Goal: Task Accomplishment & Management: Use online tool/utility

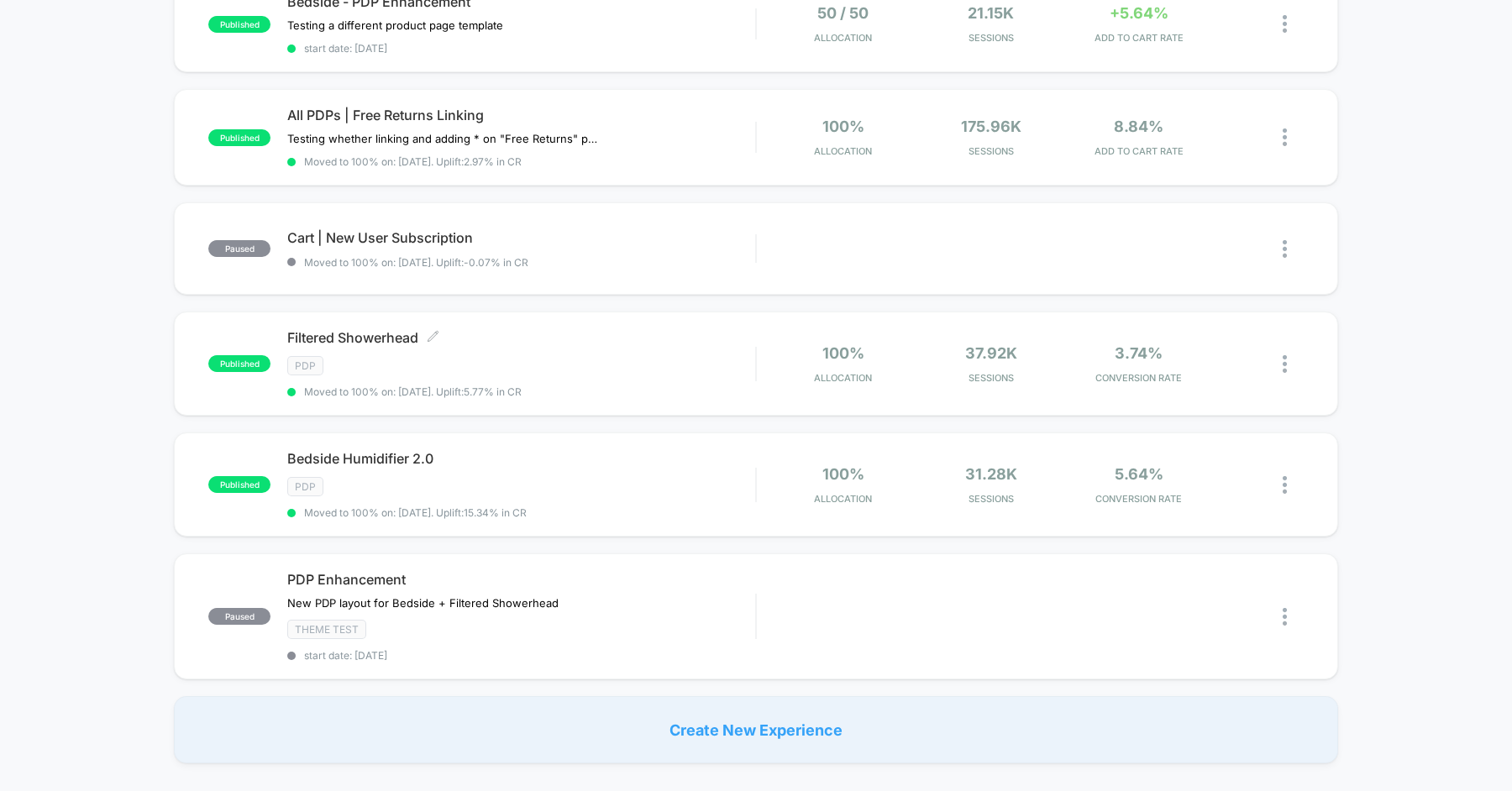
scroll to position [988, 0]
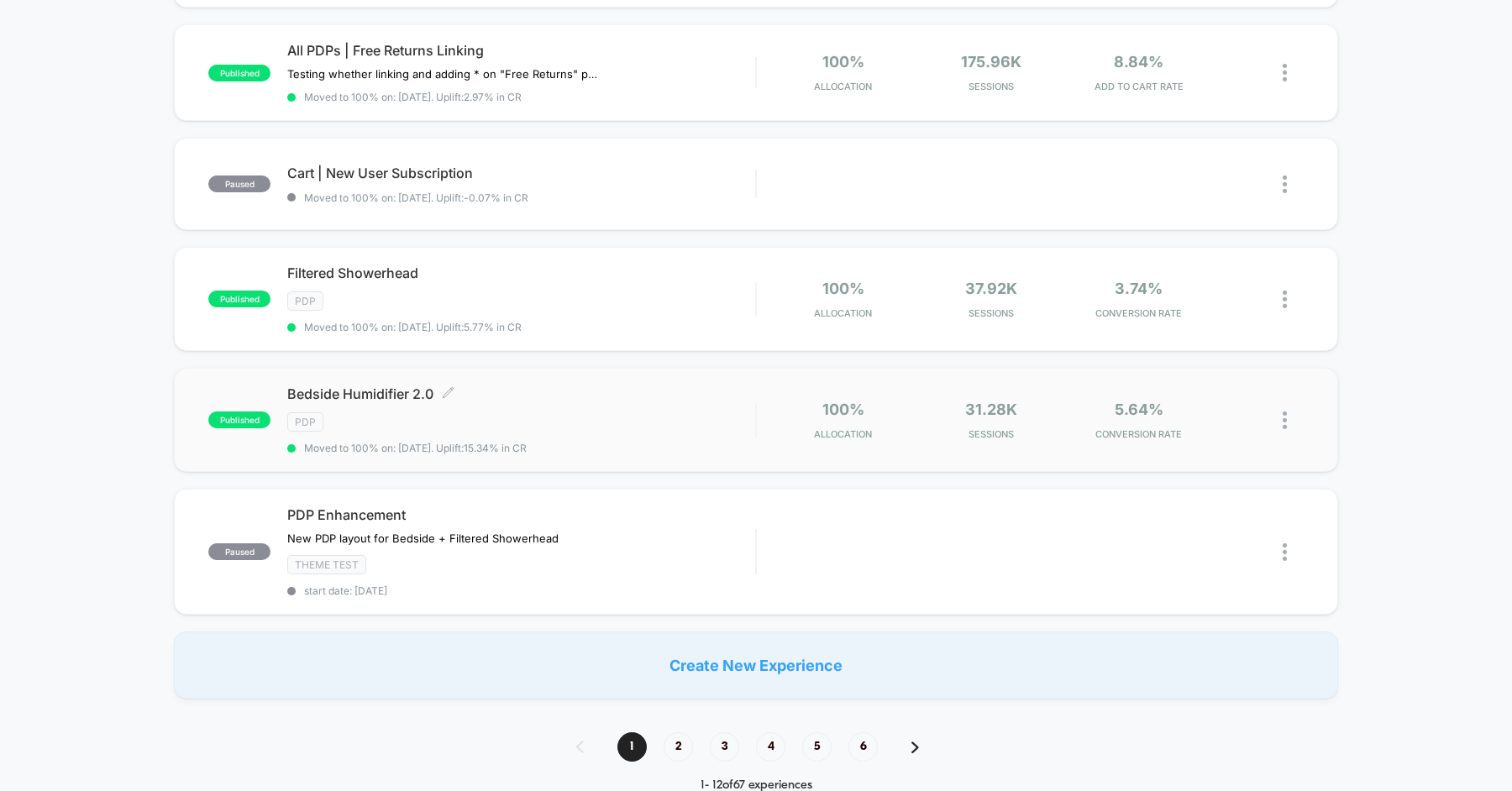
click at [600, 398] on div "Bedside Humidifier 2.0 Click to edit experience details Click to edit experienc…" at bounding box center [521, 419] width 468 height 69
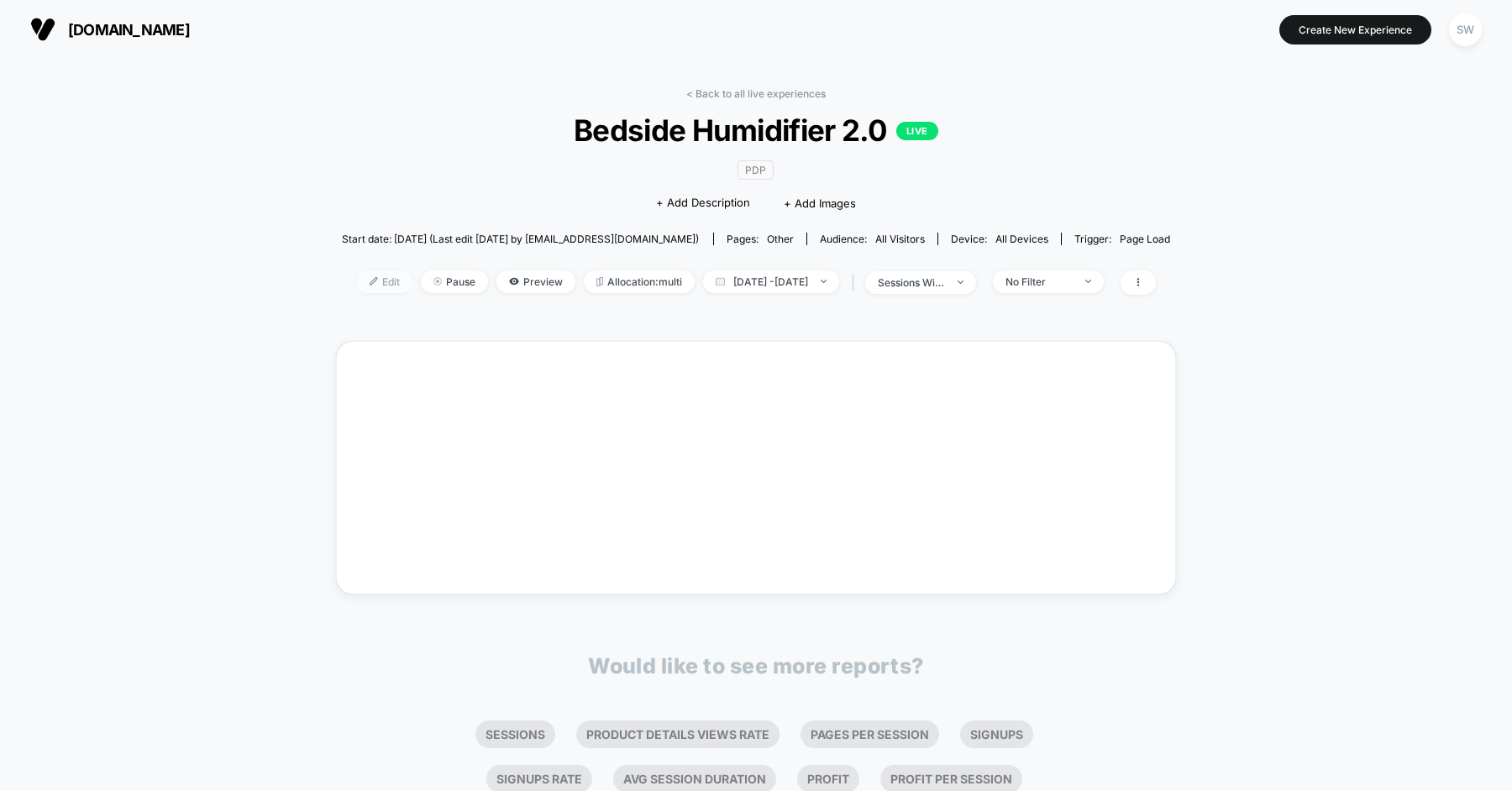
click at [357, 276] on span "Edit" at bounding box center [385, 280] width 55 height 22
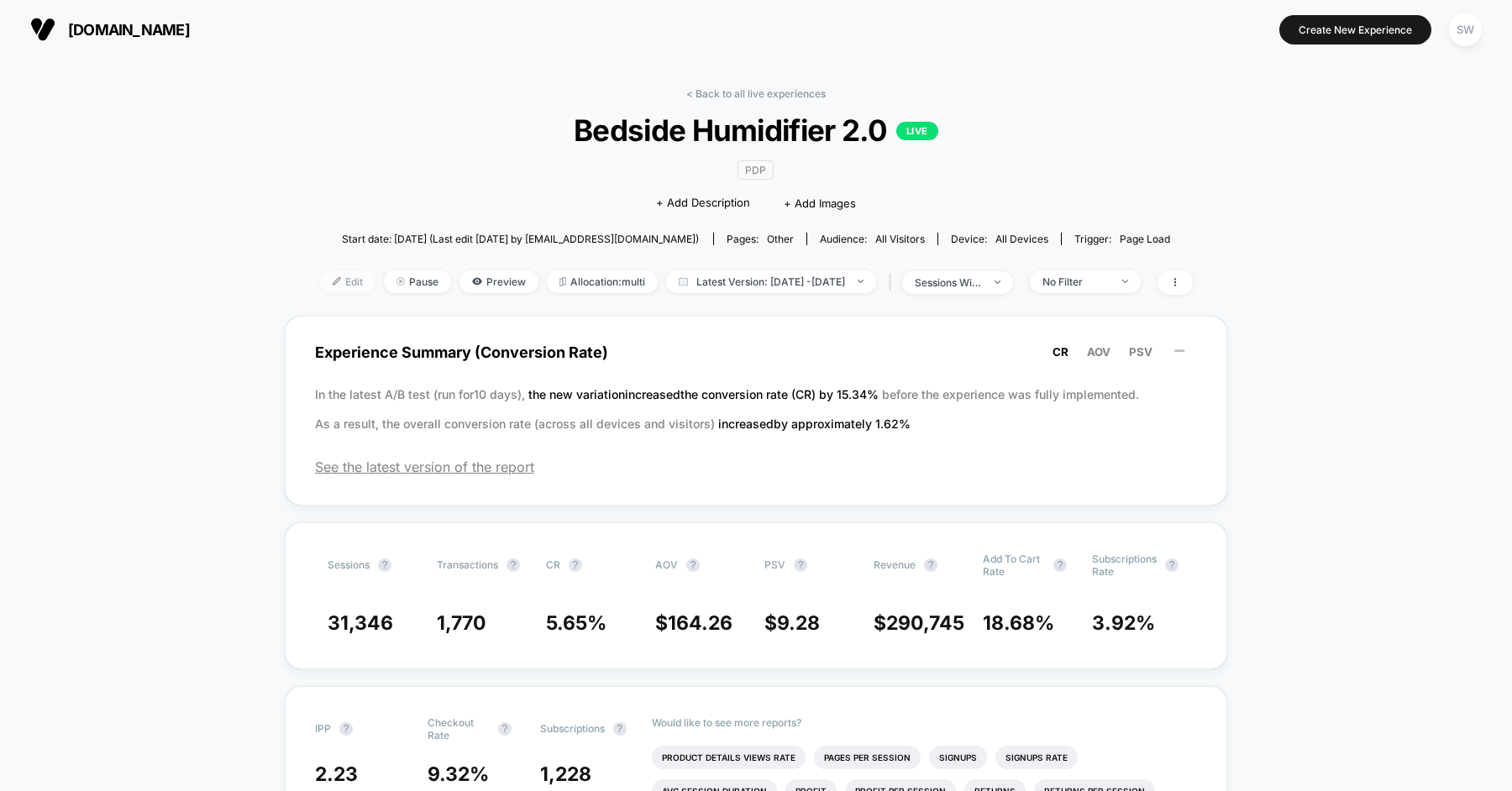
click at [320, 278] on span "Edit" at bounding box center [348, 280] width 55 height 22
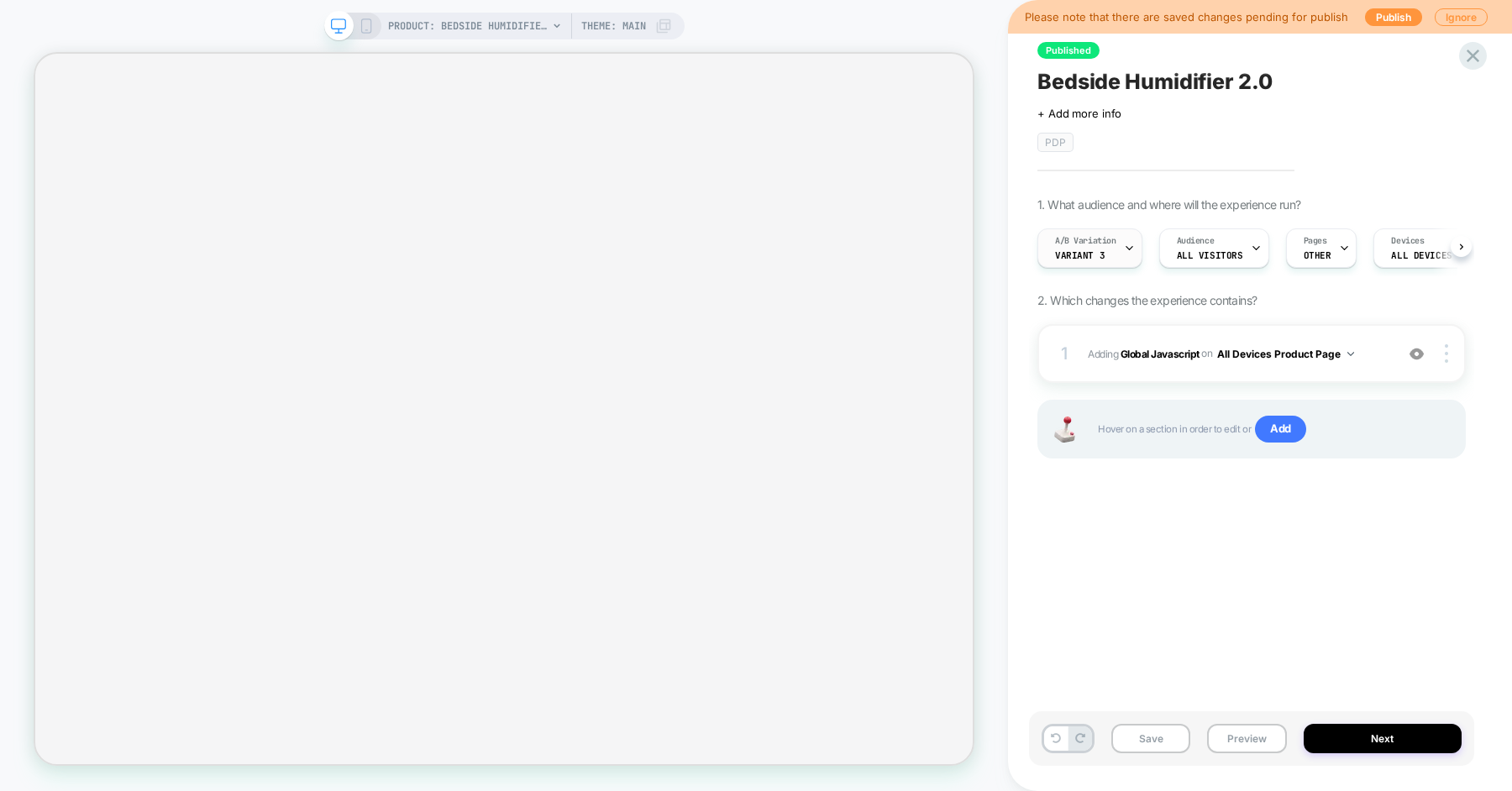
scroll to position [0, 2]
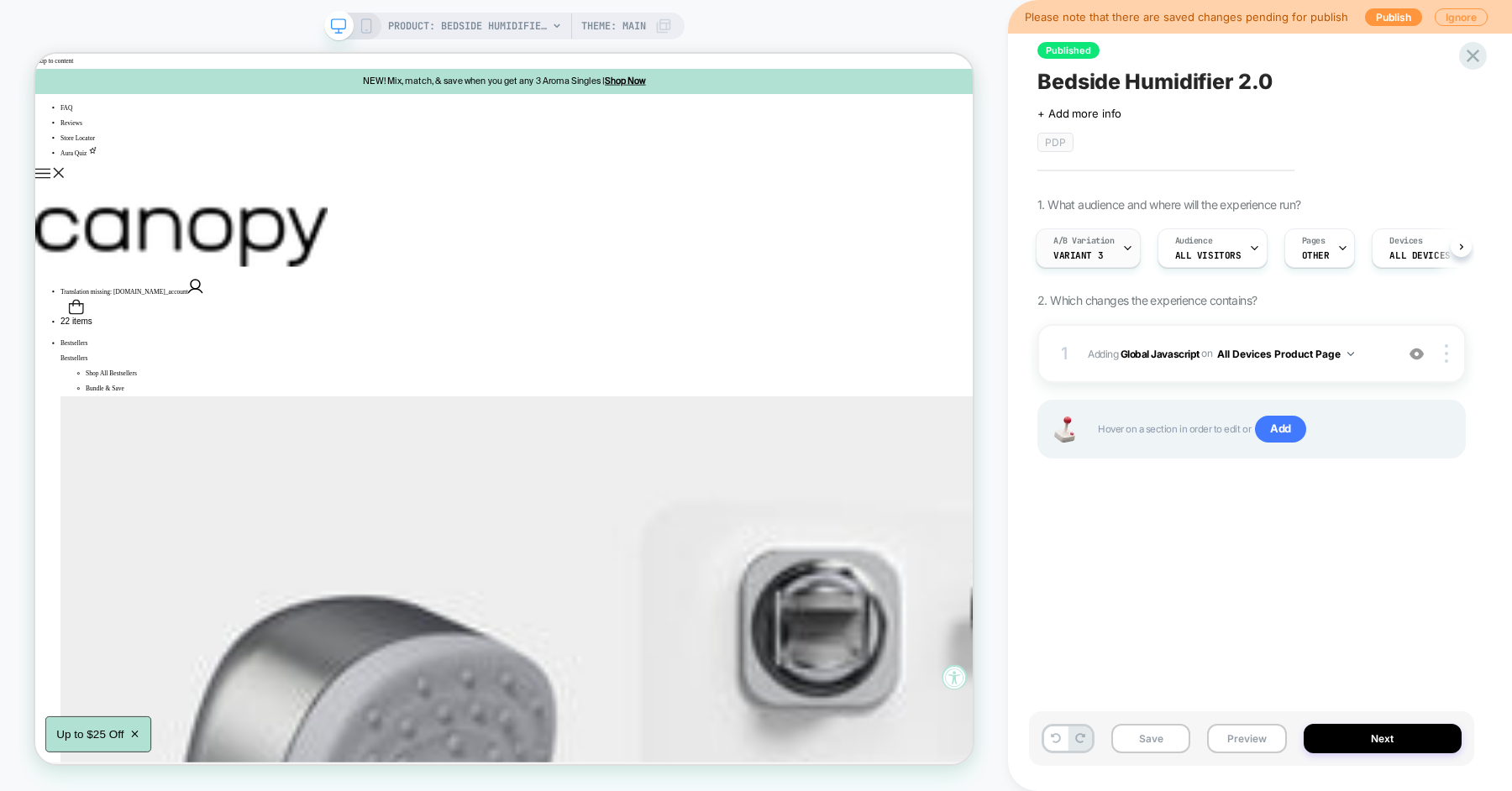
click at [1125, 250] on icon at bounding box center [1126, 247] width 11 height 11
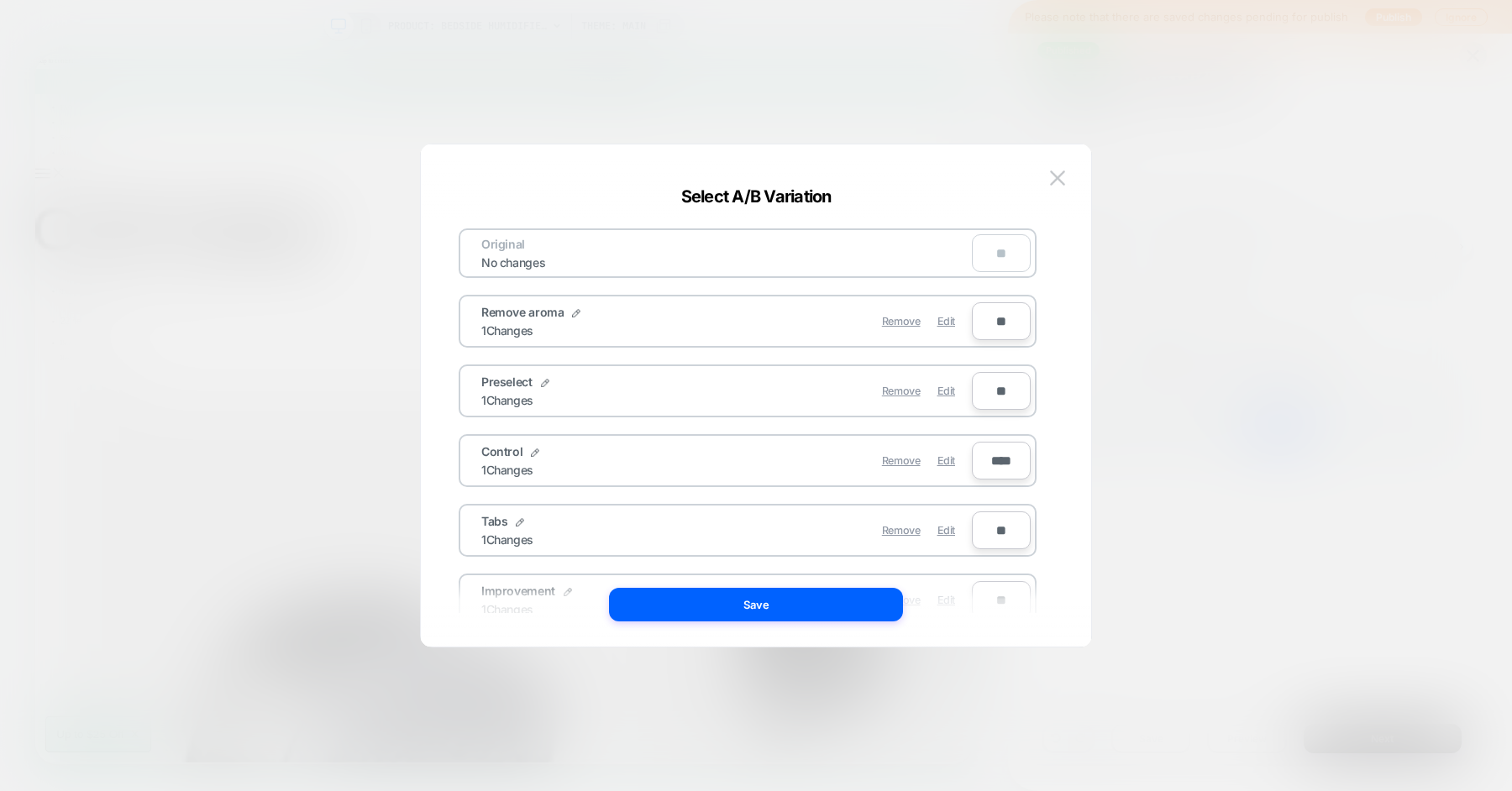
scroll to position [130, 0]
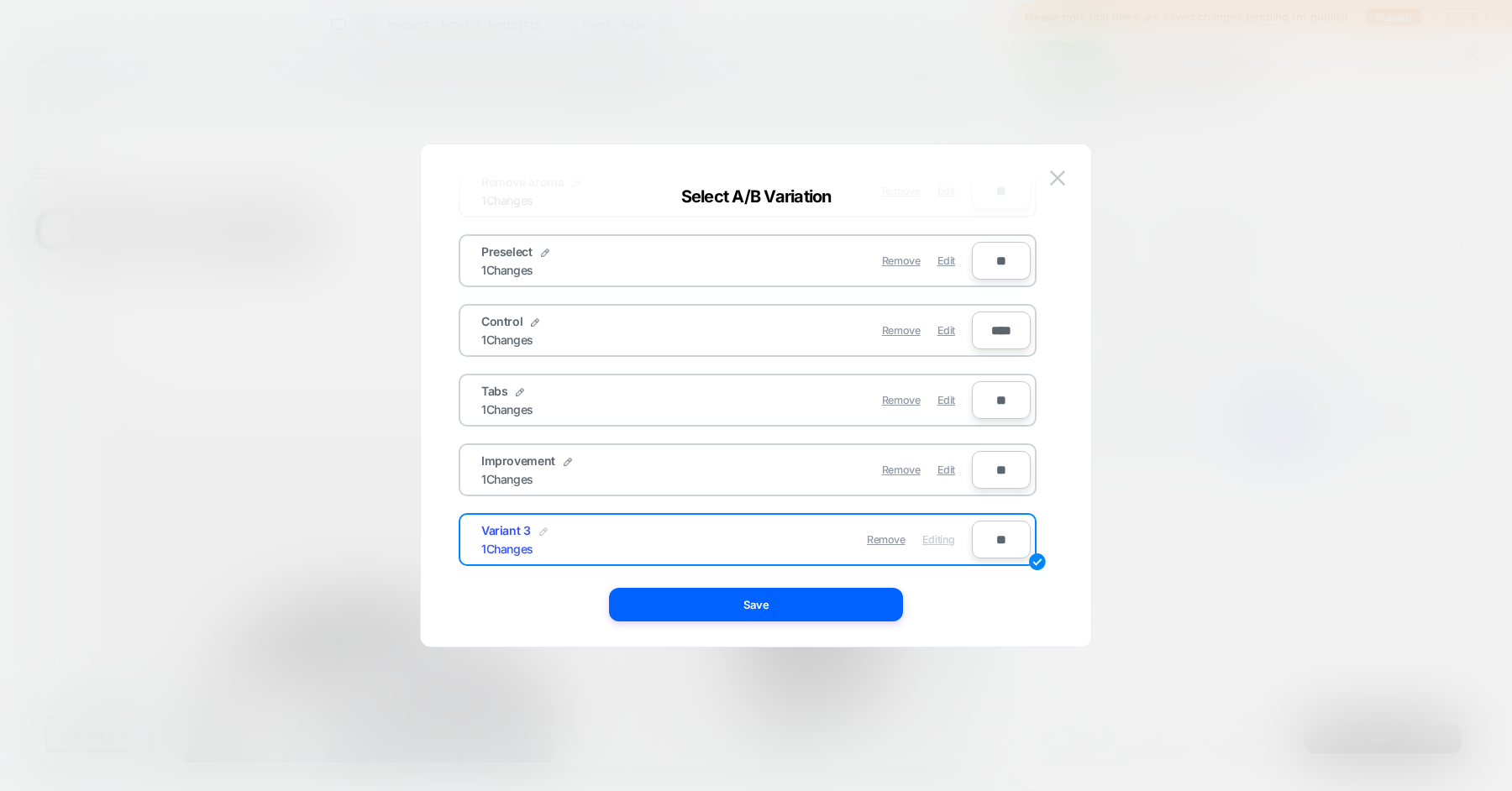
click at [543, 528] on img at bounding box center [543, 531] width 9 height 9
click at [556, 546] on input "*********" at bounding box center [542, 540] width 121 height 33
type input "*********"
click at [654, 542] on strong "Save" at bounding box center [666, 539] width 27 height 13
click at [690, 607] on button "Save" at bounding box center [756, 604] width 294 height 34
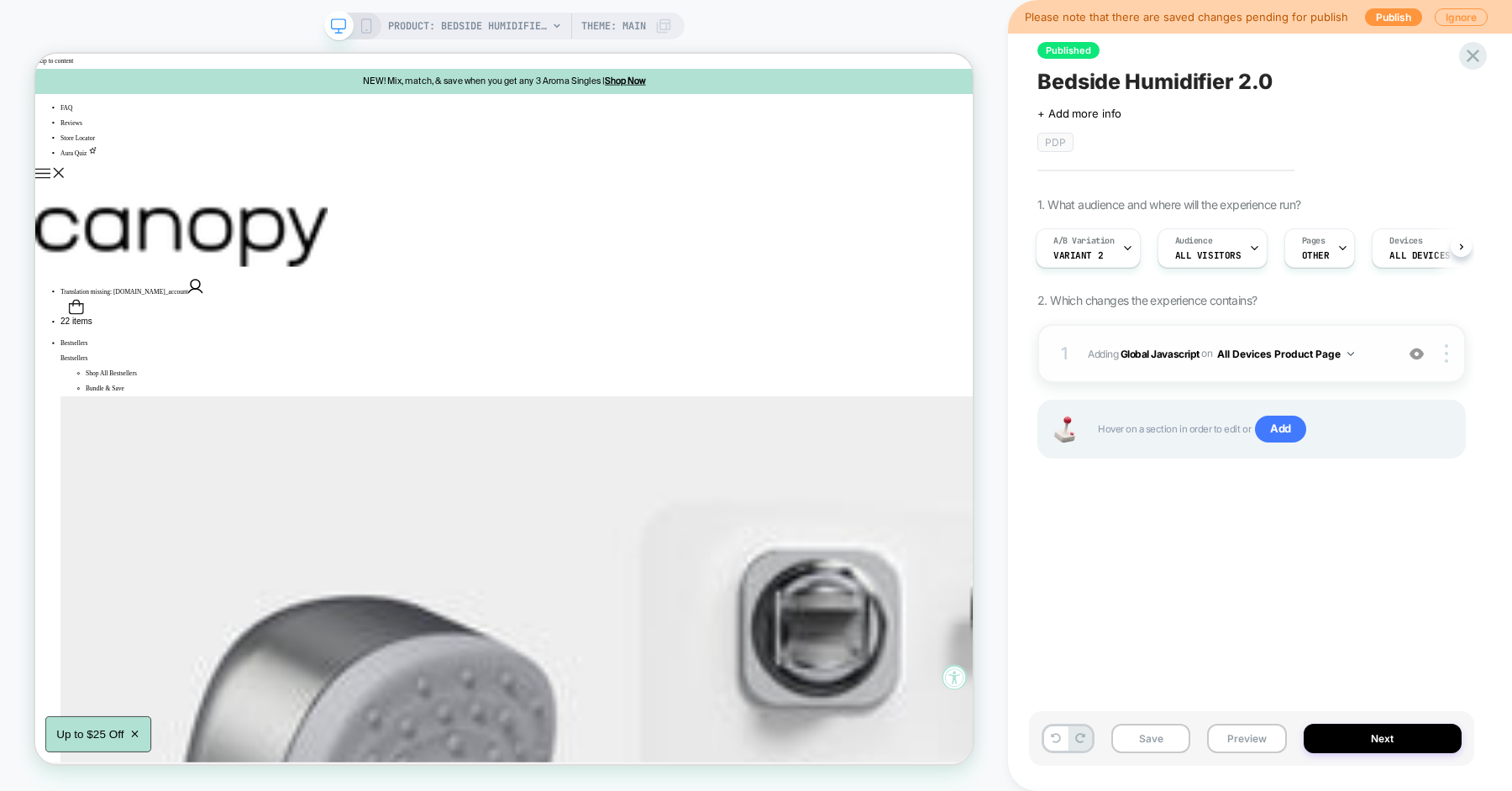
click at [1377, 357] on span "Adding Global Javascript on All Devices Product Page" at bounding box center [1236, 354] width 298 height 21
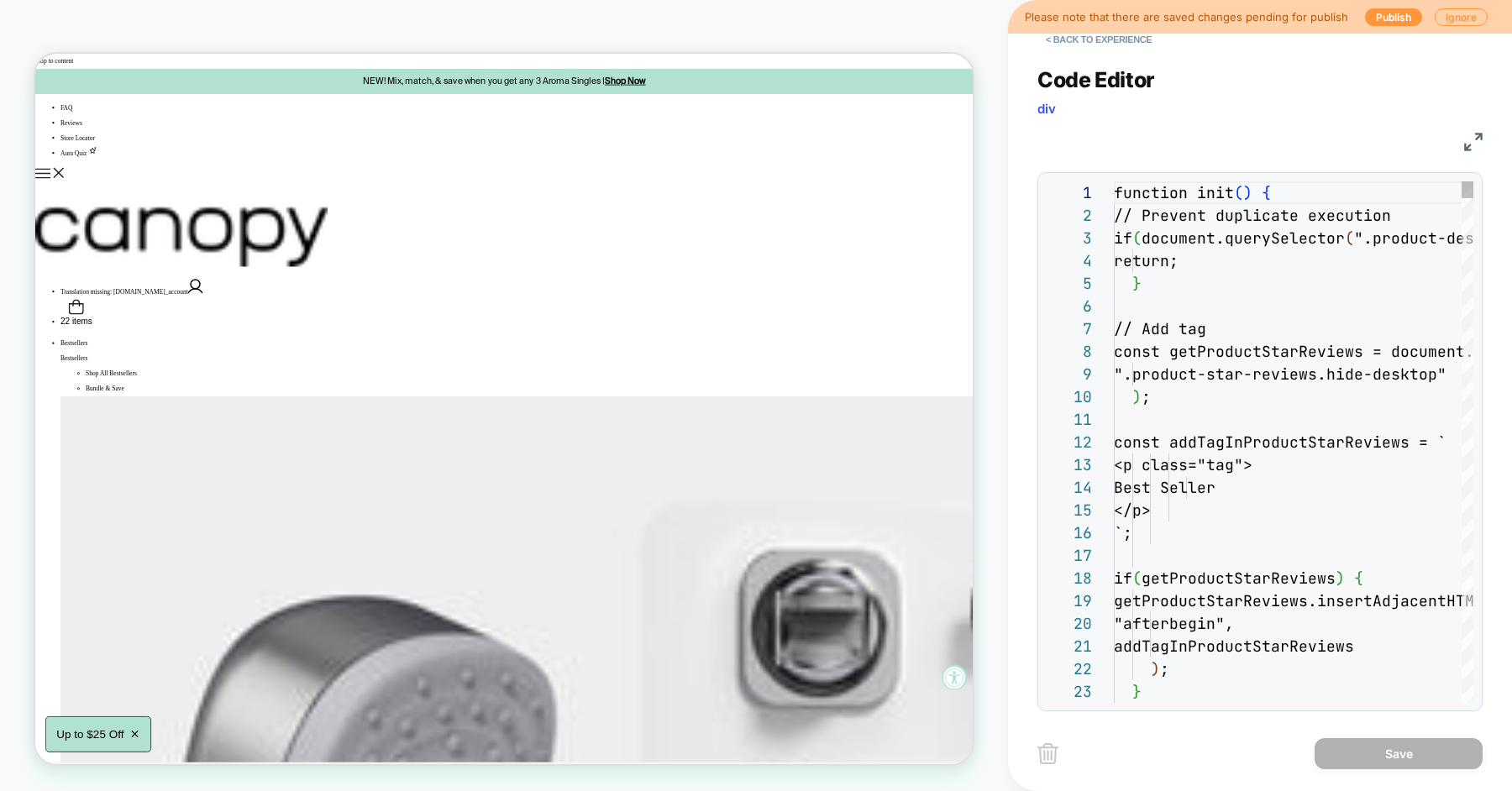
scroll to position [227, 0]
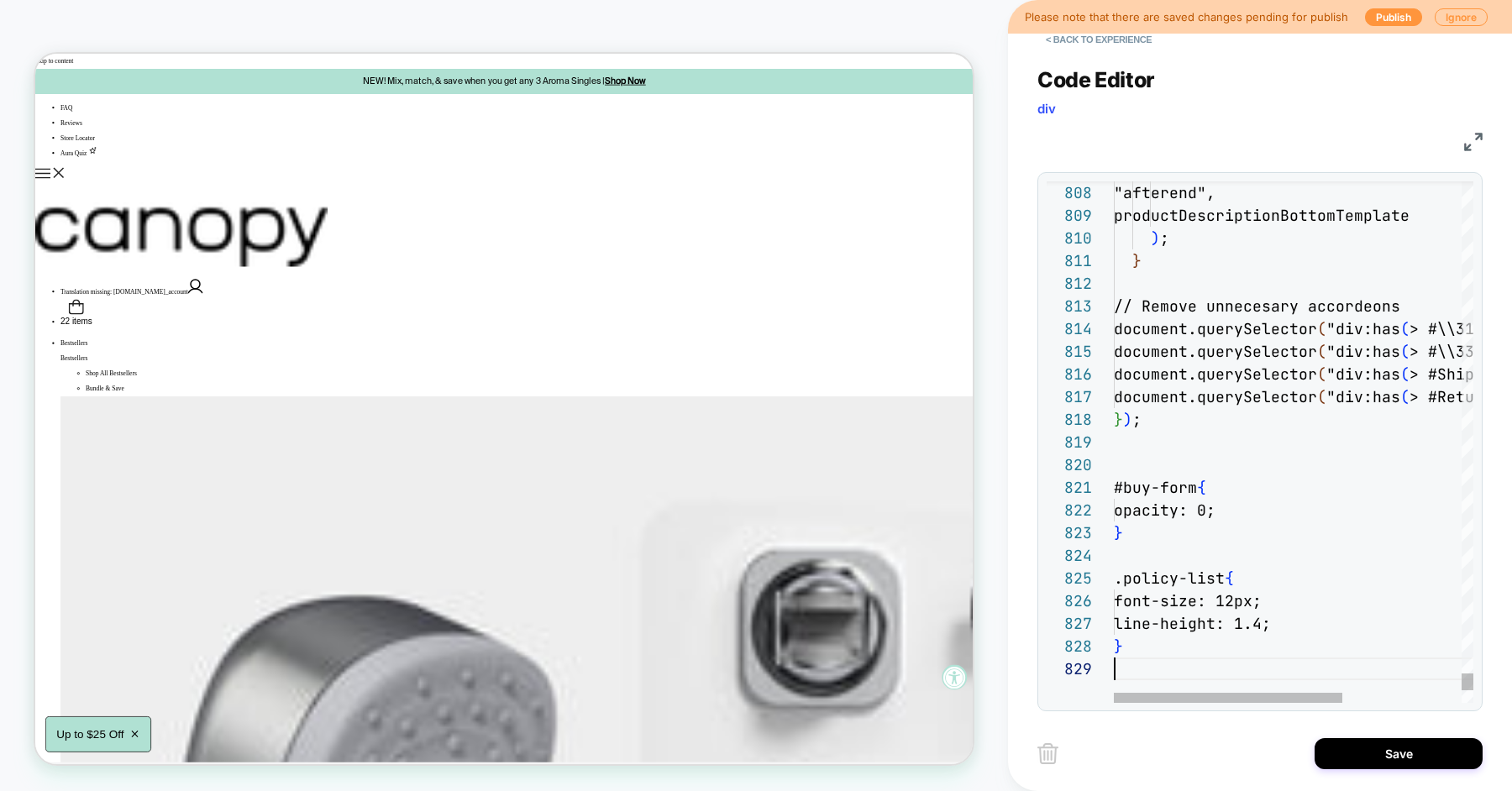
type textarea "**********"
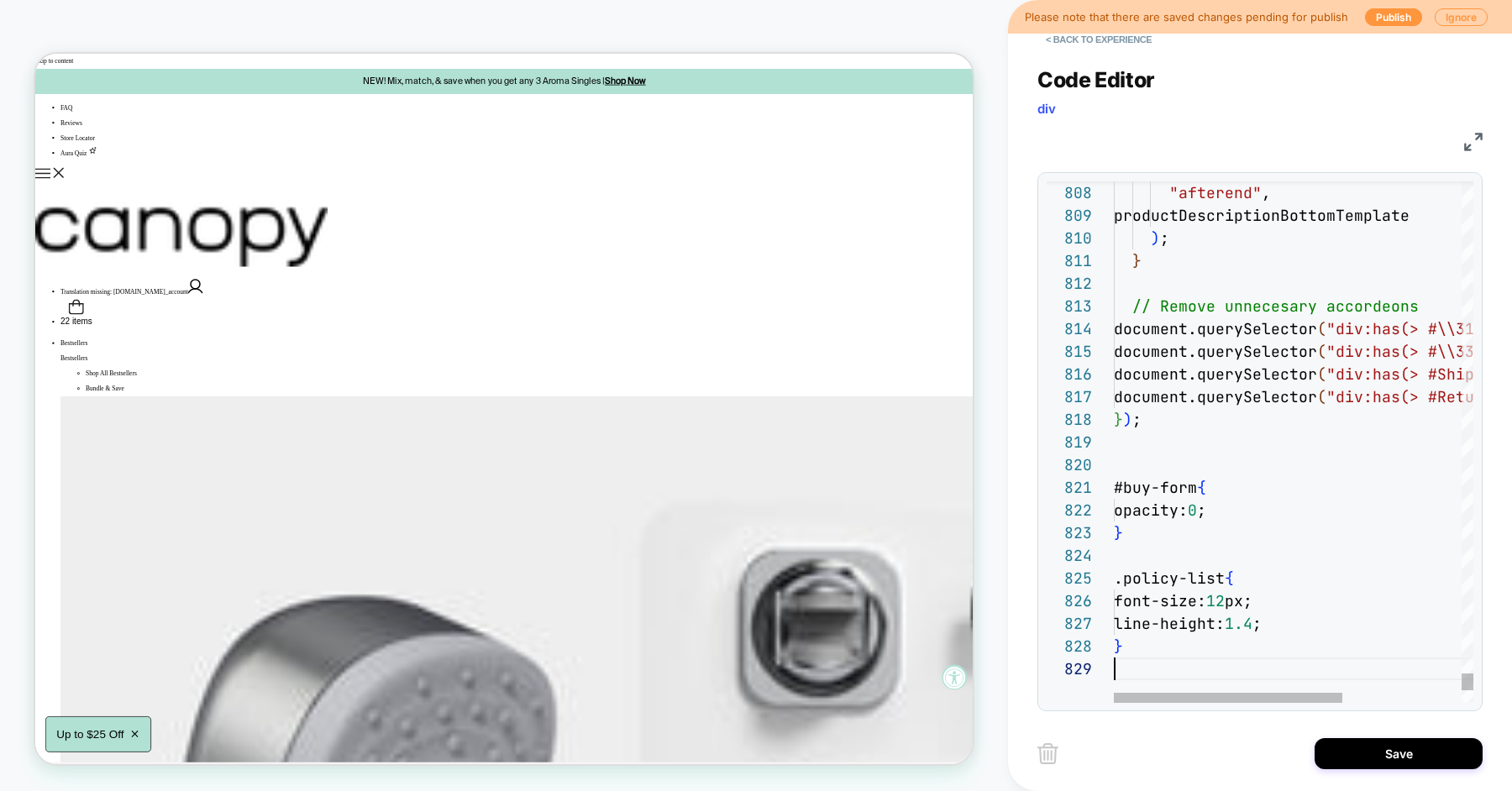
scroll to position [181, 0]
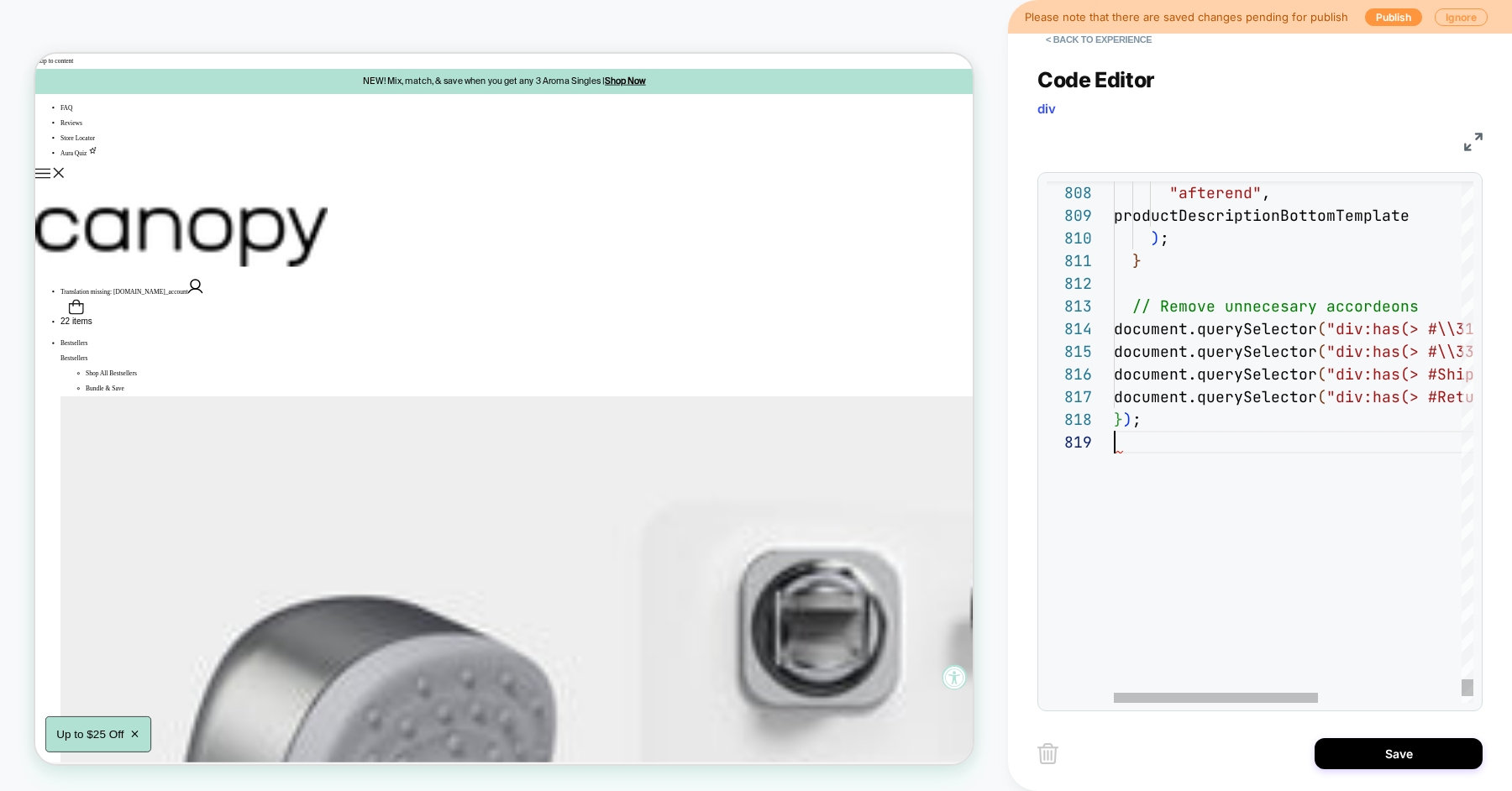
type textarea "**********"
click at [1389, 741] on button "Save" at bounding box center [1398, 753] width 168 height 31
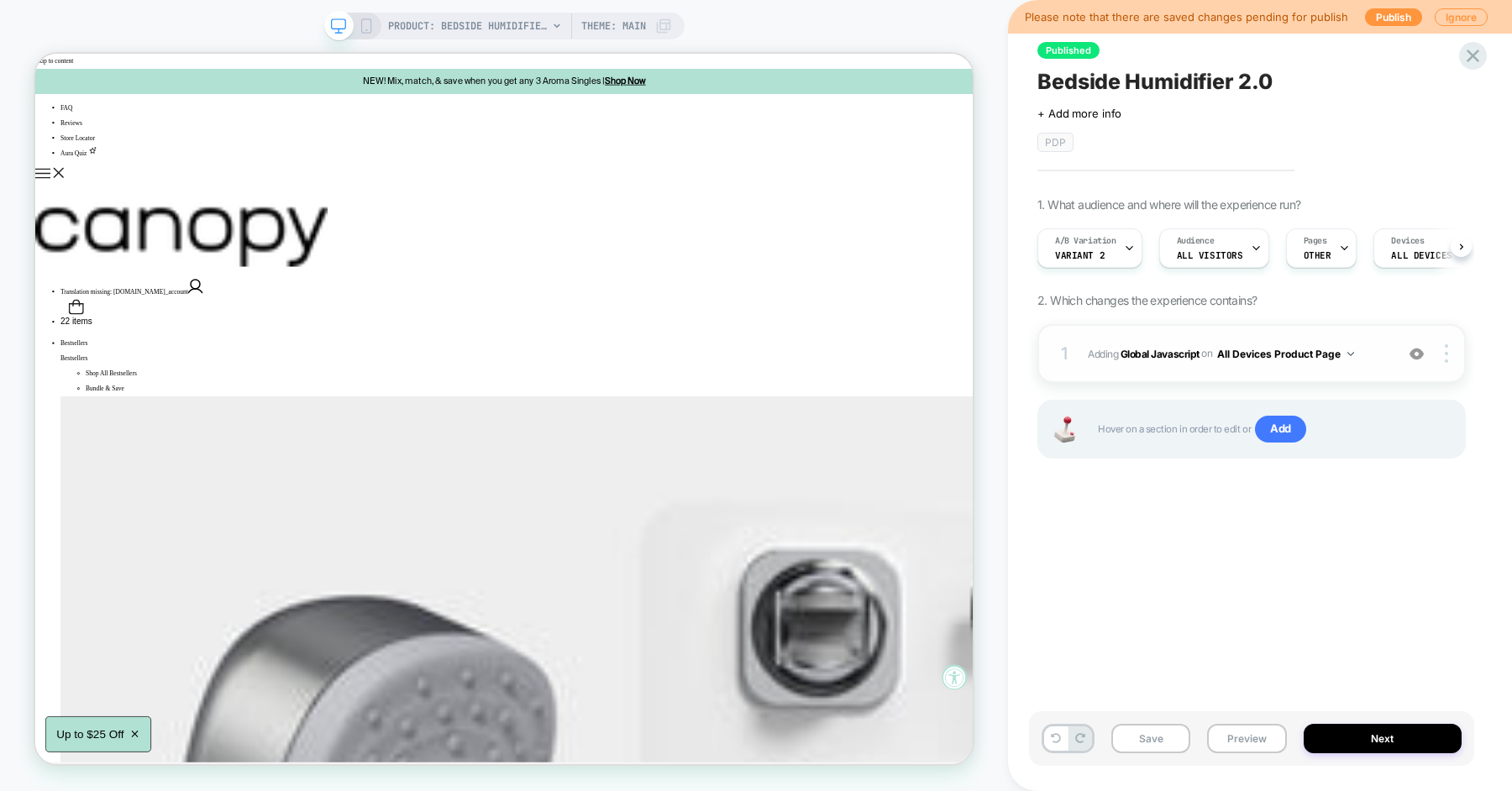
scroll to position [0, 1]
click at [1287, 426] on span "Add" at bounding box center [1280, 429] width 51 height 27
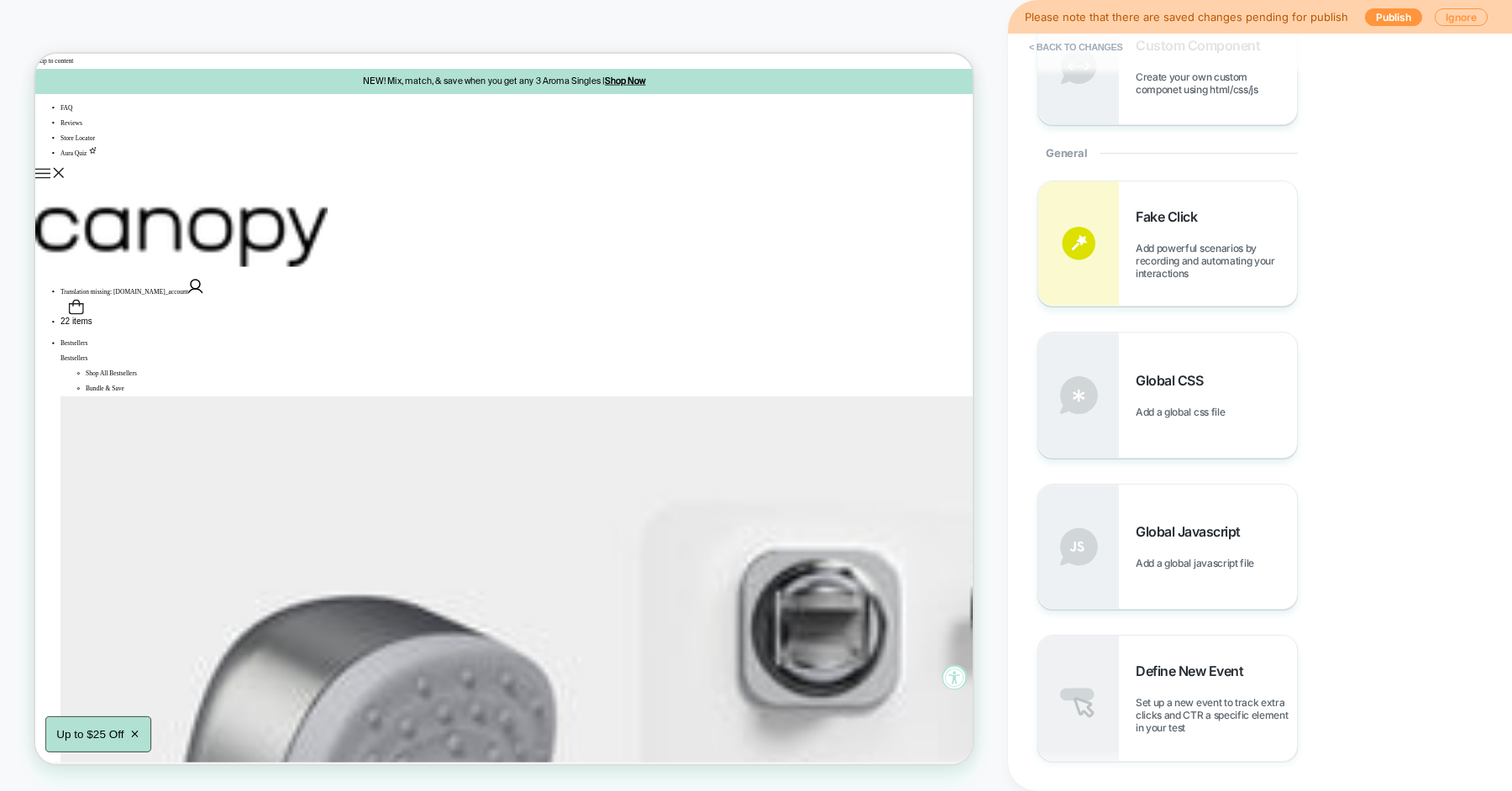
scroll to position [571, 0]
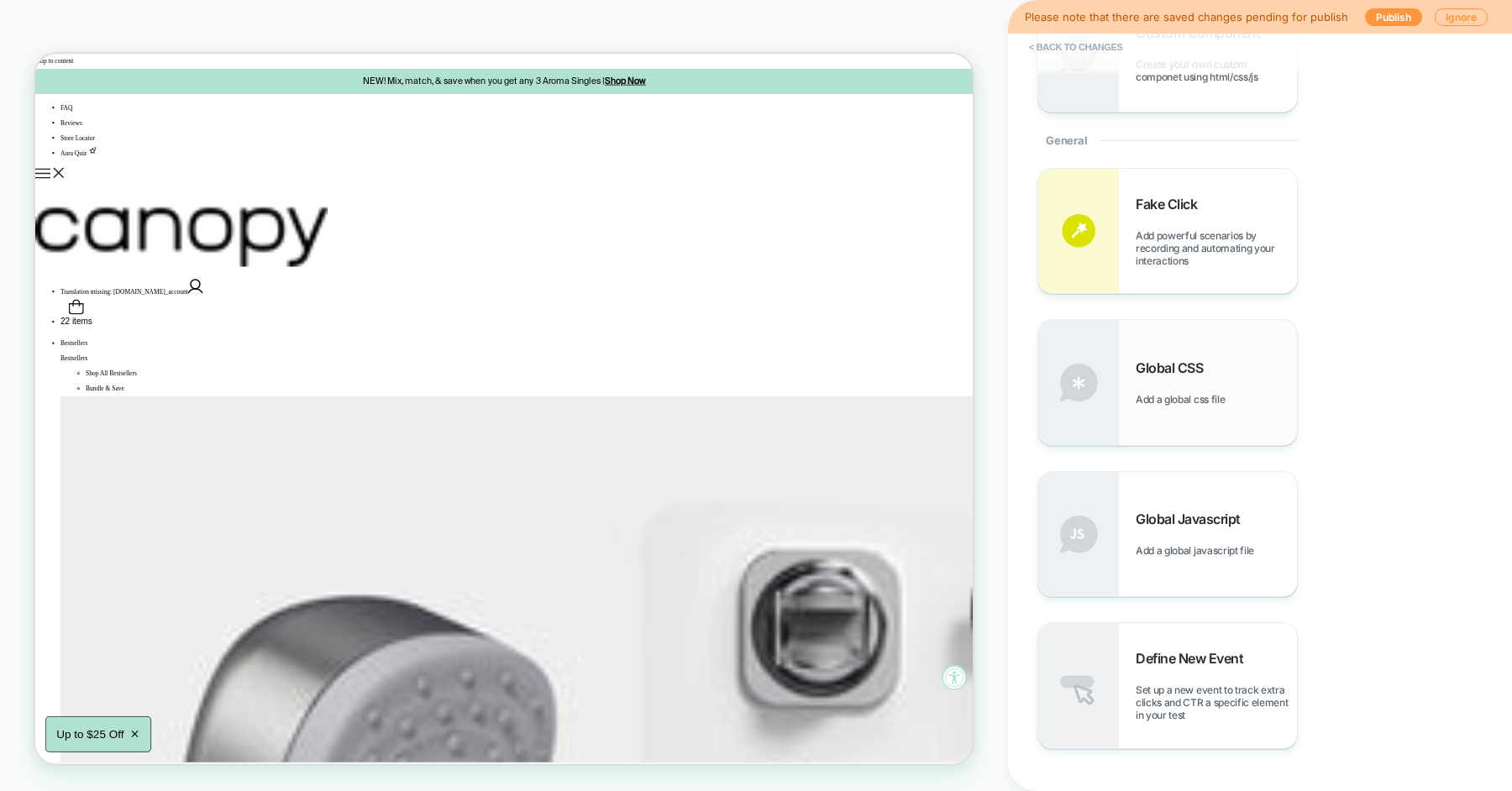
click at [1203, 371] on span "Global CSS" at bounding box center [1173, 367] width 76 height 16
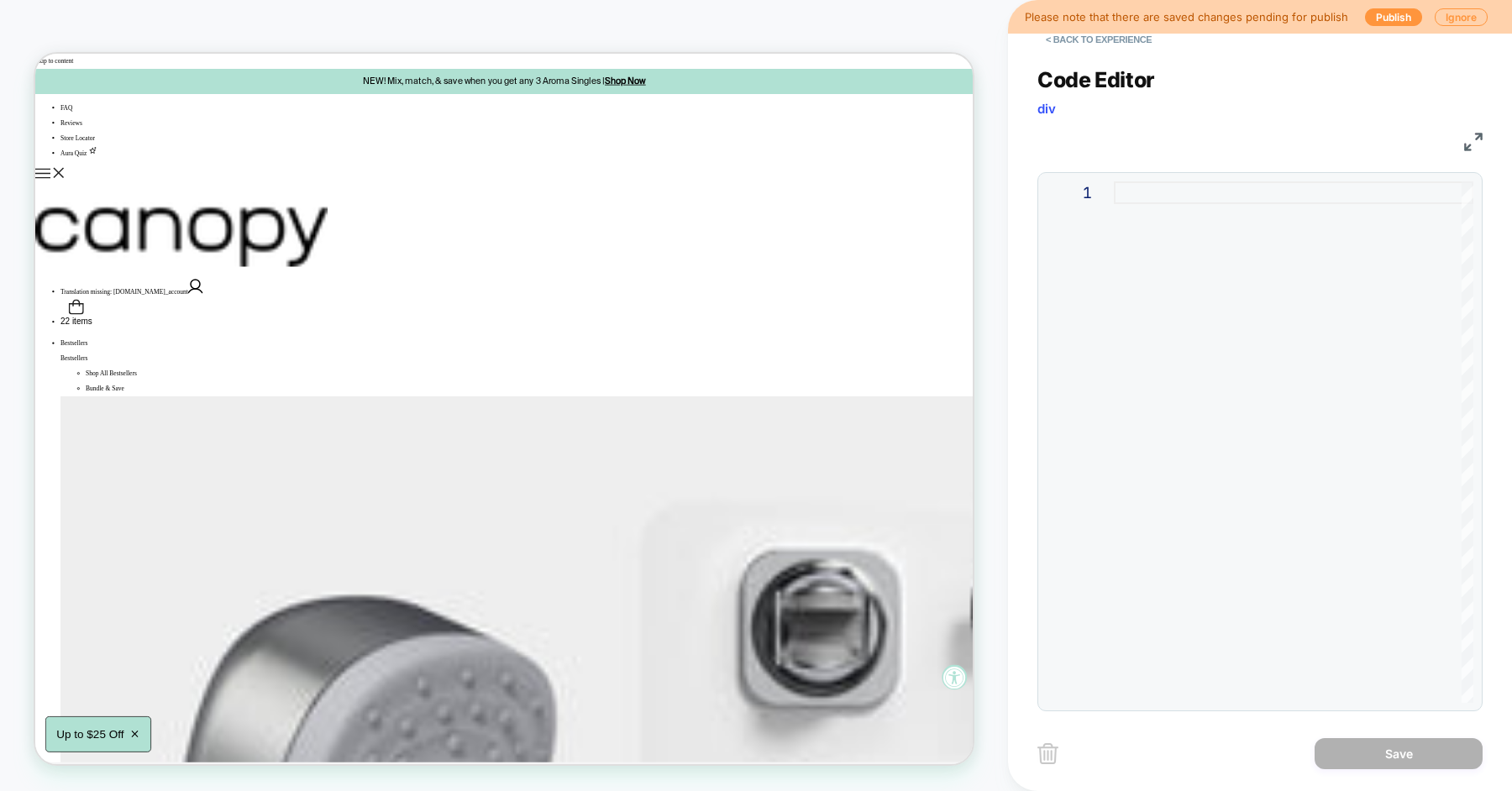
click at [1191, 311] on div at bounding box center [1294, 442] width 359 height 521
type textarea "**********"
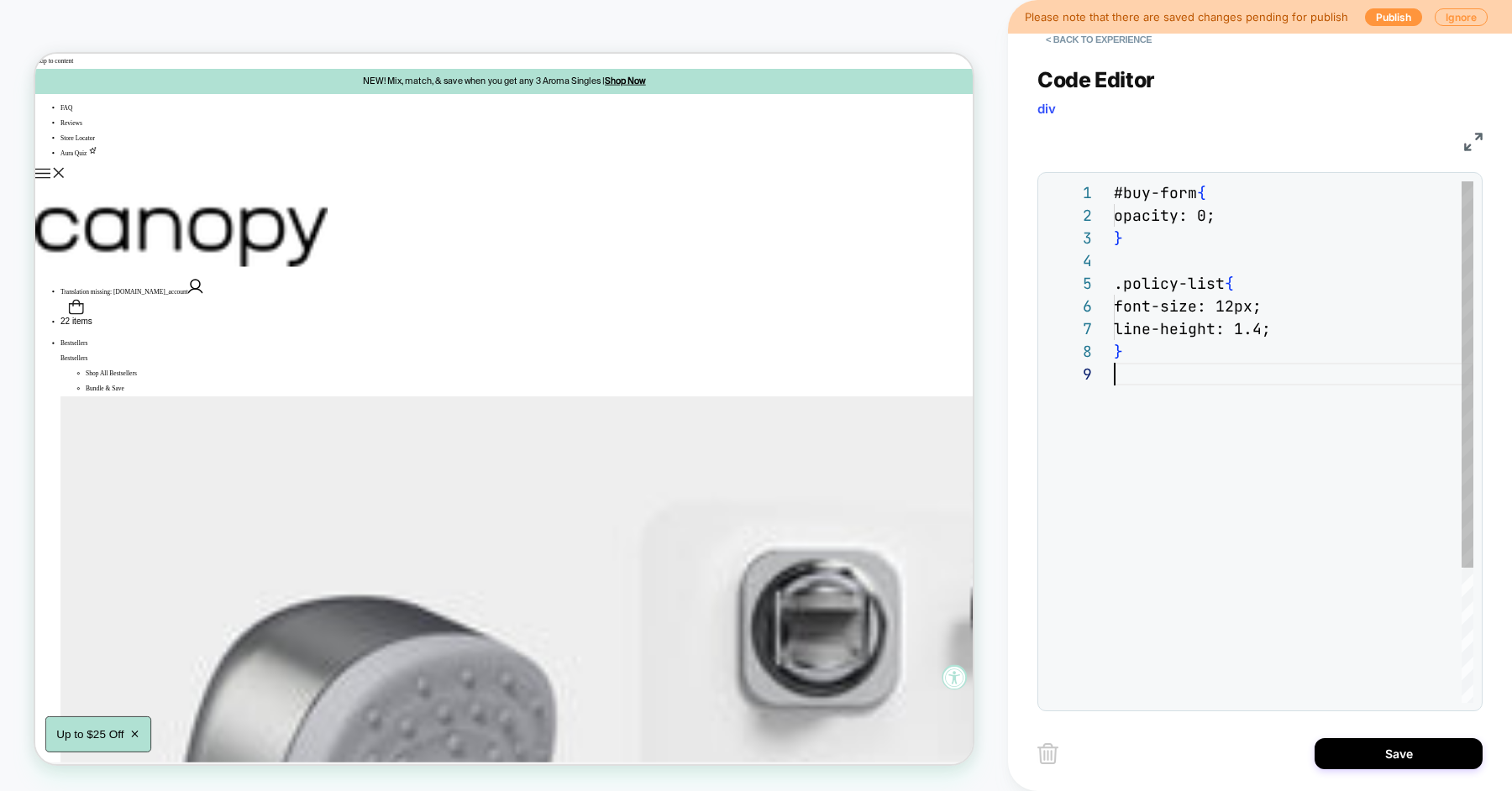
scroll to position [181, 0]
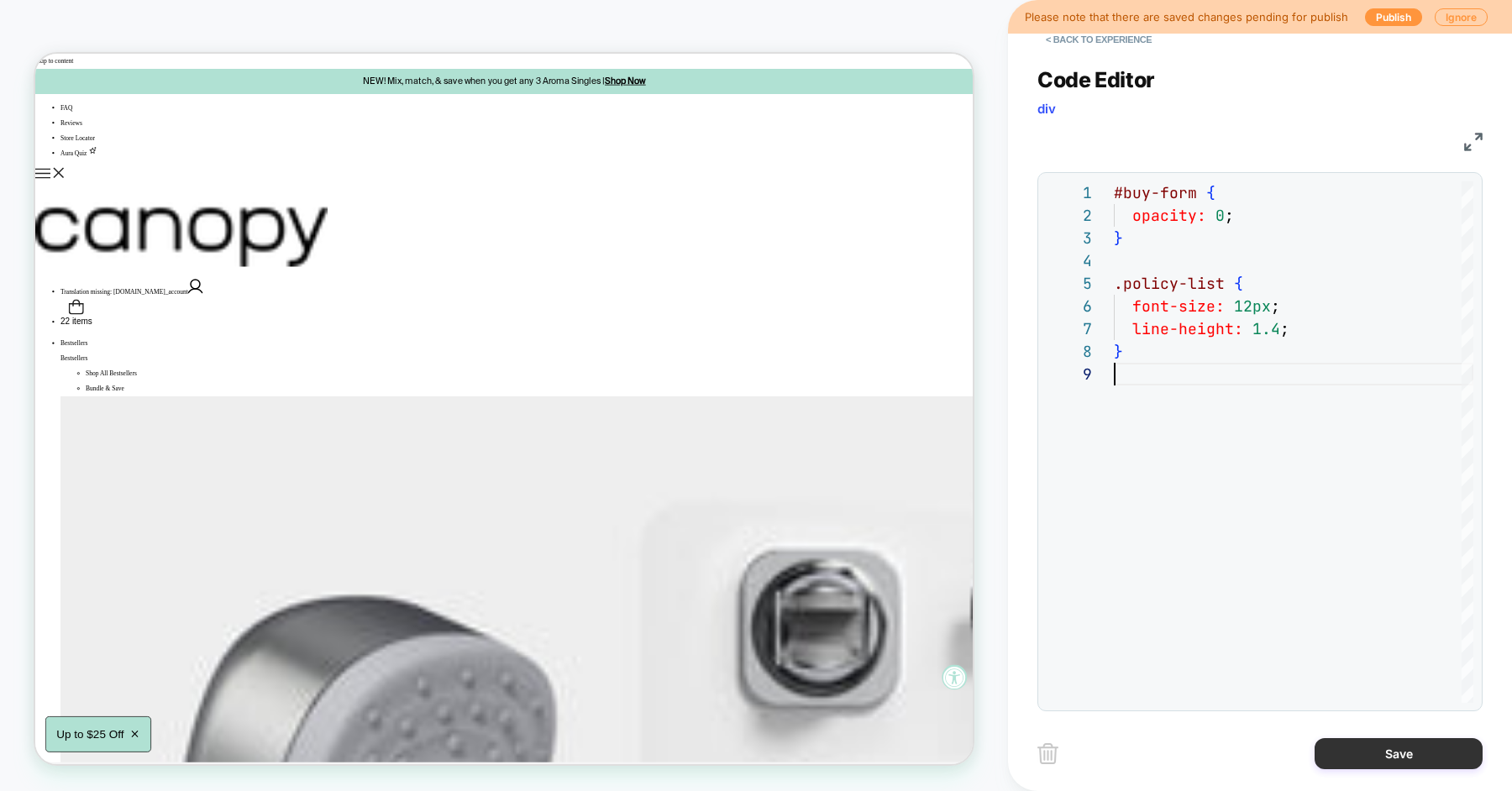
click at [1344, 758] on button "Save" at bounding box center [1398, 753] width 168 height 31
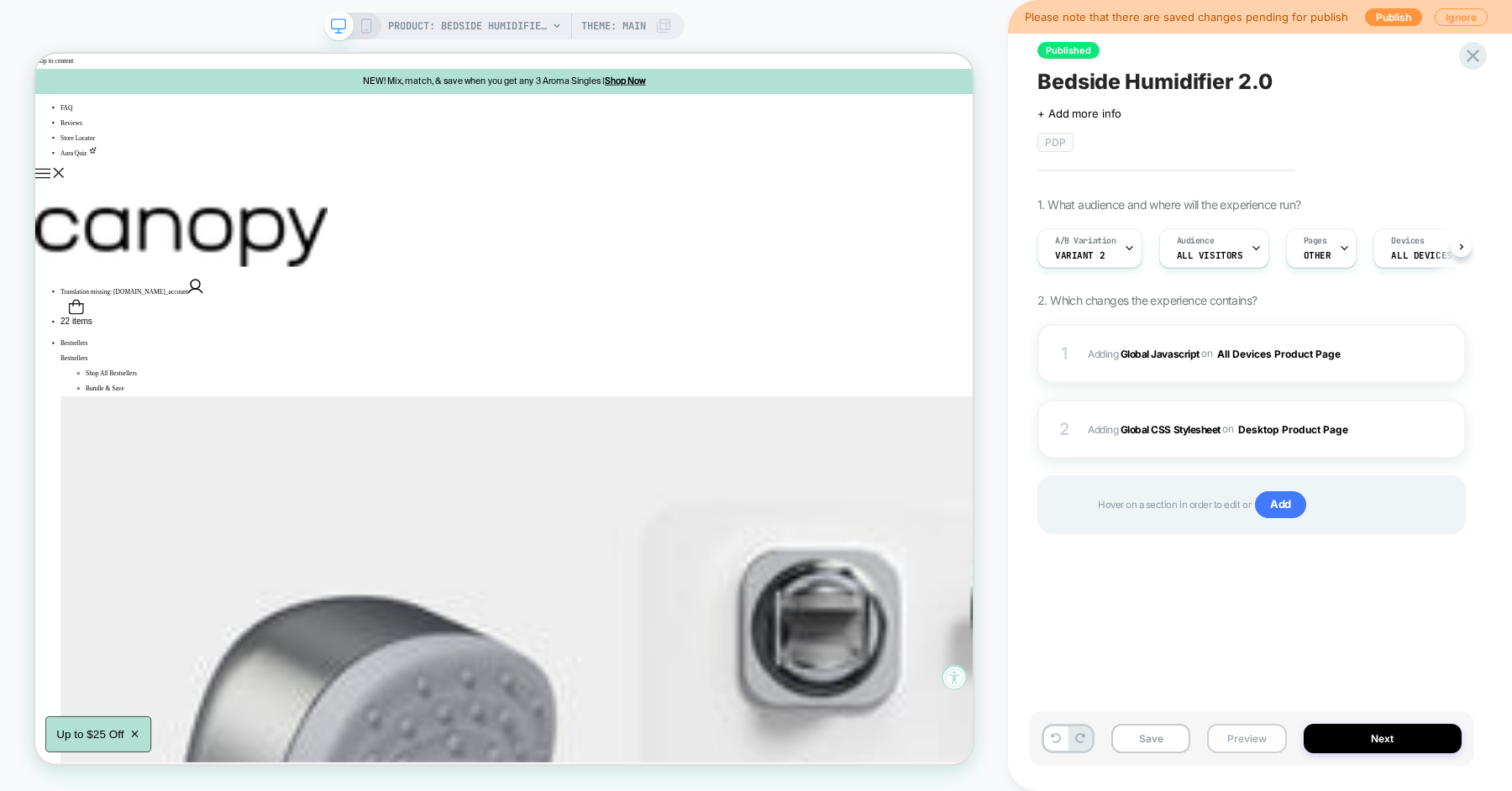
click at [1247, 737] on button "Preview" at bounding box center [1246, 739] width 79 height 29
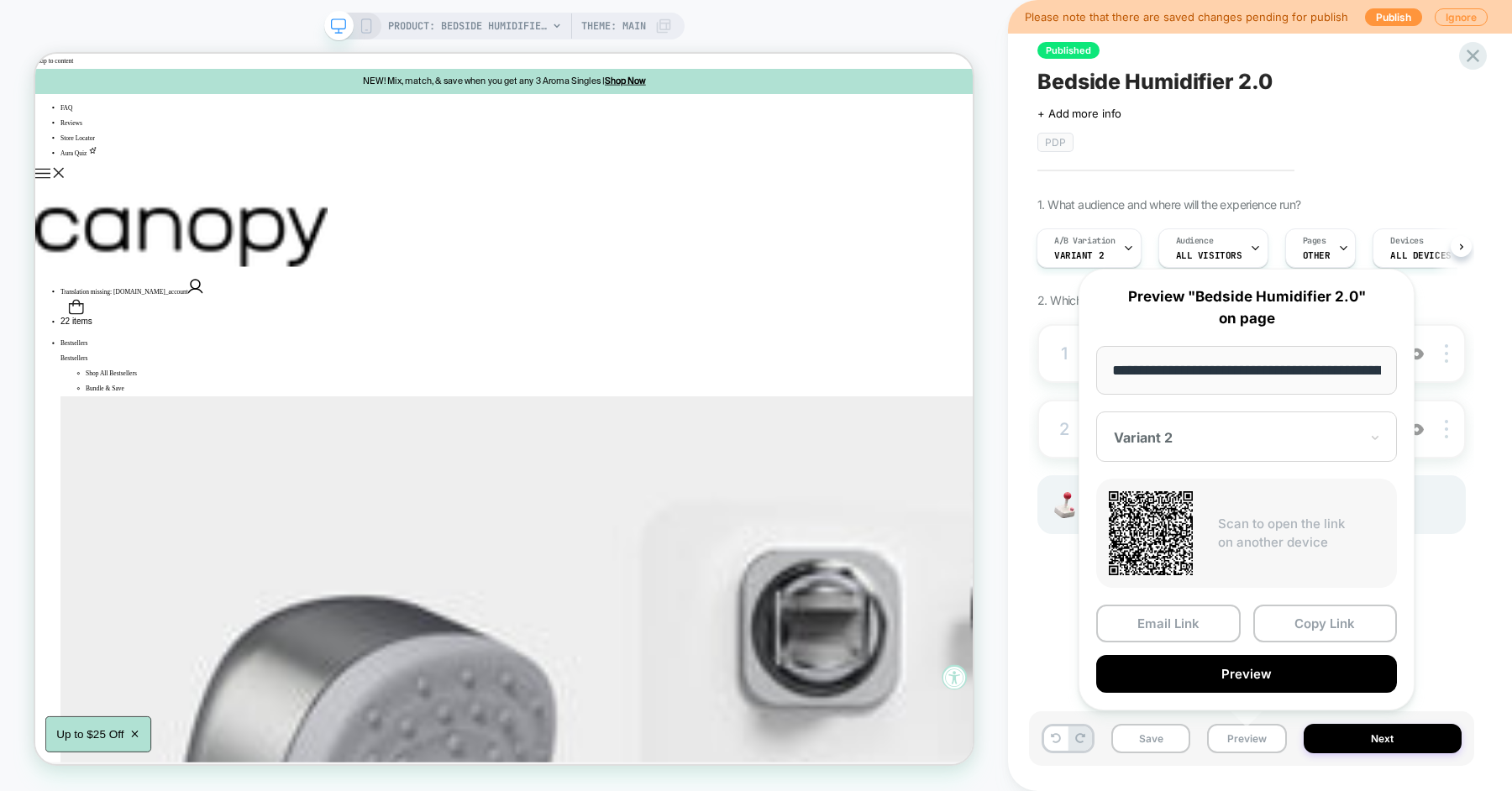
scroll to position [0, 119]
click at [1240, 663] on button "Preview" at bounding box center [1247, 674] width 301 height 38
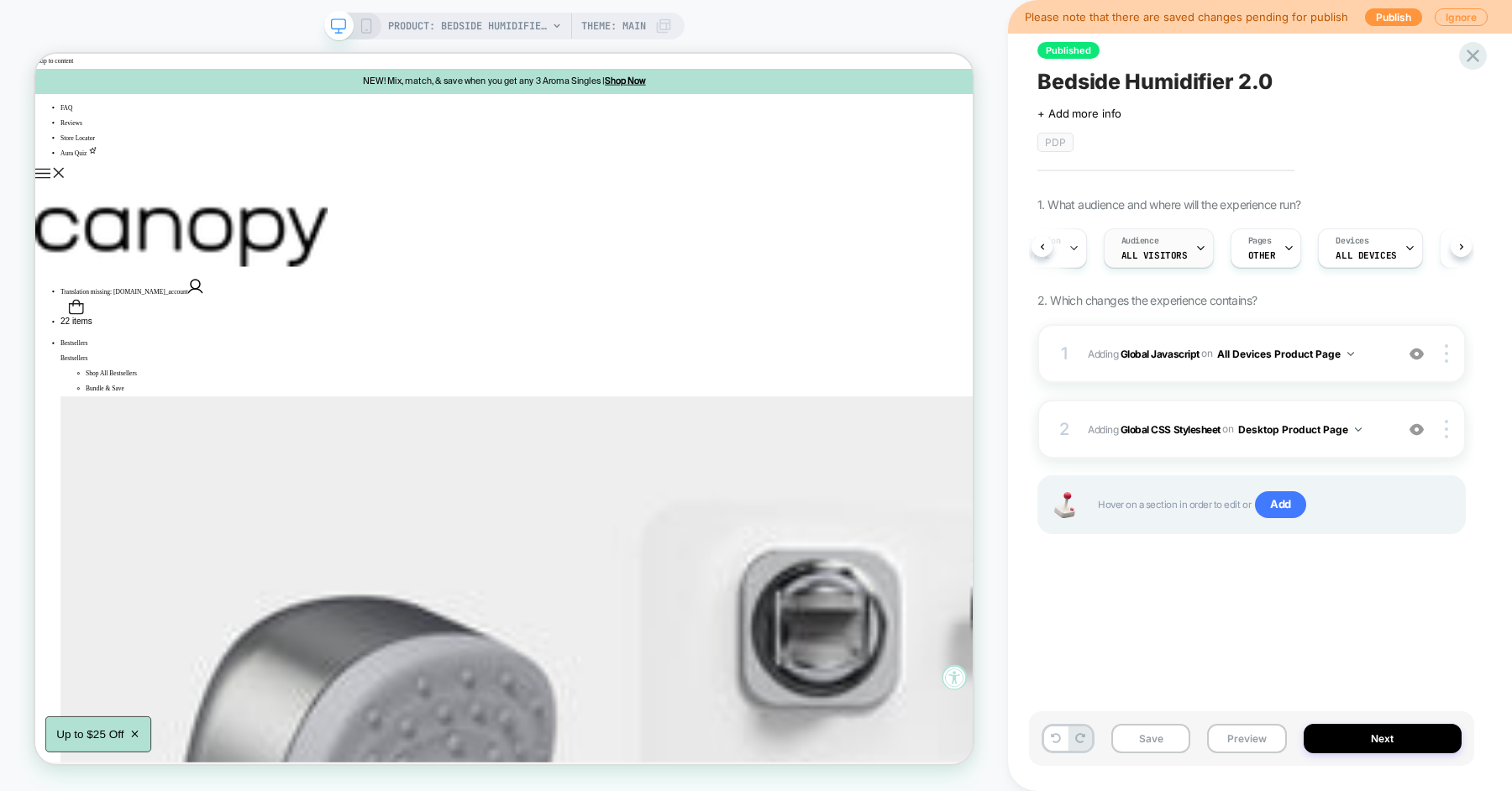
scroll to position [0, 59]
click at [1253, 251] on span "OTHER" at bounding box center [1258, 255] width 28 height 12
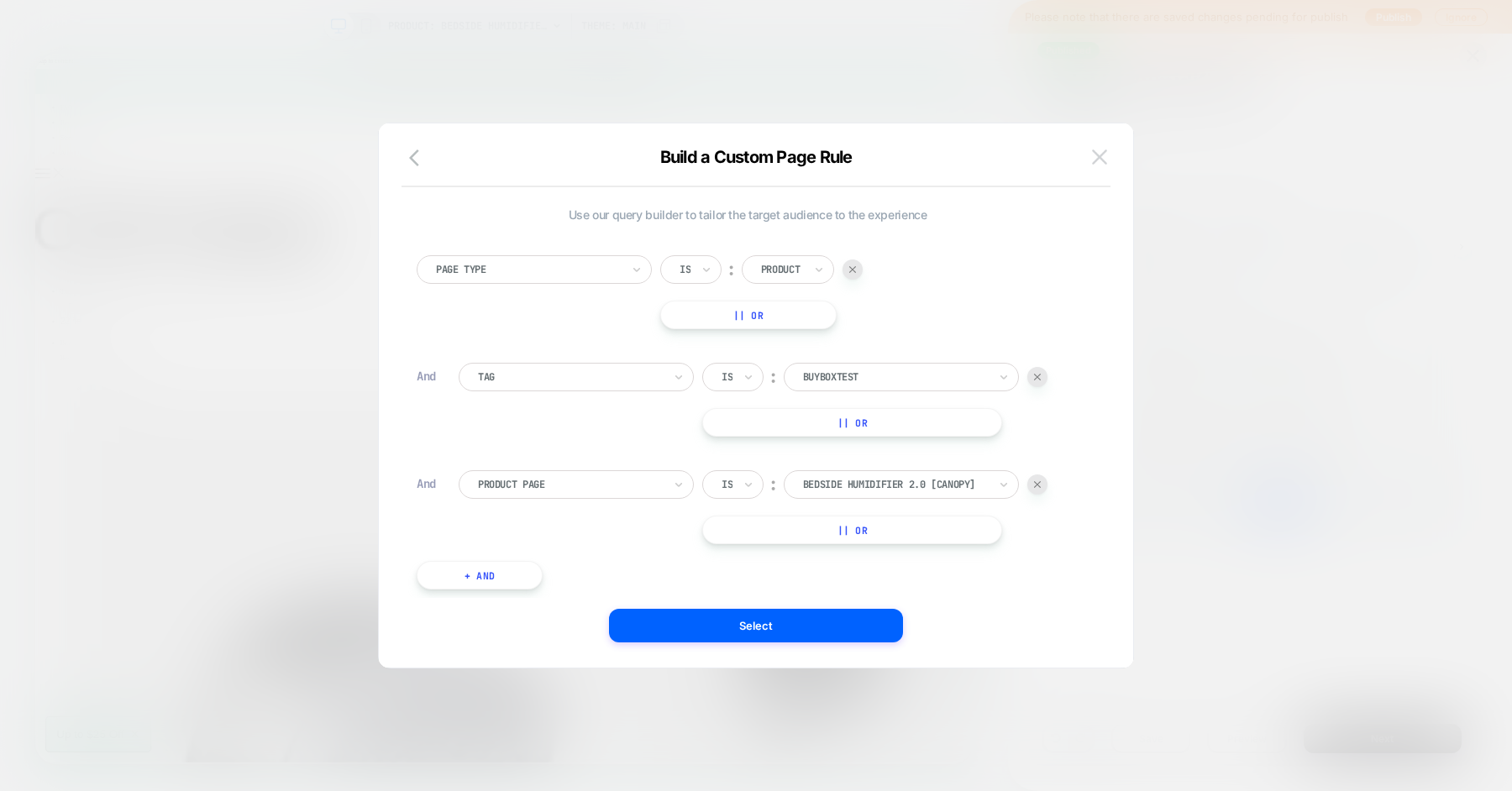
click at [1097, 154] on img at bounding box center [1099, 156] width 16 height 15
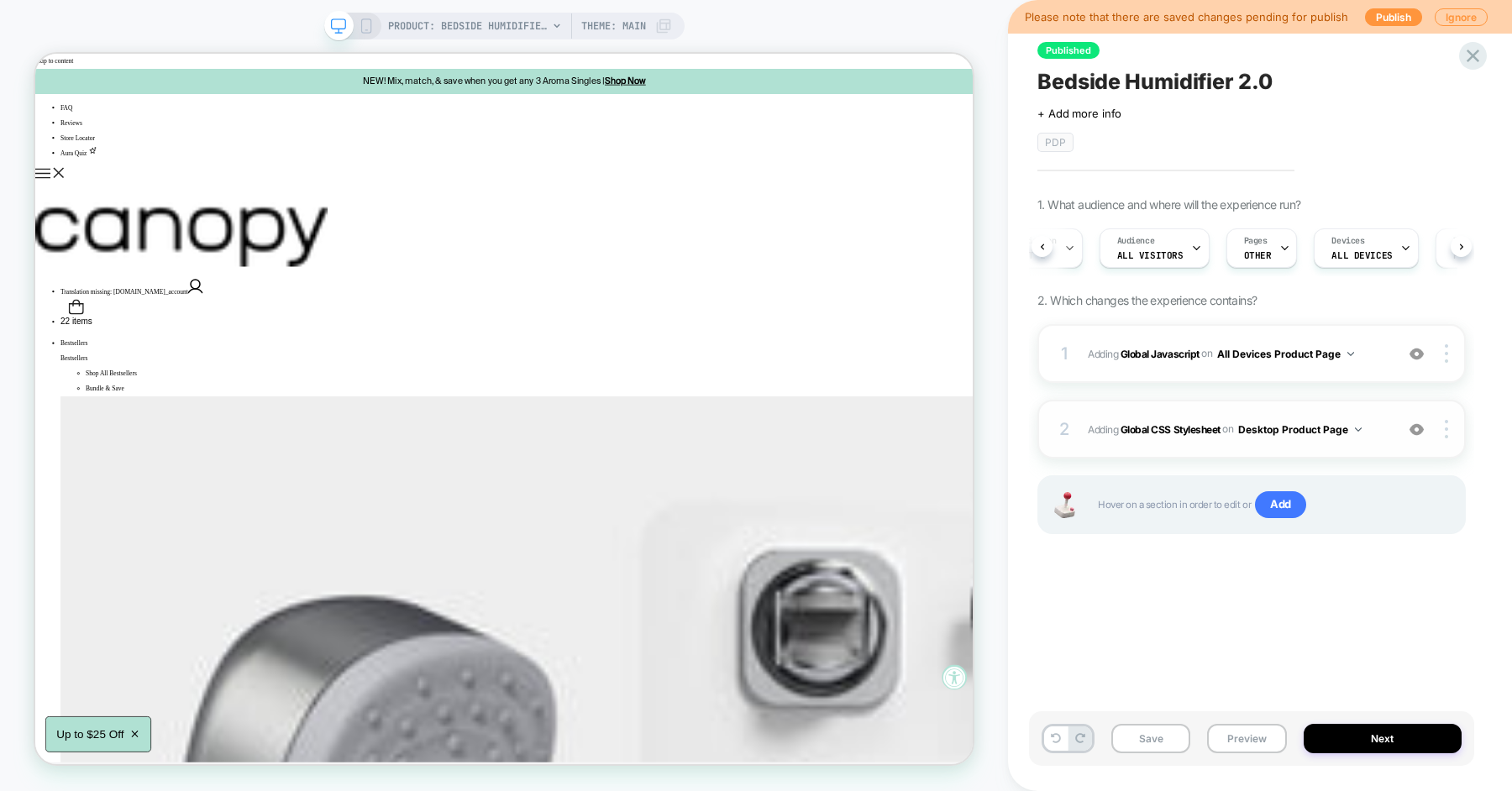
click at [1415, 428] on img at bounding box center [1416, 429] width 15 height 15
click at [1418, 351] on img at bounding box center [1416, 353] width 15 height 15
click at [1417, 355] on img at bounding box center [1416, 353] width 15 height 15
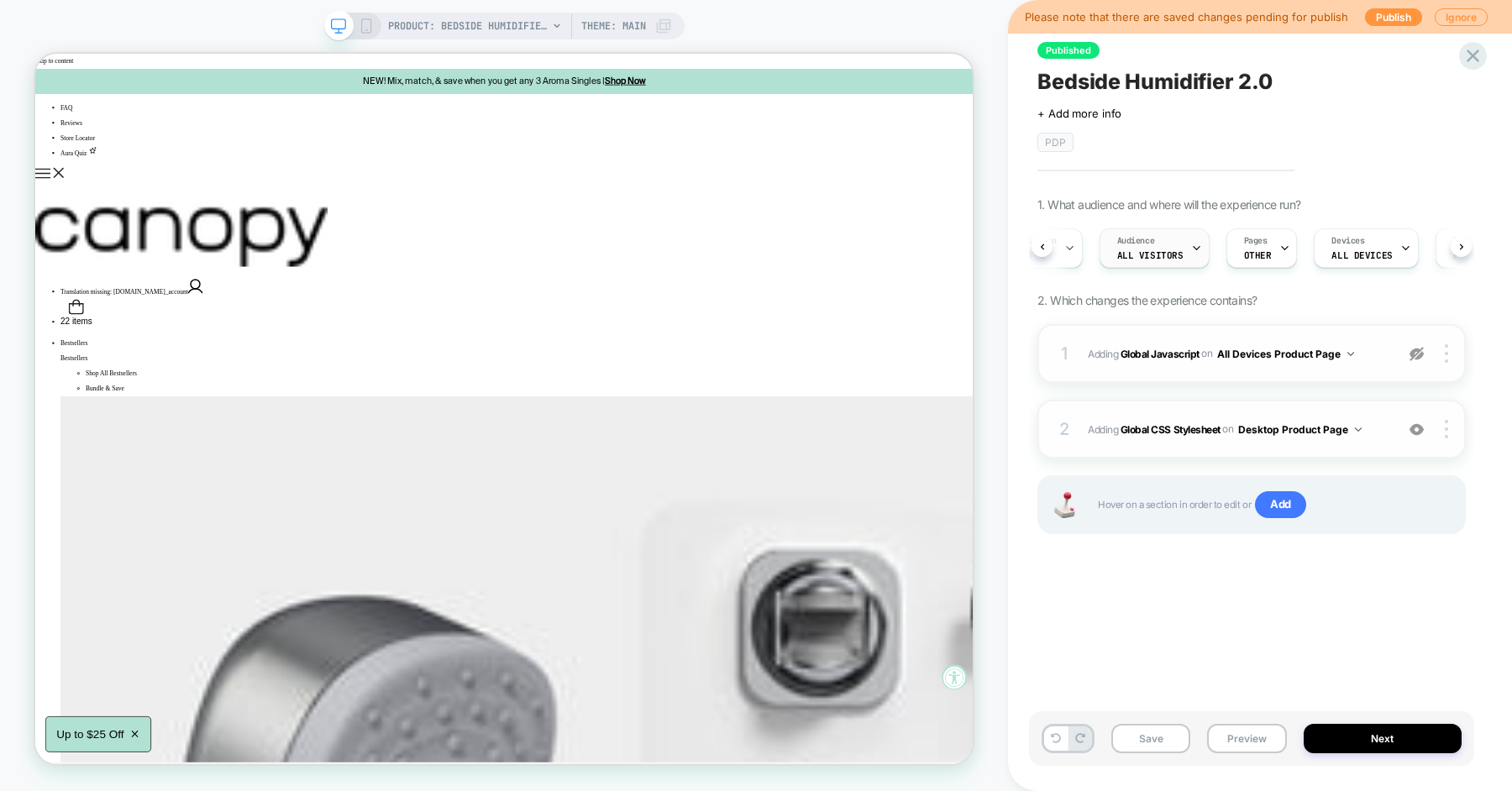
scroll to position [0, 0]
click at [1091, 251] on span "Variant 2" at bounding box center [1079, 255] width 50 height 12
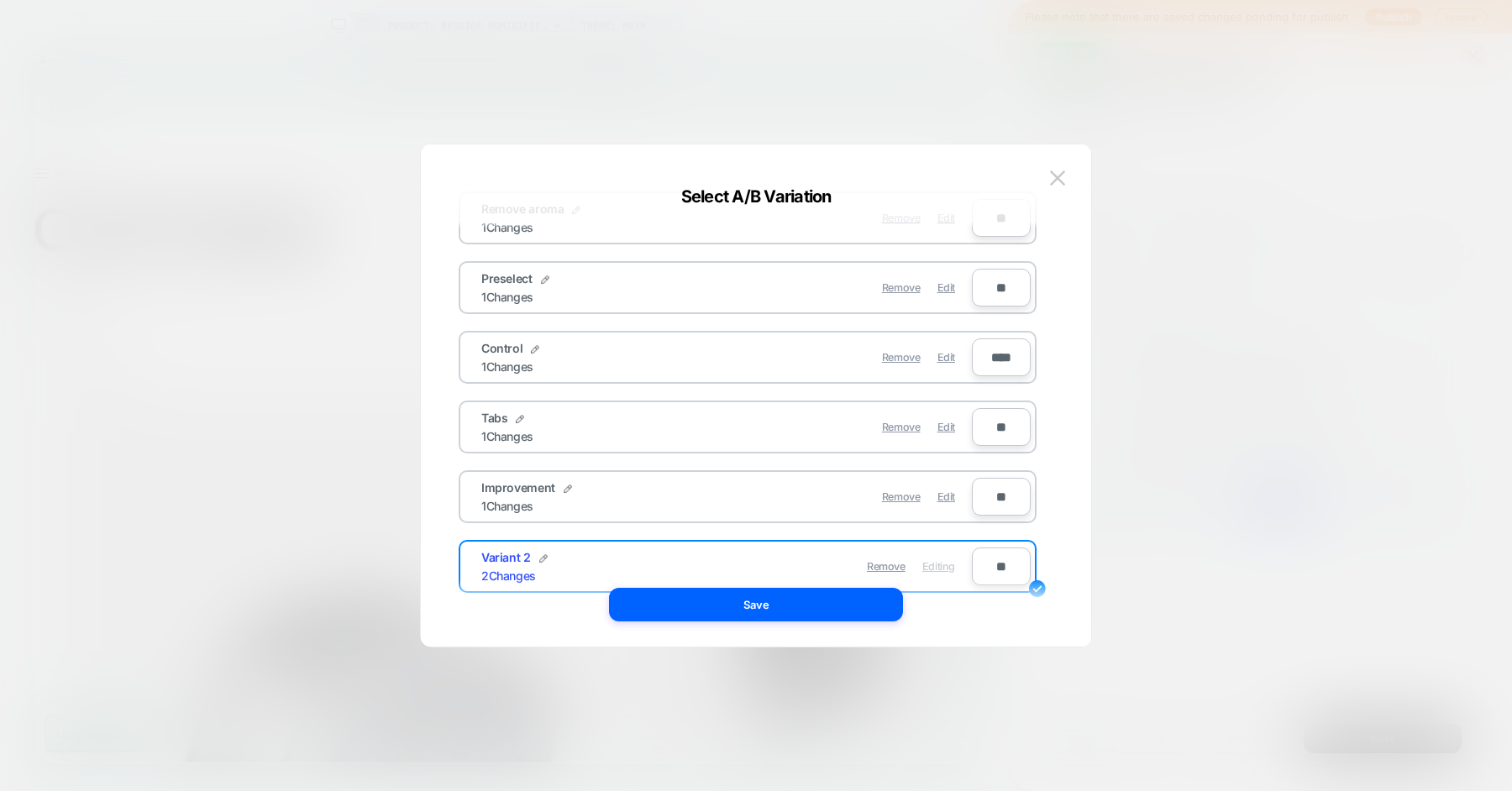
scroll to position [130, 0]
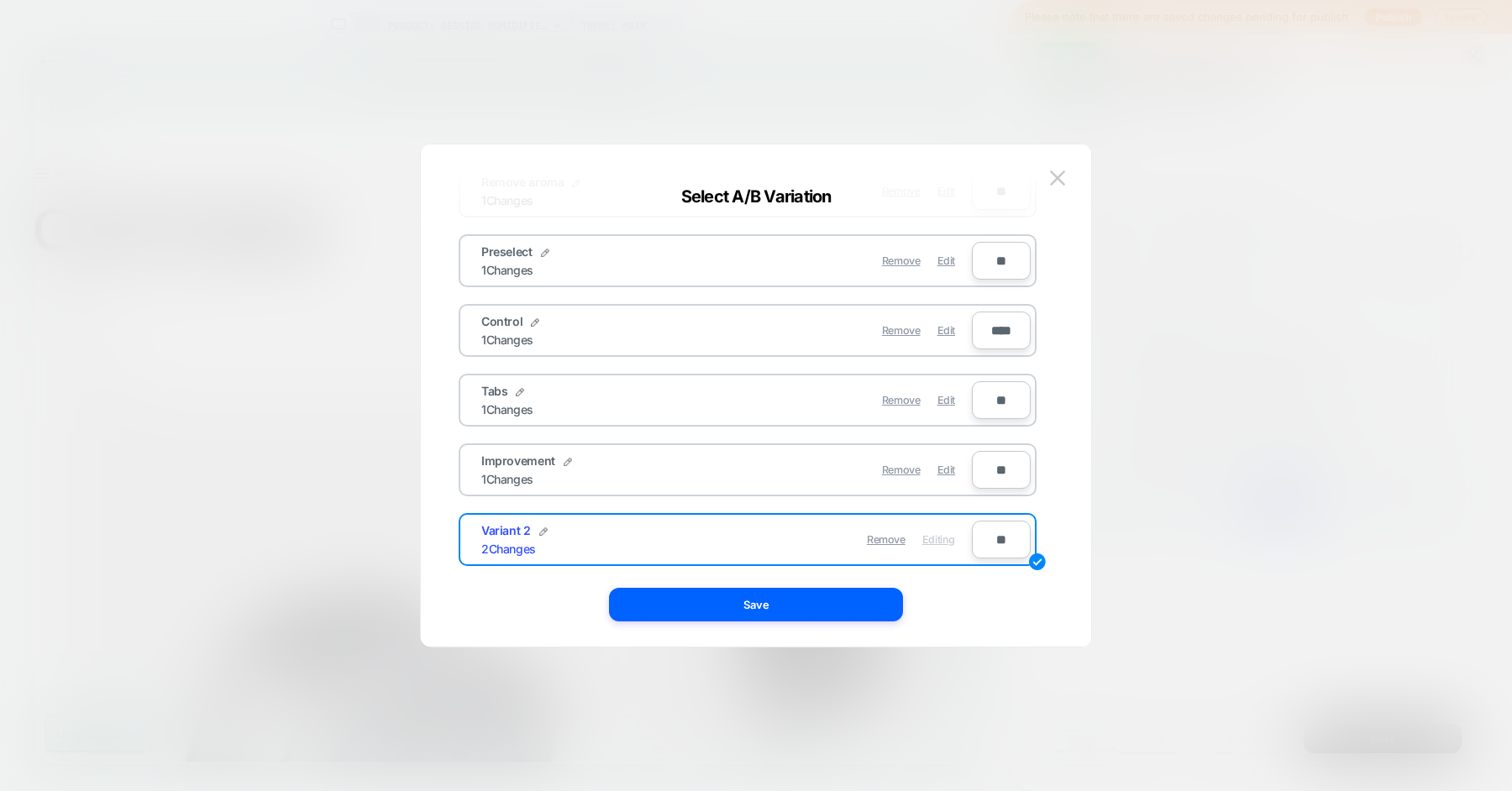
click at [1260, 376] on div at bounding box center [756, 395] width 1512 height 791
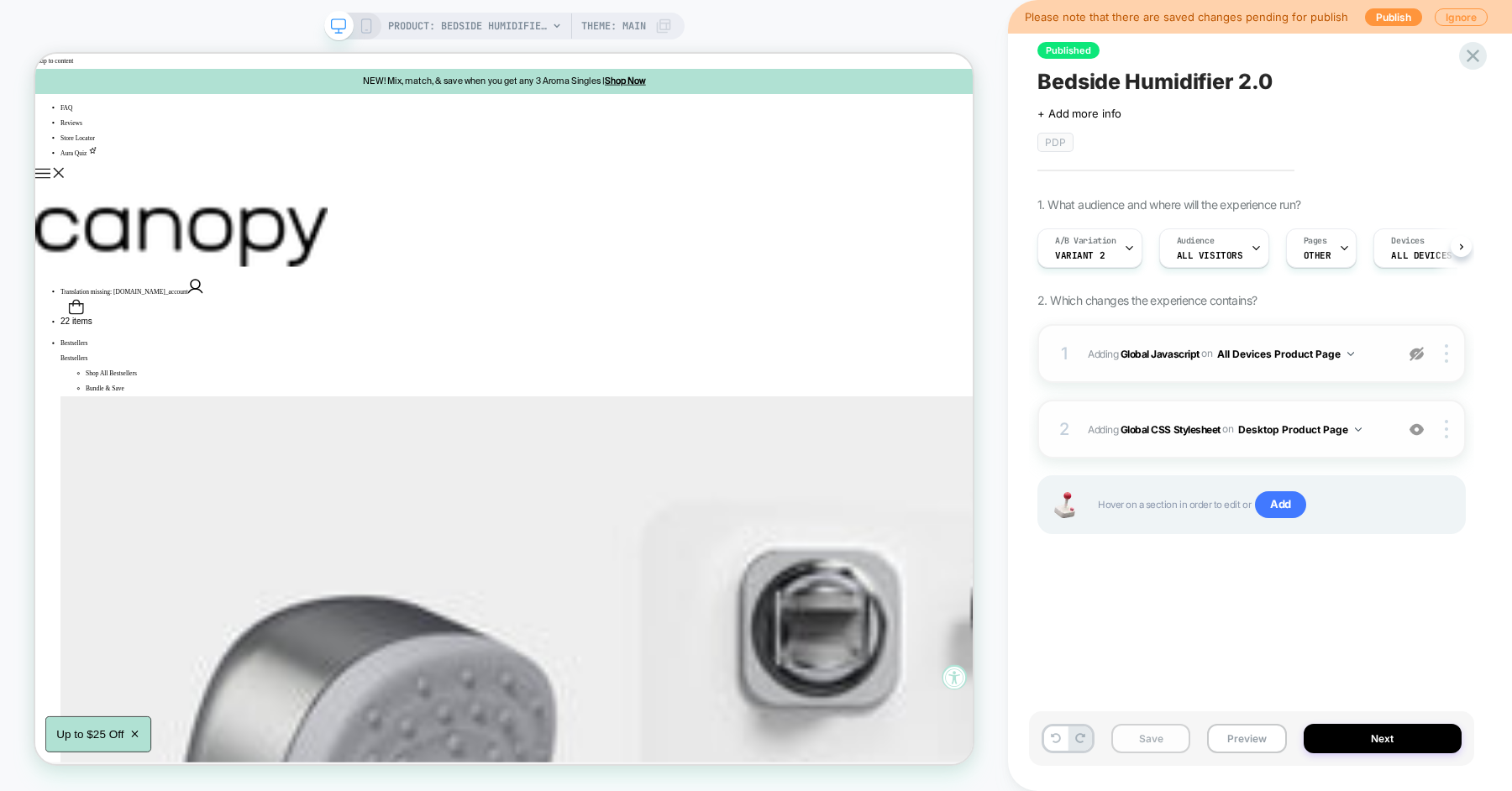
click at [1144, 726] on button "Save" at bounding box center [1150, 739] width 79 height 29
click at [1420, 352] on img at bounding box center [1416, 353] width 15 height 15
click at [1147, 733] on button "Save" at bounding box center [1150, 739] width 79 height 29
click at [1231, 739] on button "Preview" at bounding box center [1246, 739] width 79 height 29
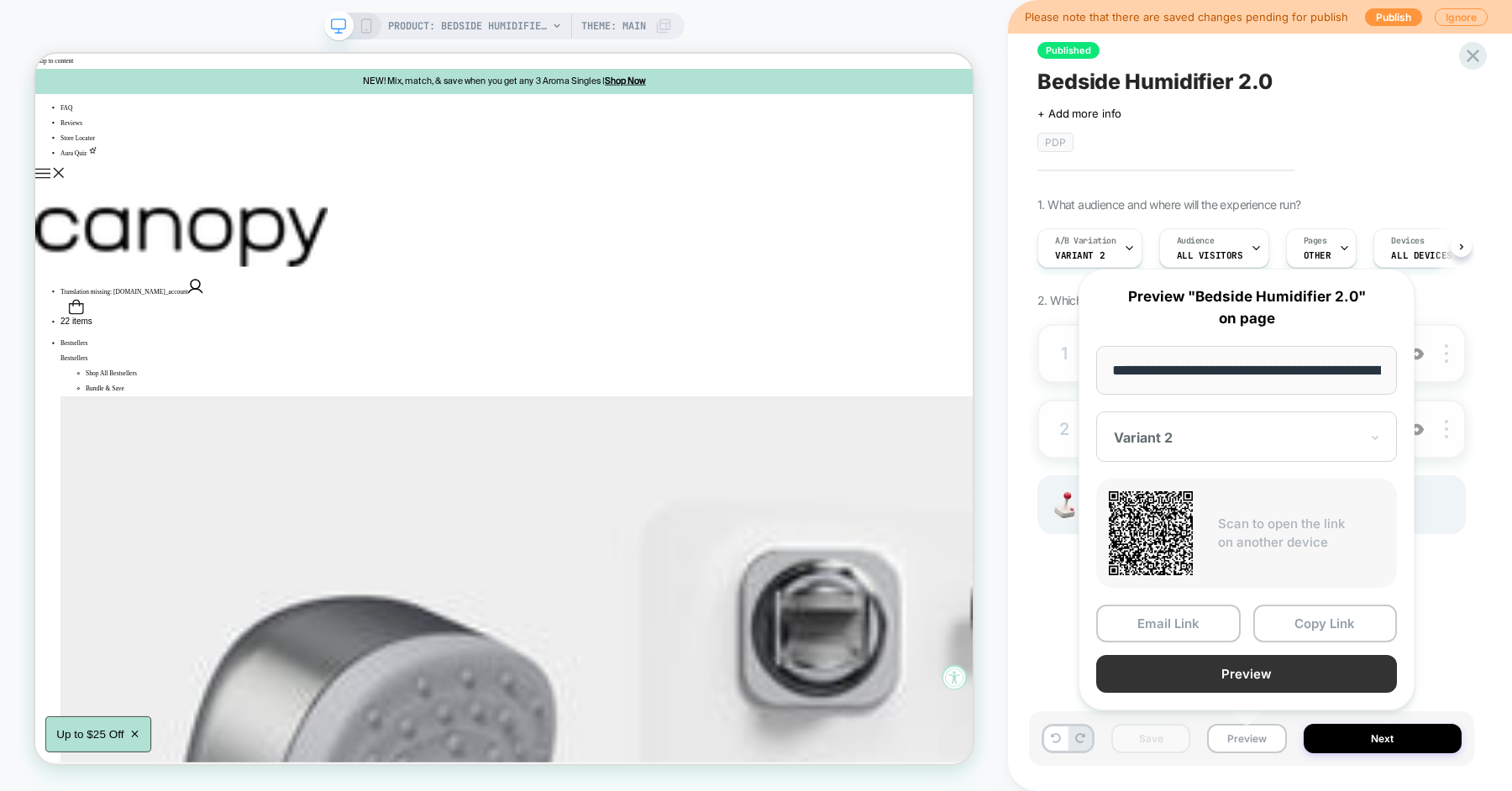
scroll to position [0, 119]
click at [1228, 665] on button "Preview" at bounding box center [1247, 674] width 301 height 38
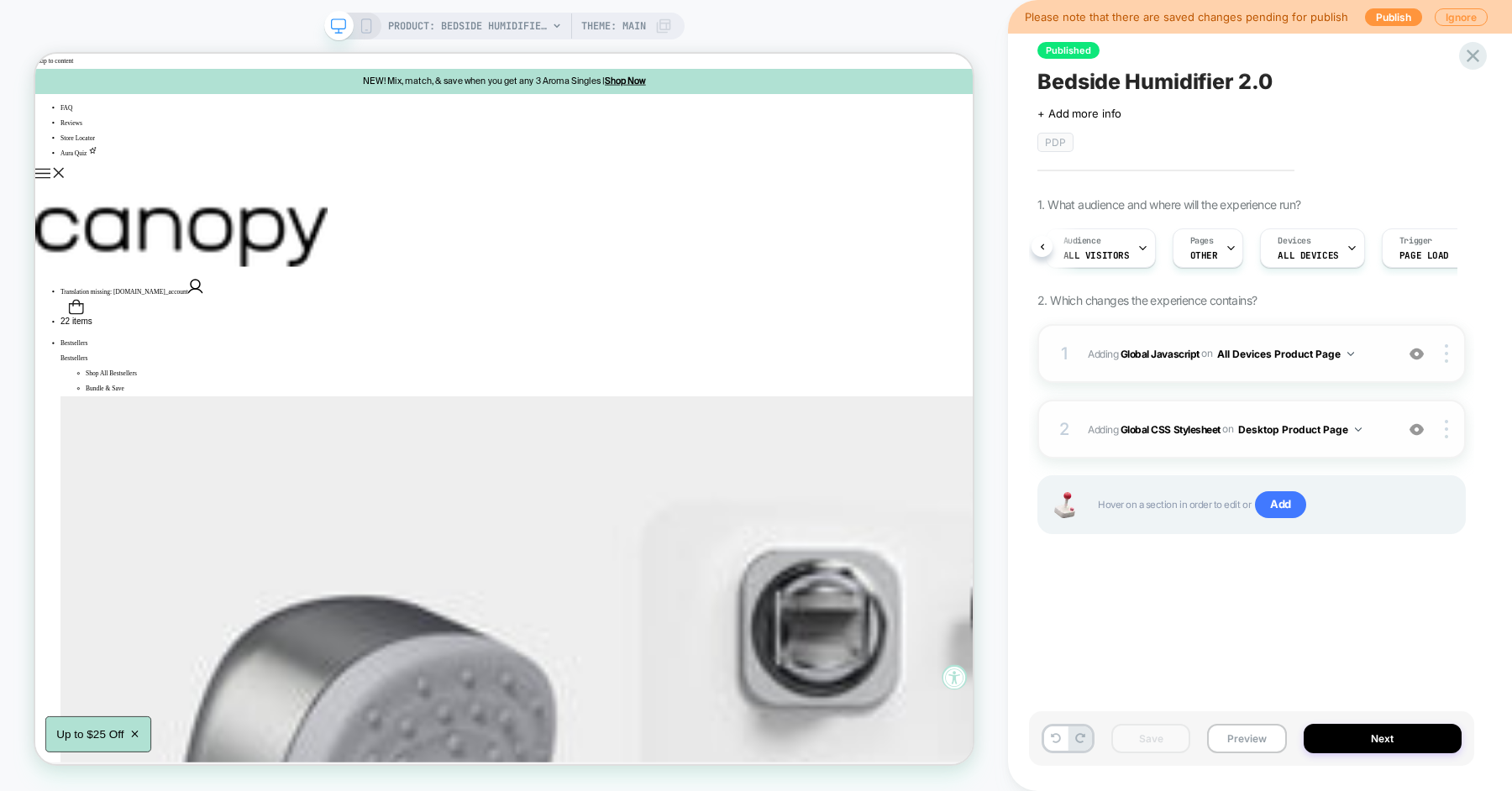
scroll to position [0, 0]
click at [1372, 355] on span "Adding Global Javascript on All Devices Product Page" at bounding box center [1236, 354] width 298 height 21
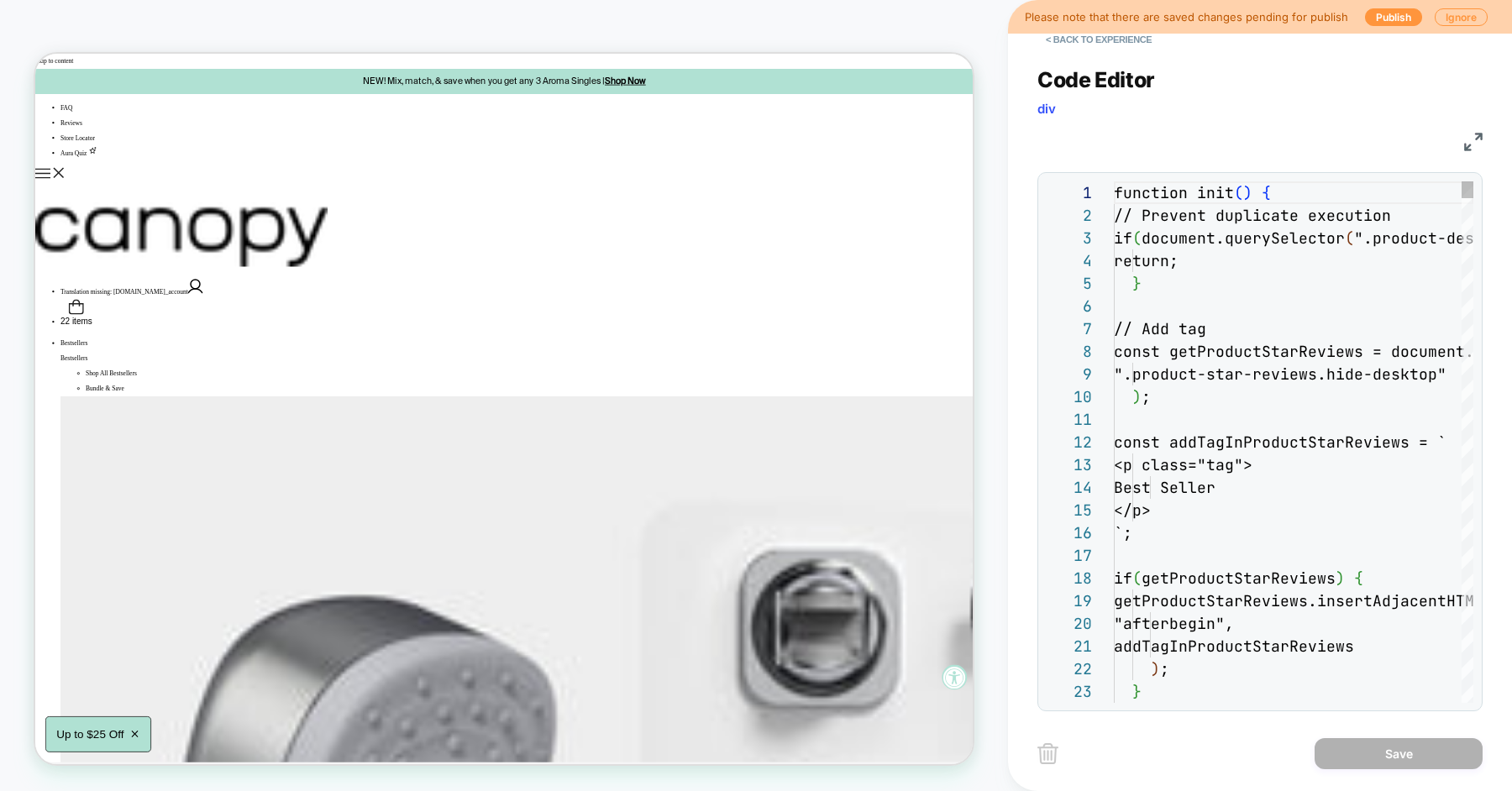
scroll to position [227, 0]
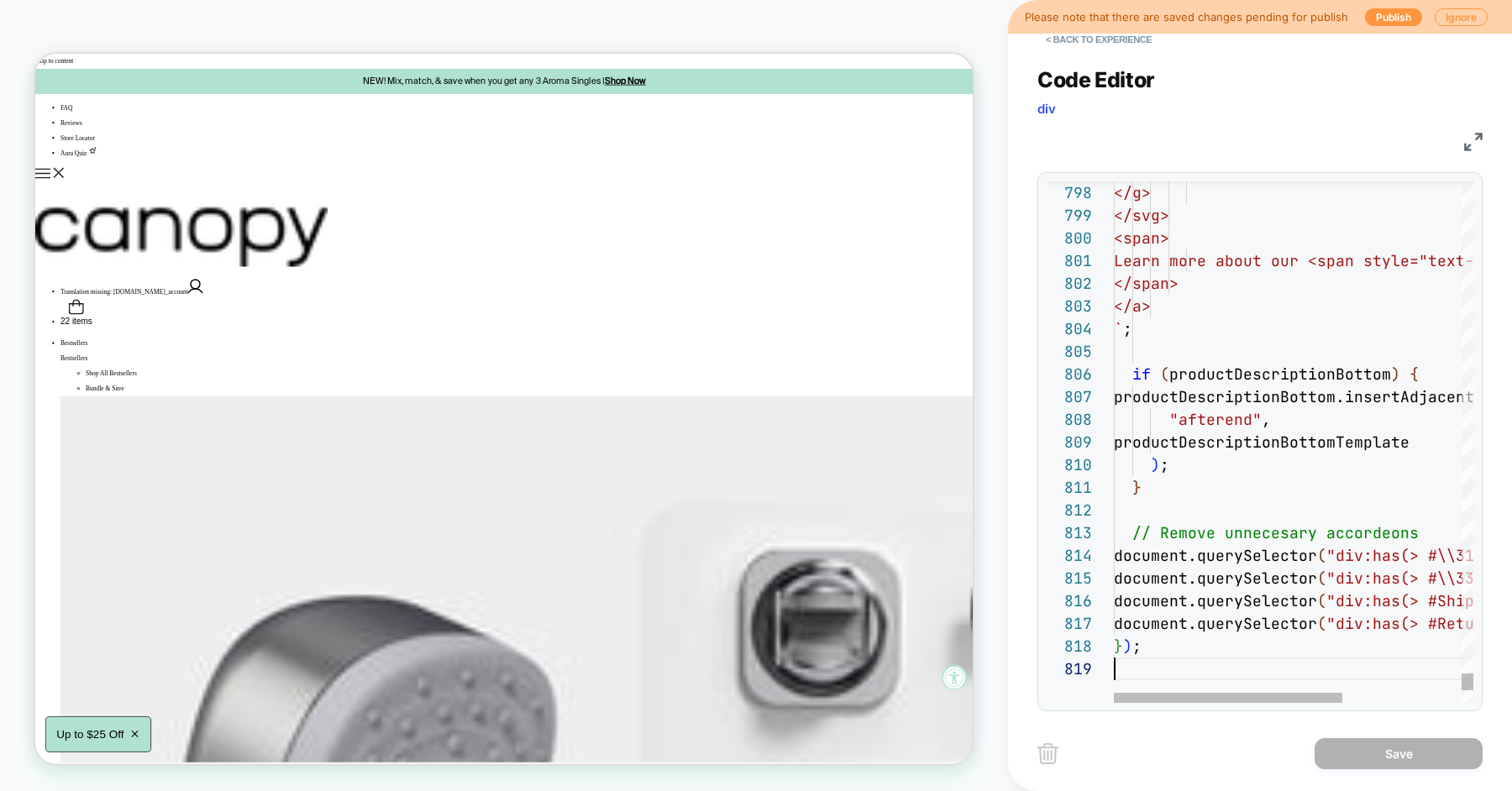
scroll to position [181, 0]
type textarea "**********"
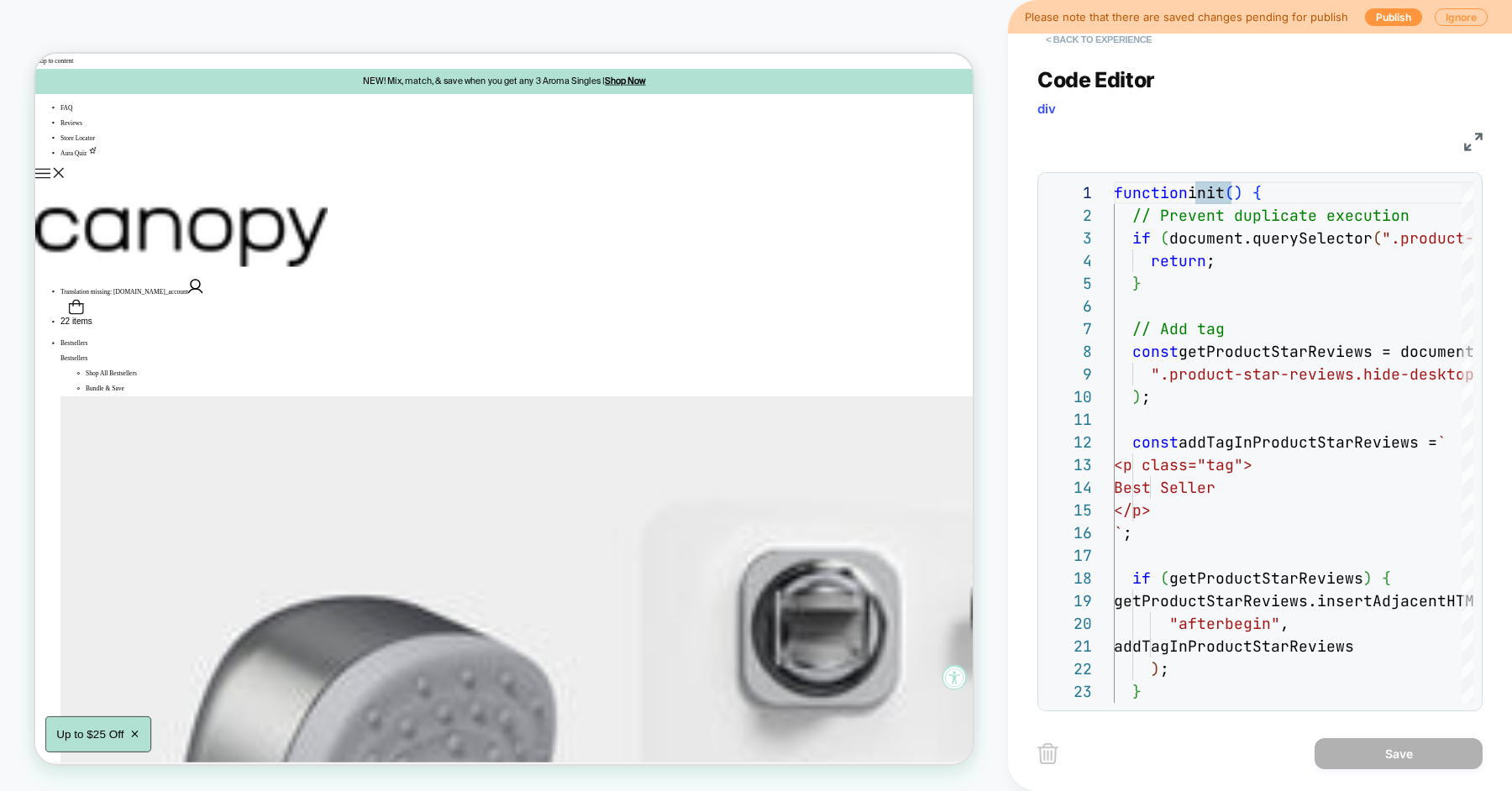
scroll to position [0, 0]
click at [1104, 41] on button "< Back to experience" at bounding box center [1098, 40] width 122 height 27
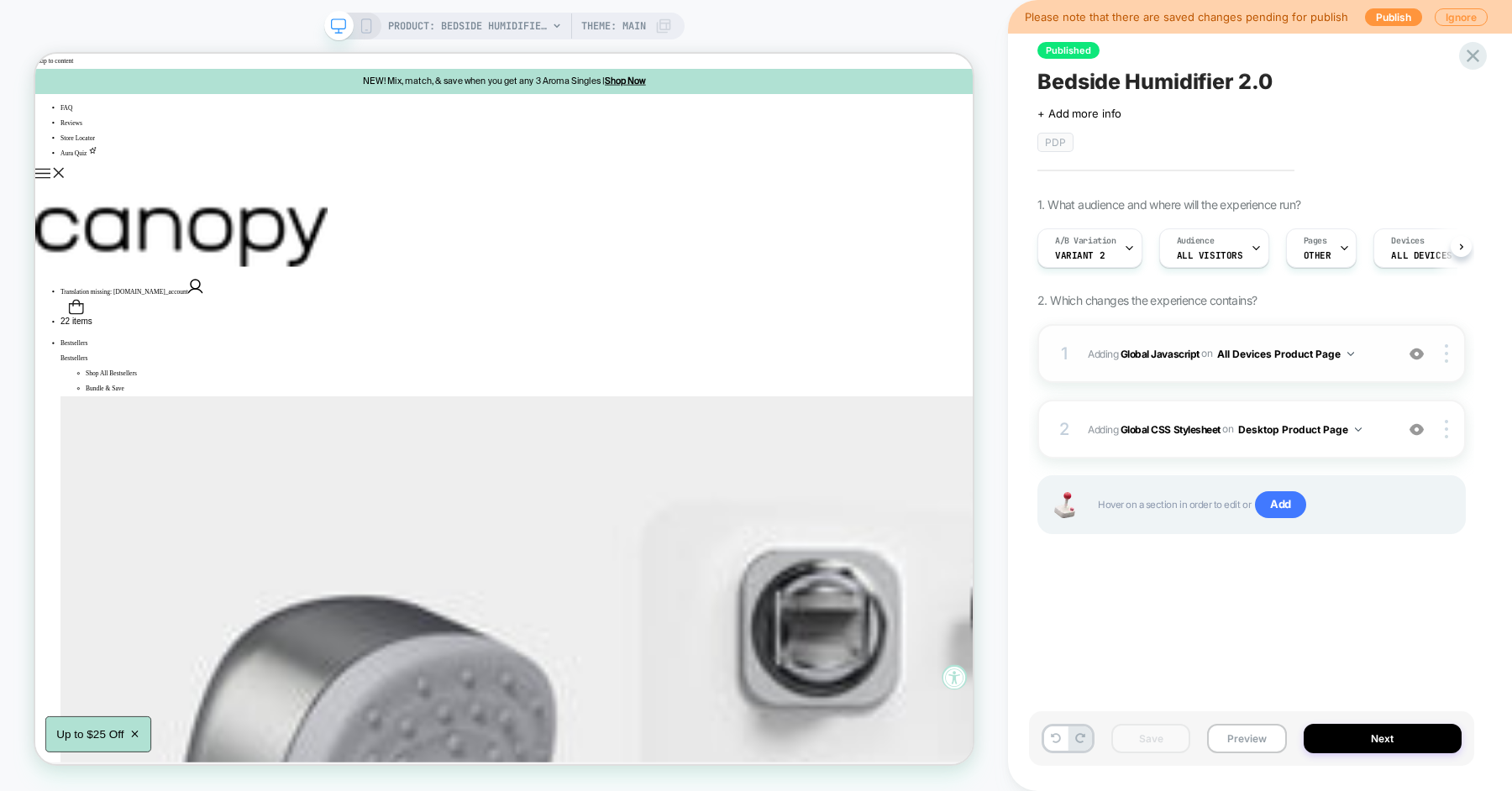
scroll to position [0, 1]
click at [1420, 355] on img at bounding box center [1416, 353] width 15 height 15
click at [1418, 430] on img at bounding box center [1416, 429] width 15 height 15
click at [1244, 748] on button "Preview" at bounding box center [1246, 739] width 79 height 29
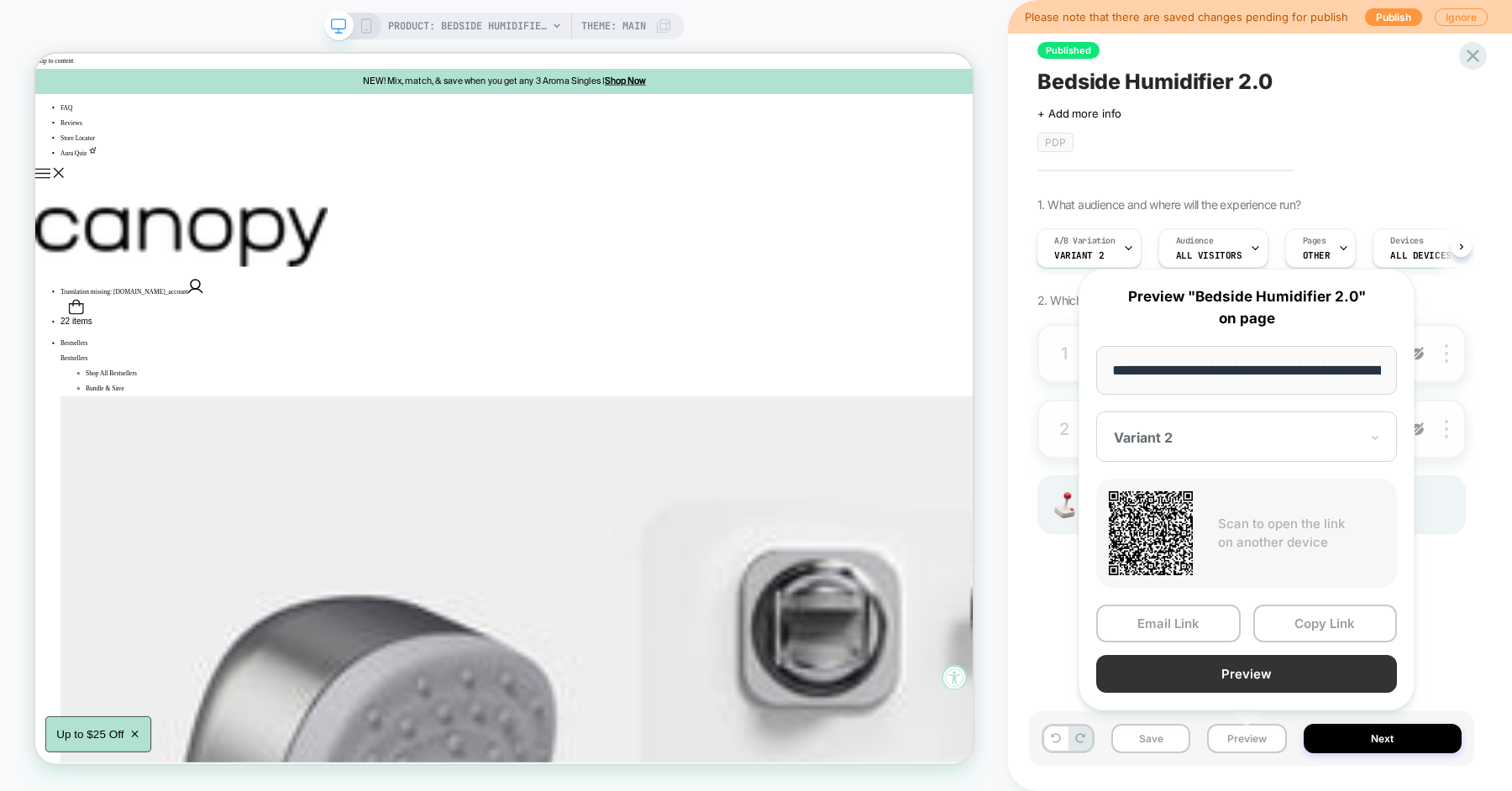
scroll to position [0, 119]
click at [1251, 673] on button "Preview" at bounding box center [1247, 674] width 301 height 38
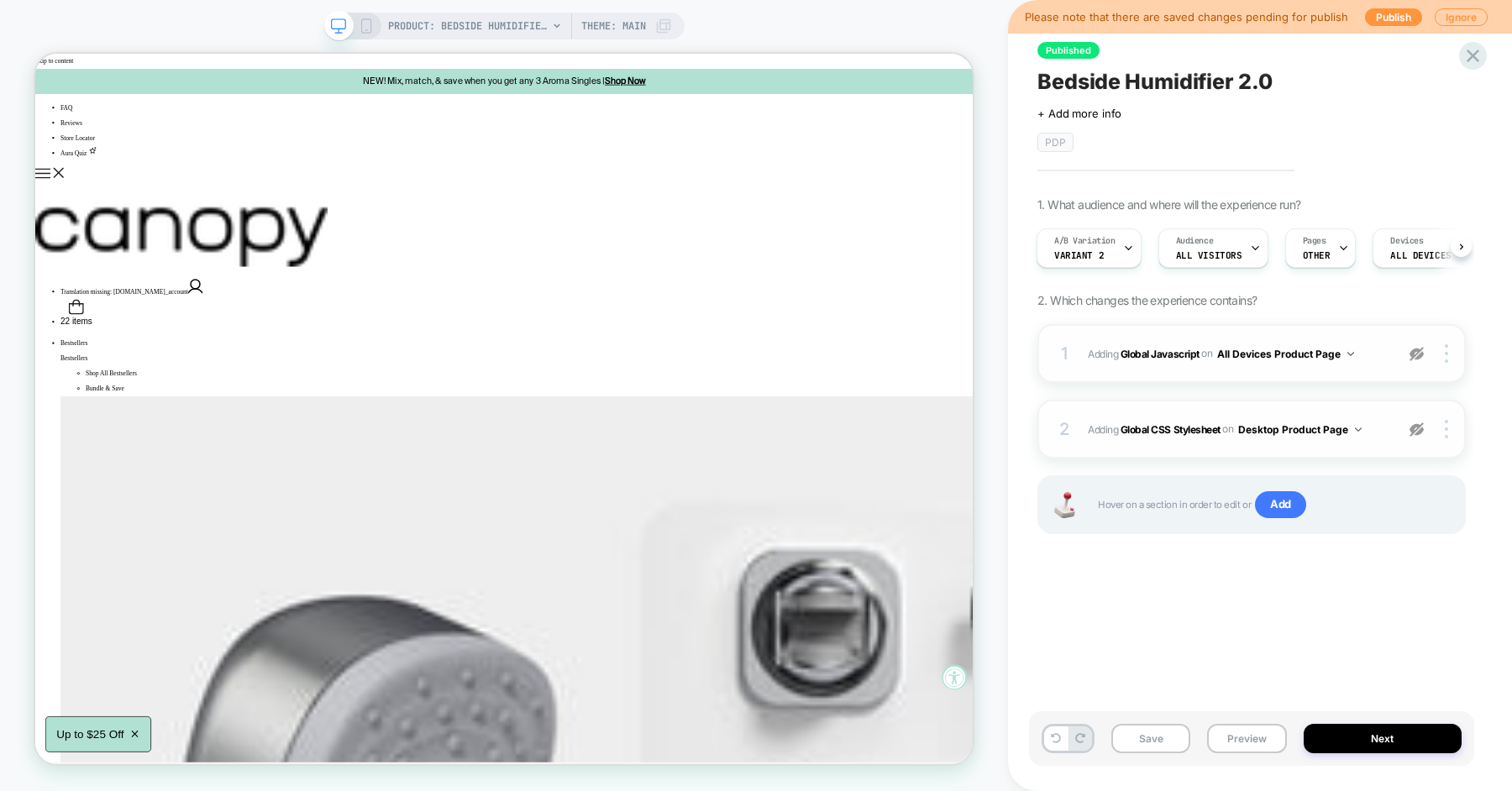
click at [1417, 353] on img at bounding box center [1416, 353] width 15 height 15
click at [1420, 431] on img at bounding box center [1416, 429] width 15 height 15
click at [1376, 344] on span "Adding Global Javascript on All Devices Product Page" at bounding box center [1236, 354] width 298 height 21
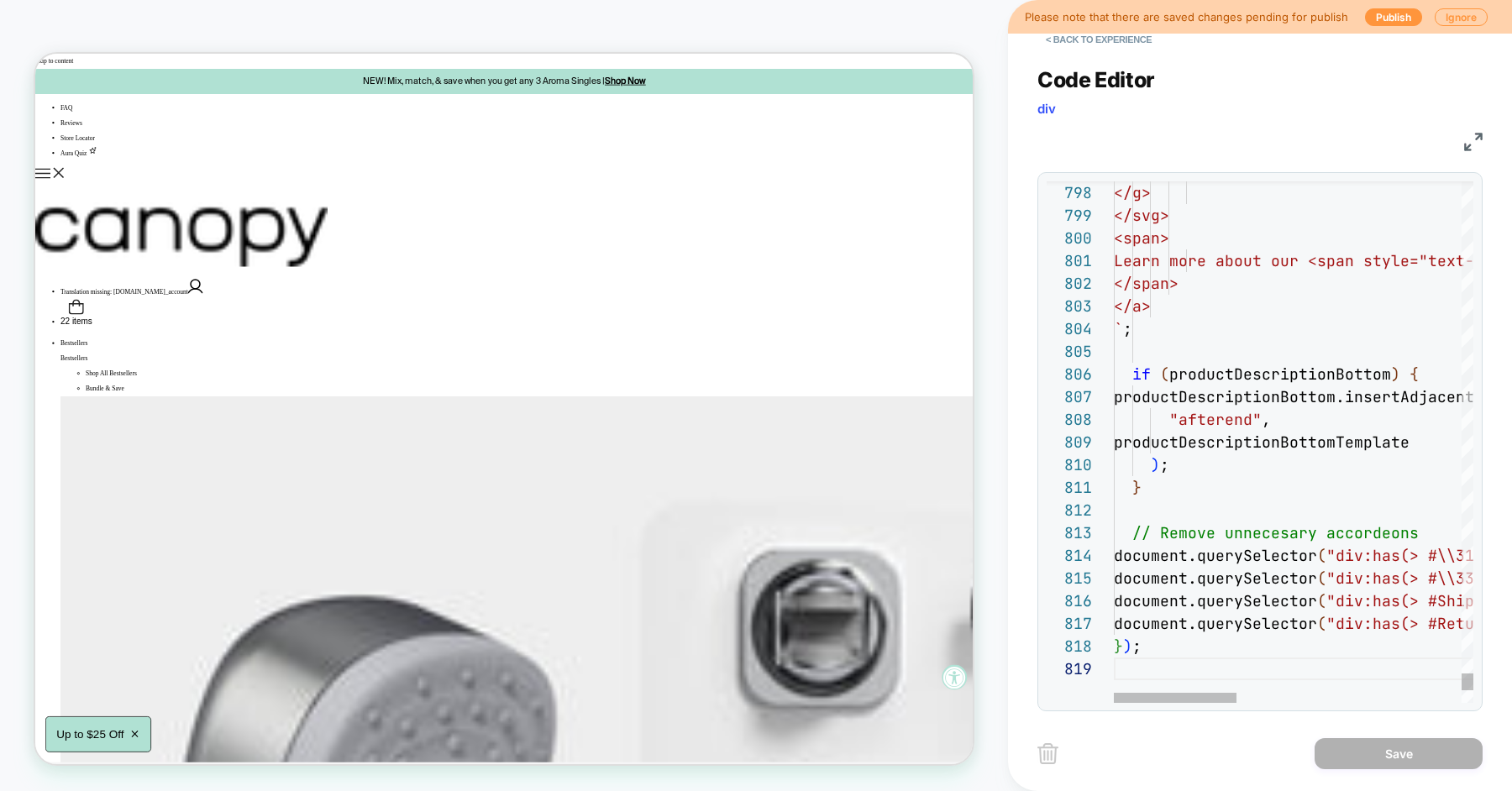
scroll to position [0, 0]
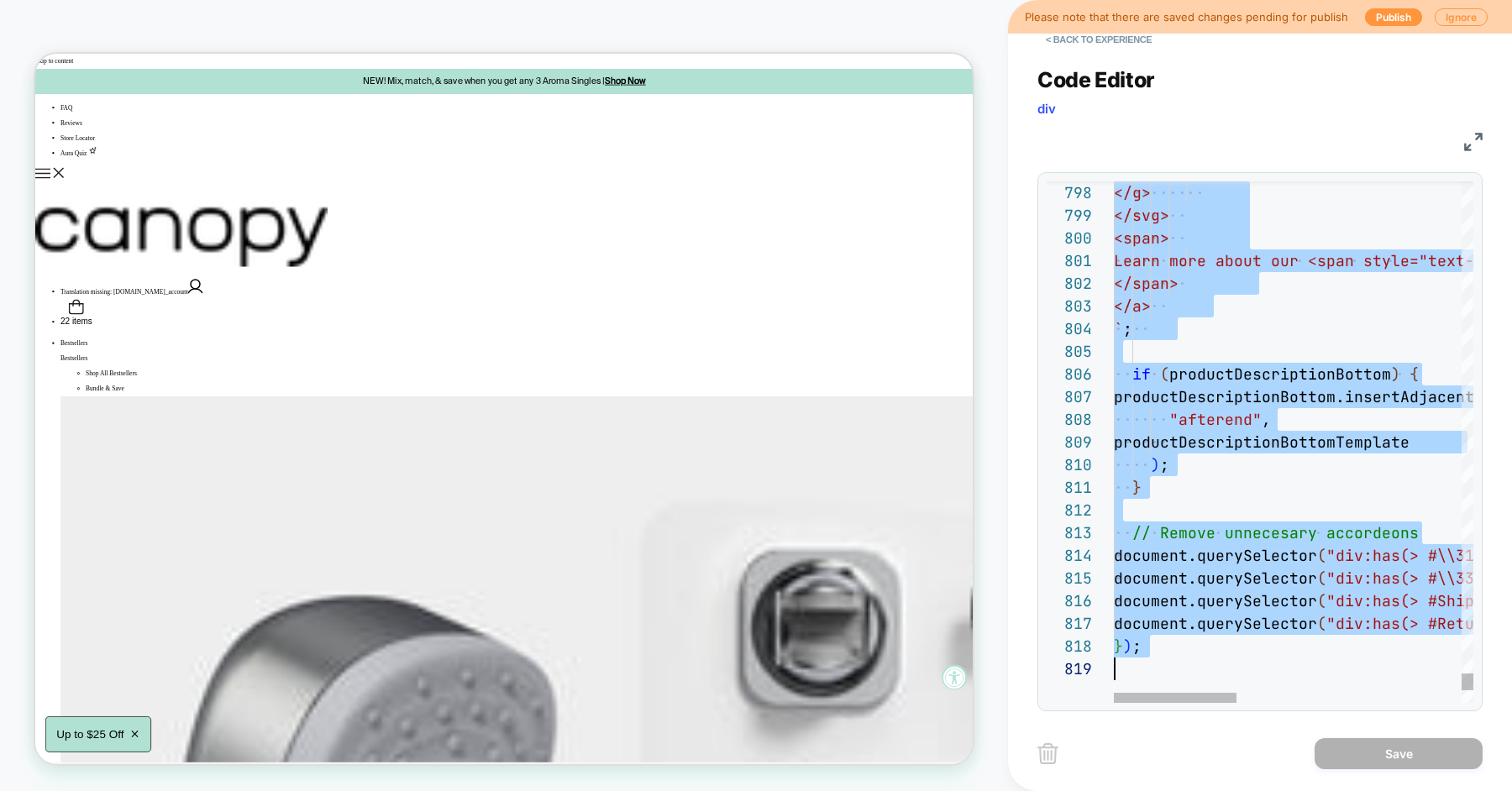
type textarea "**********"
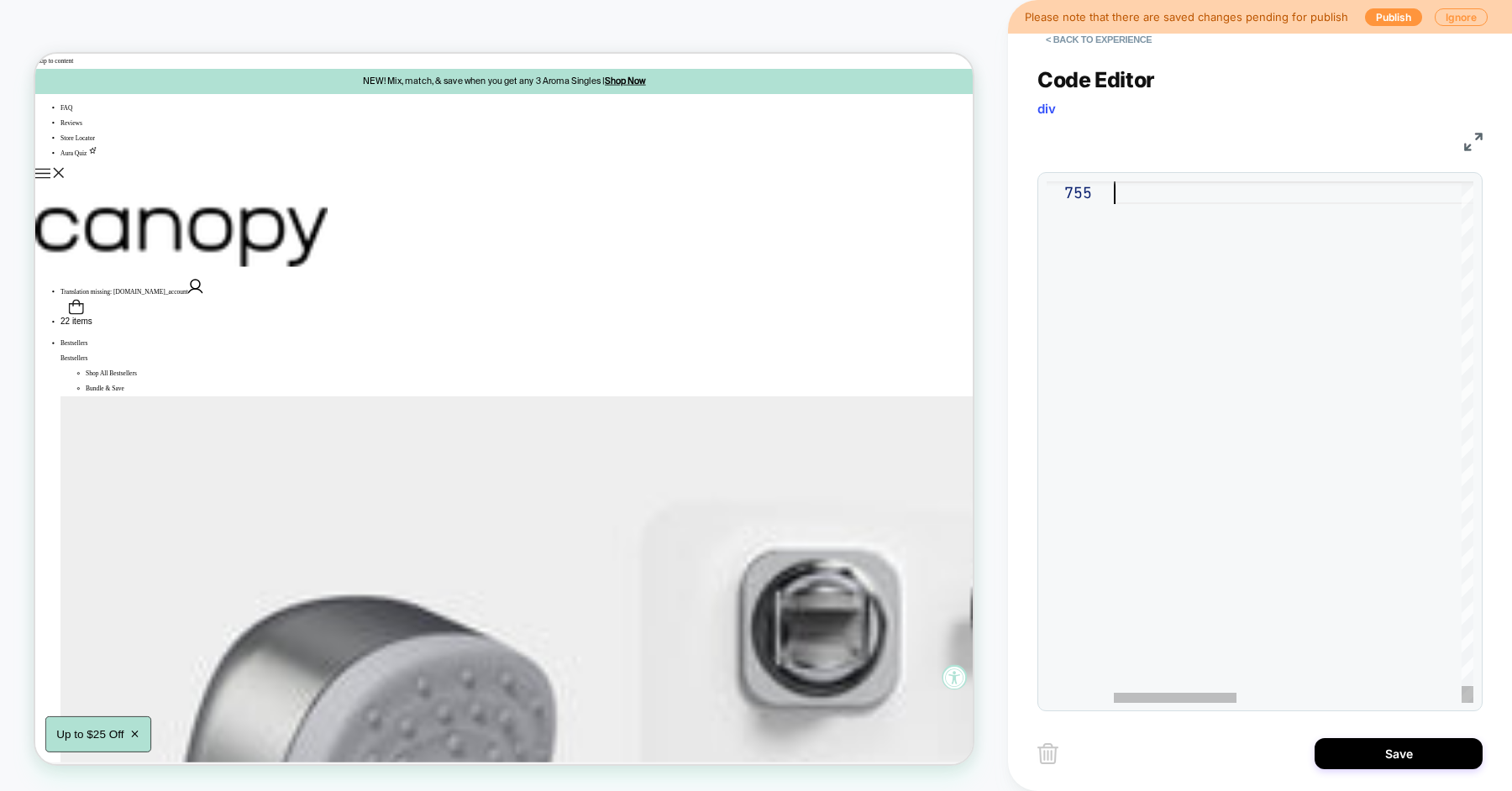
scroll to position [90, 0]
click at [1385, 765] on button "Save" at bounding box center [1398, 753] width 168 height 31
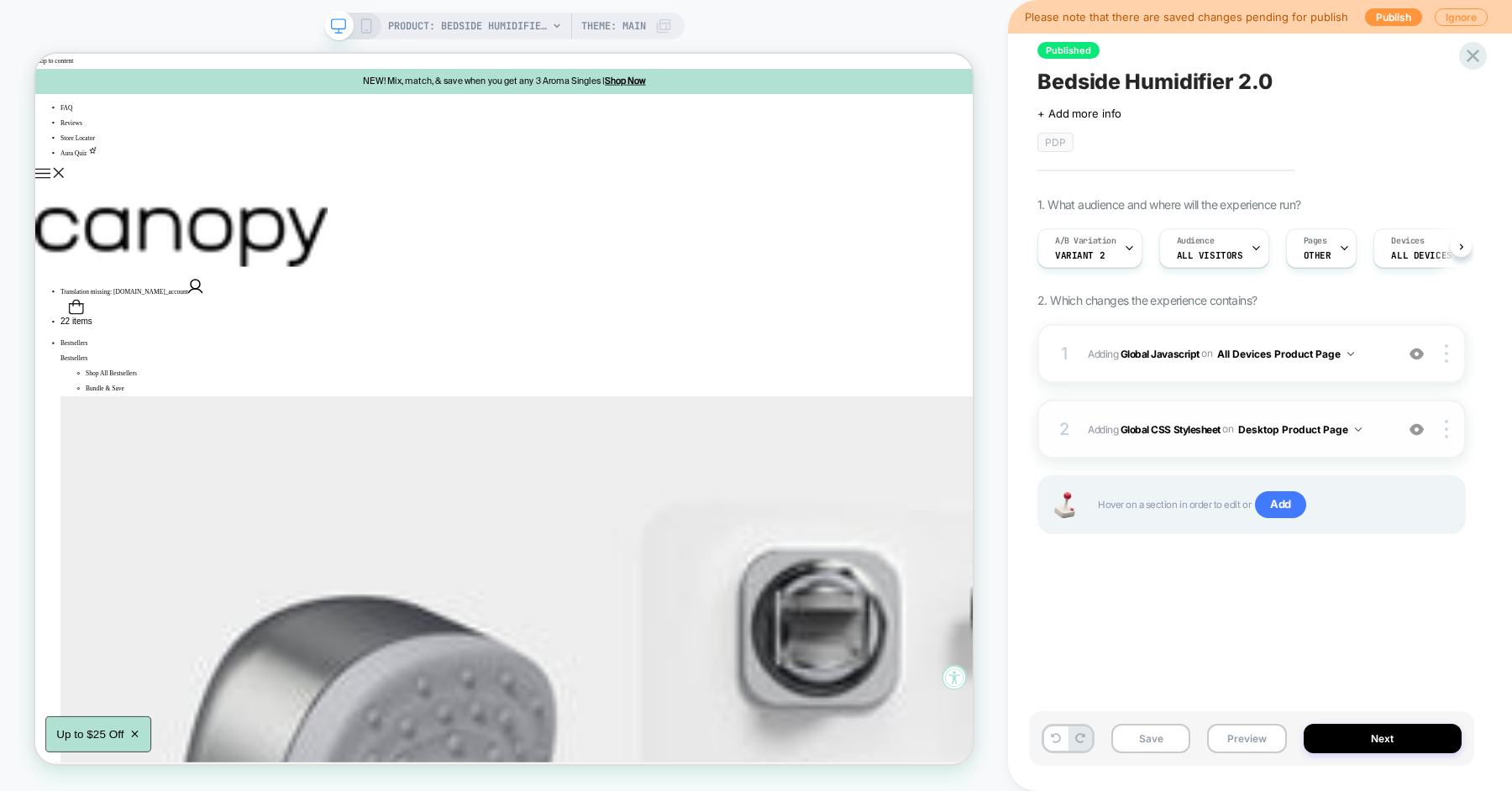
click at [1414, 426] on img at bounding box center [1416, 429] width 15 height 15
click at [1163, 738] on button "Save" at bounding box center [1150, 739] width 79 height 29
click at [1236, 737] on button "Preview" at bounding box center [1246, 739] width 79 height 29
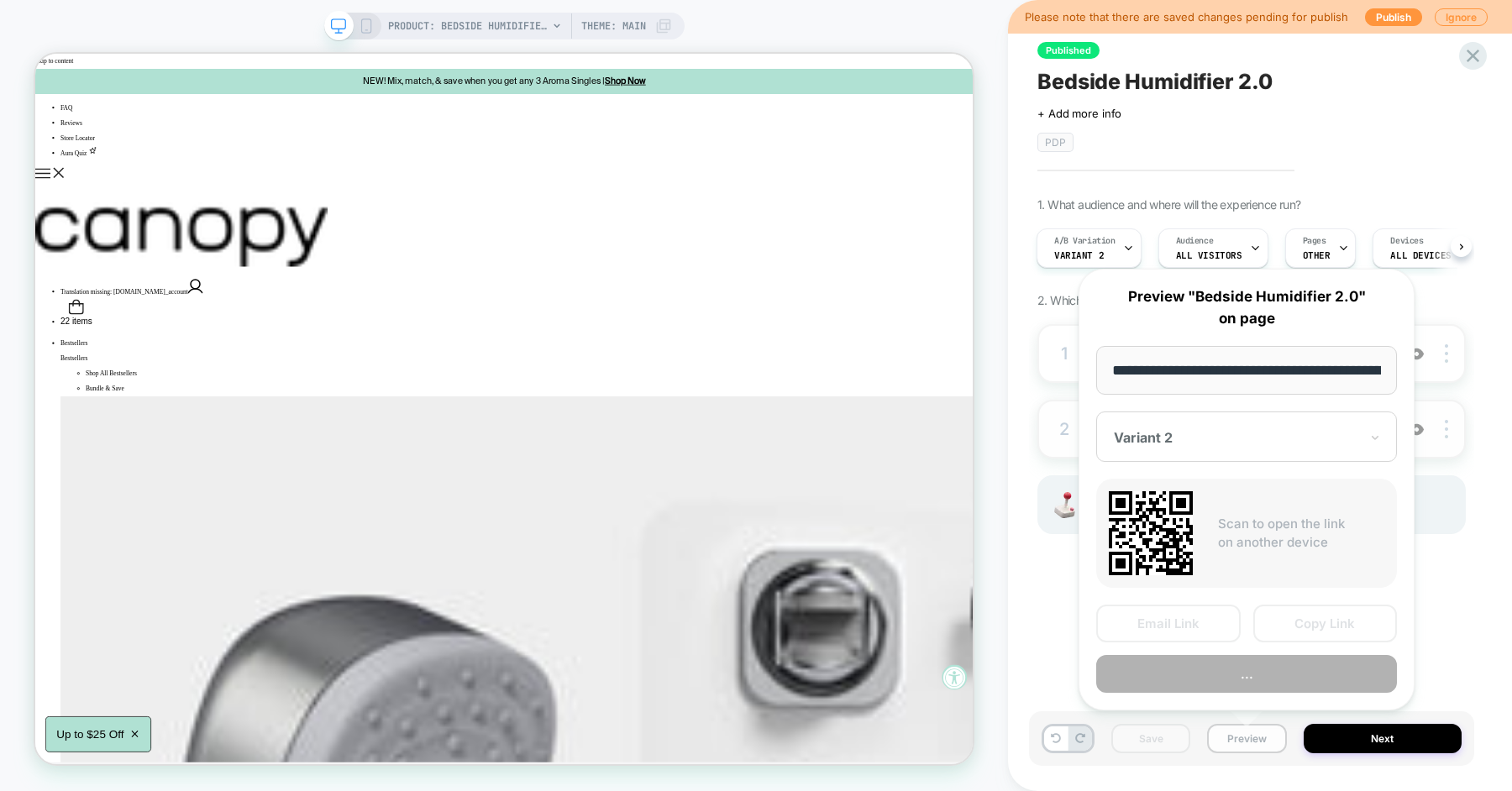
scroll to position [0, 119]
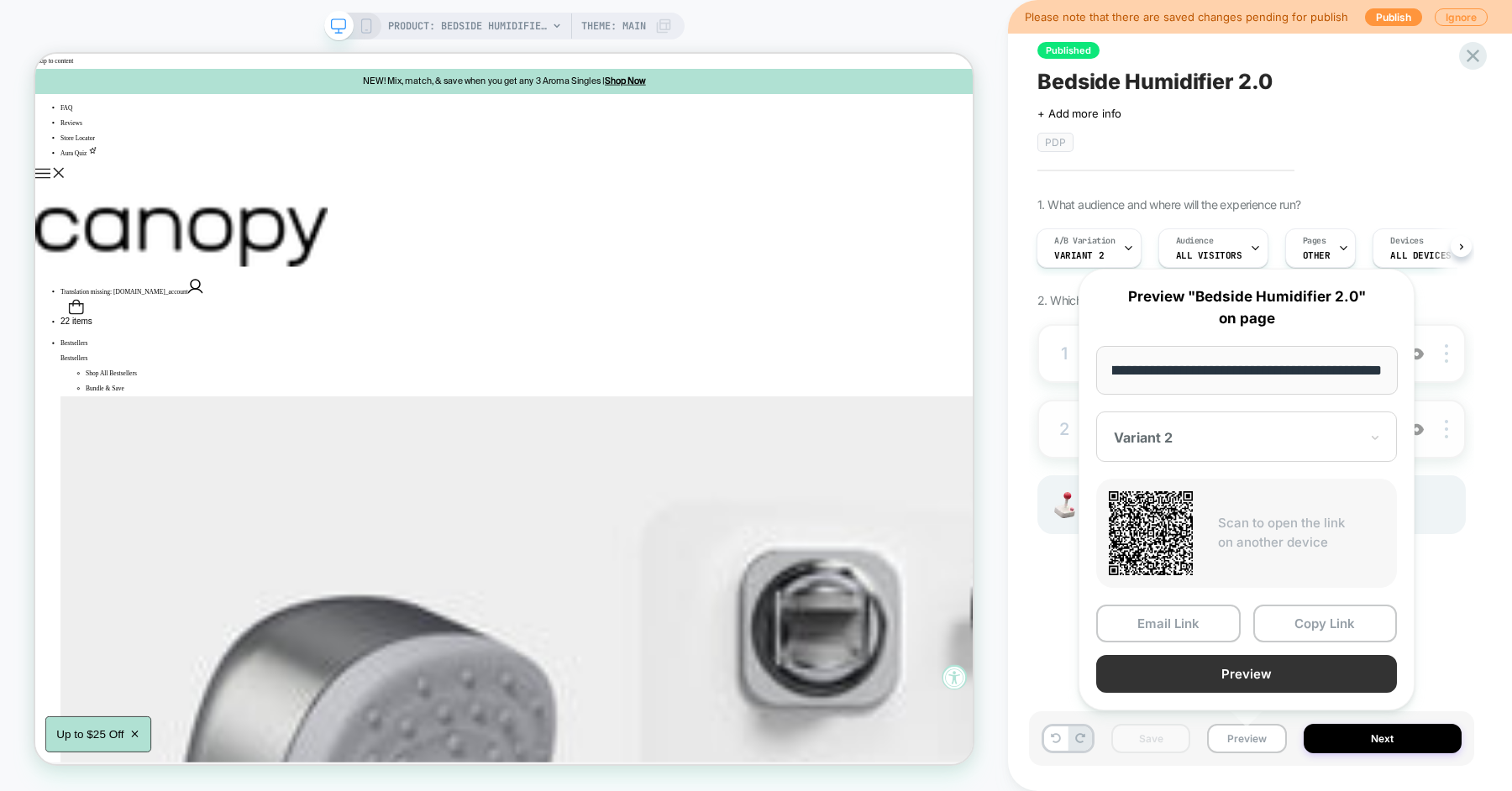
click at [1242, 680] on button "Preview" at bounding box center [1247, 674] width 301 height 38
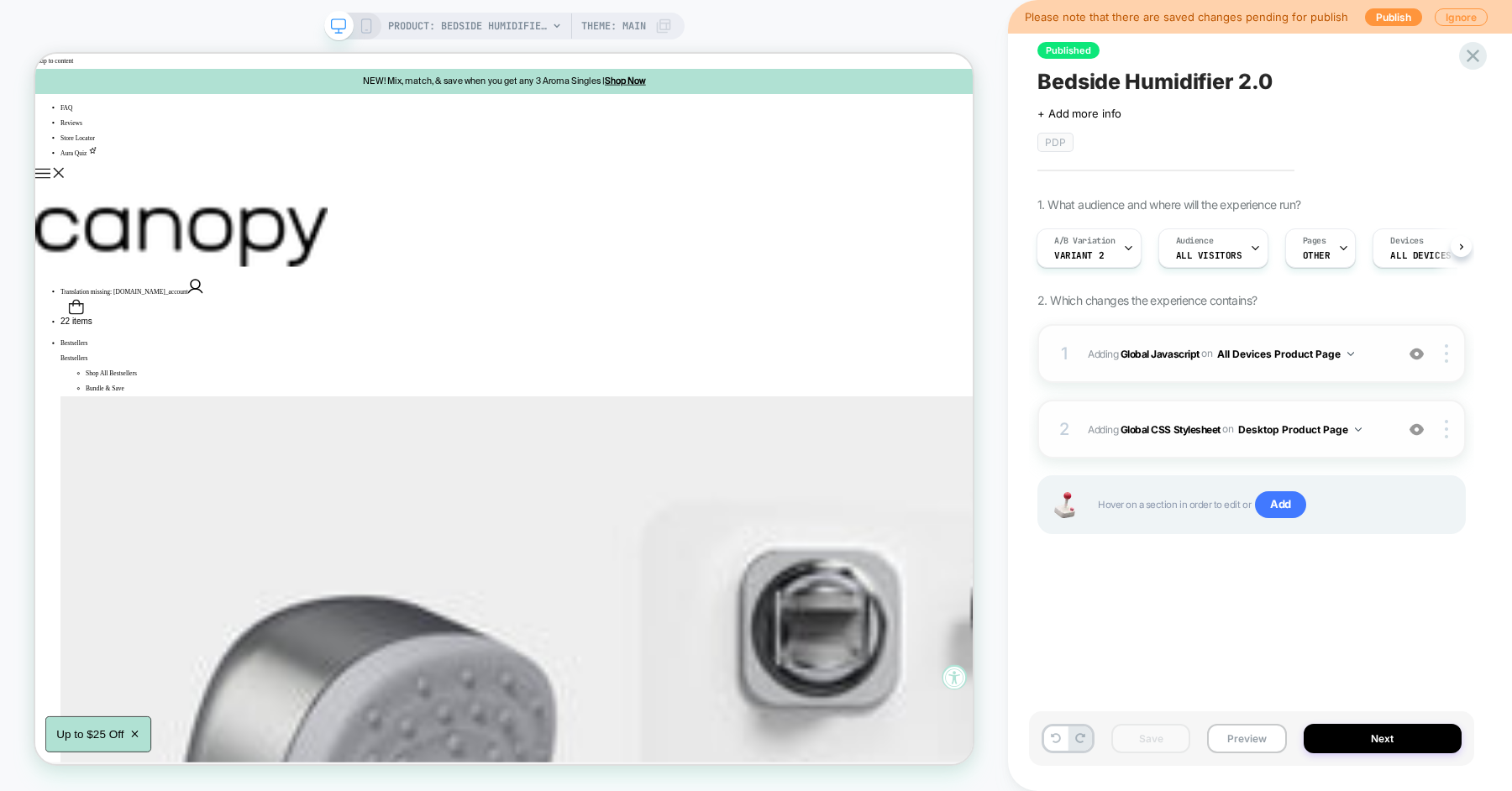
click at [1376, 352] on span "Adding Global Javascript on All Devices Product Page" at bounding box center [1236, 354] width 298 height 21
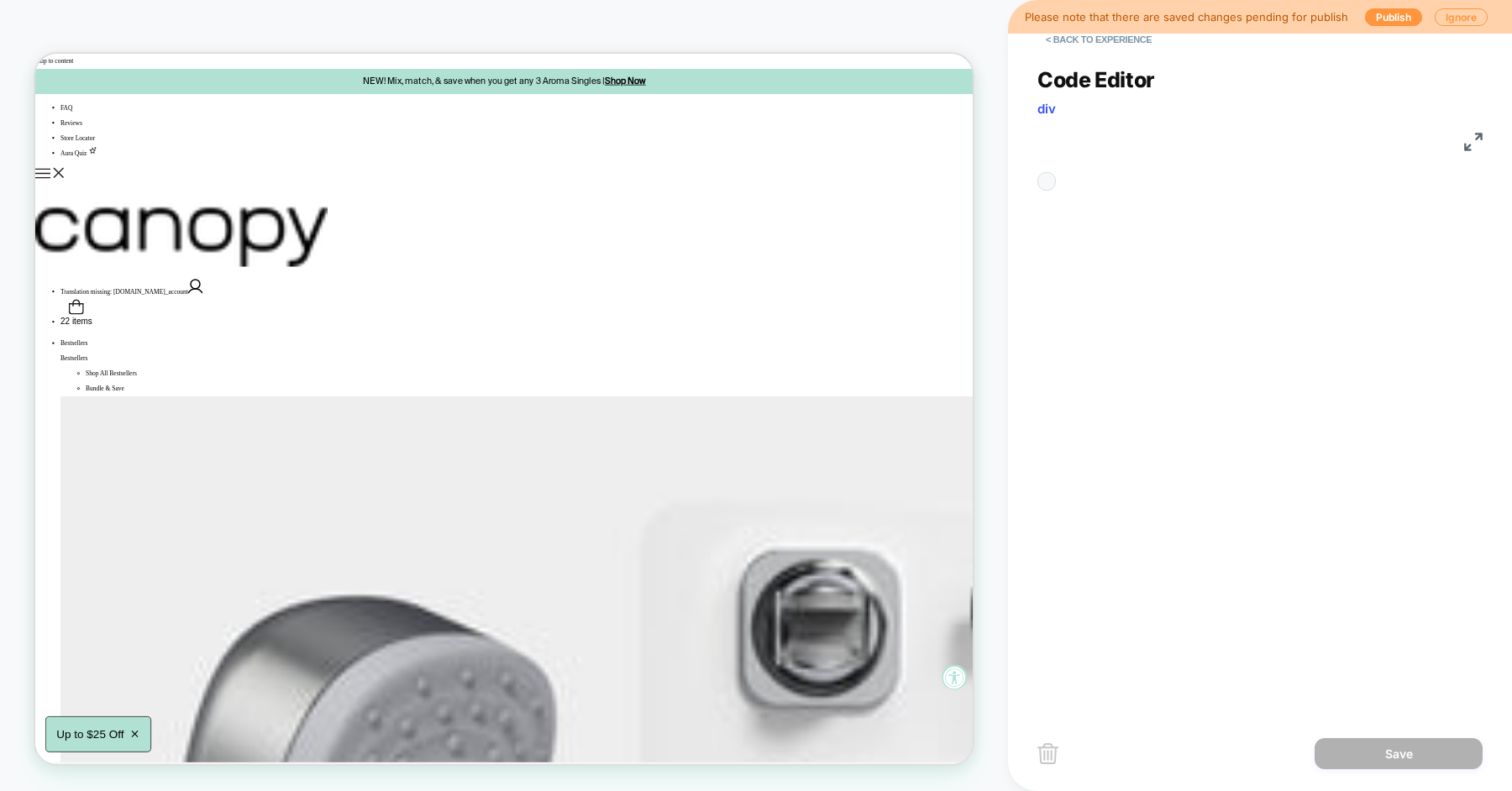
scroll to position [227, 0]
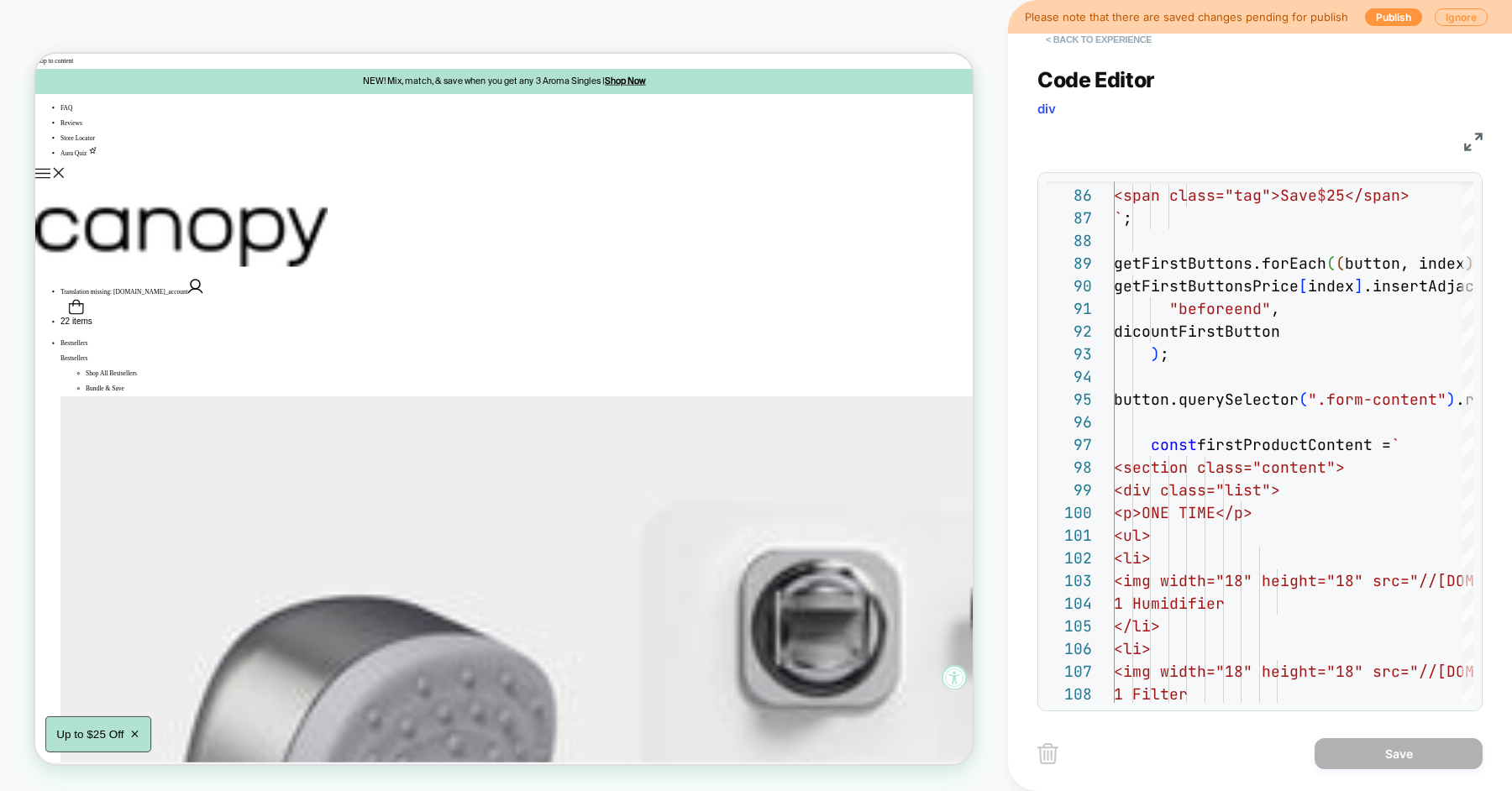
click at [1082, 47] on button "< Back to experience" at bounding box center [1098, 40] width 122 height 27
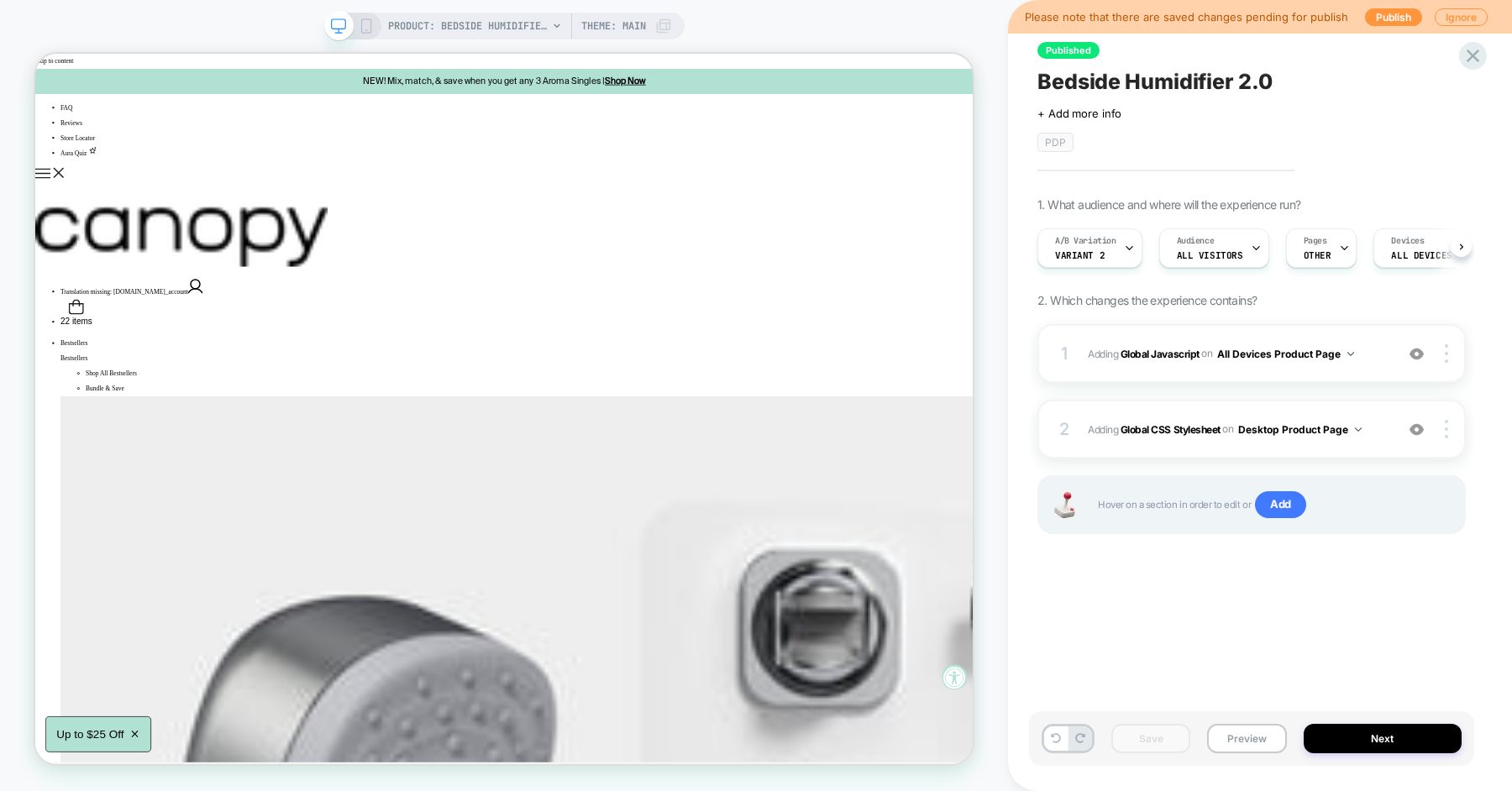
scroll to position [0, 1]
click at [1371, 340] on div "1 Adding Global Javascript on All Devices Product Page Add Before Add After Tar…" at bounding box center [1251, 353] width 428 height 59
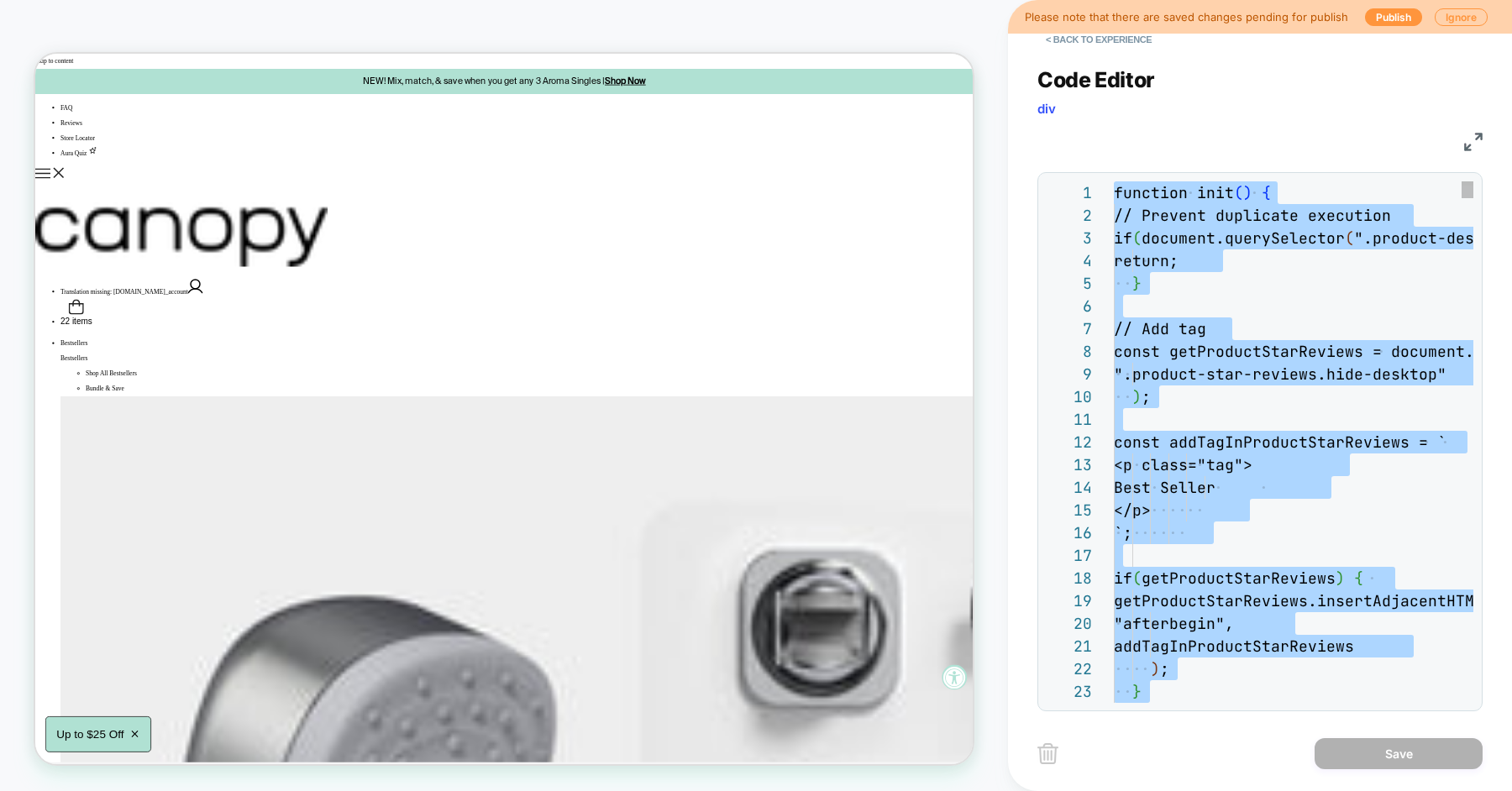
scroll to position [90, 26]
type textarea "**********"
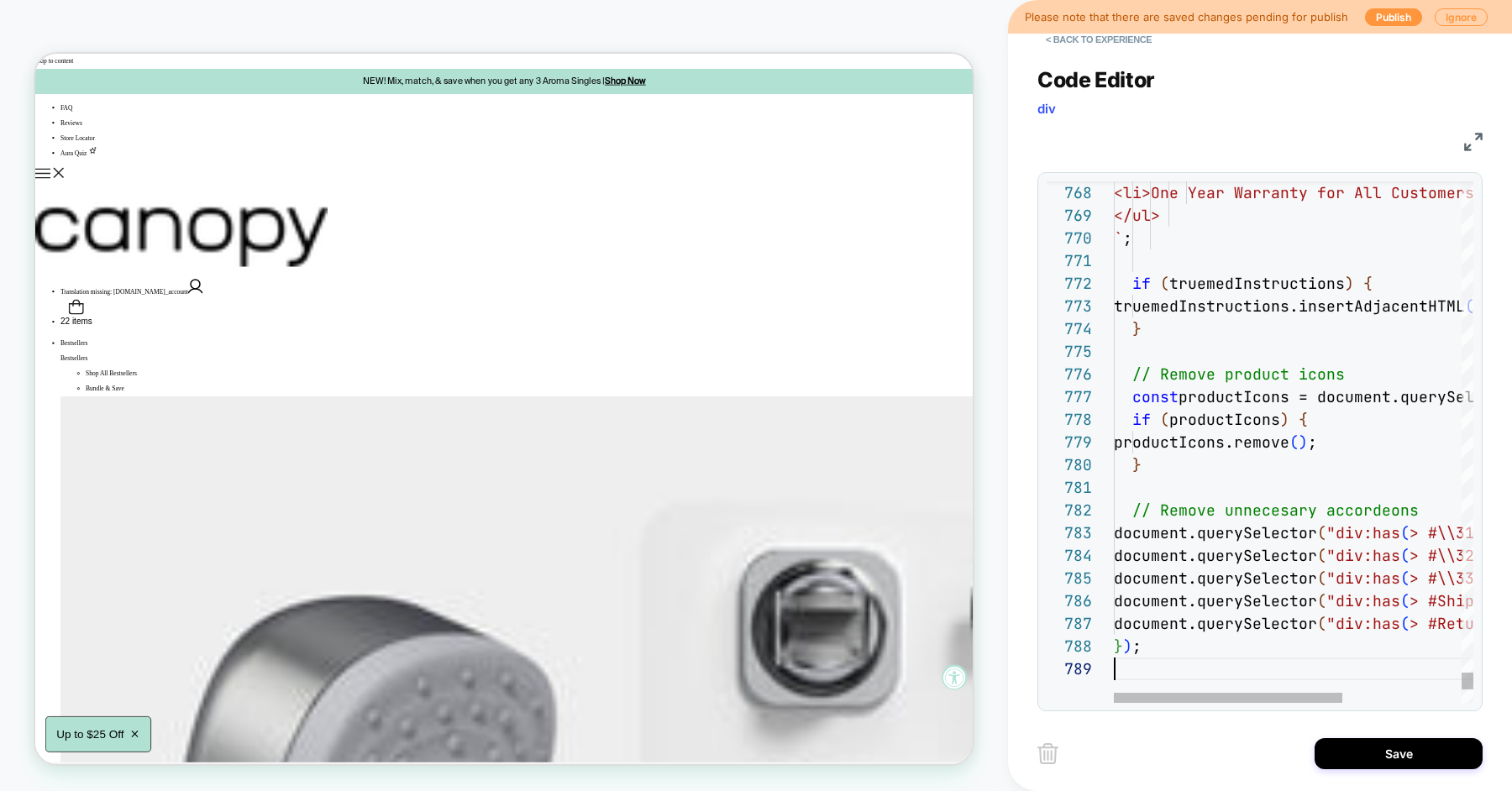
scroll to position [181, 0]
click at [1364, 764] on button "Save" at bounding box center [1398, 753] width 168 height 31
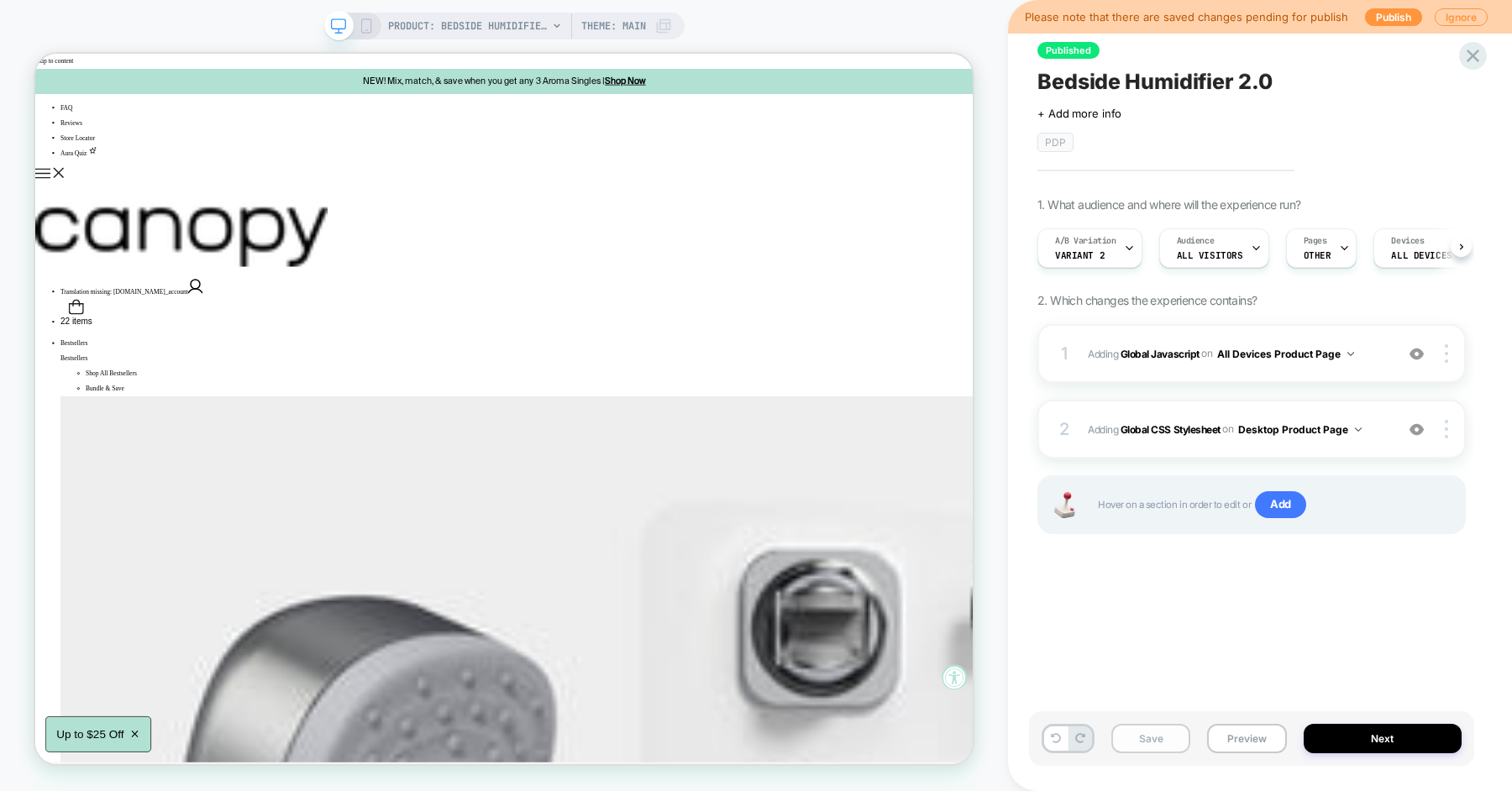
scroll to position [0, 1]
click at [1143, 745] on button "Save" at bounding box center [1150, 739] width 79 height 29
click at [1239, 734] on button "Preview" at bounding box center [1246, 739] width 79 height 29
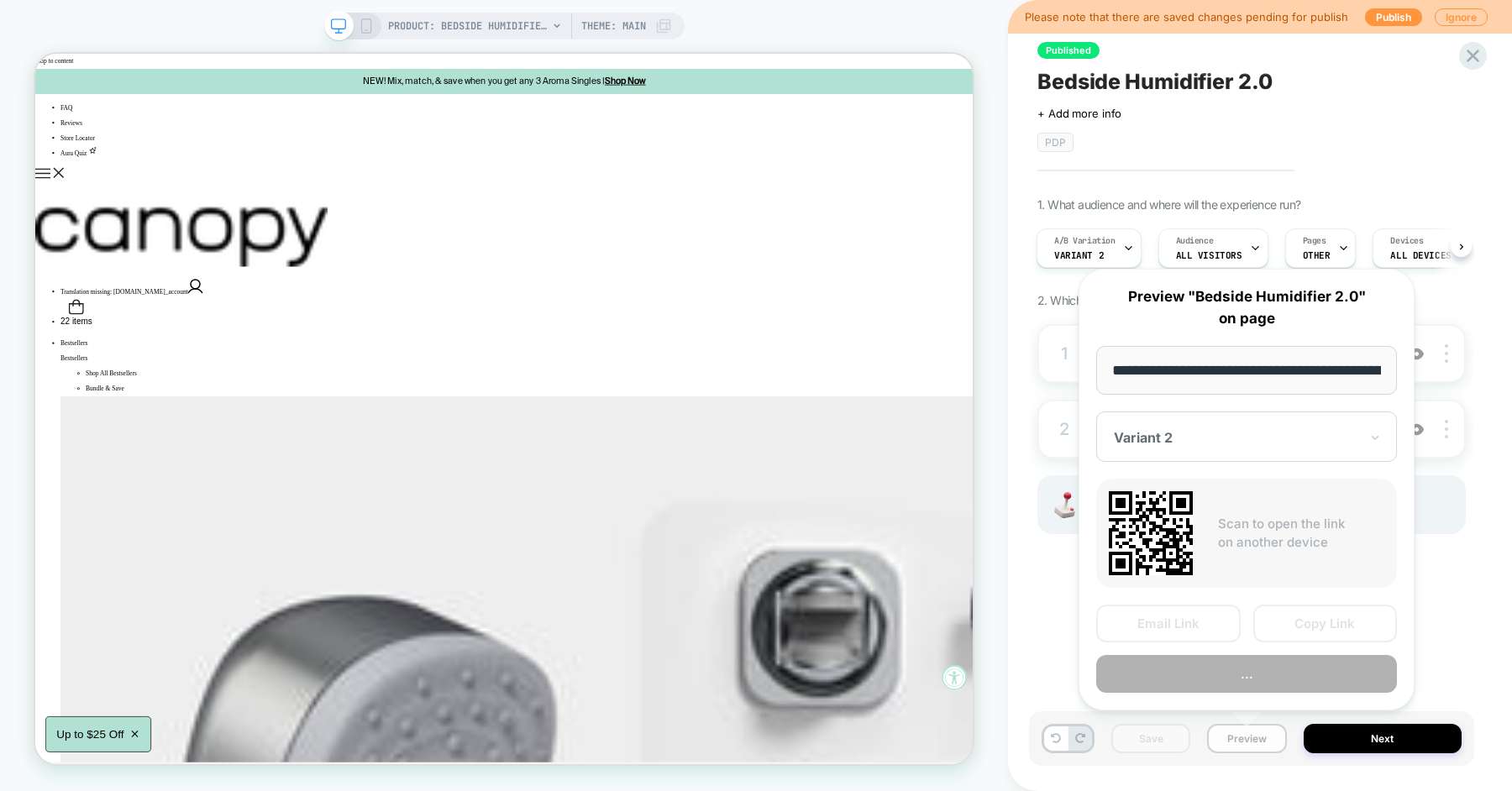
scroll to position [0, 119]
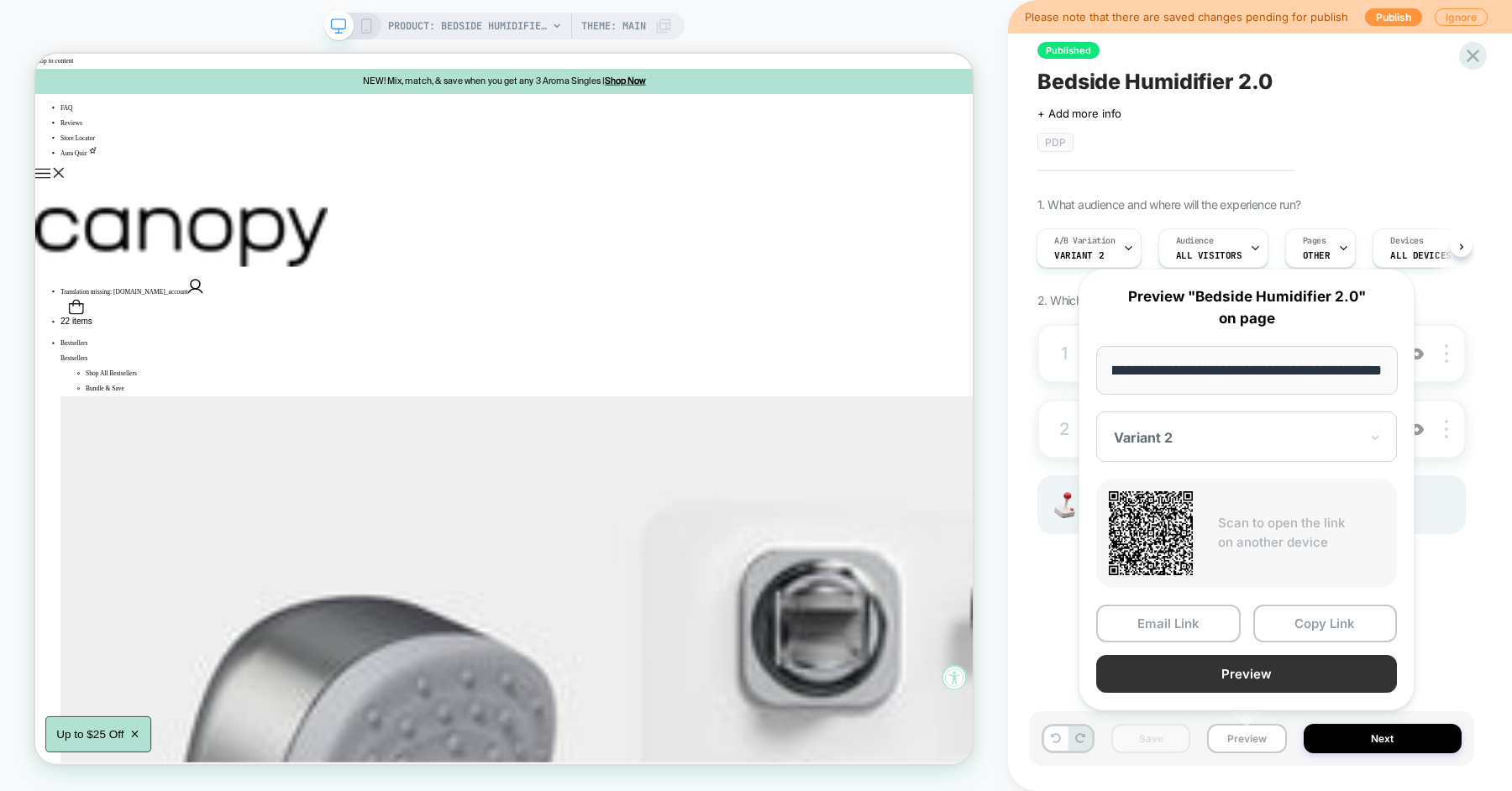
click at [1256, 678] on button "Preview" at bounding box center [1247, 674] width 301 height 38
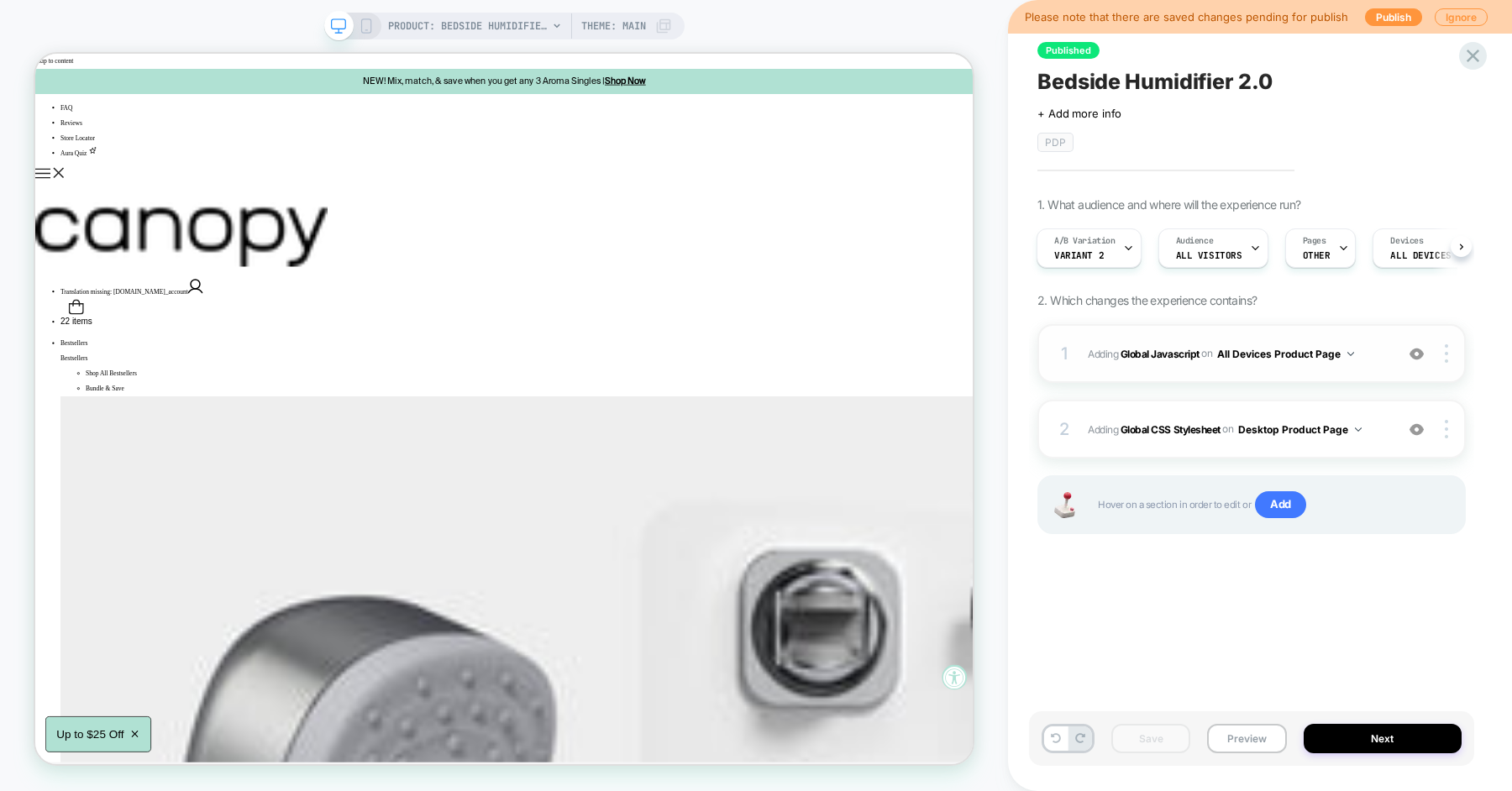
click at [1373, 351] on span "Adding Global Javascript on All Devices Product Page" at bounding box center [1236, 354] width 298 height 21
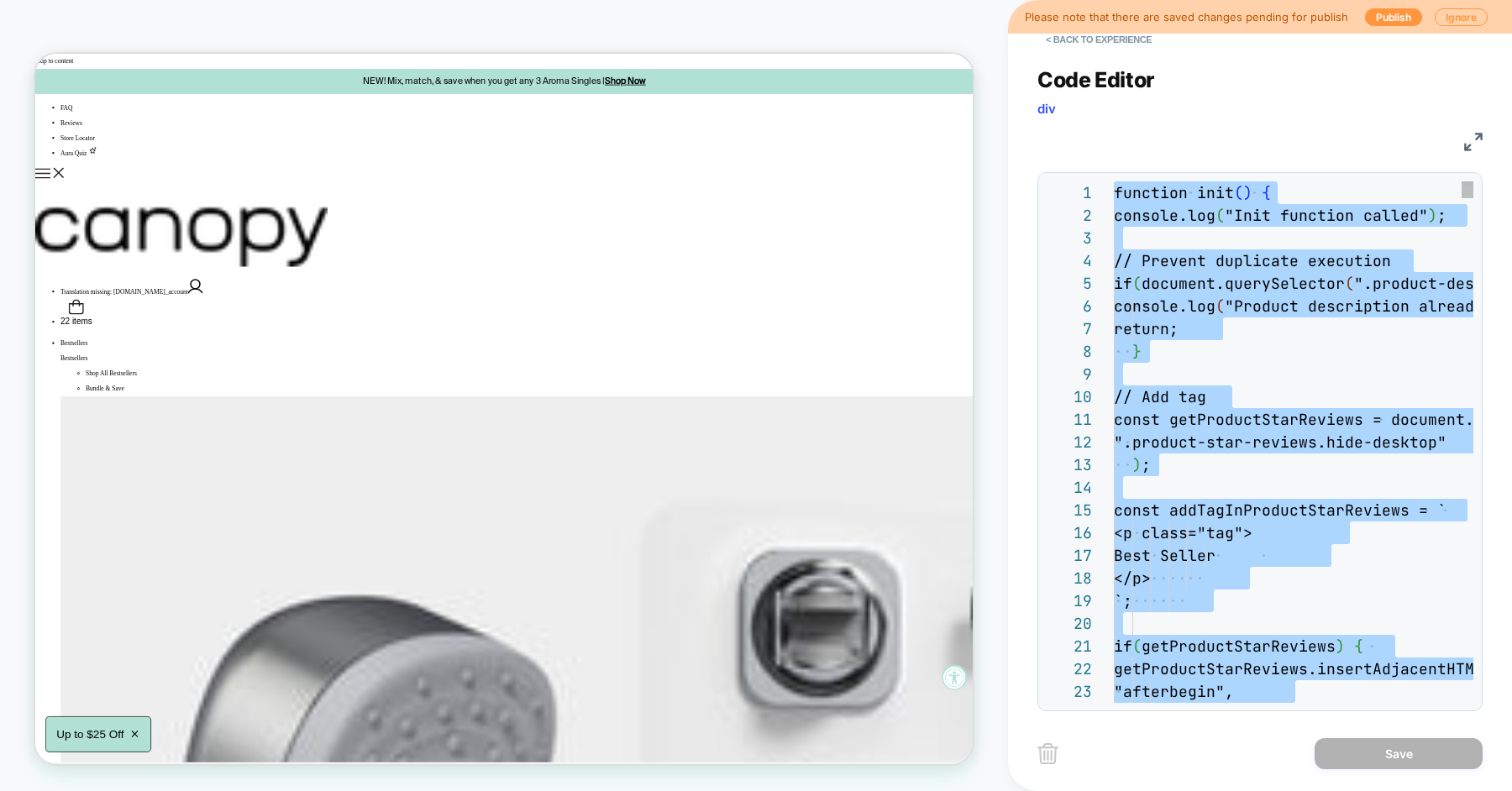
scroll to position [114, 90]
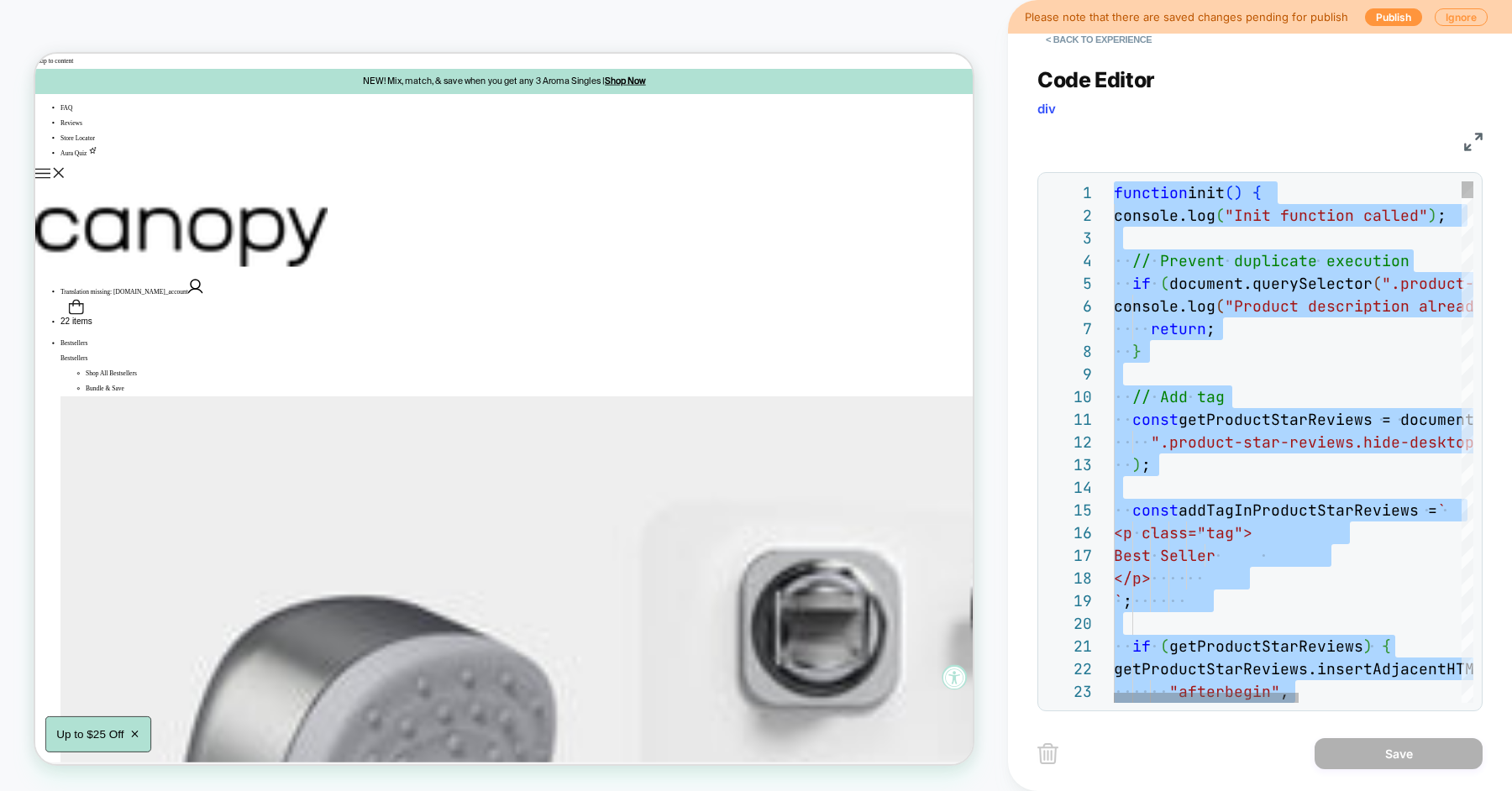
type textarea "**********"
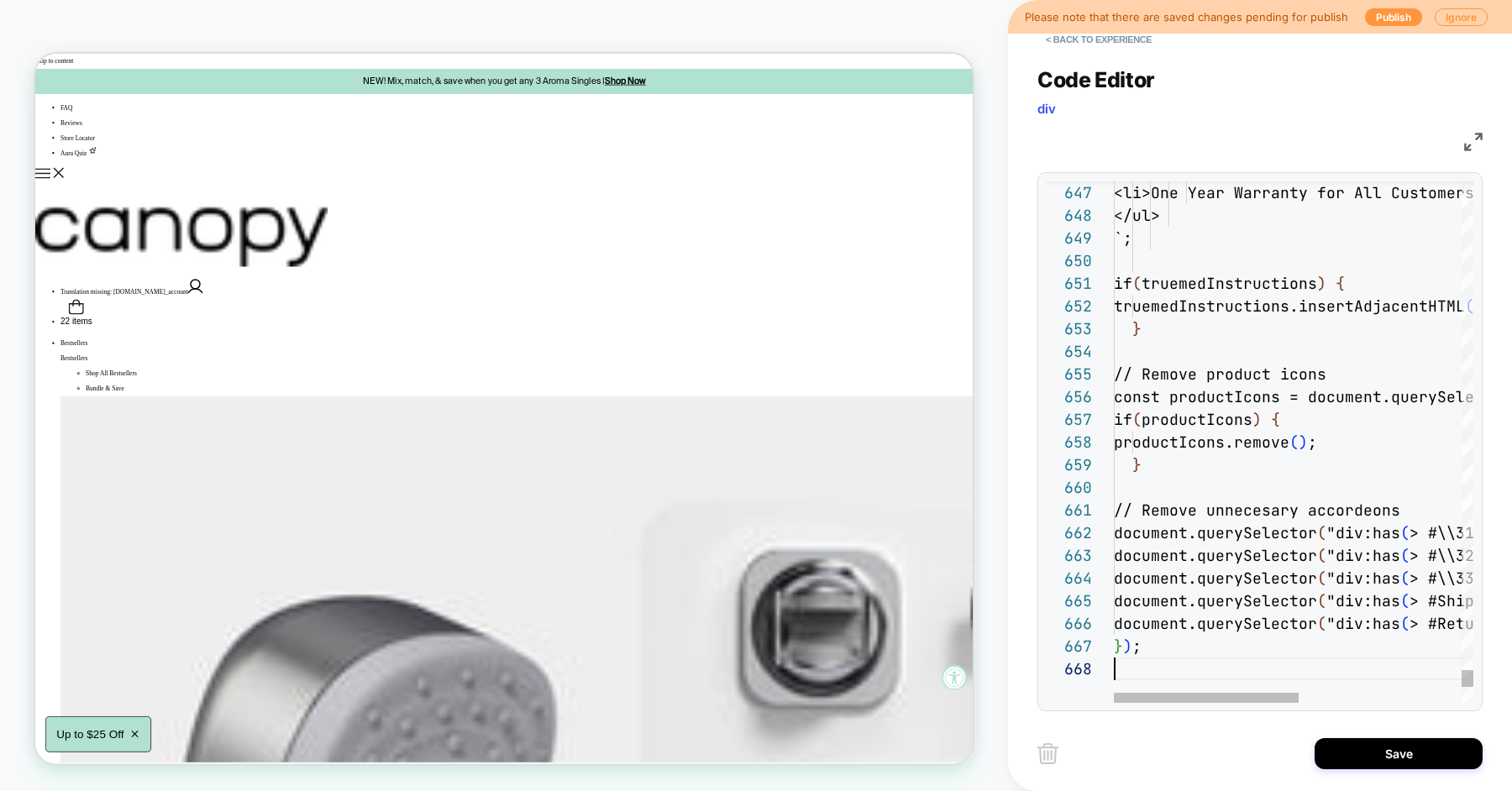
scroll to position [158, 0]
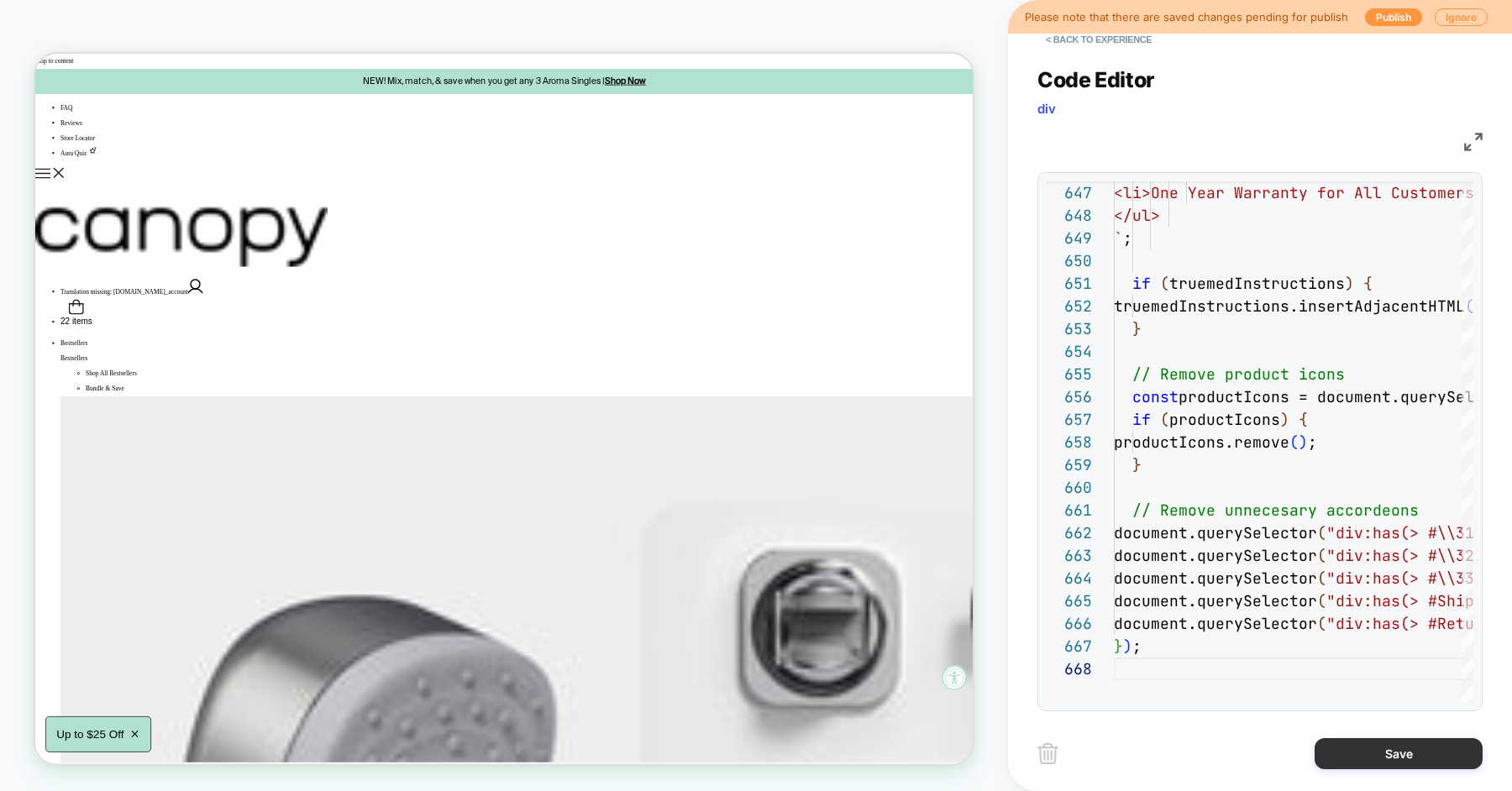
click at [1358, 759] on button "Save" at bounding box center [1398, 753] width 168 height 31
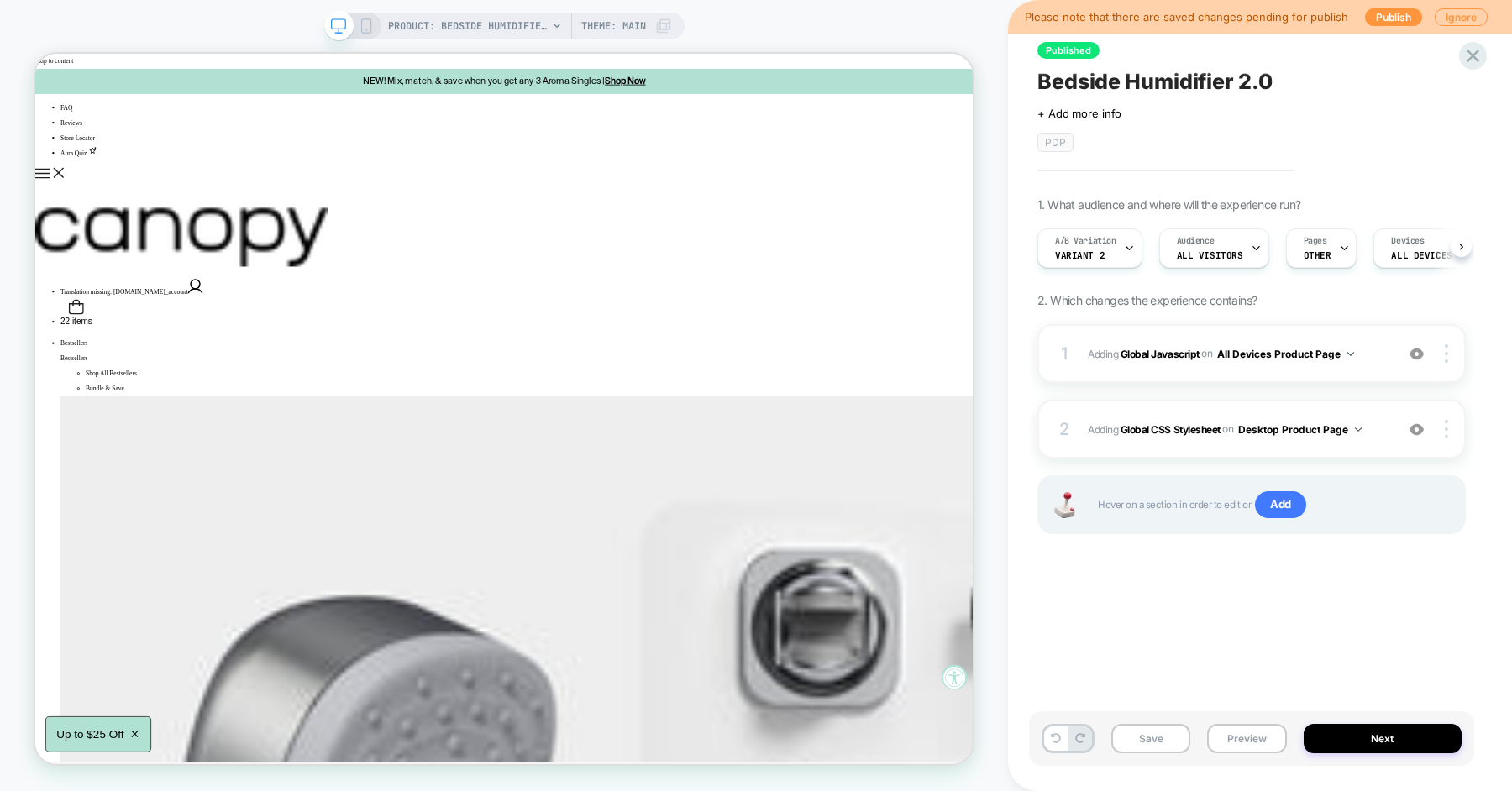
scroll to position [0, 1]
click at [1155, 745] on button "Save" at bounding box center [1150, 739] width 79 height 29
click at [1240, 745] on button "Preview" at bounding box center [1246, 739] width 79 height 29
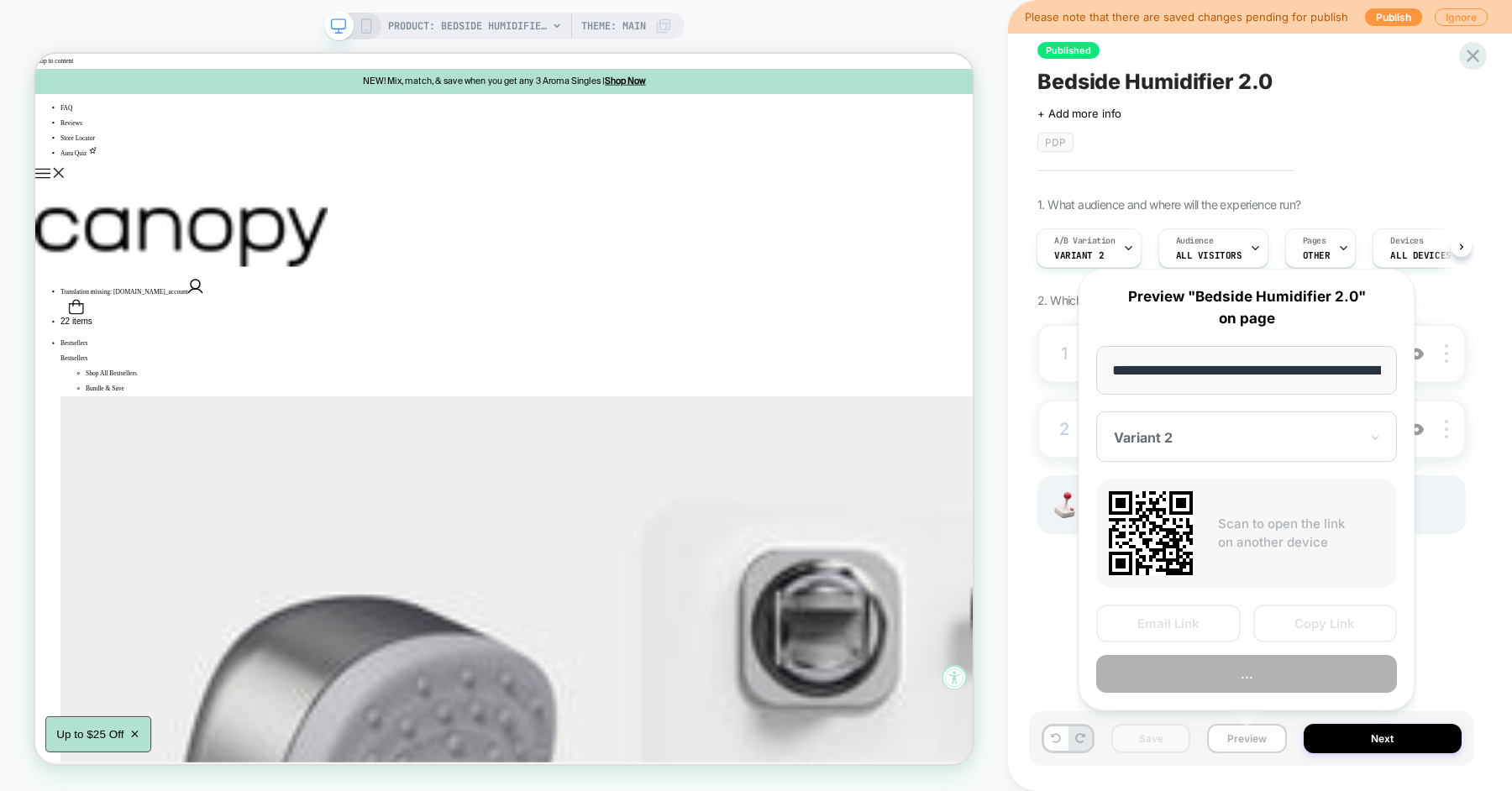
scroll to position [0, 119]
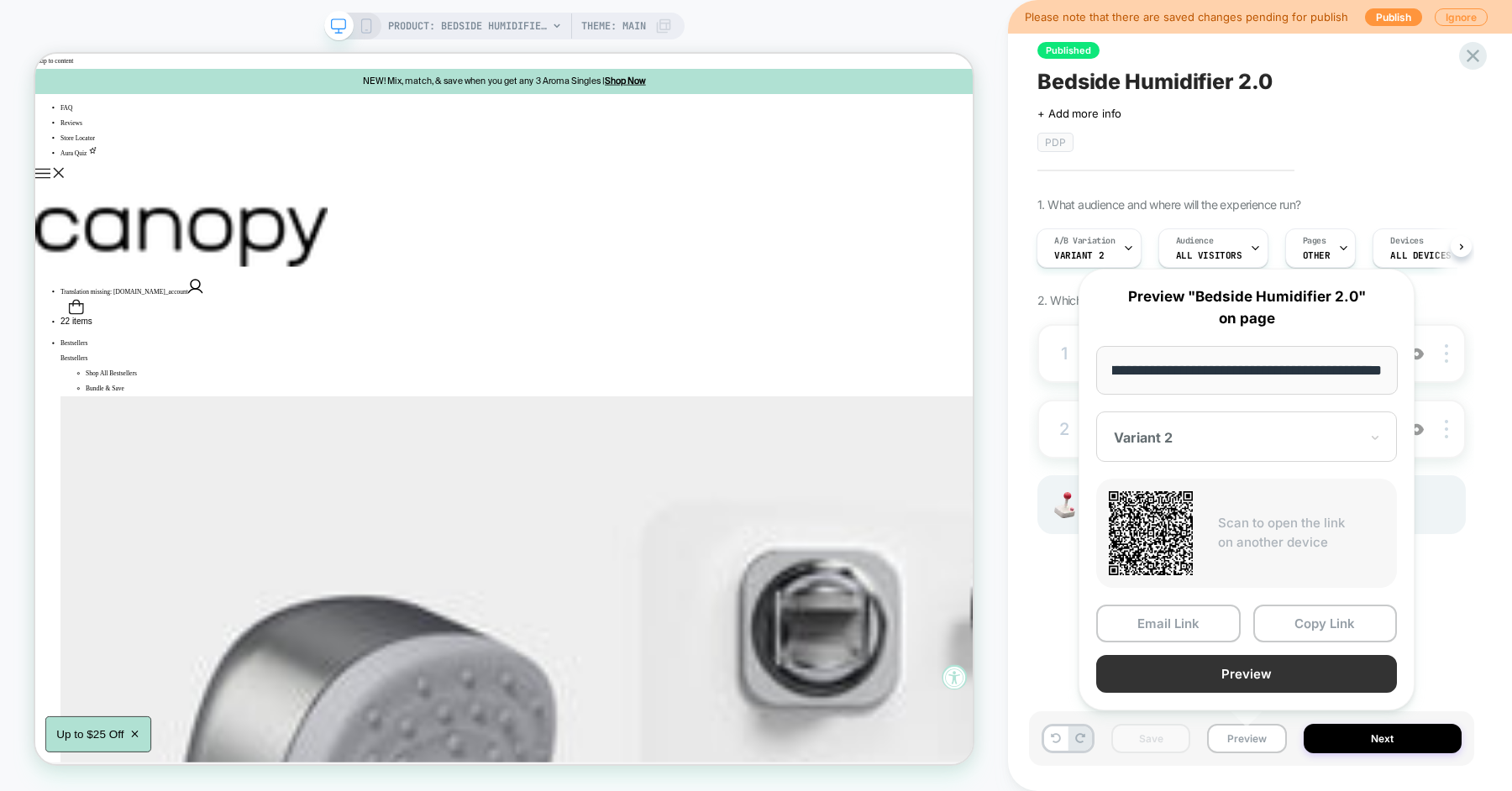
click at [1265, 675] on button "Preview" at bounding box center [1247, 674] width 301 height 38
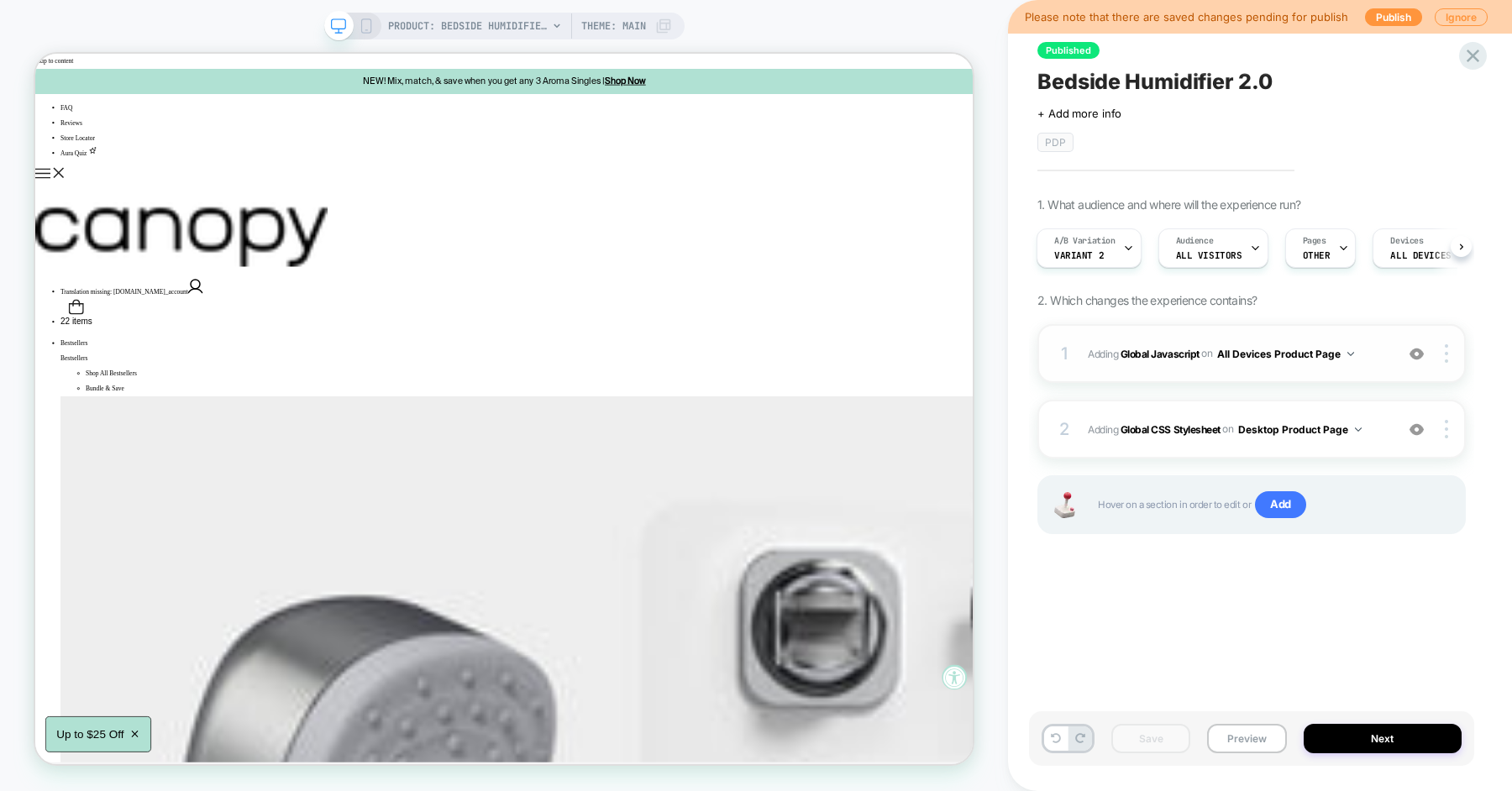
click at [1381, 347] on span "Adding Global Javascript on All Devices Product Page" at bounding box center [1236, 354] width 298 height 21
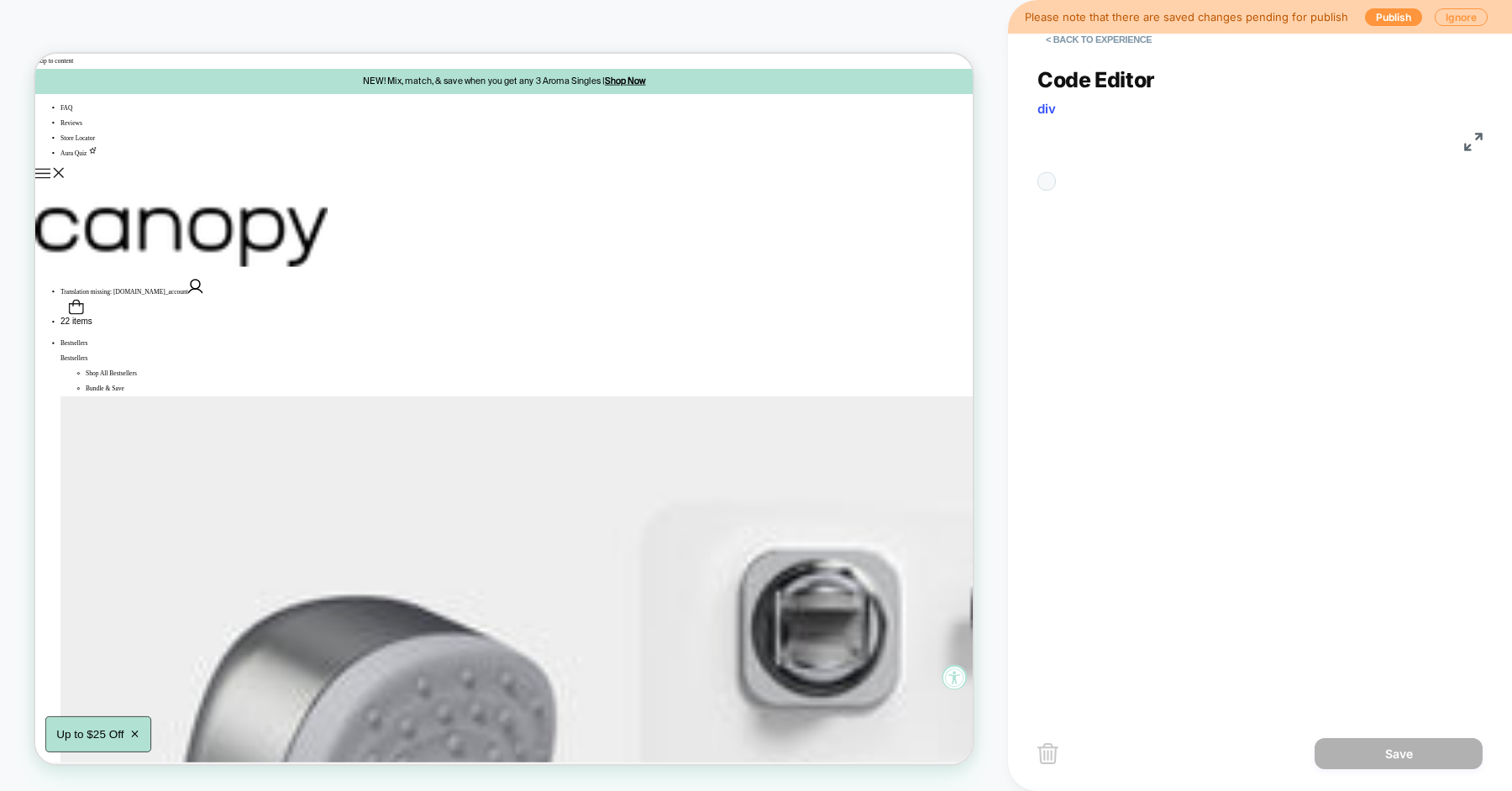
click at [1169, 282] on div "**********" at bounding box center [1260, 379] width 445 height 665
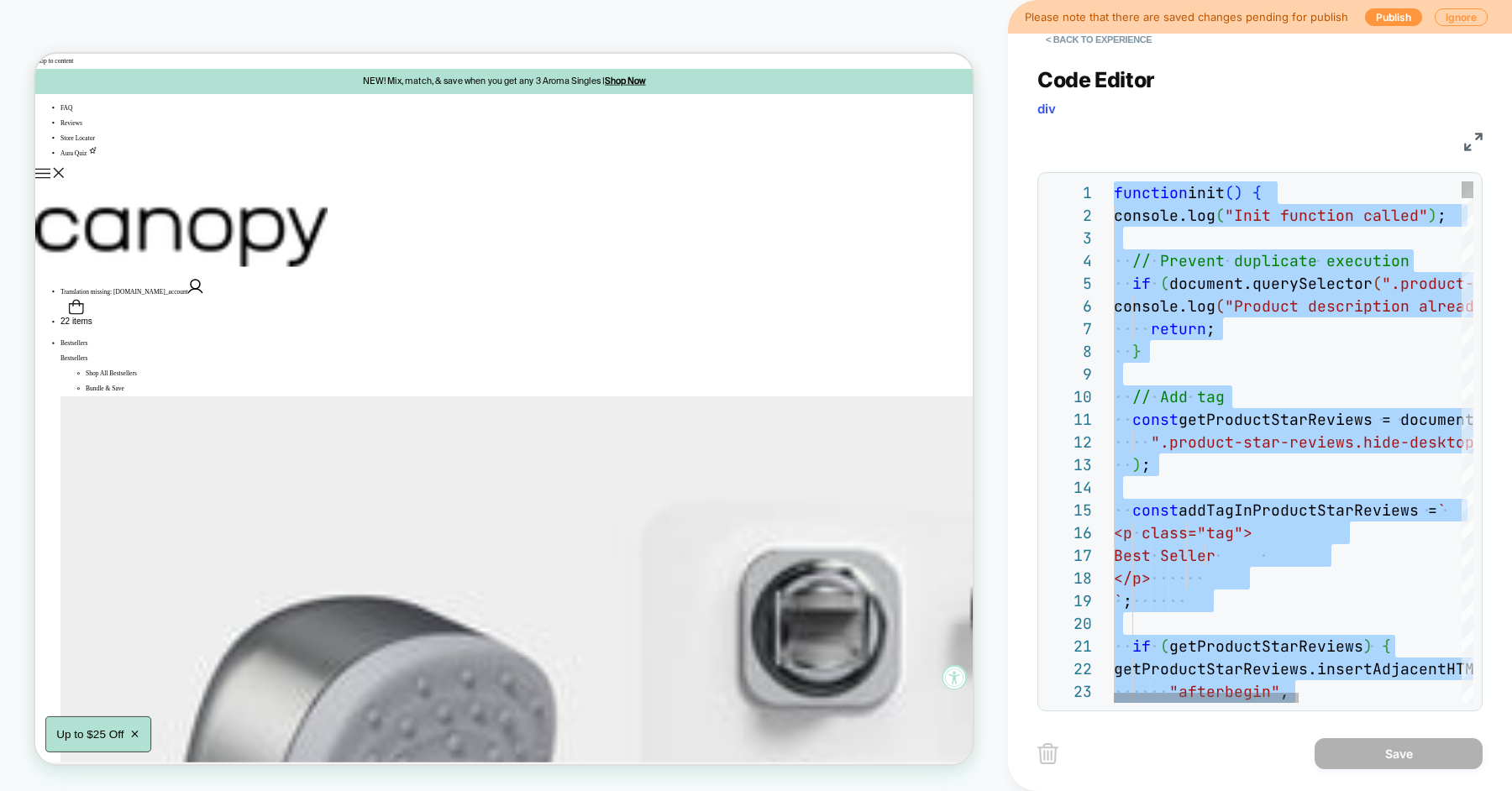
type textarea "**********"
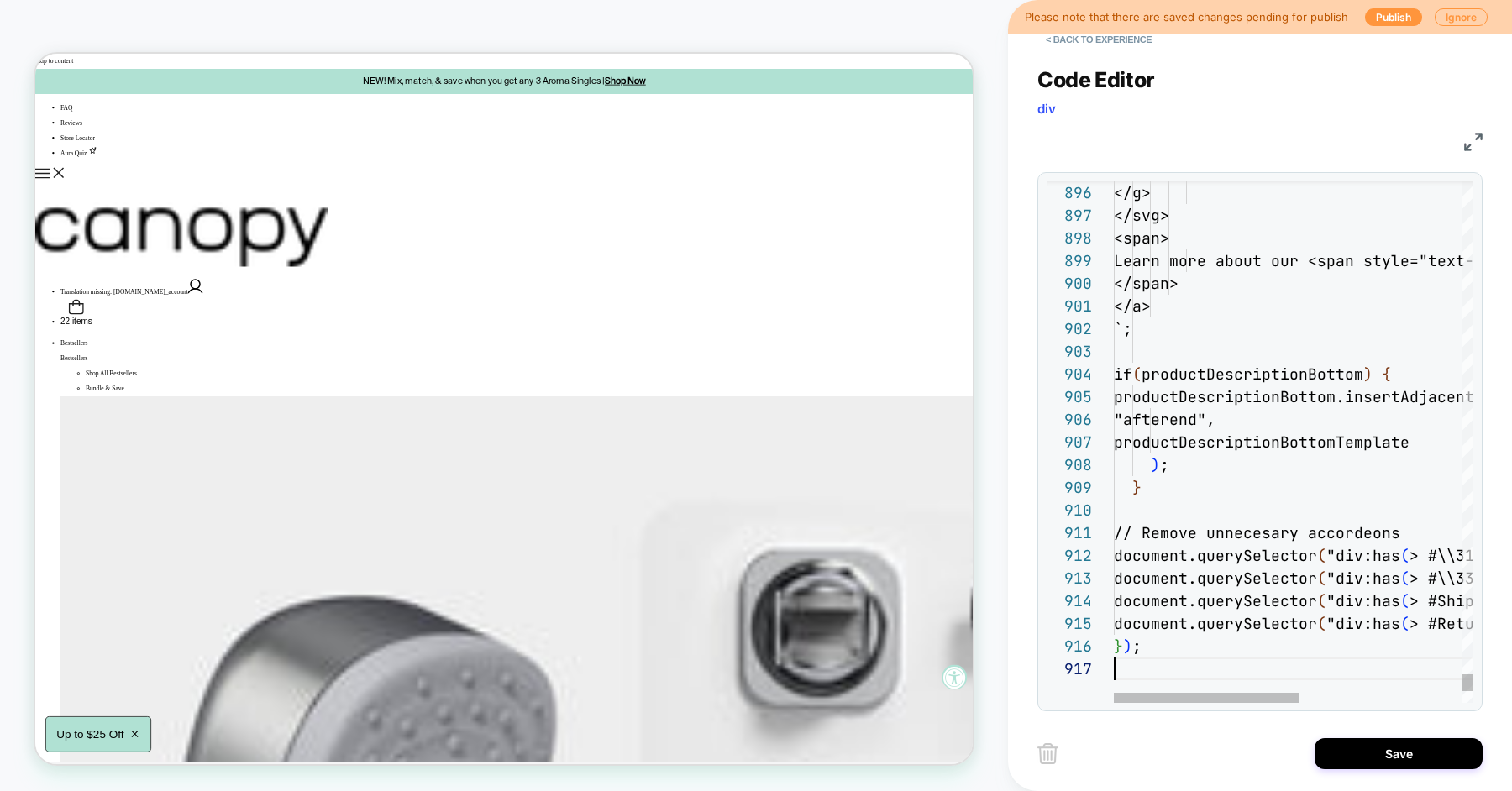
scroll to position [135, 0]
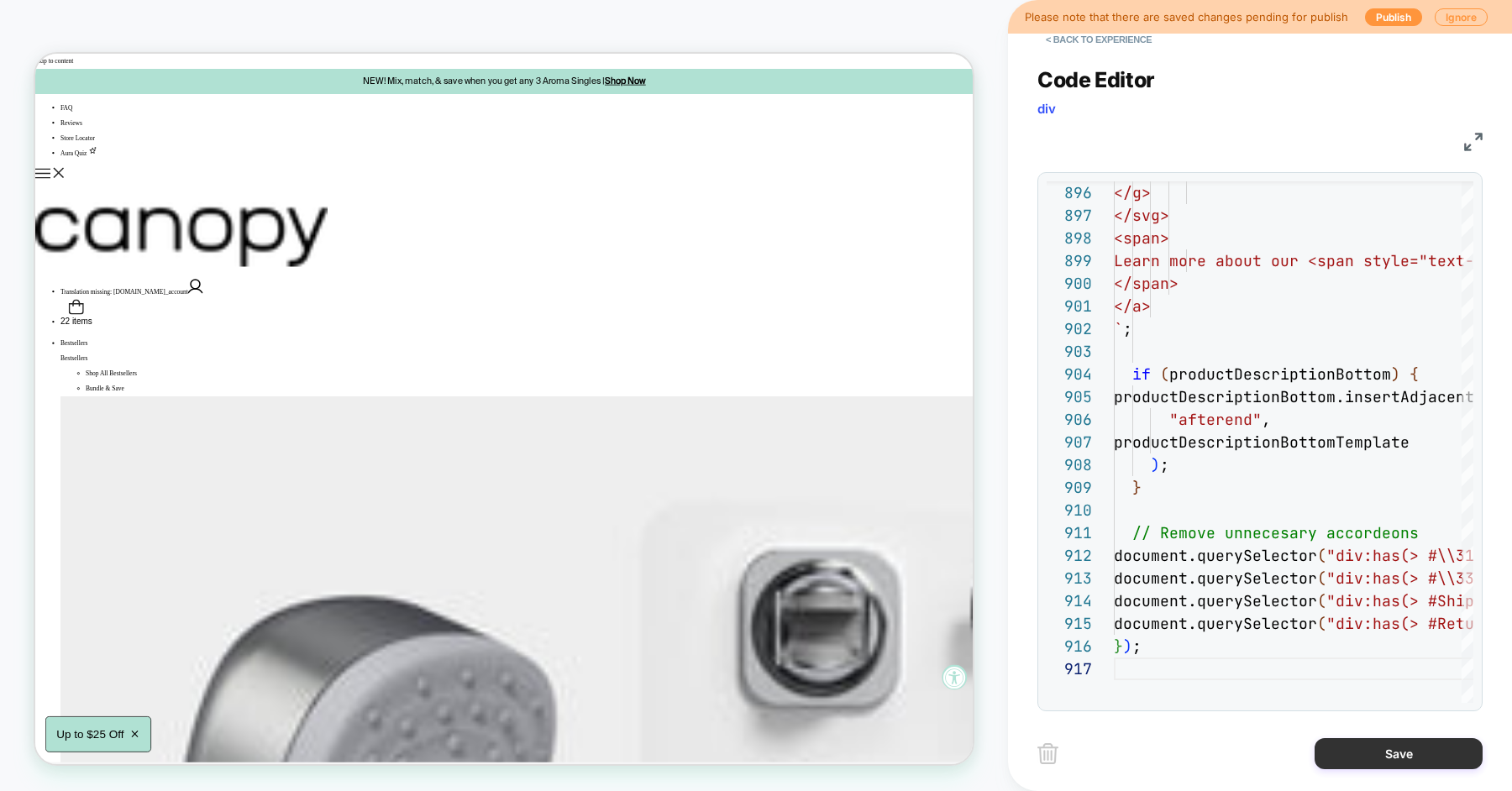
click at [1350, 744] on button "Save" at bounding box center [1398, 753] width 168 height 31
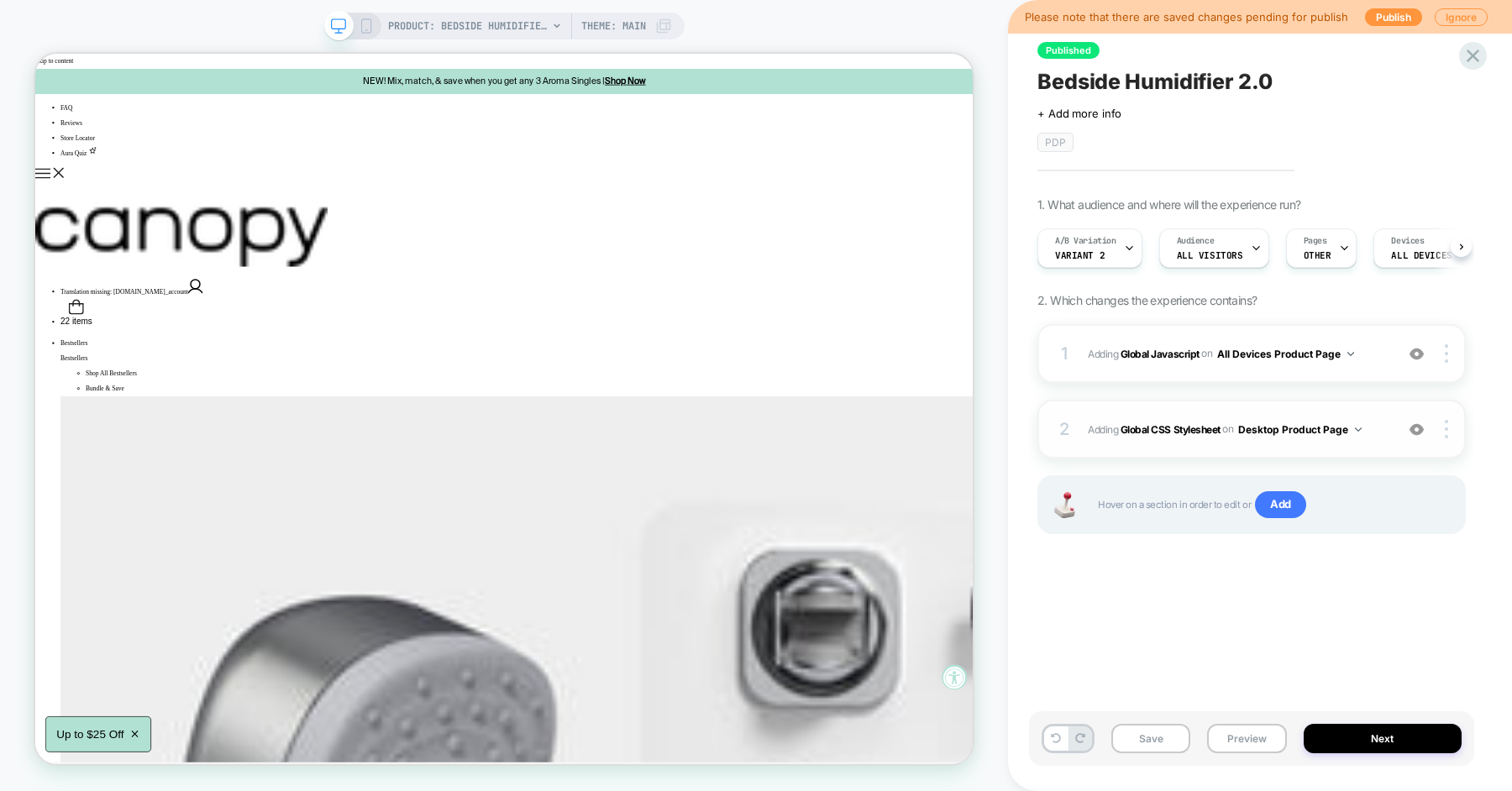
scroll to position [0, 1]
click at [1381, 340] on div "1 Adding Global Javascript on All Devices Product Page Add Before Add After Tar…" at bounding box center [1251, 353] width 428 height 59
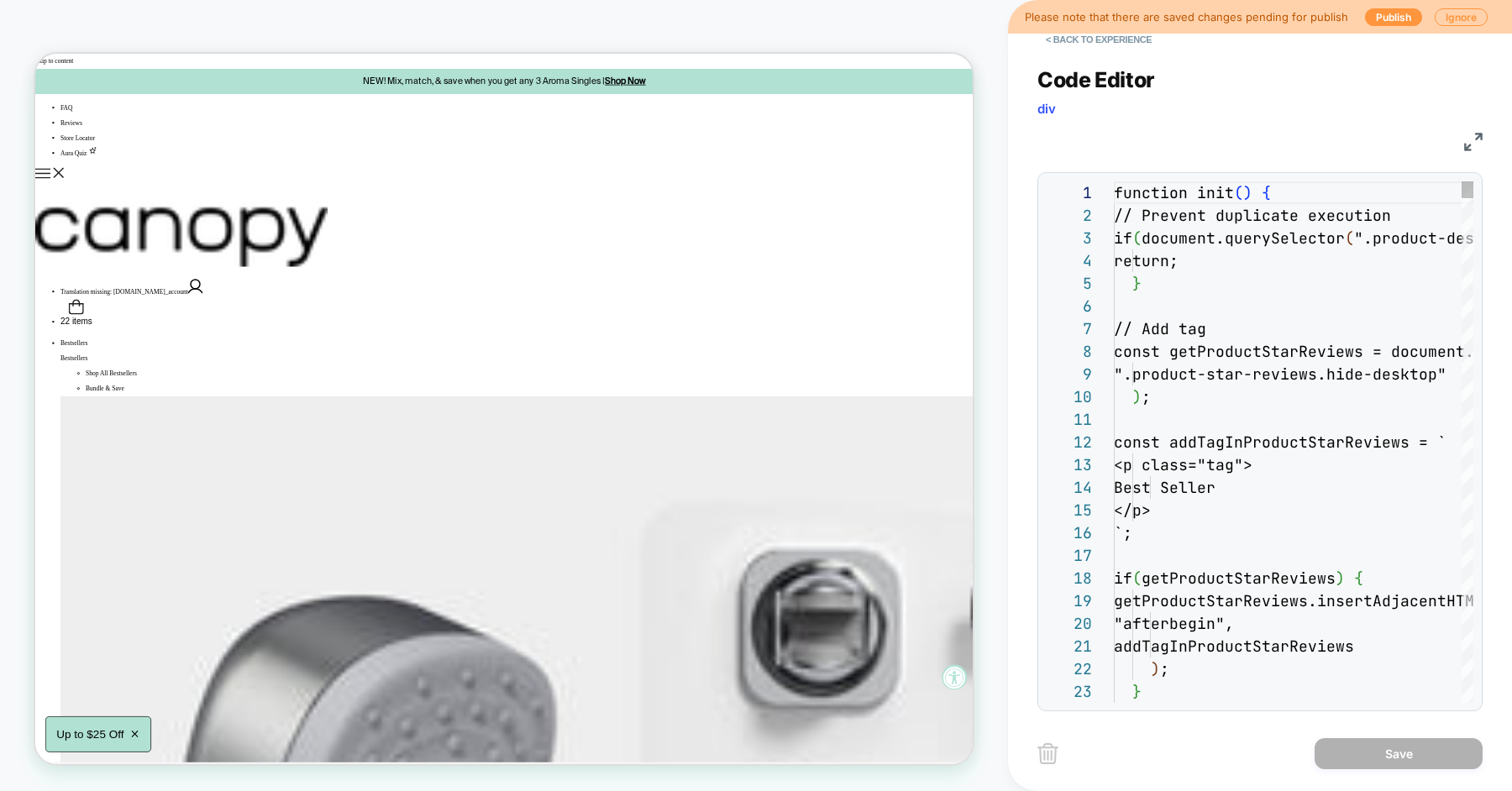
scroll to position [227, 0]
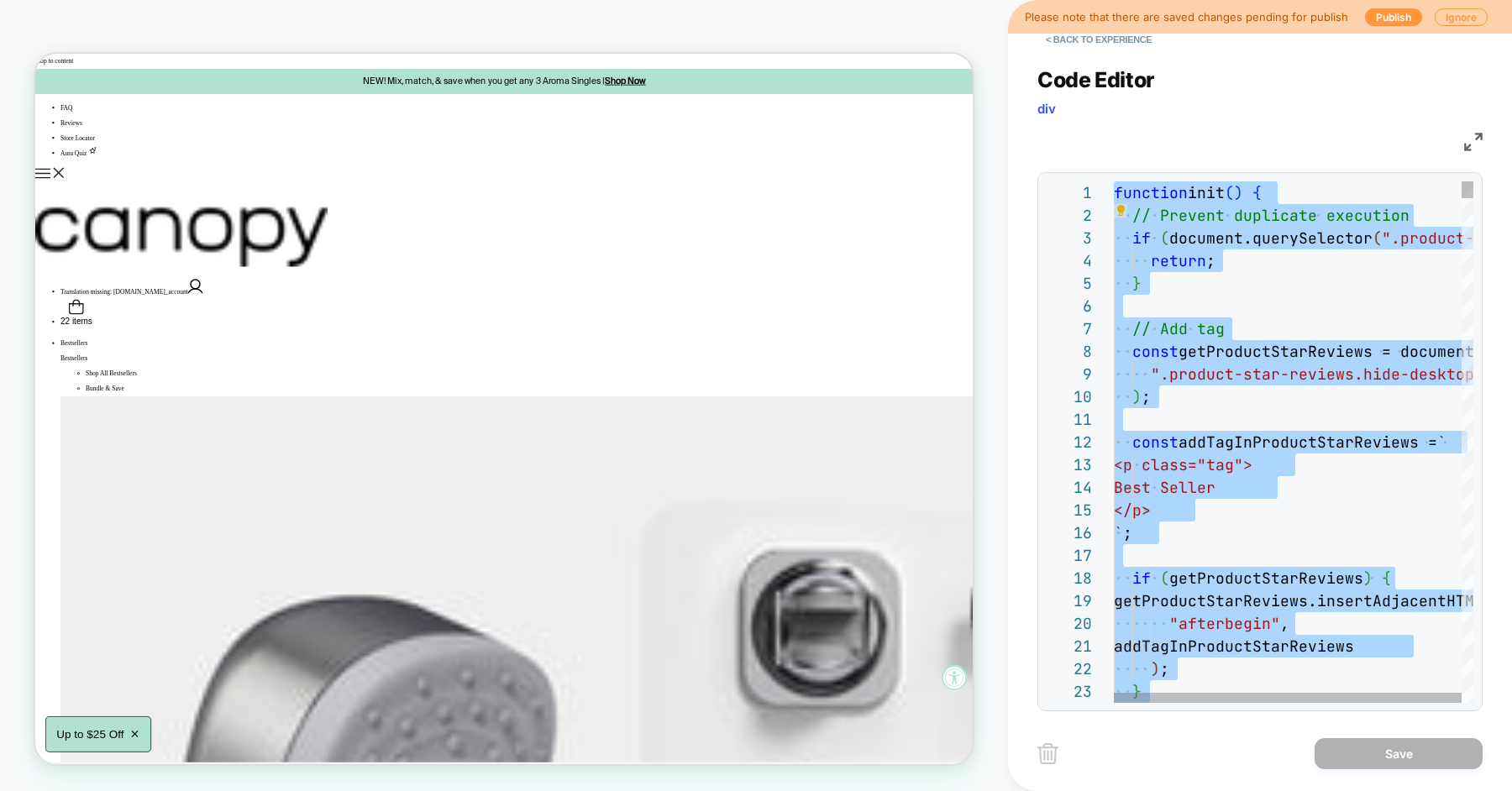
type textarea "**********"
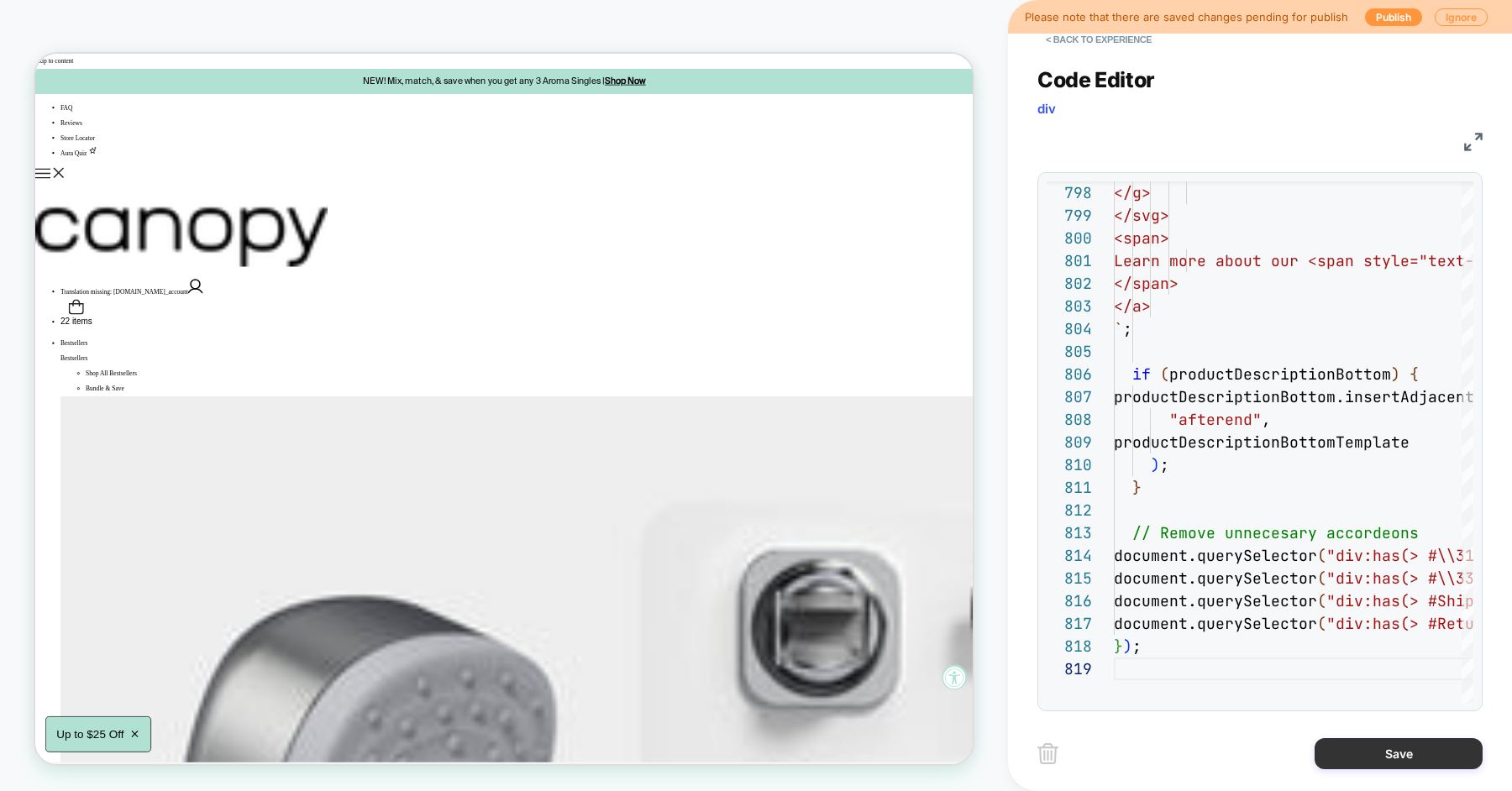
click at [1352, 764] on button "Save" at bounding box center [1398, 753] width 168 height 31
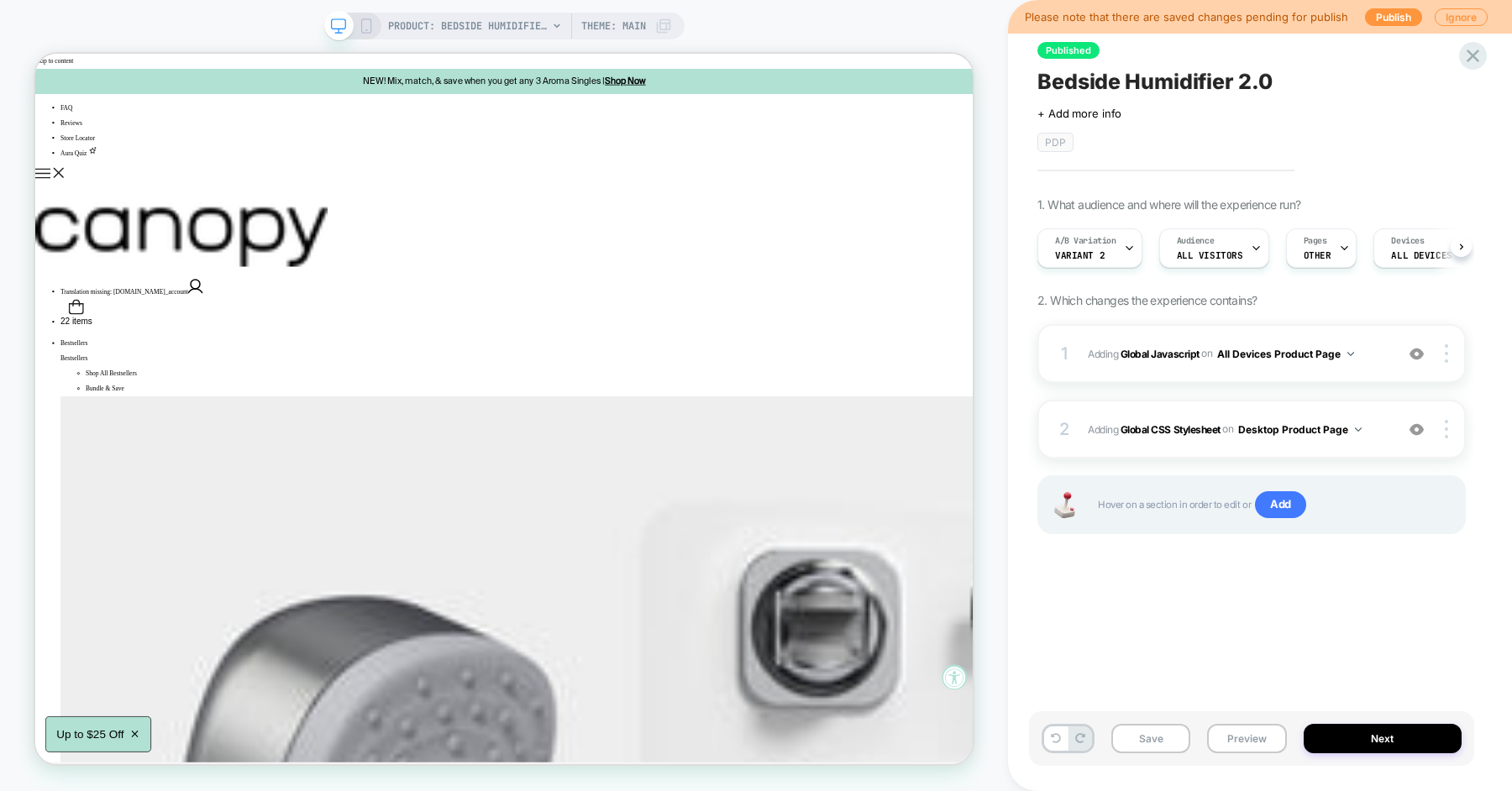
scroll to position [0, 1]
click at [1382, 420] on span "Adding Global CSS Stylesheet on Desktop Product Page" at bounding box center [1236, 430] width 298 height 21
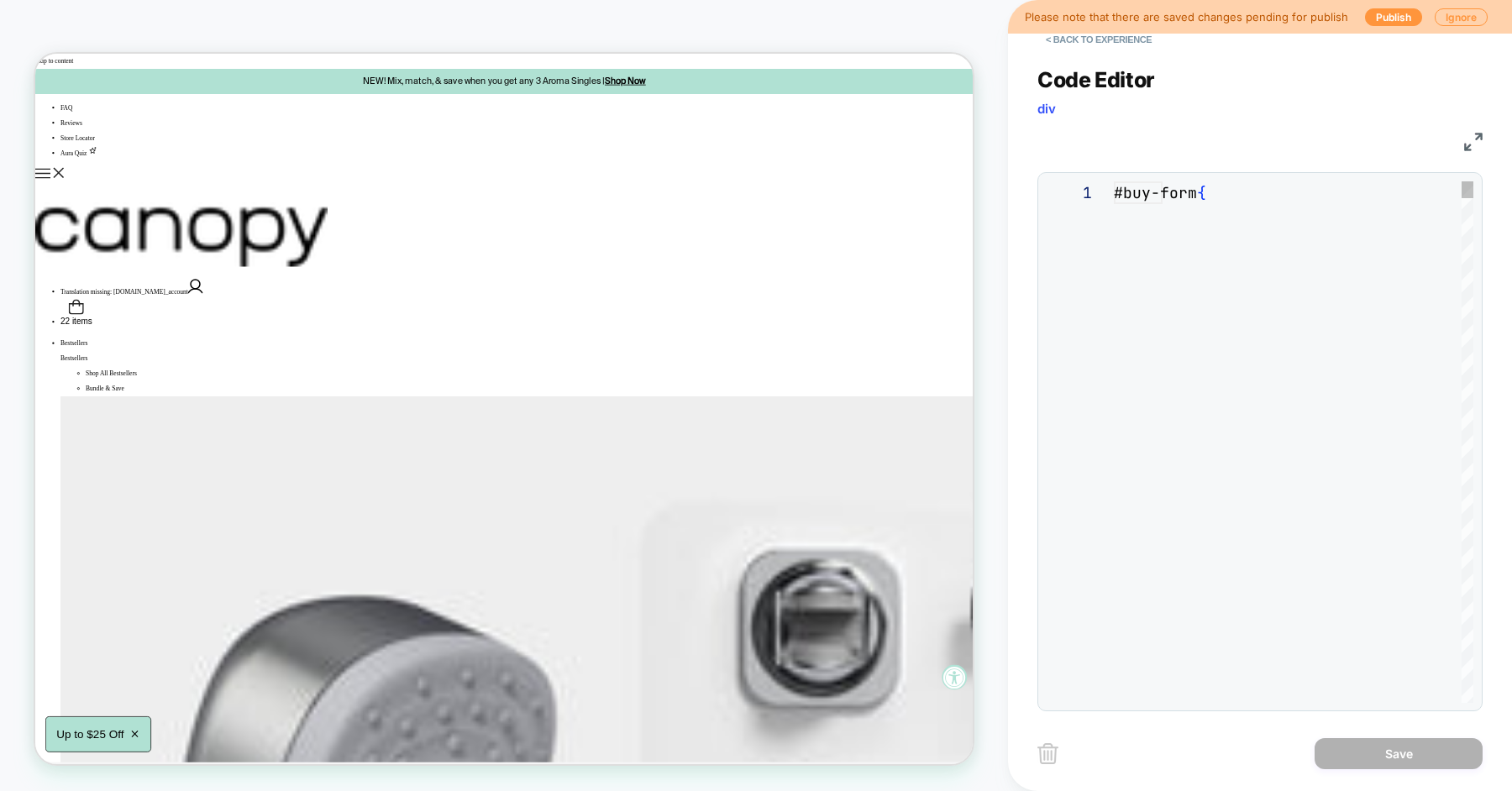
scroll to position [181, 0]
click at [1254, 294] on div "#buy-form {" at bounding box center [1294, 283] width 359 height 204
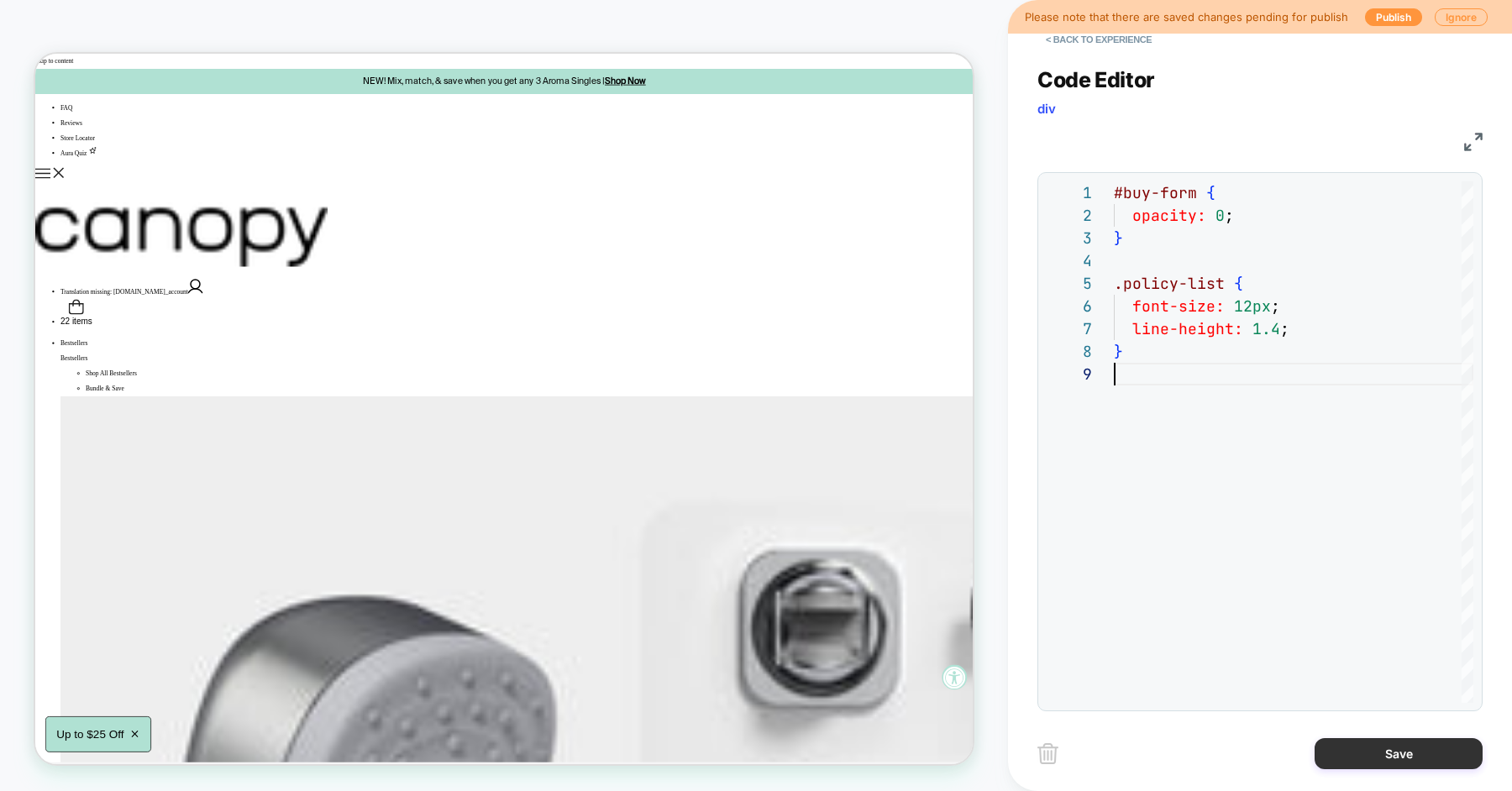
click at [1381, 757] on button "Save" at bounding box center [1398, 753] width 168 height 31
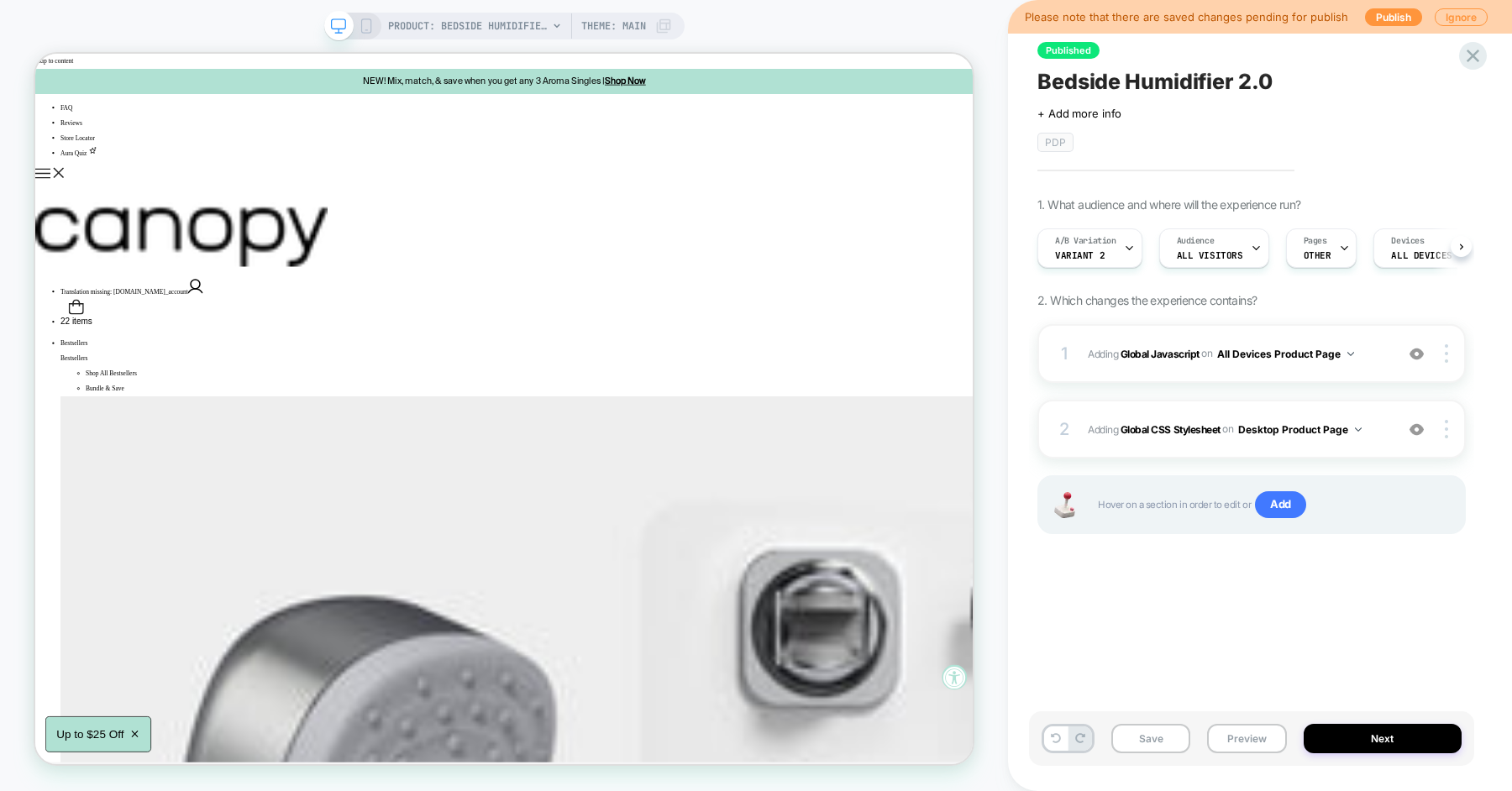
scroll to position [0, 1]
click at [1153, 742] on button "Save" at bounding box center [1150, 739] width 79 height 29
click at [1238, 742] on button "Preview" at bounding box center [1246, 739] width 79 height 29
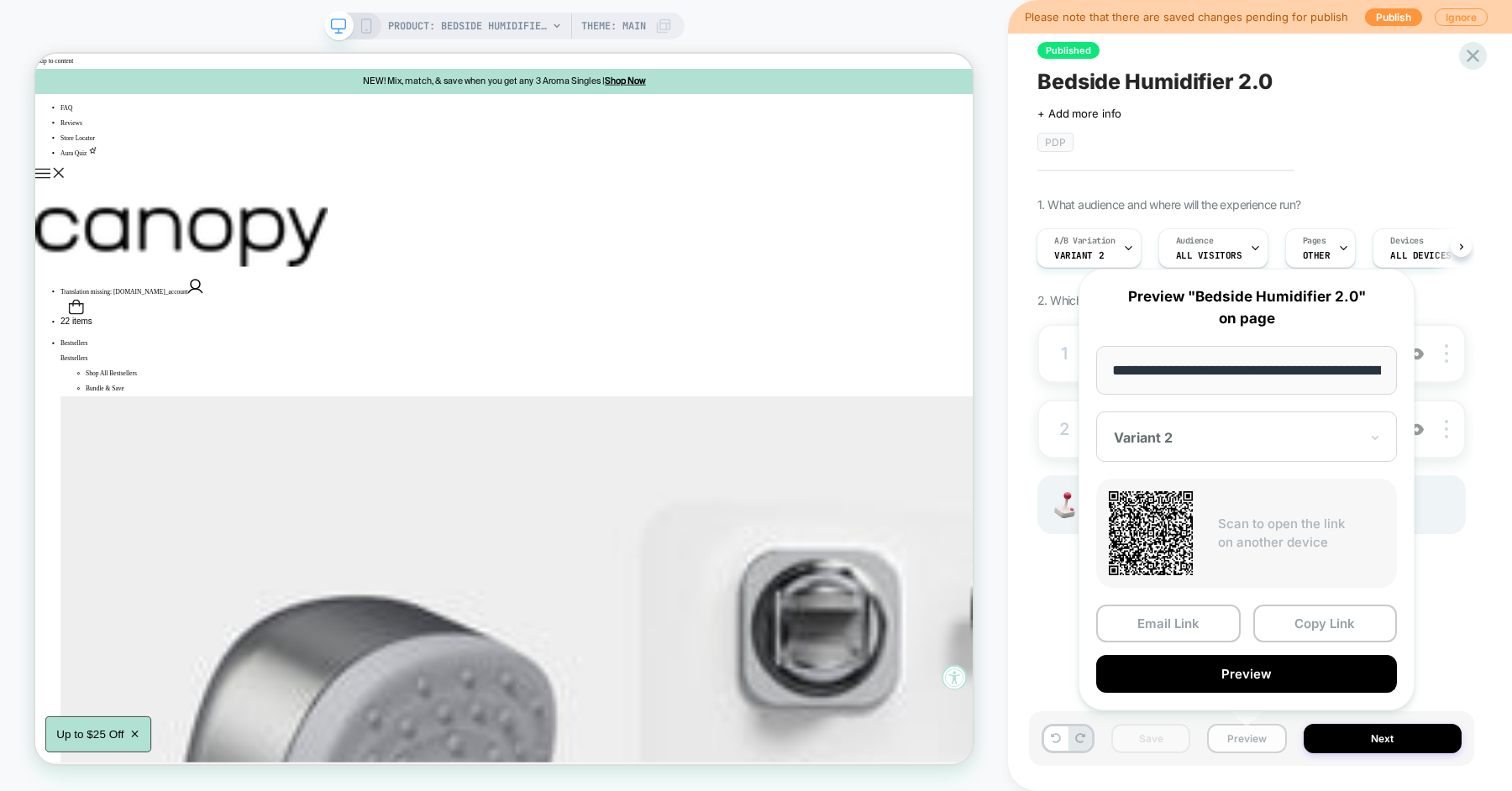
scroll to position [0, 119]
click at [1259, 685] on button "Preview" at bounding box center [1247, 674] width 301 height 38
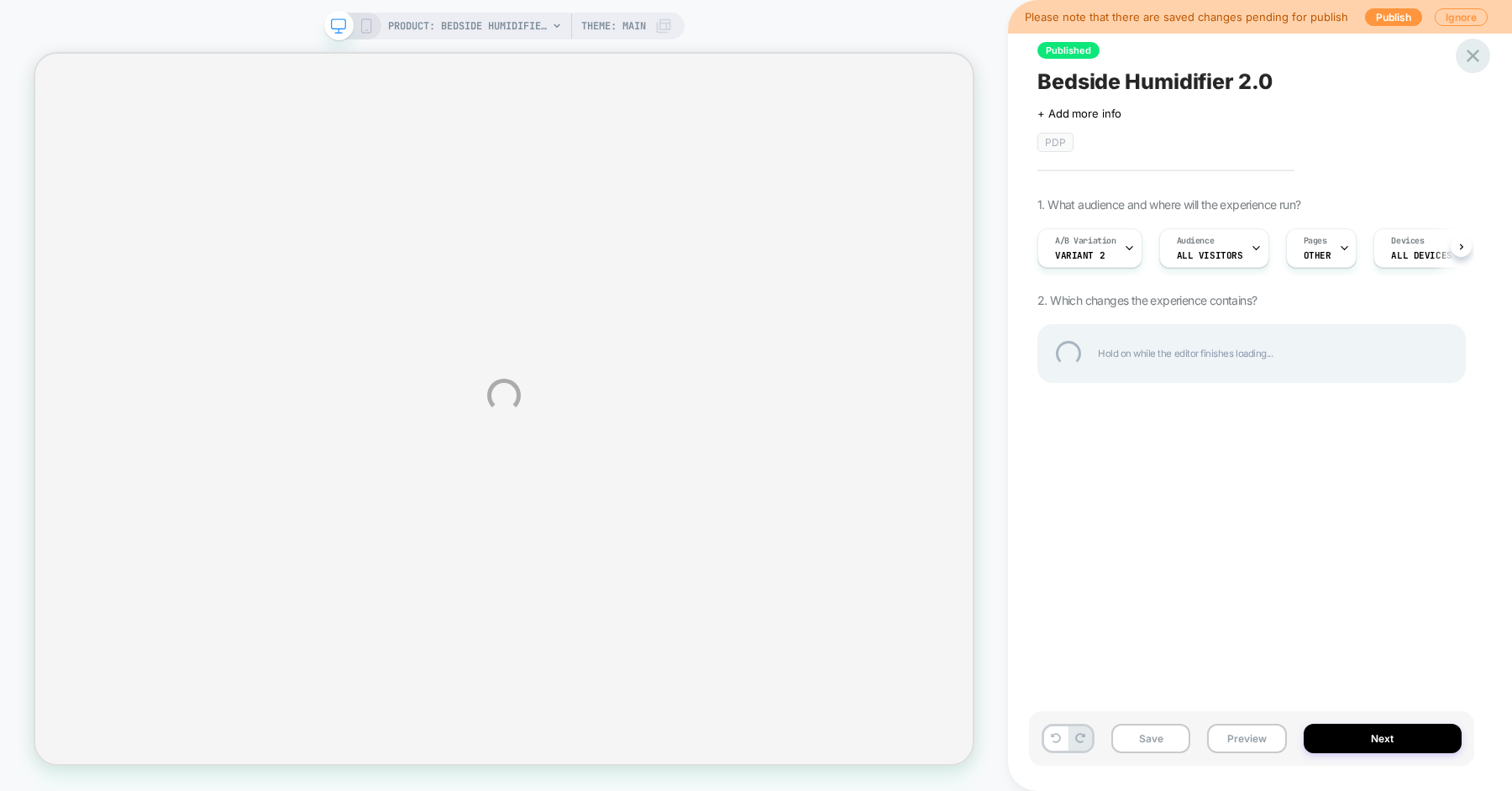
click at [1470, 62] on div at bounding box center [1472, 55] width 34 height 34
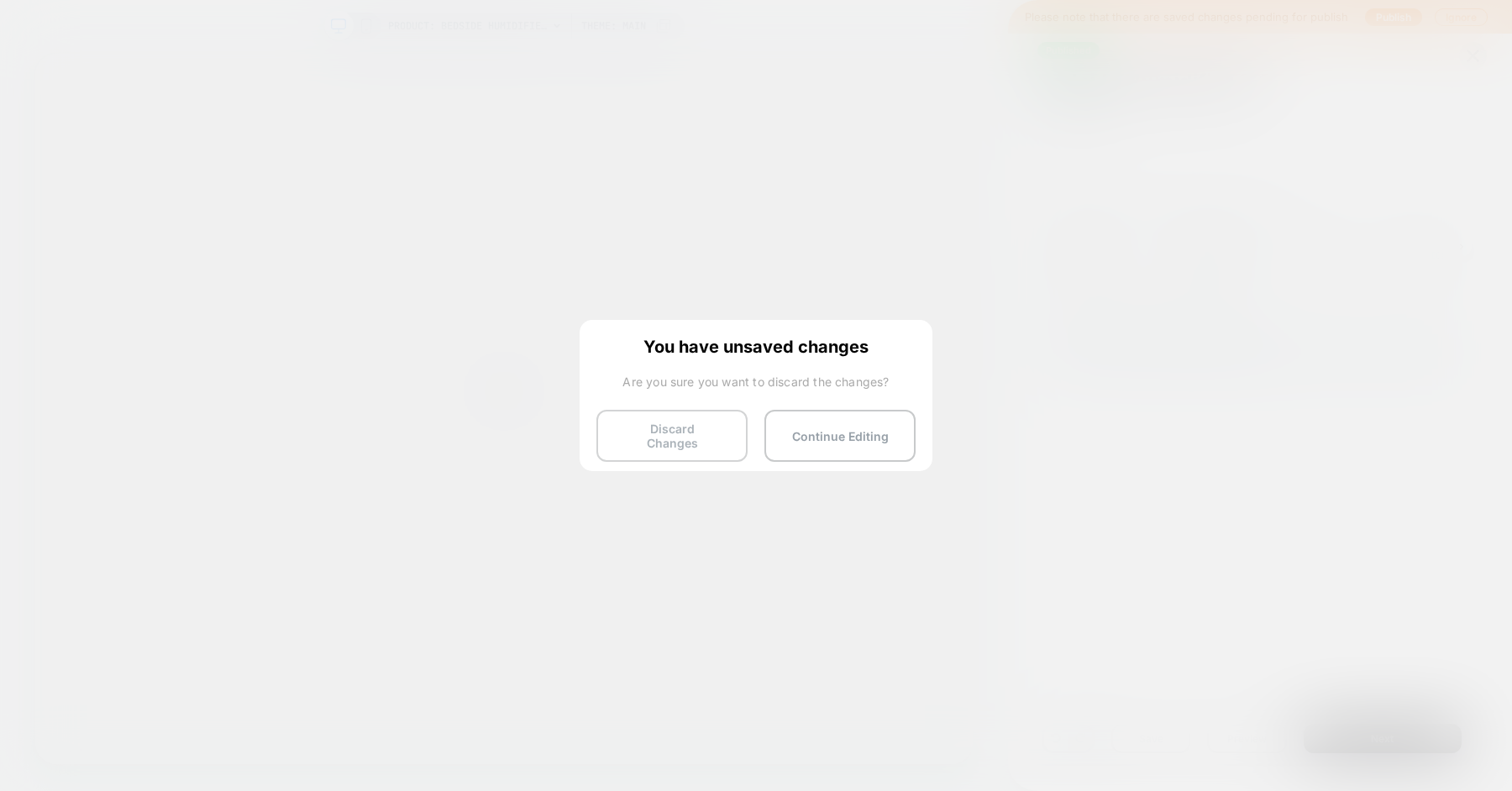
click at [665, 426] on button "Discard Changes" at bounding box center [672, 436] width 151 height 52
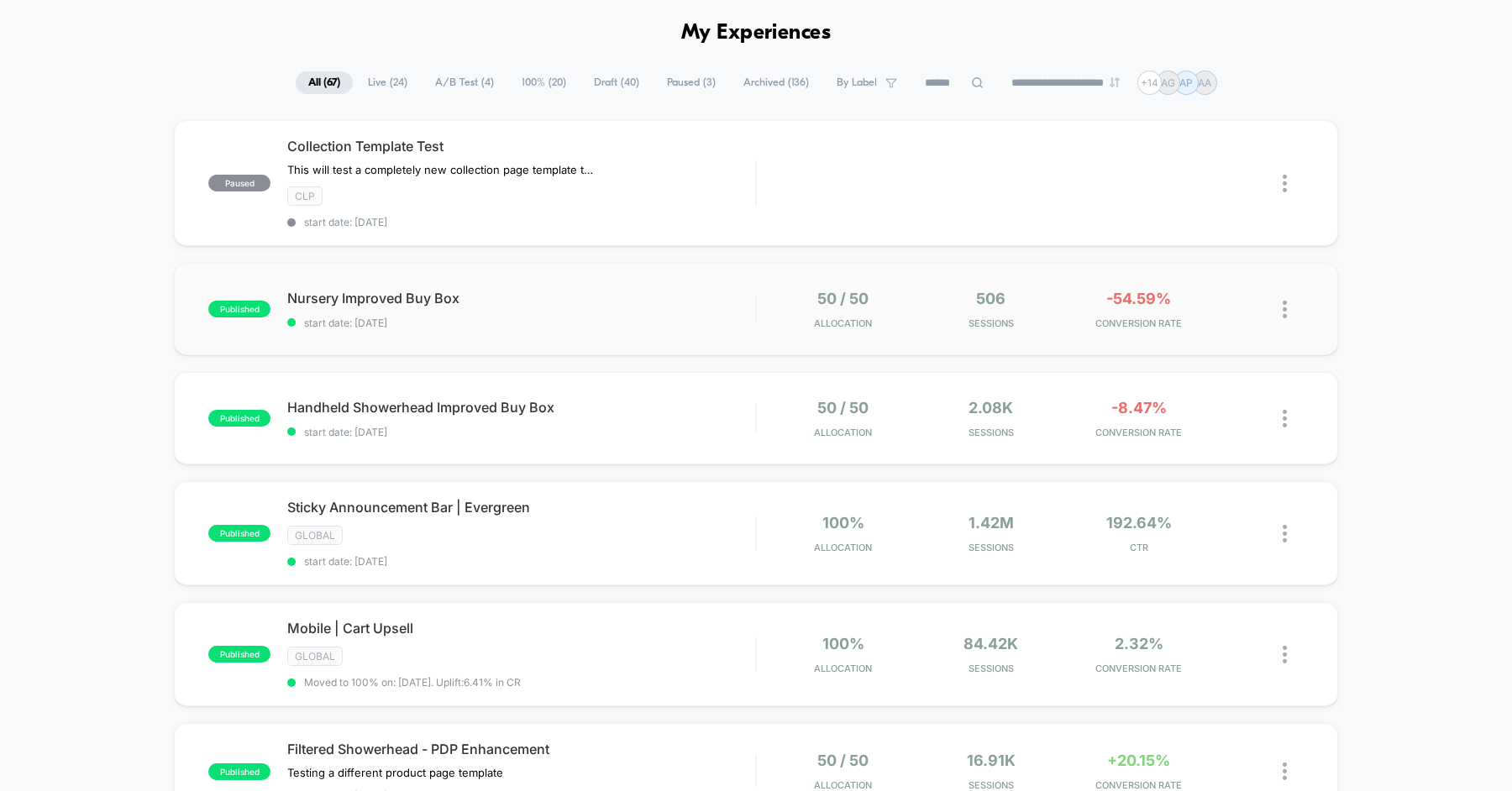
scroll to position [69, 0]
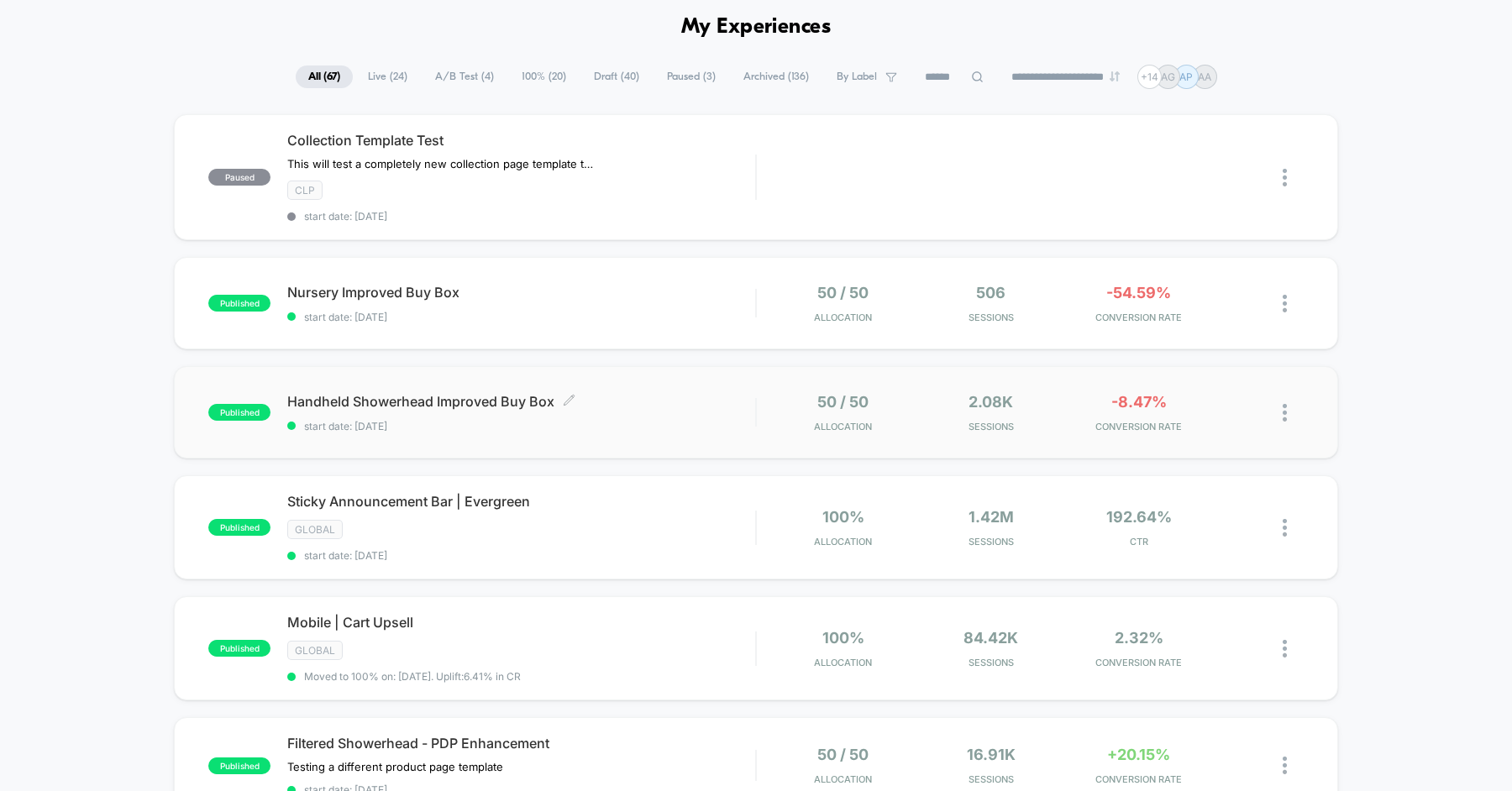
click at [637, 408] on div "Handheld Showerhead Improved Buy Box Click to edit experience details Click to …" at bounding box center [521, 412] width 468 height 40
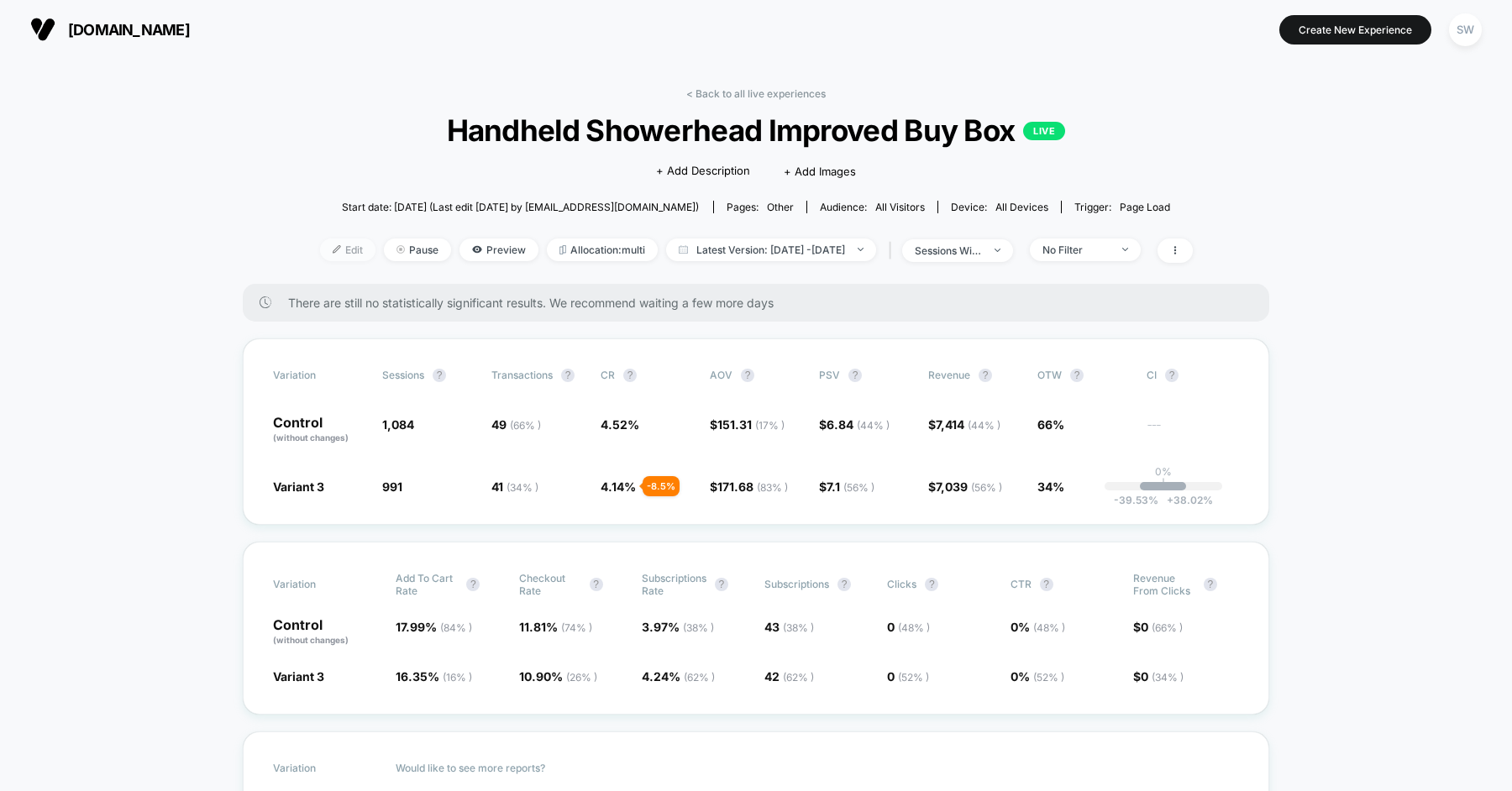
click at [332, 247] on img at bounding box center [336, 249] width 9 height 9
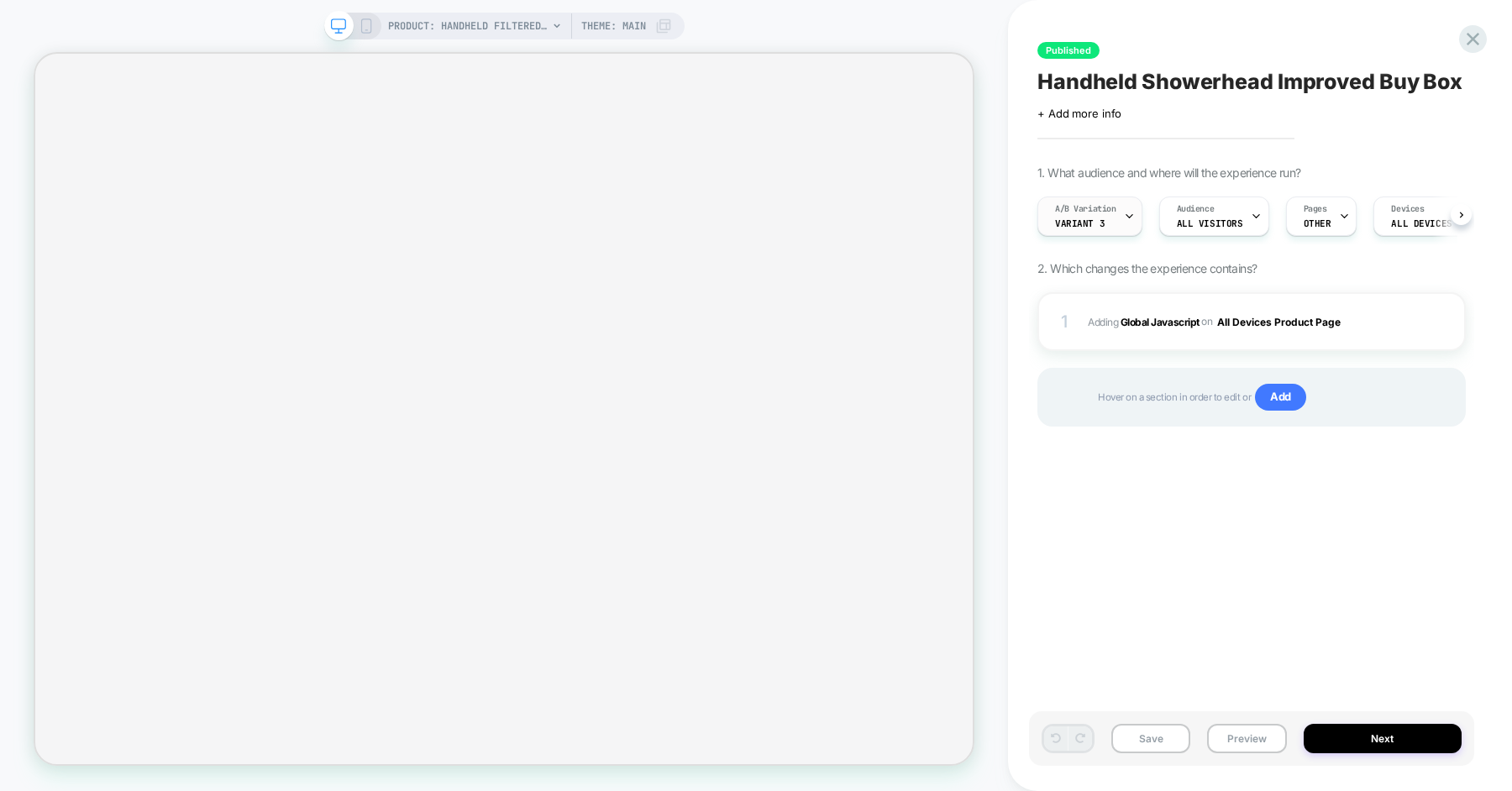
click at [1103, 225] on div "A/B Variation Variant 3" at bounding box center [1086, 215] width 95 height 38
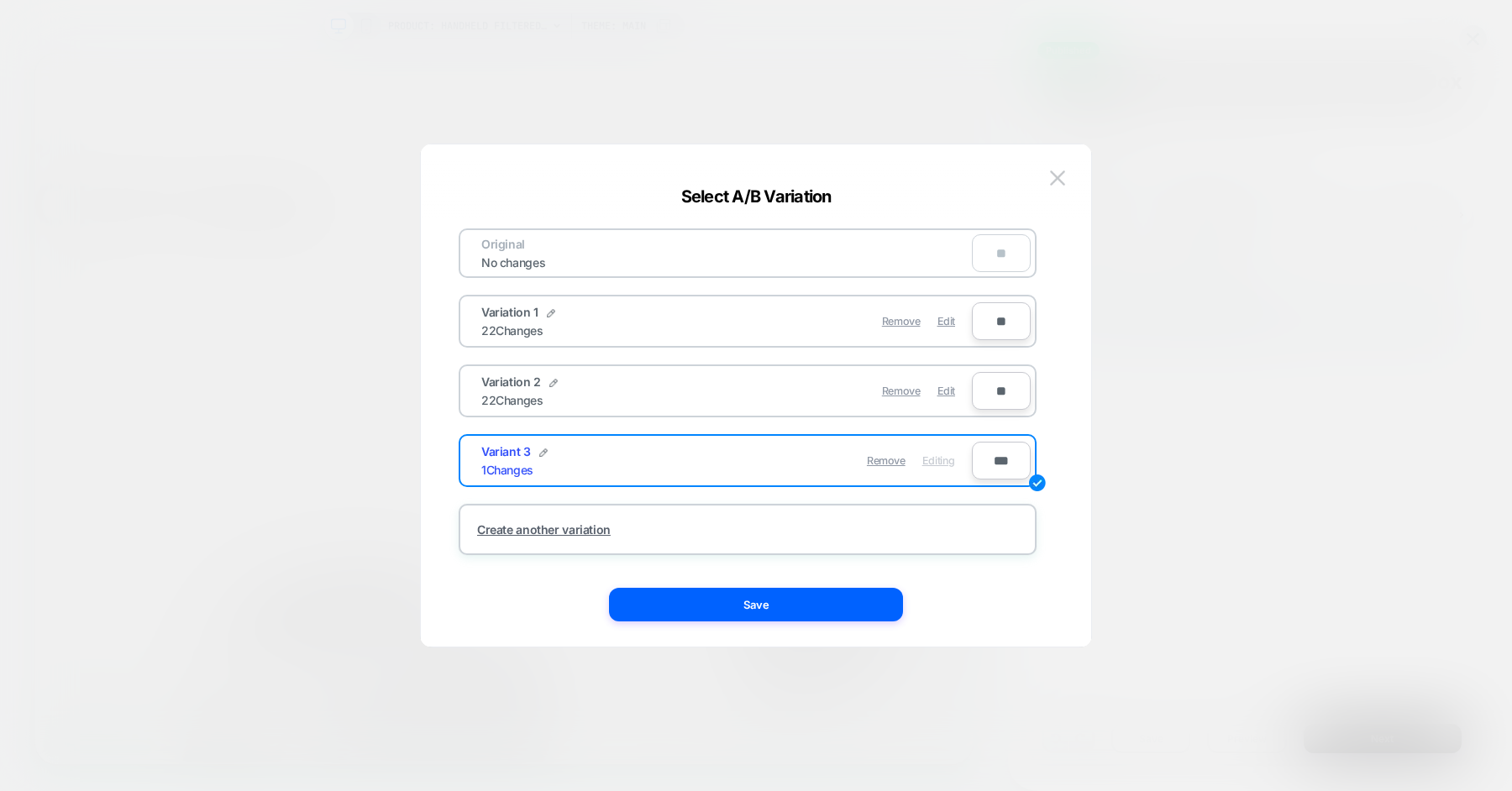
click at [1058, 178] on div "PRODUCT: Handheld Filtered Showerhead PRODUCT: Handheld Filtered Showerhead The…" at bounding box center [756, 395] width 1512 height 791
click at [1129, 190] on div "PRODUCT: Handheld Filtered Showerhead PRODUCT: Handheld Filtered Showerhead The…" at bounding box center [756, 395] width 1512 height 791
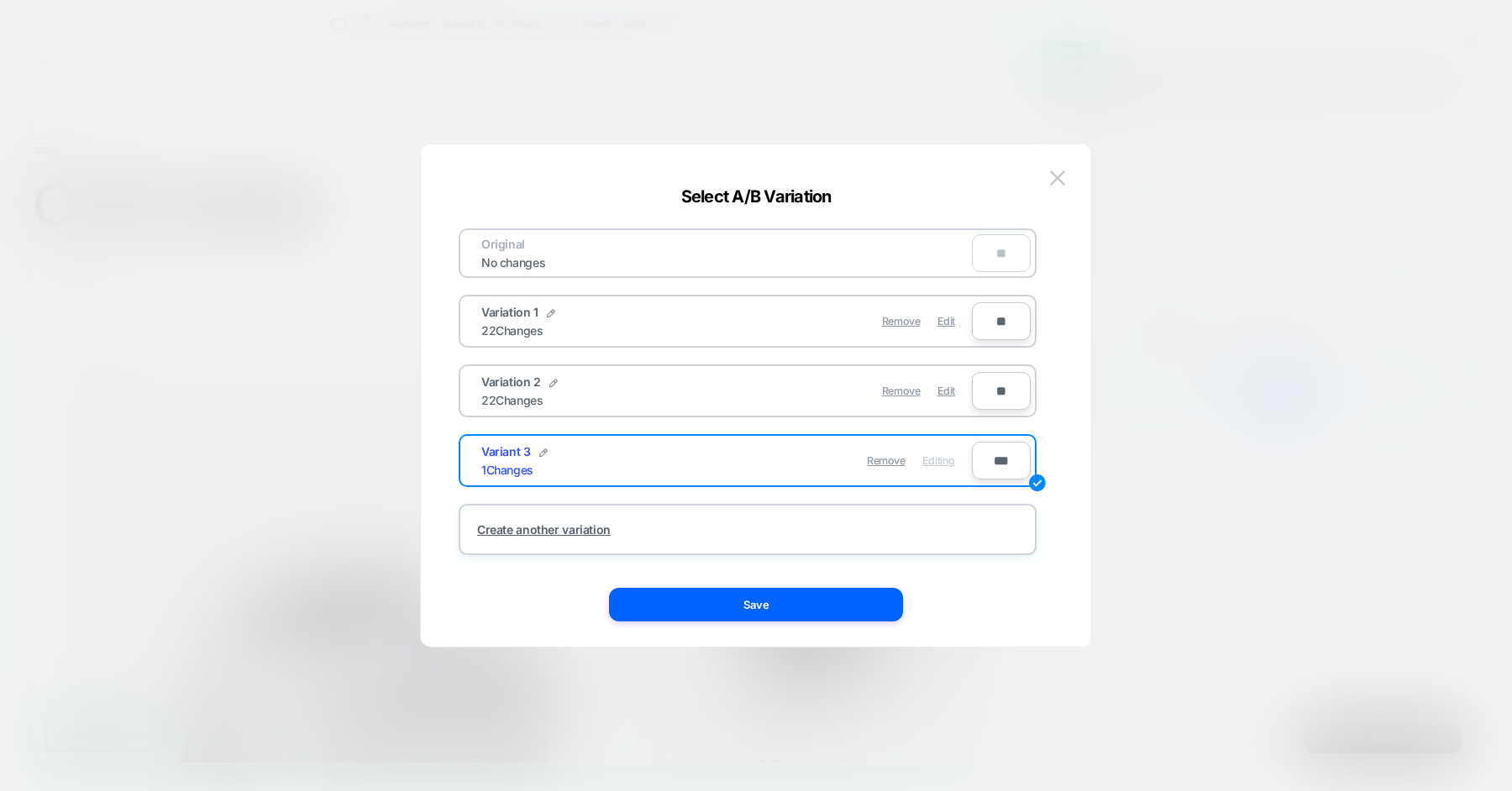
click at [1055, 179] on img at bounding box center [1058, 178] width 16 height 15
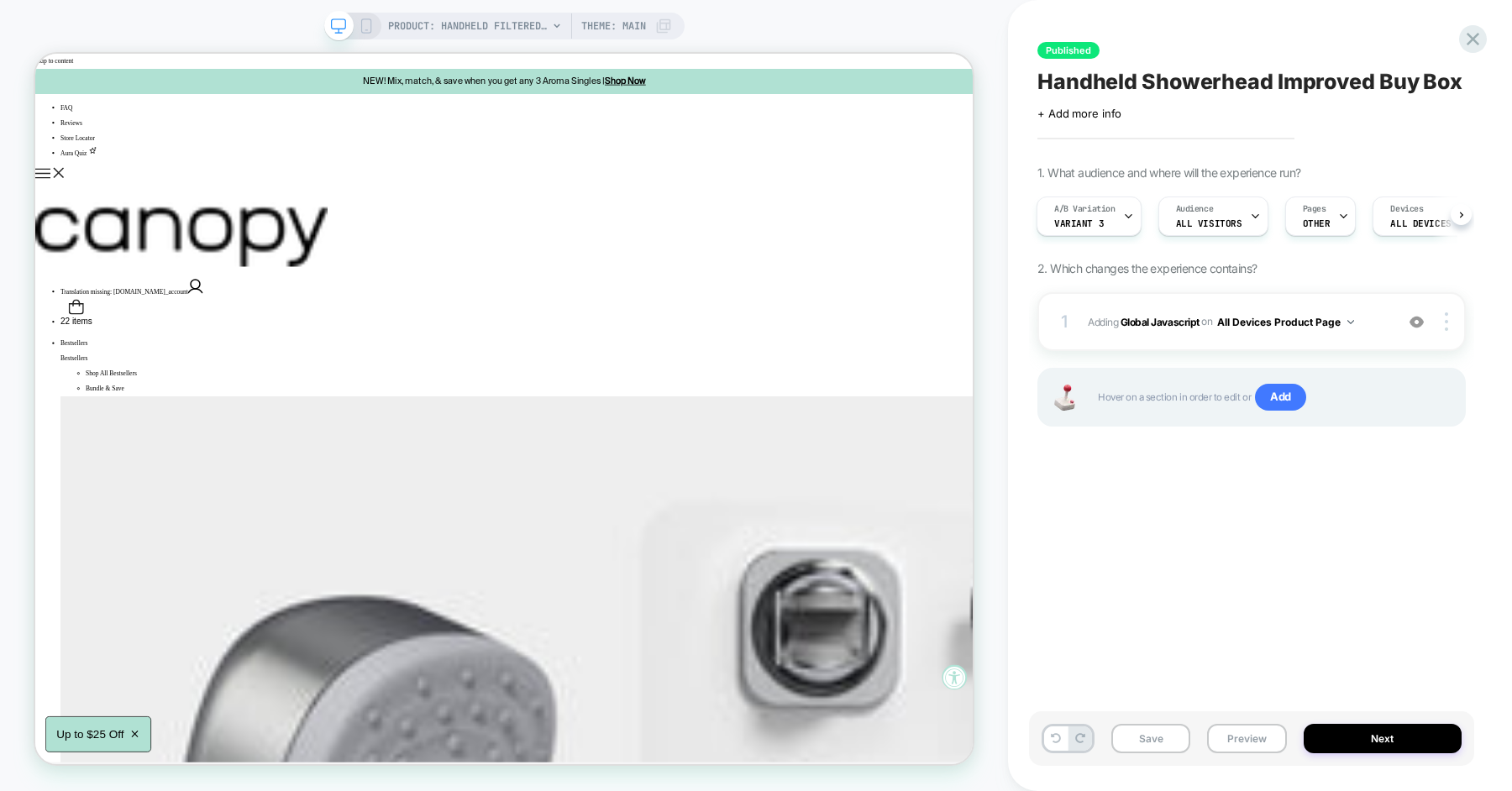
scroll to position [0, 2]
click at [1471, 38] on icon at bounding box center [1472, 39] width 13 height 13
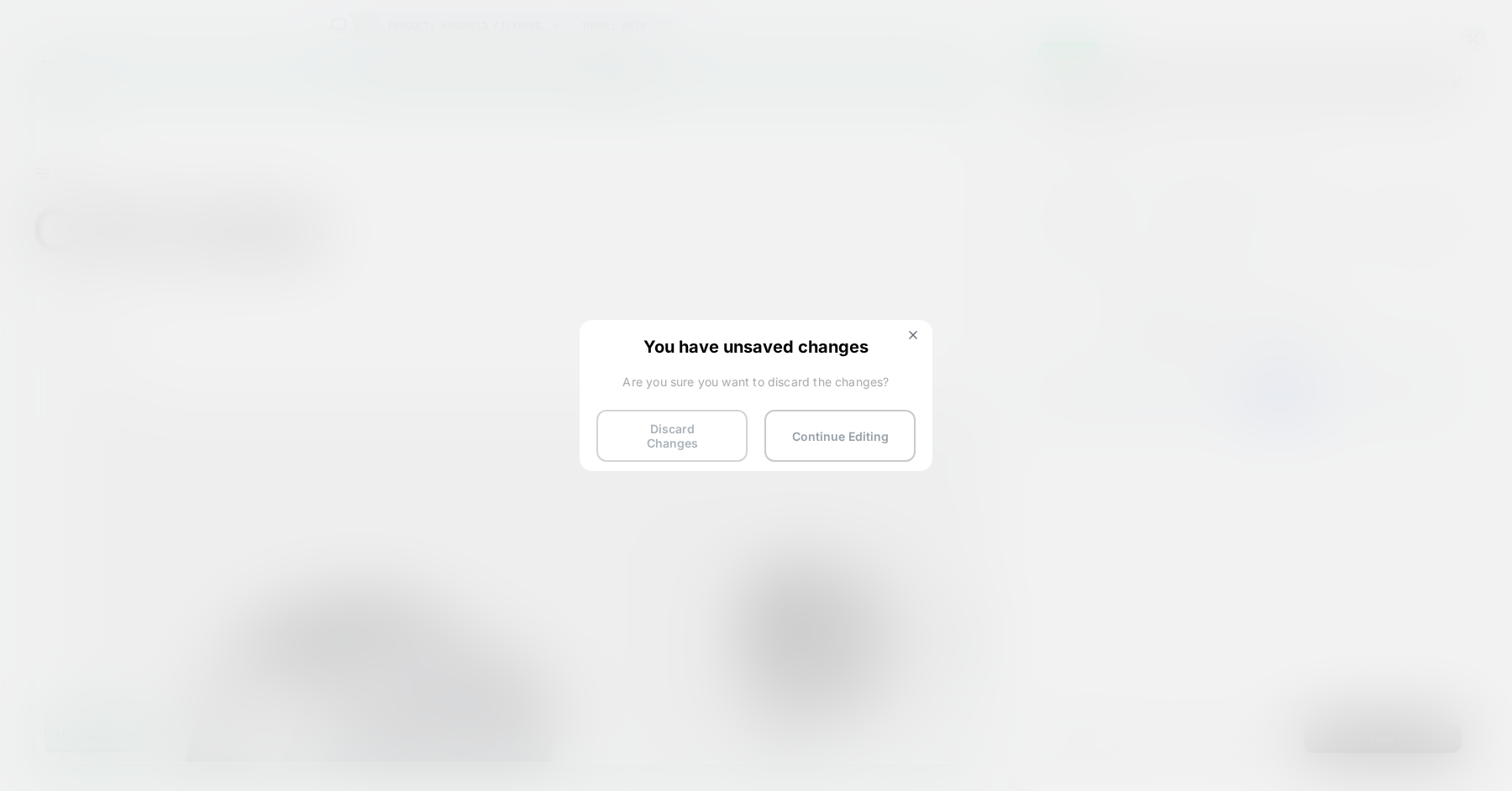
click at [707, 429] on button "Discard Changes" at bounding box center [672, 436] width 151 height 52
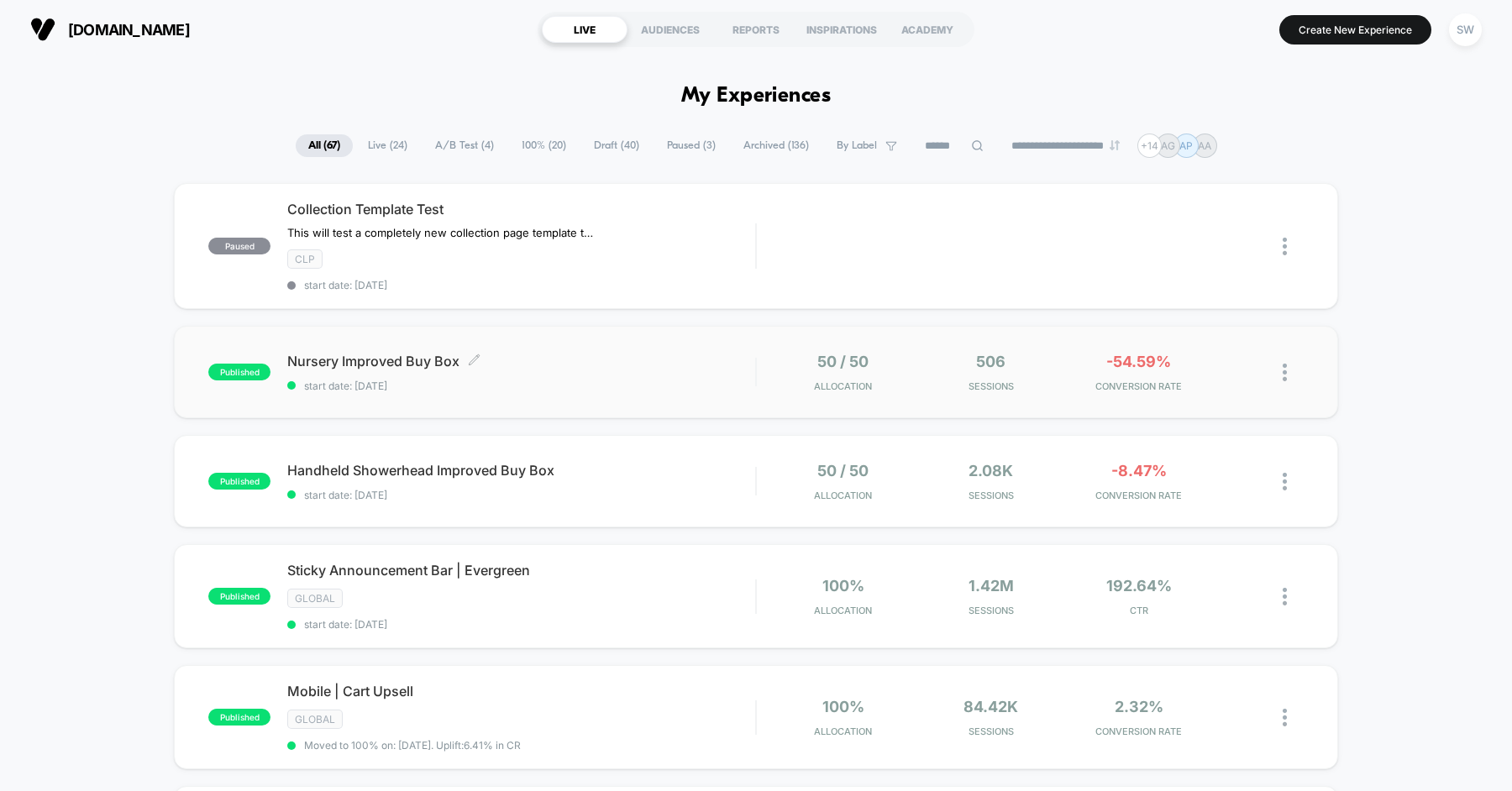
click at [612, 352] on span "Nursery Improved Buy Box Click to edit experience details" at bounding box center [521, 360] width 468 height 16
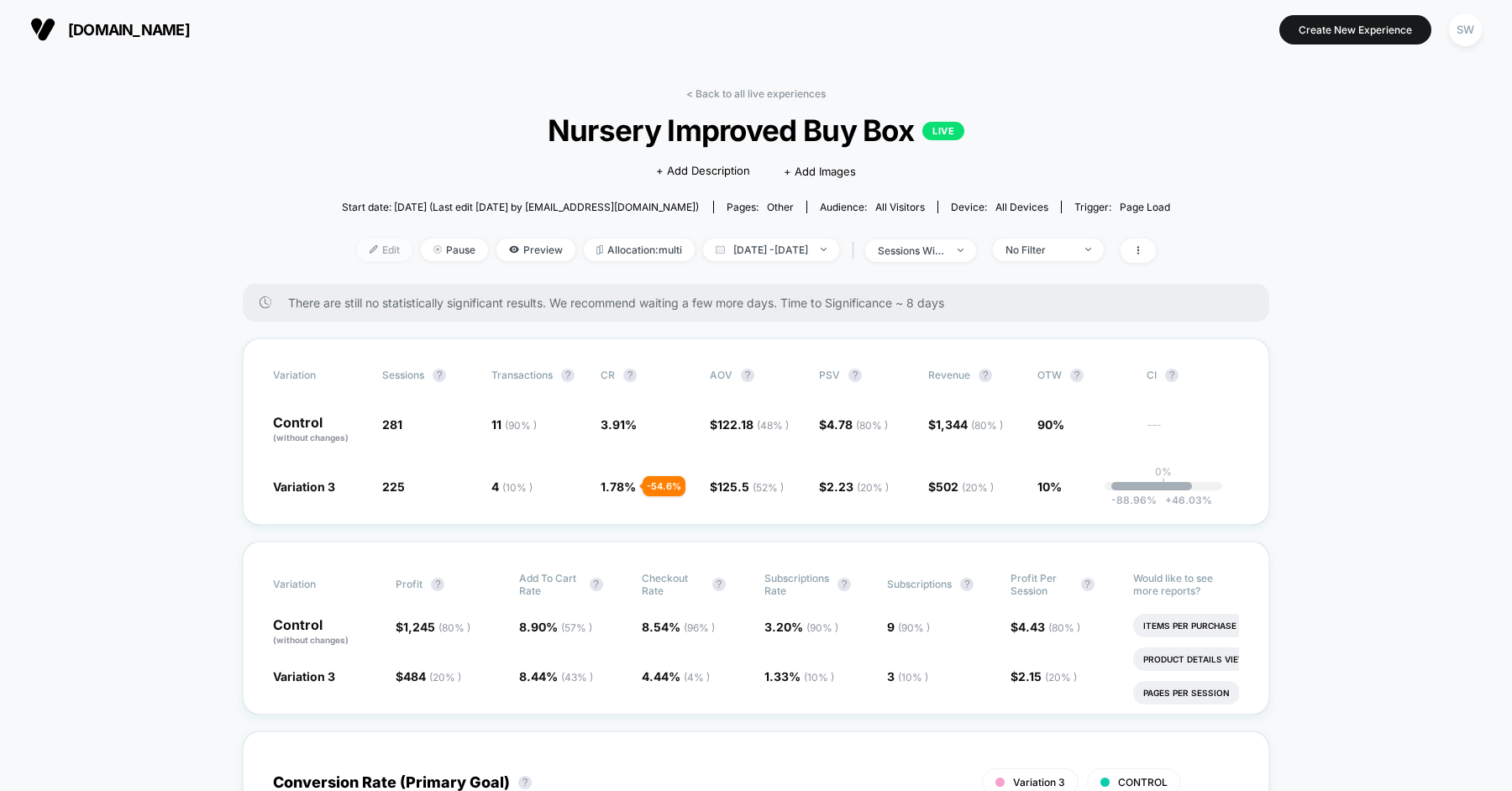
click at [357, 247] on span "Edit" at bounding box center [385, 249] width 55 height 22
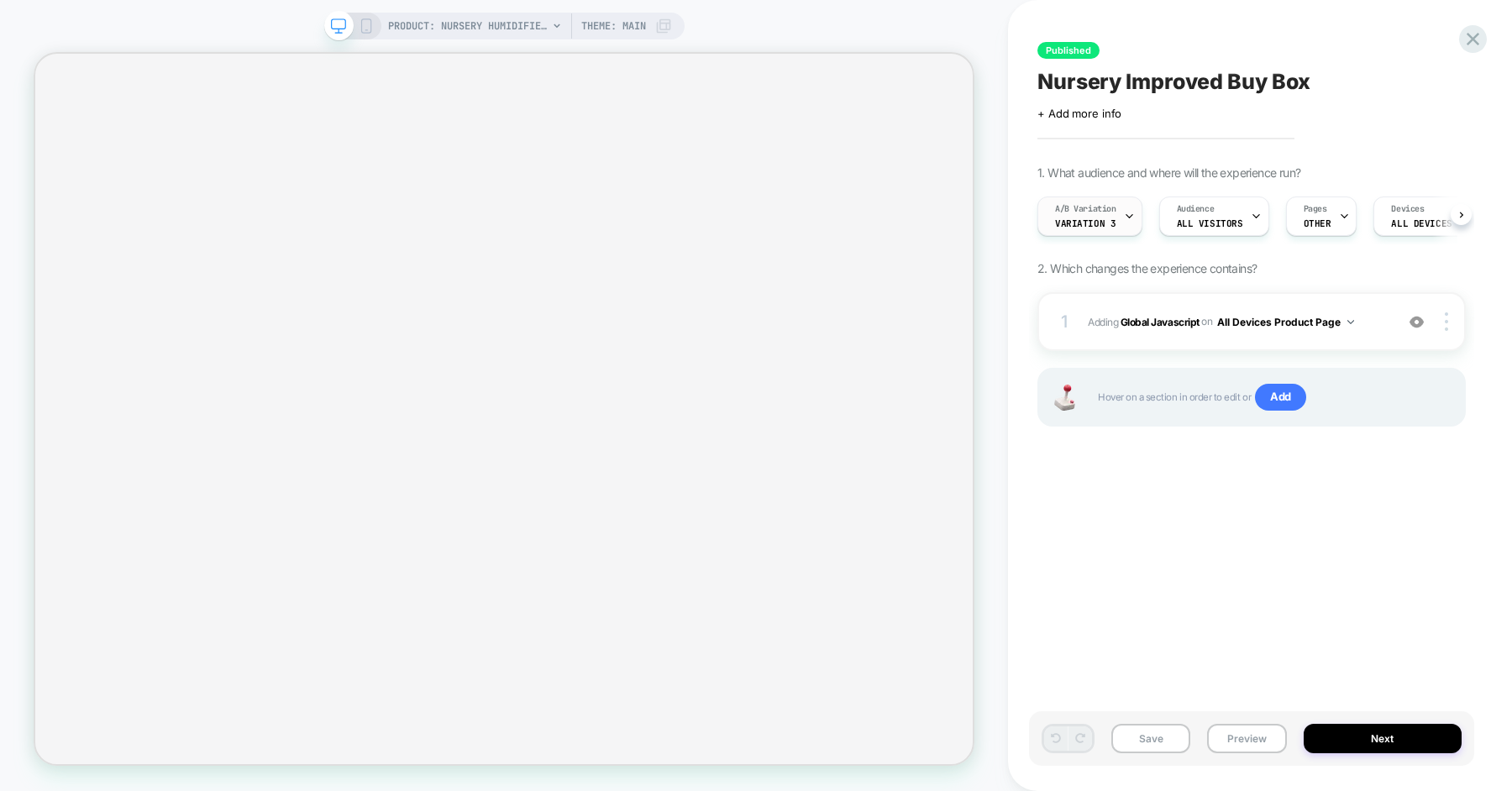
click at [1114, 226] on div "A/B Variation Variation 3" at bounding box center [1086, 215] width 95 height 38
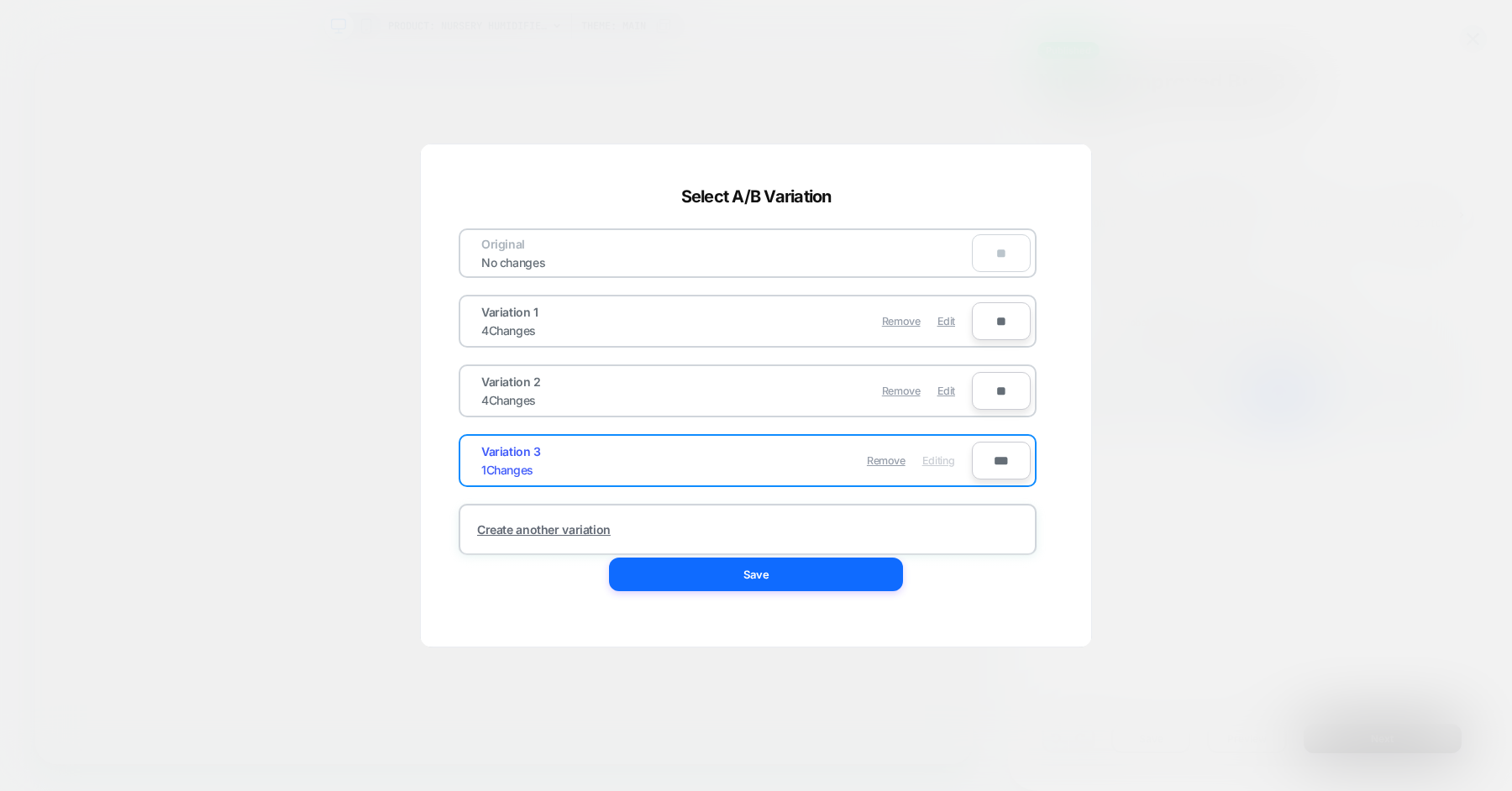
scroll to position [0, 1]
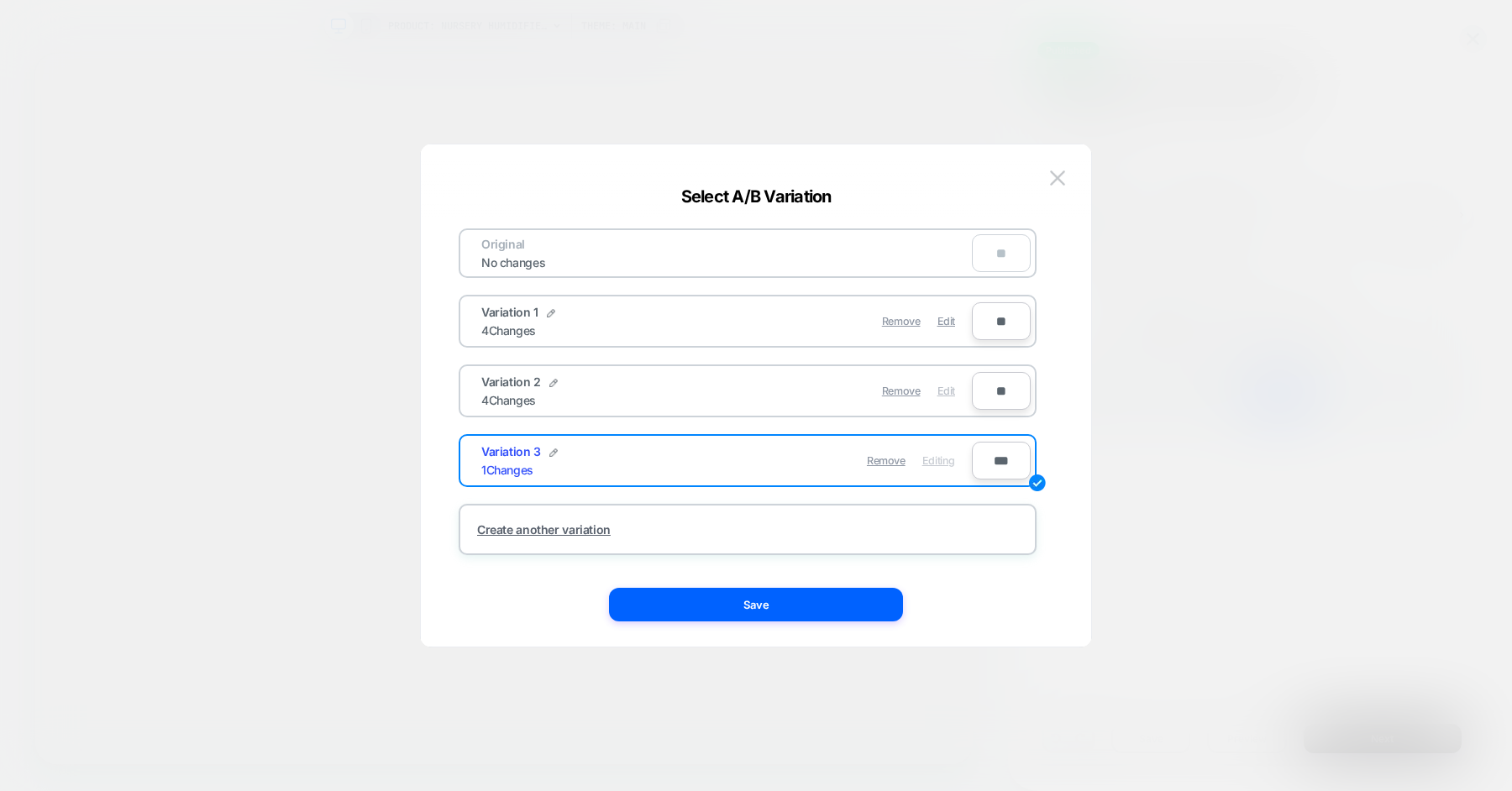
click at [948, 395] on div "Edit" at bounding box center [946, 391] width 17 height 33
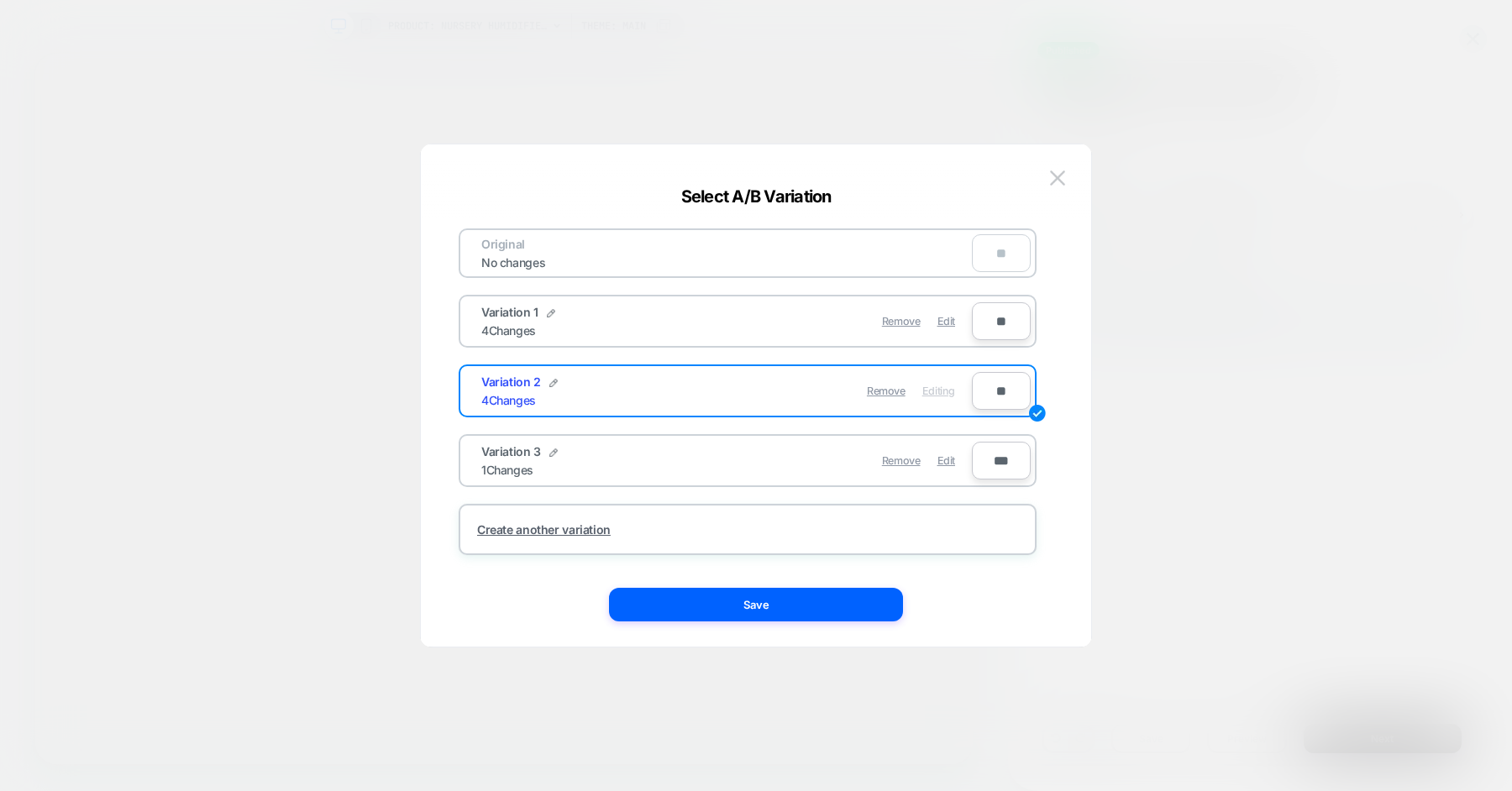
click at [756, 609] on div "PRODUCT: Nursery Humidifier 2.0 [little dreams by canopy] PRODUCT: Nursery Humi…" at bounding box center [756, 395] width 1512 height 791
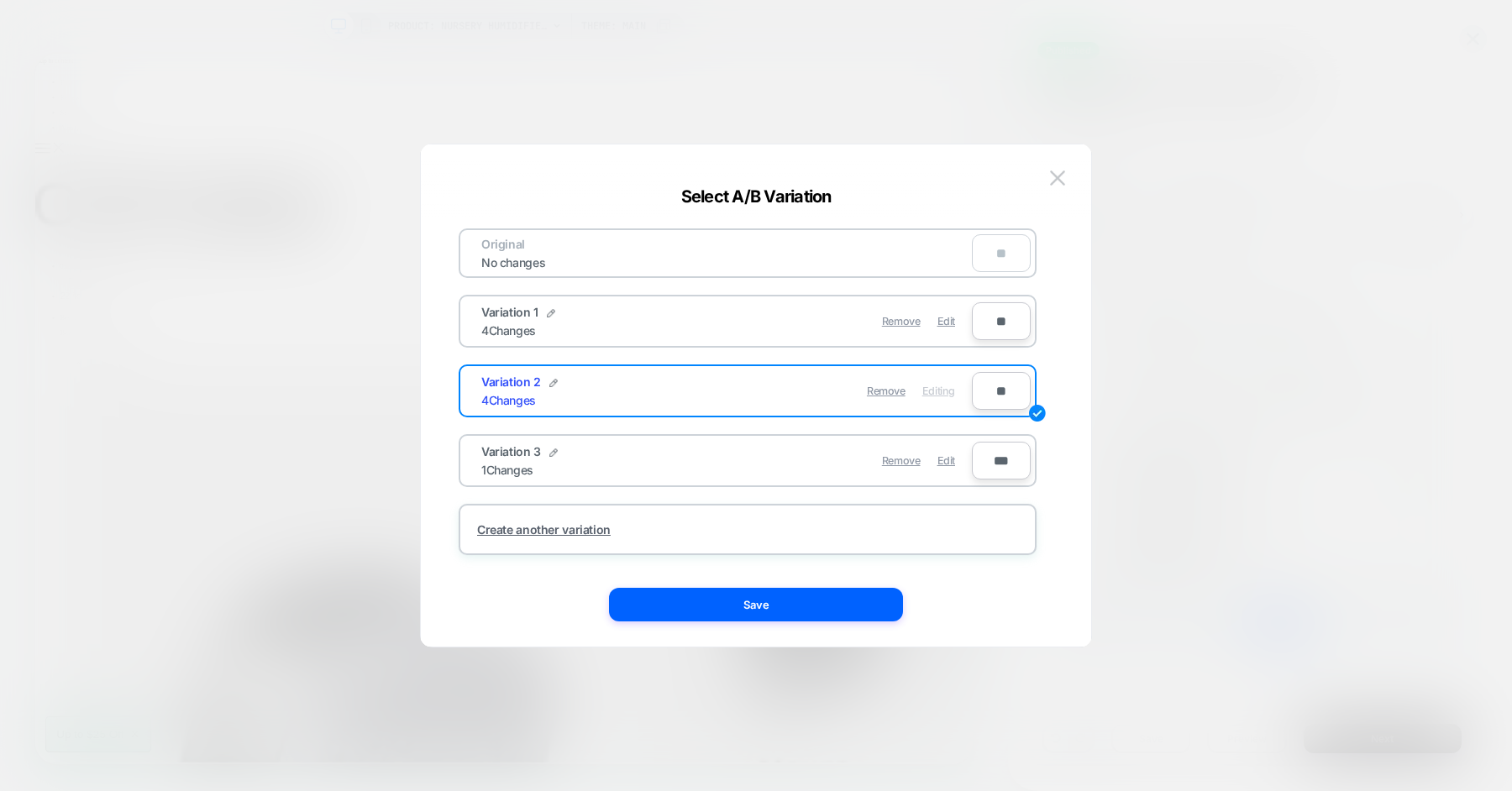
click at [765, 606] on button "Save" at bounding box center [756, 604] width 294 height 34
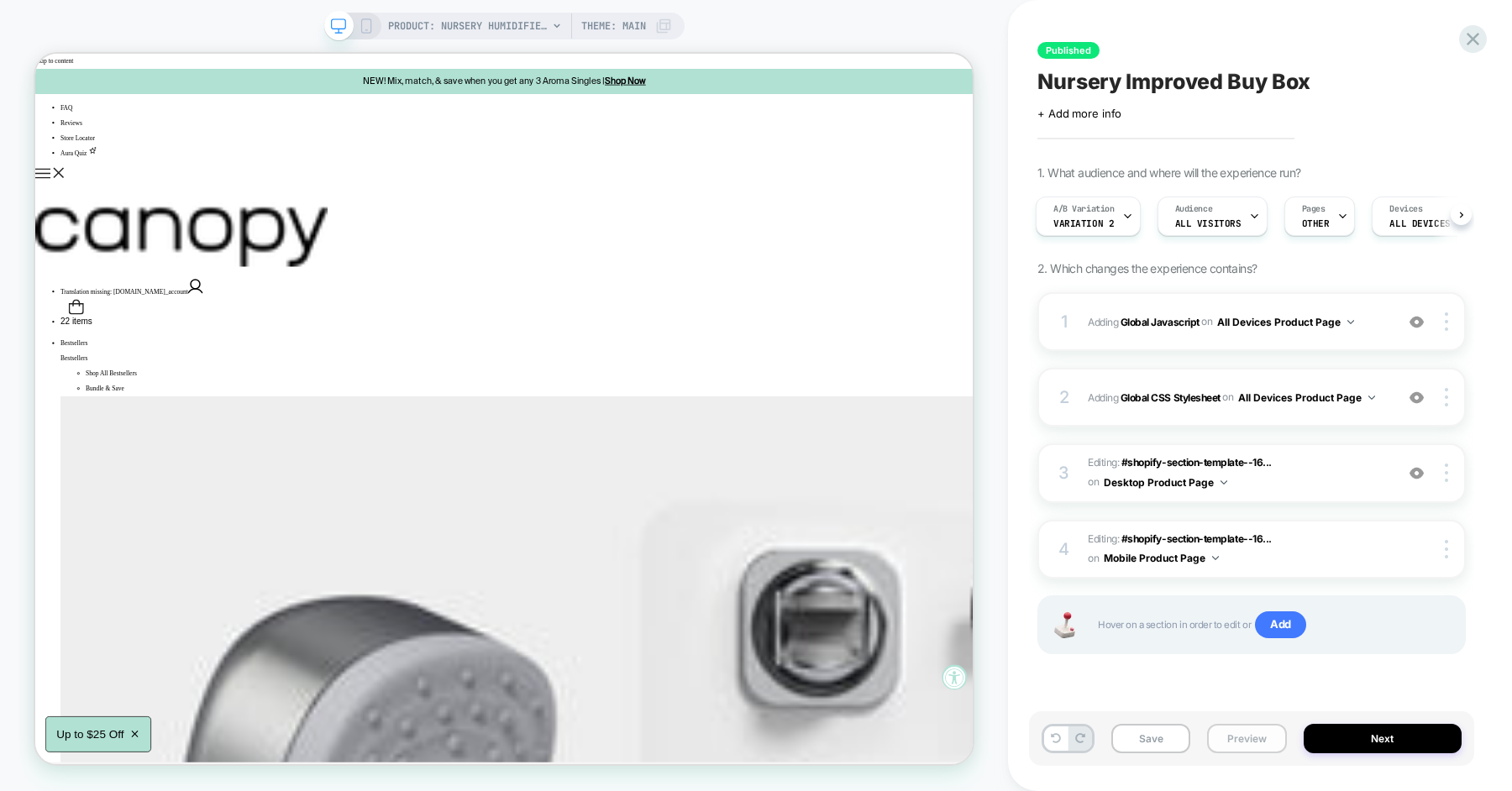
click at [1244, 742] on button "Preview" at bounding box center [1246, 739] width 79 height 29
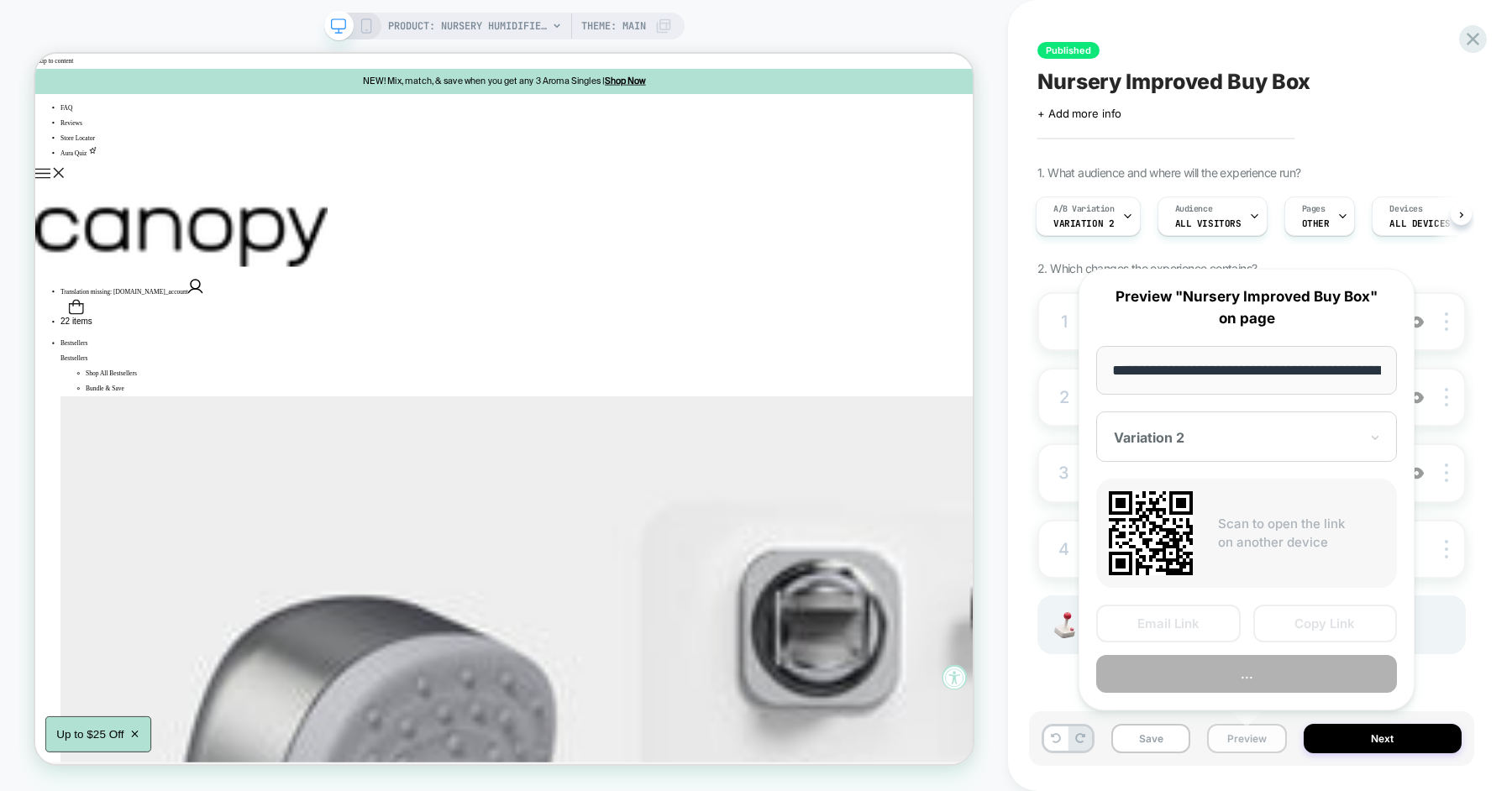
scroll to position [0, 227]
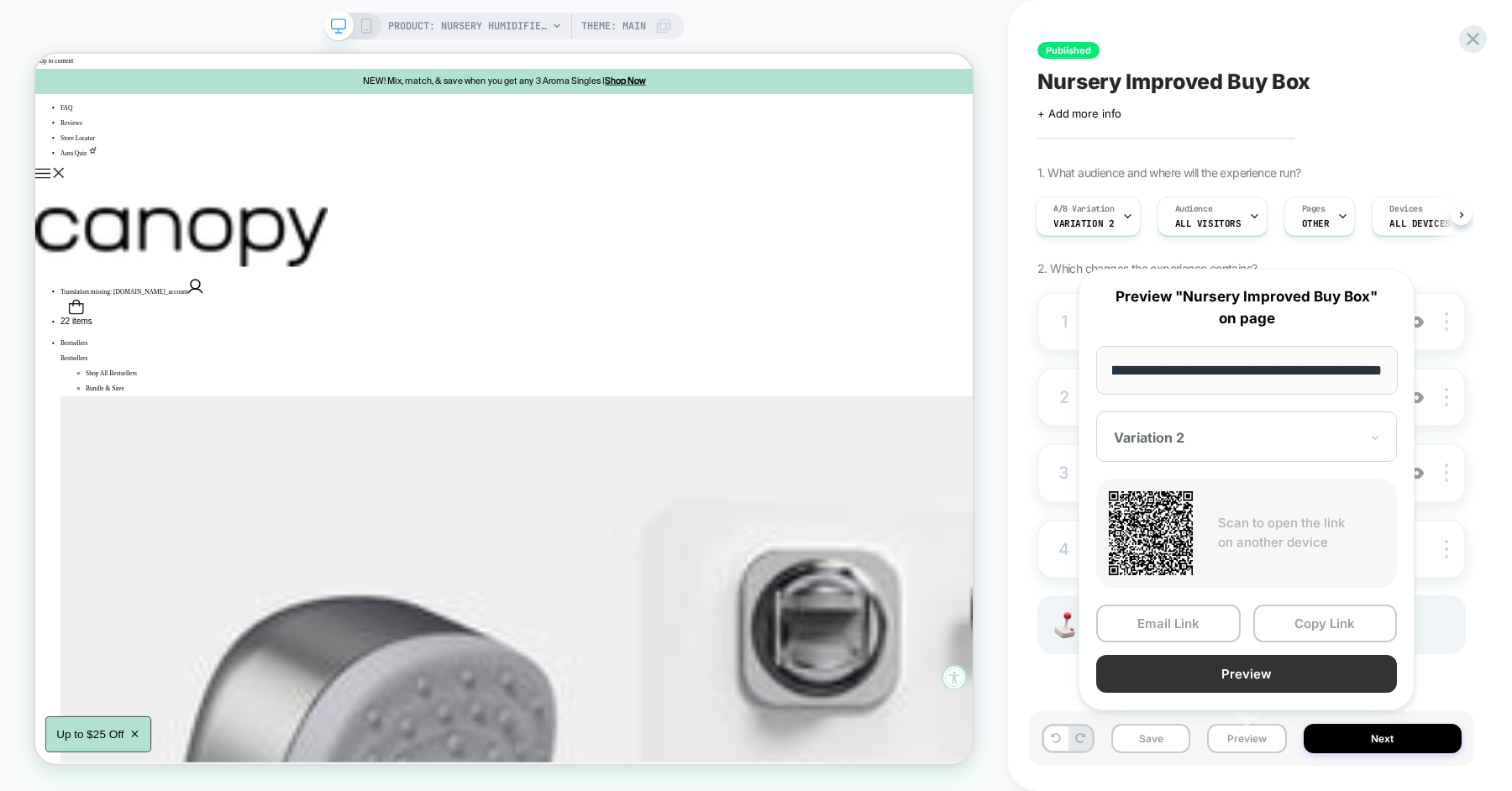
click at [1227, 674] on button "Preview" at bounding box center [1247, 674] width 301 height 38
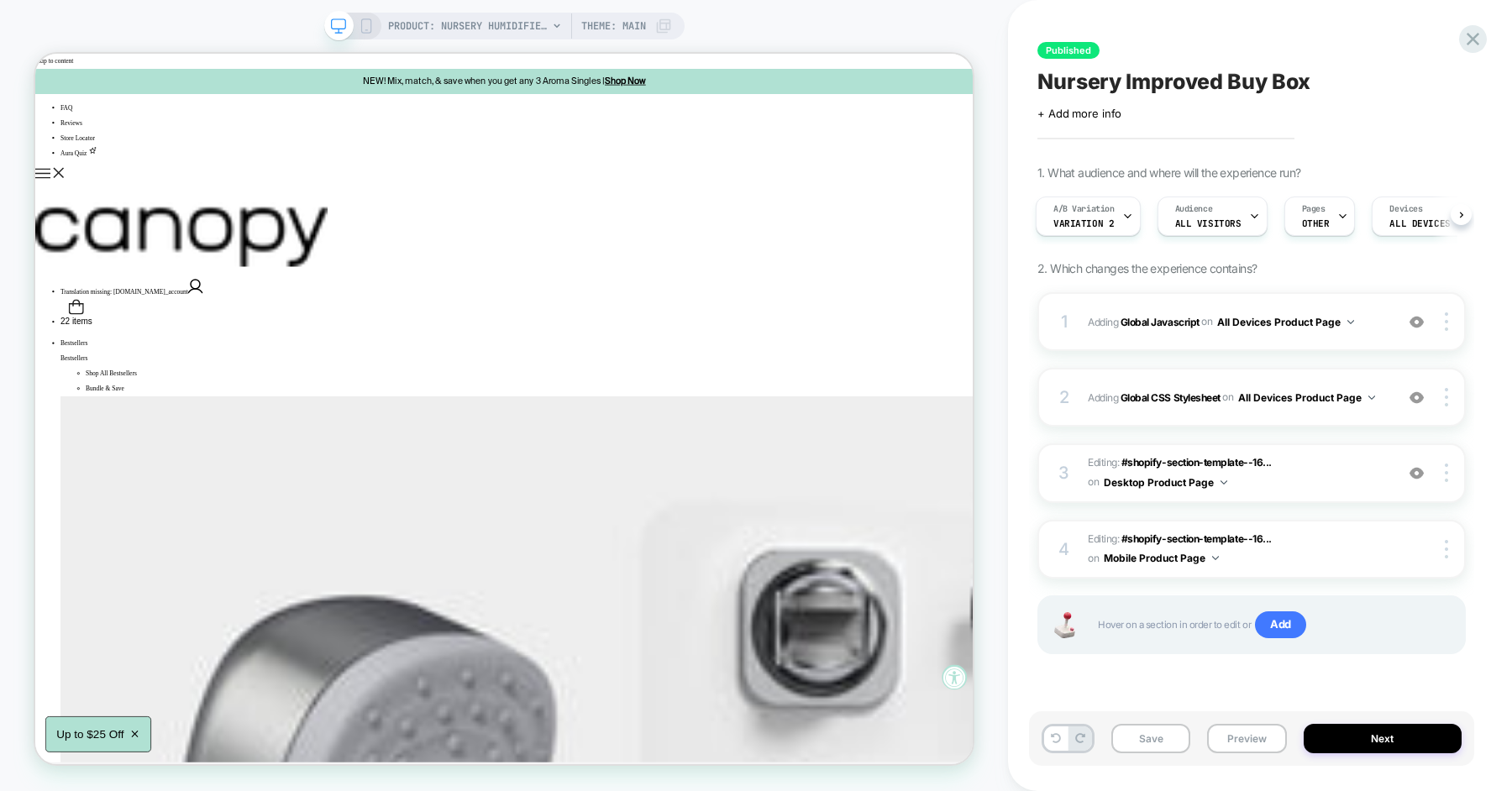
click at [1031, 255] on div "Published Nursery Improved Buy Box Click to edit experience details + Add more …" at bounding box center [1251, 395] width 445 height 757
click at [1111, 218] on div "A/B Variation Variation 2" at bounding box center [1084, 215] width 95 height 38
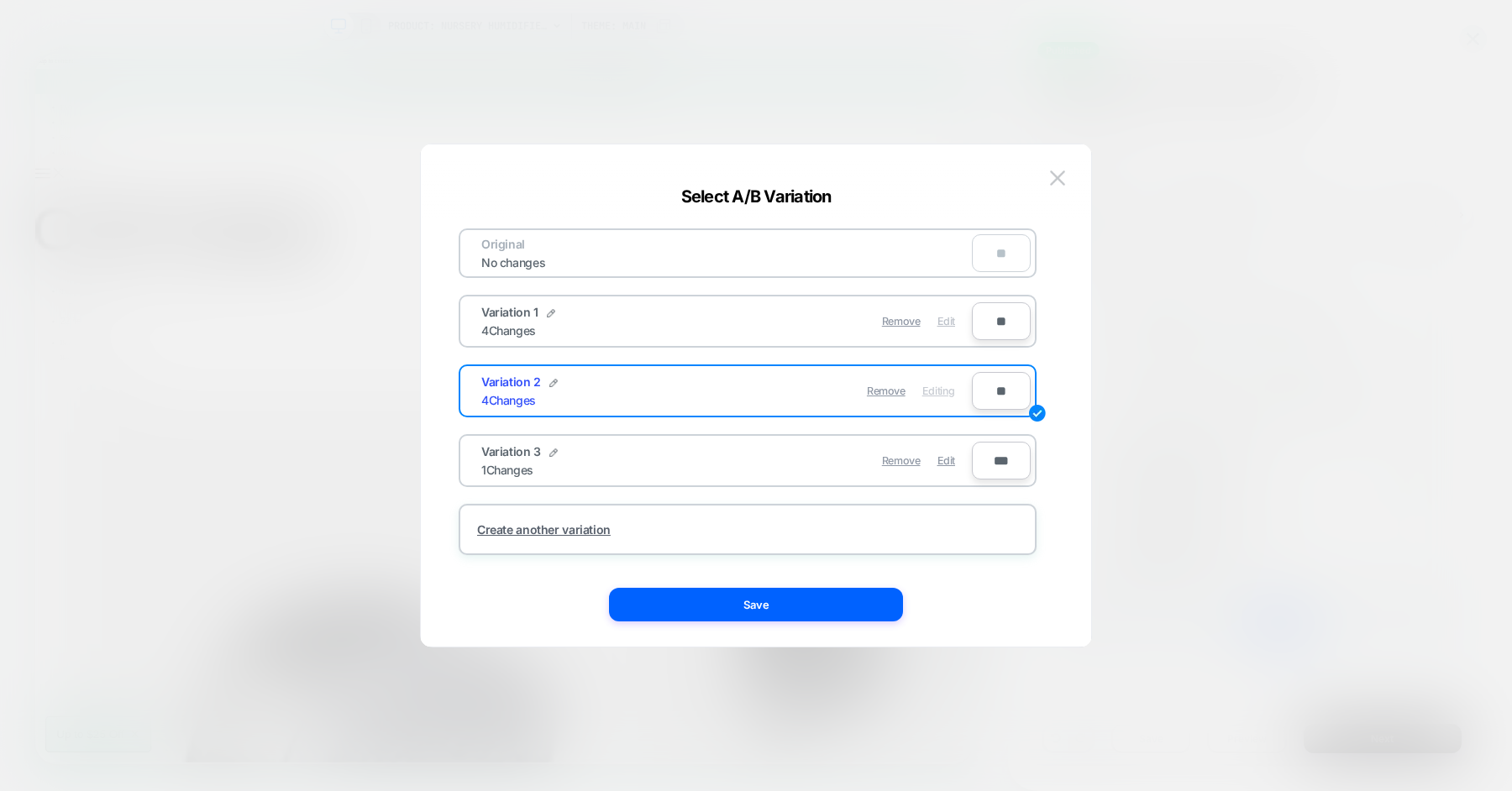
click at [948, 318] on span "Edit" at bounding box center [946, 320] width 17 height 13
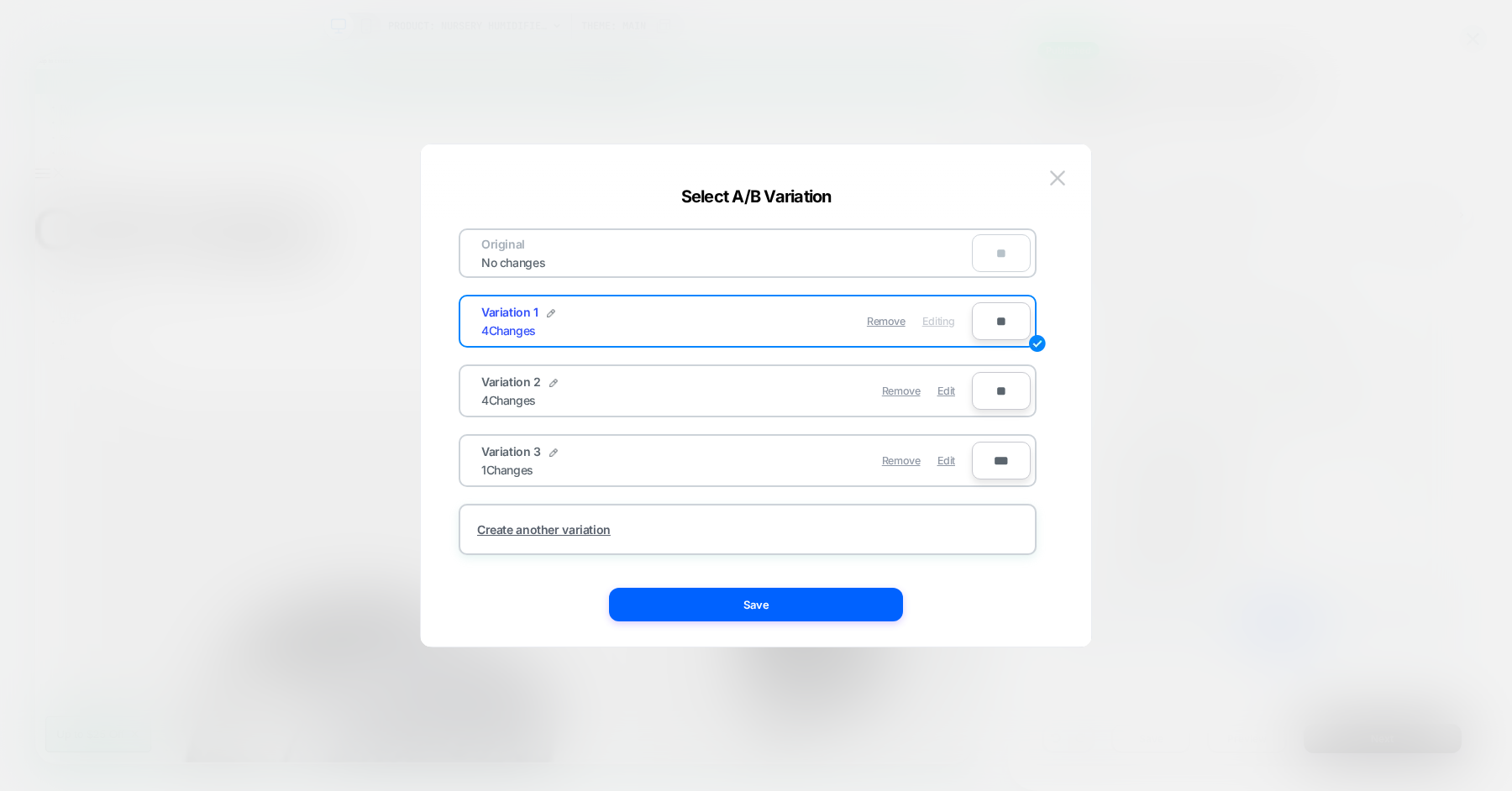
click at [761, 622] on div "Original No changes ** Variation 1 4 Changes Remove Editing ** Variation 2 4 Ch…" at bounding box center [756, 404] width 620 height 485
click at [764, 602] on button "Save" at bounding box center [756, 604] width 294 height 34
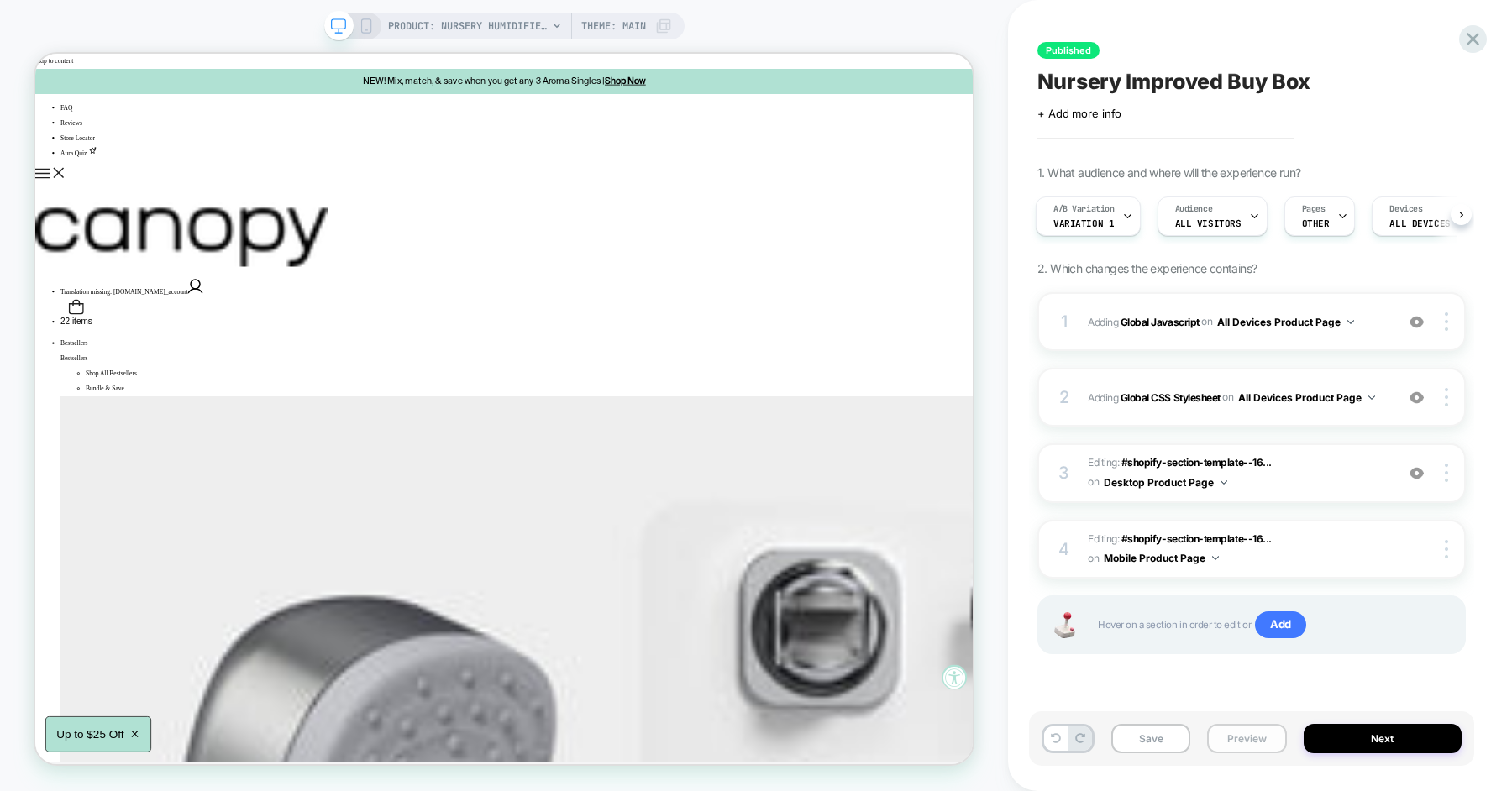
click at [1229, 749] on button "Preview" at bounding box center [1246, 739] width 79 height 29
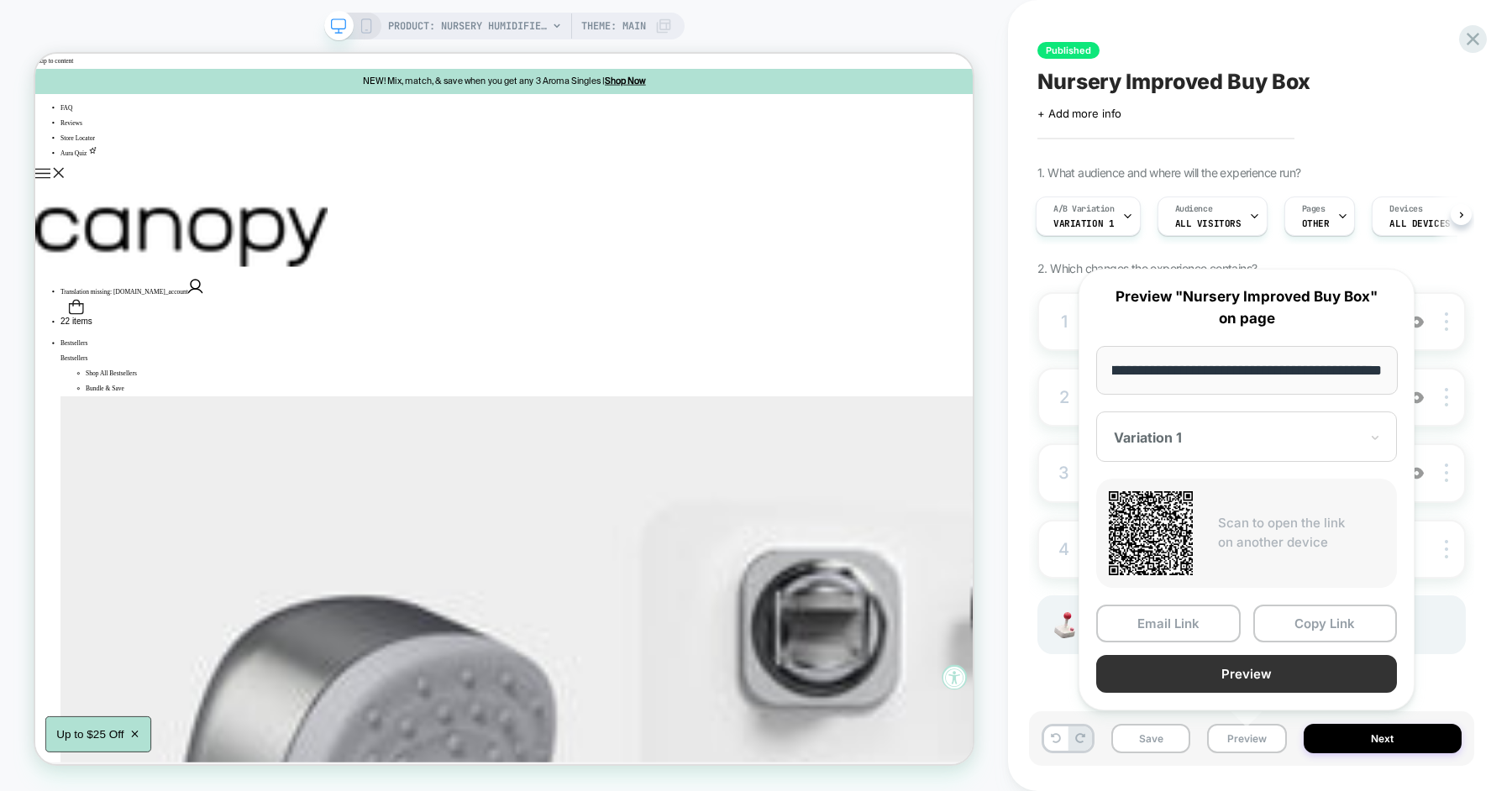
click at [1230, 670] on button "Preview" at bounding box center [1247, 674] width 301 height 38
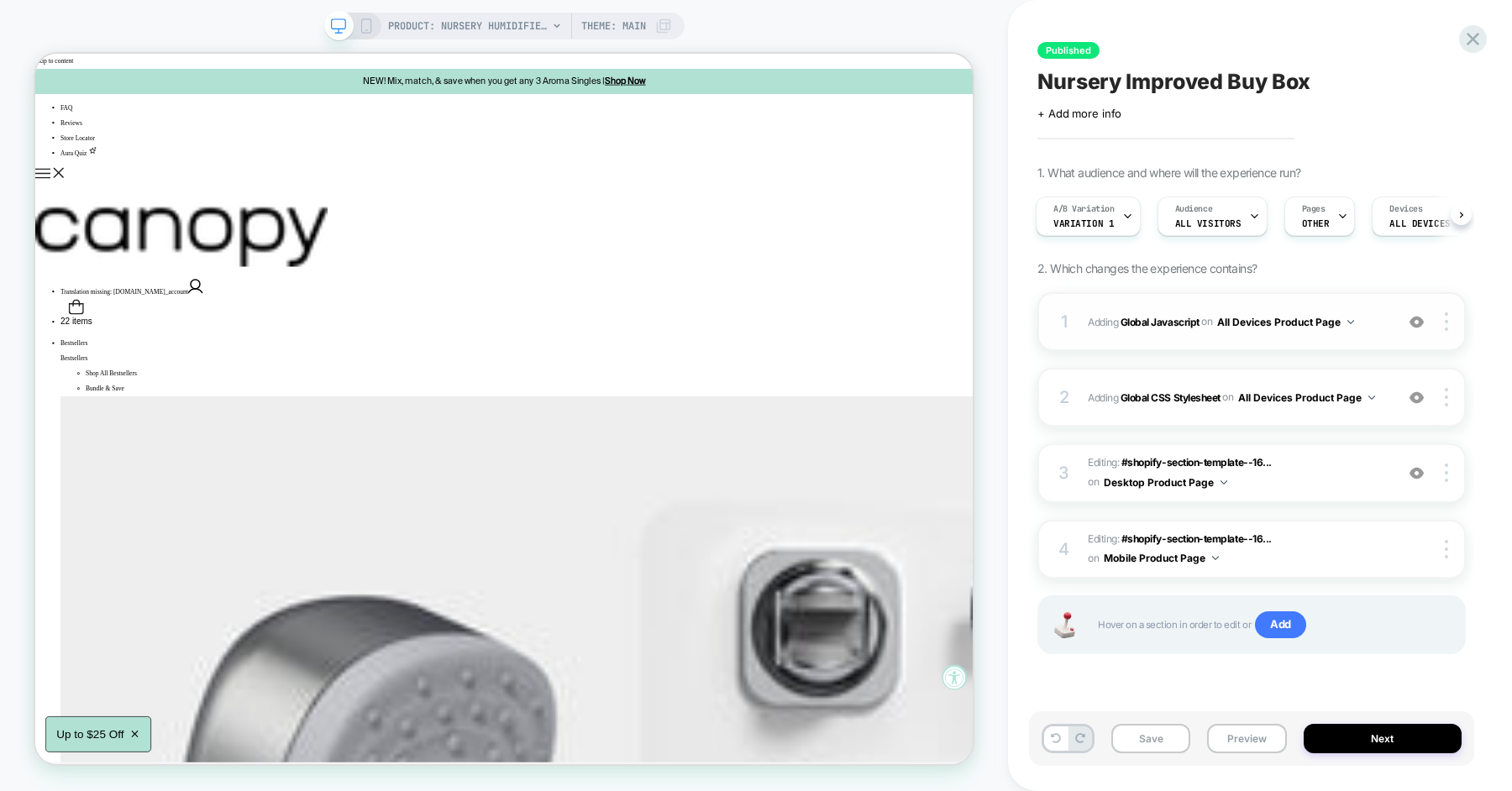
click at [1374, 322] on span "Adding Global Javascript on All Devices Product Page" at bounding box center [1236, 322] width 298 height 21
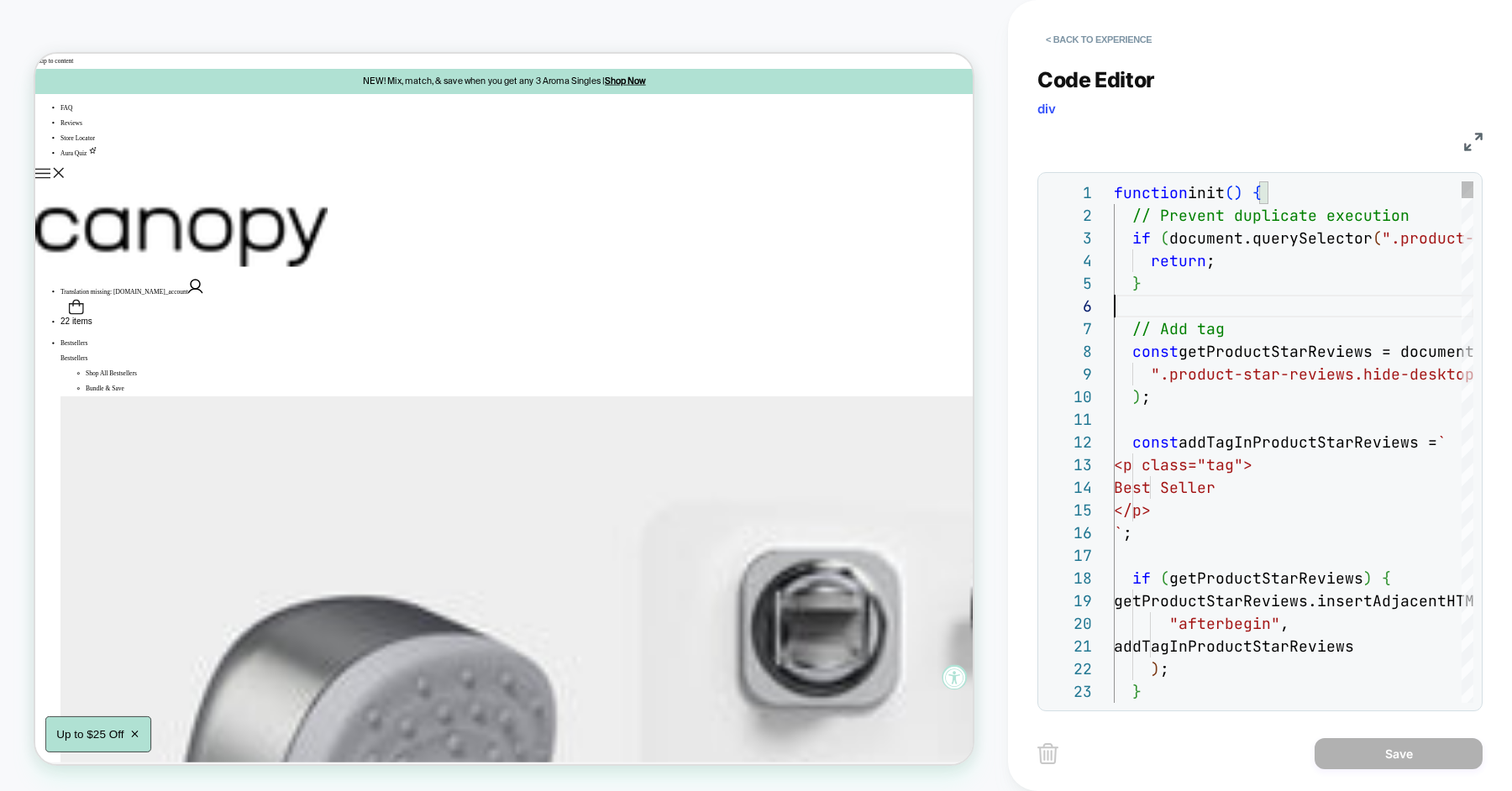
type textarea "**********"
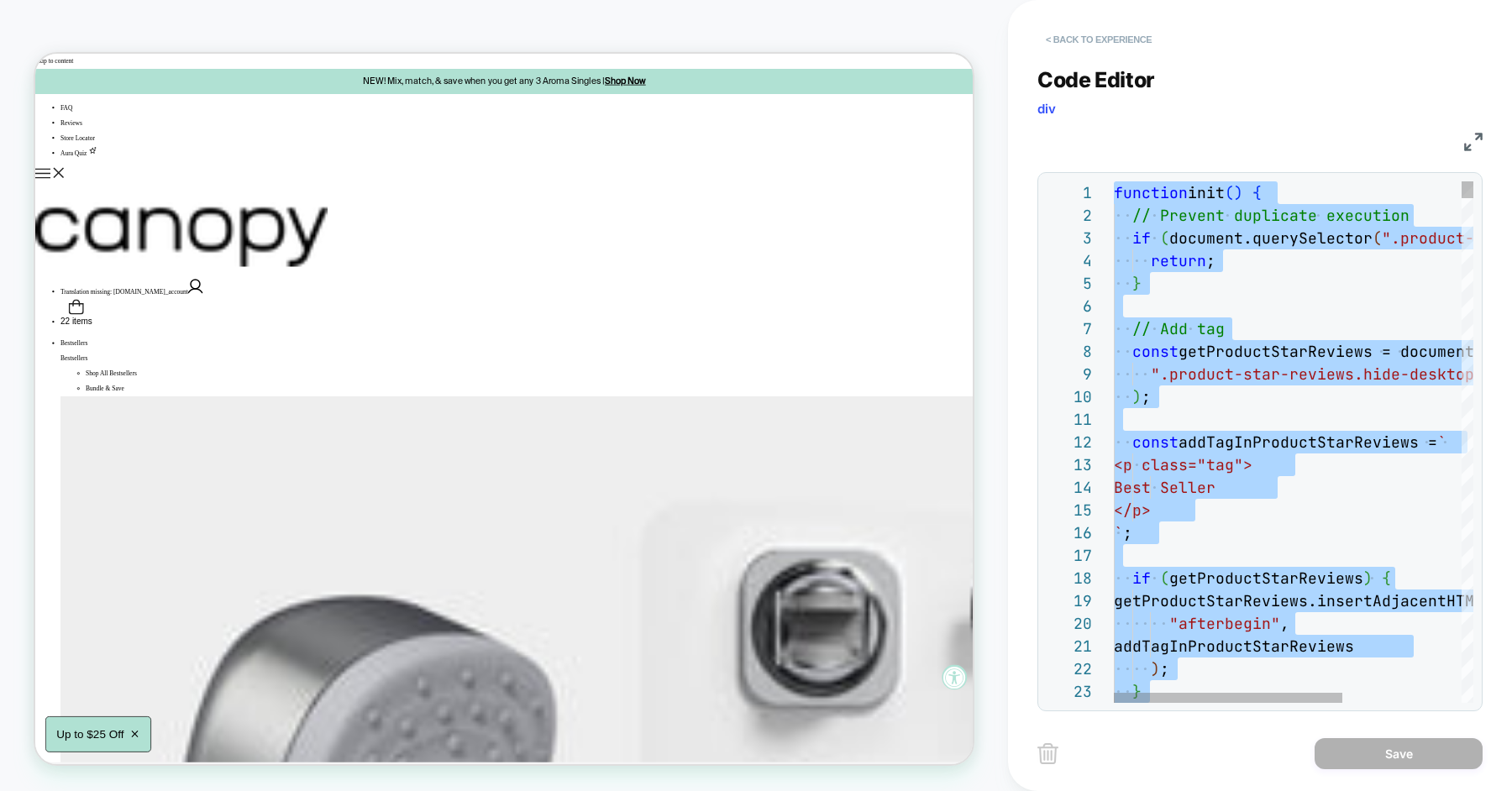
click at [1093, 37] on button "< Back to experience" at bounding box center [1098, 40] width 122 height 27
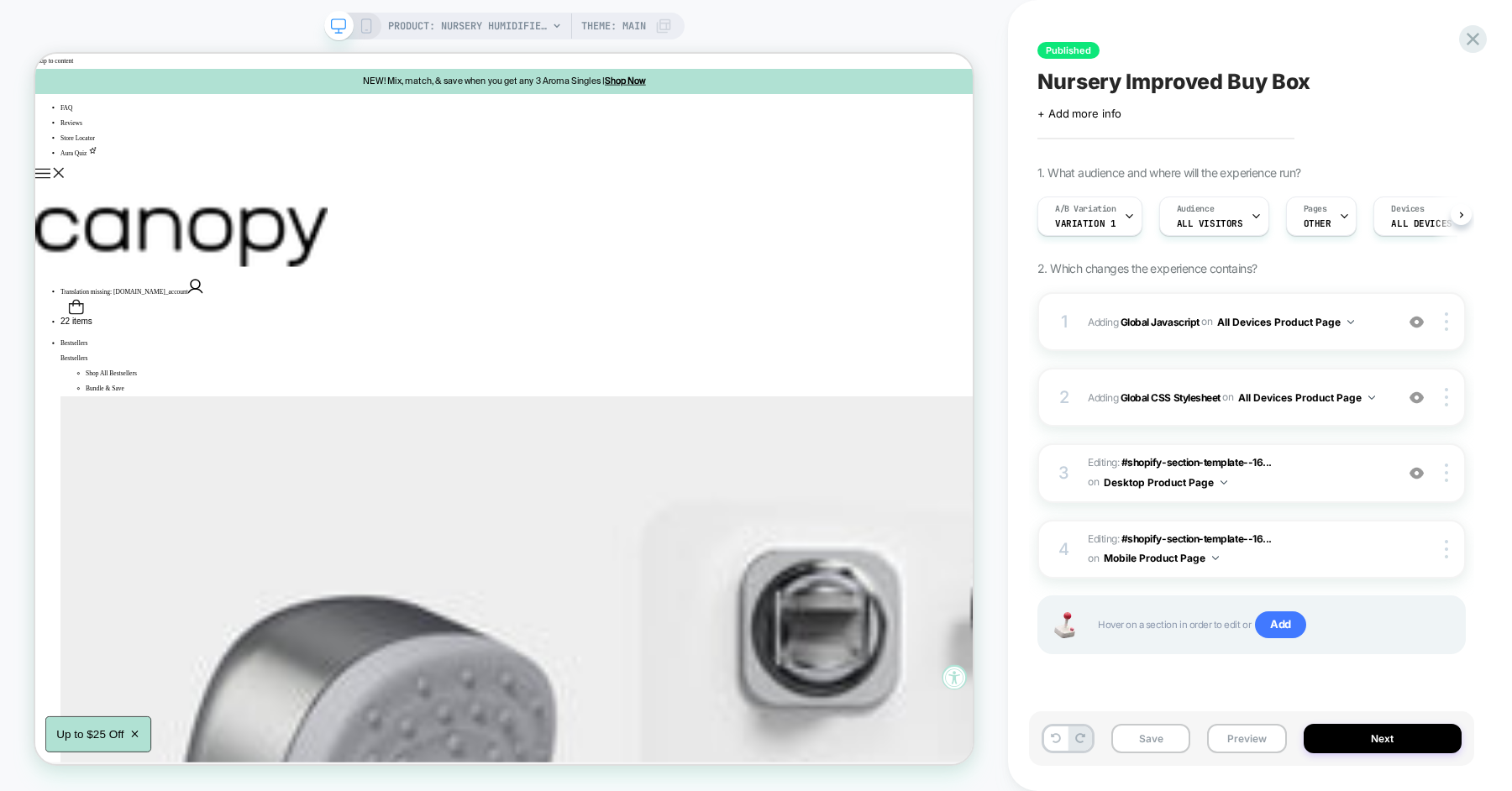
scroll to position [0, 1]
click at [1381, 412] on div "2 Adding Global CSS Stylesheet on All Devices Product Page Add Before Add After…" at bounding box center [1251, 397] width 428 height 59
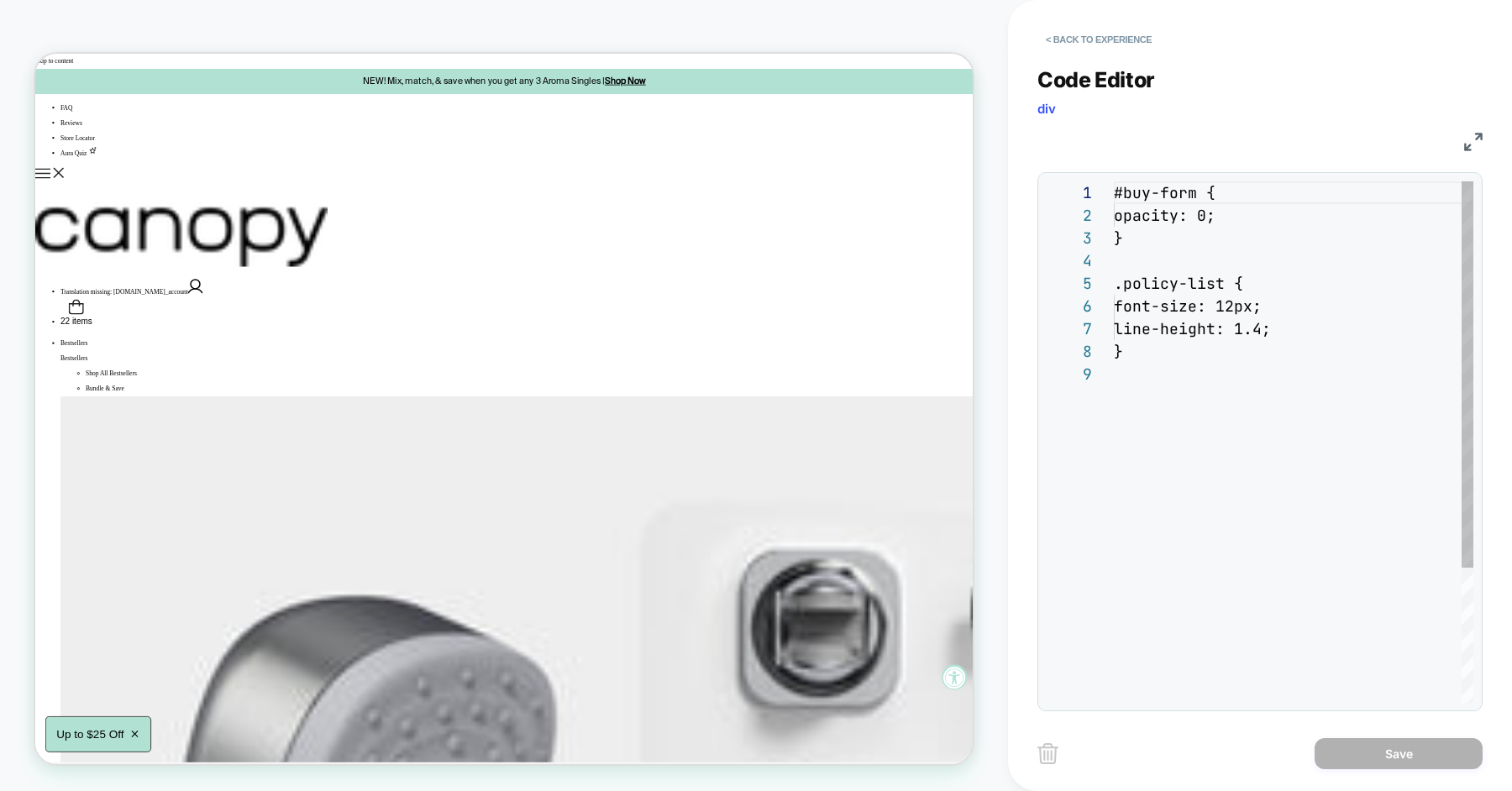
click at [1208, 334] on div "**********" at bounding box center [1260, 379] width 445 height 665
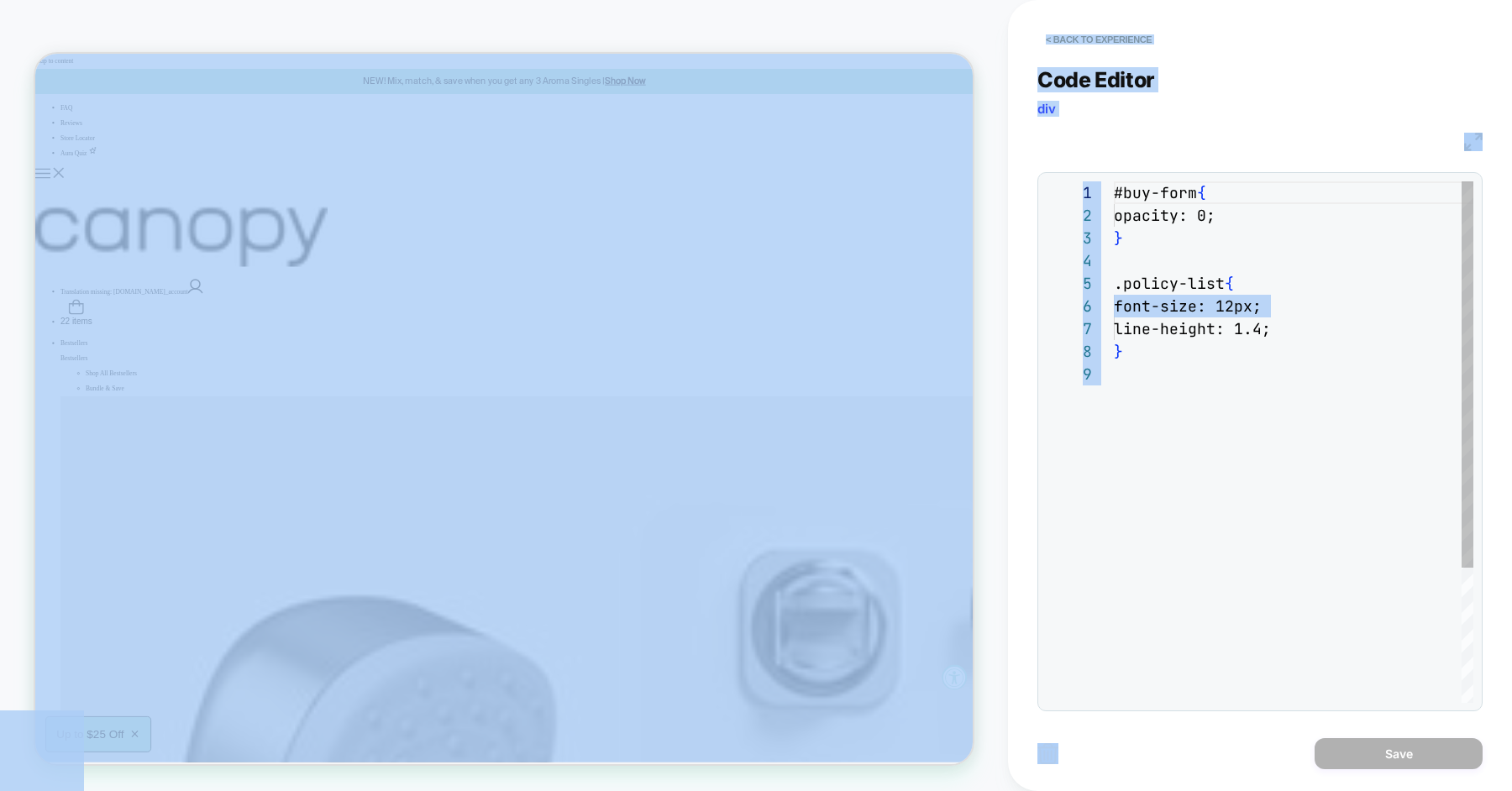
scroll to position [181, 0]
click at [1206, 311] on div "#buy-form { opacity: 0; } .policy-list { font-size: 12px; line-height: 1.4; }" at bounding box center [1294, 533] width 359 height 703
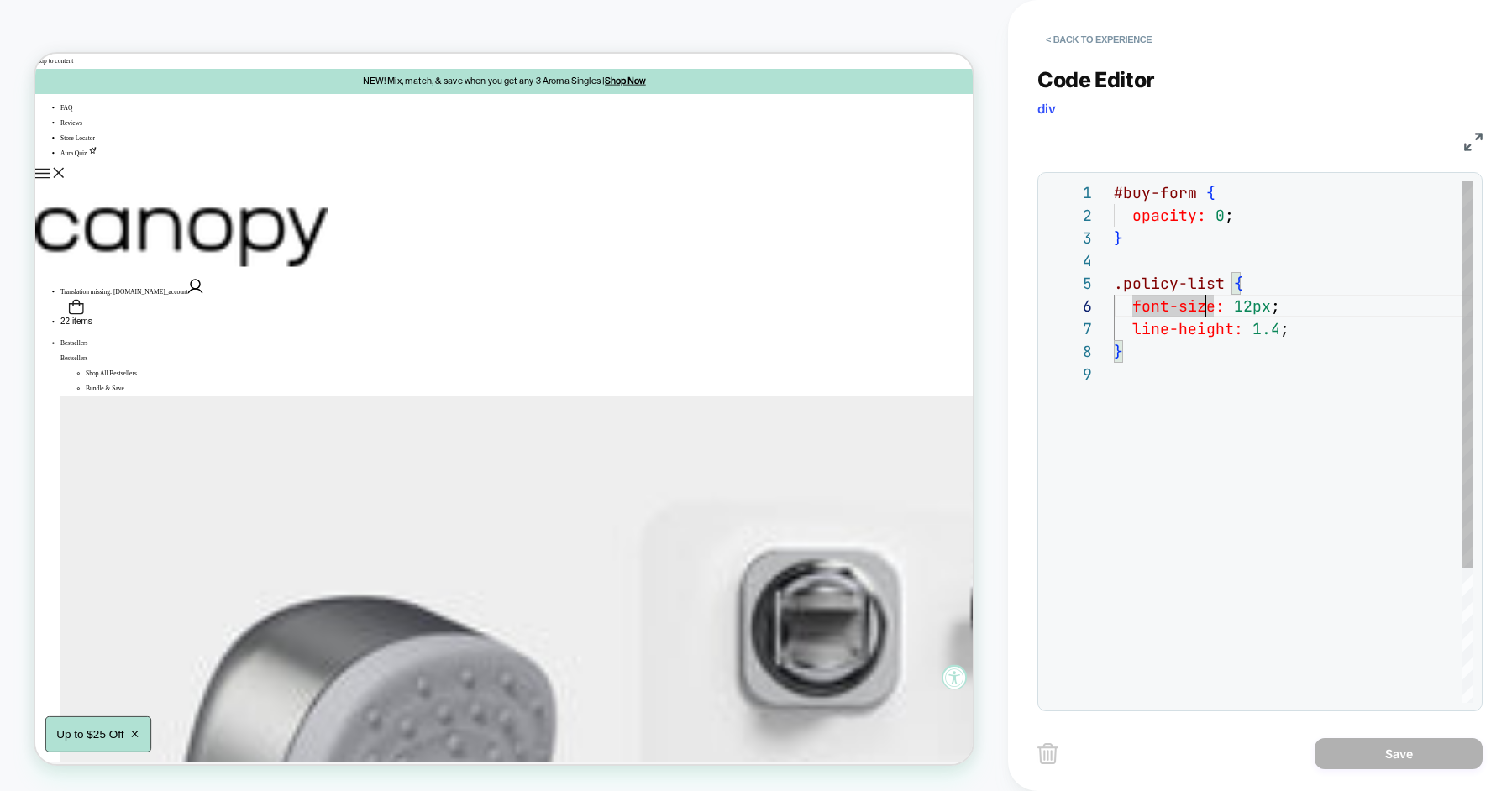
scroll to position [0, 0]
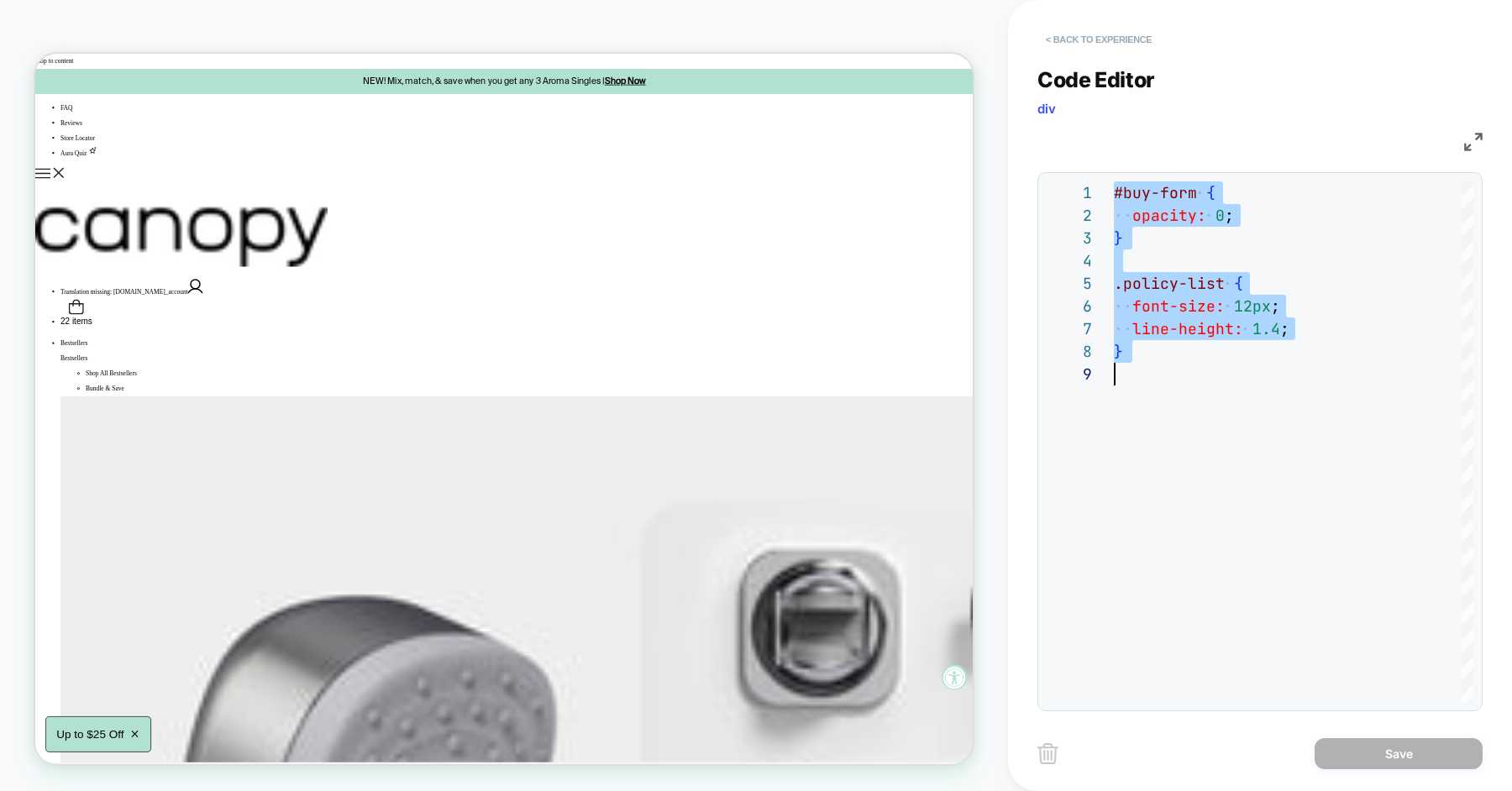
click at [1071, 43] on button "< Back to experience" at bounding box center [1098, 40] width 122 height 27
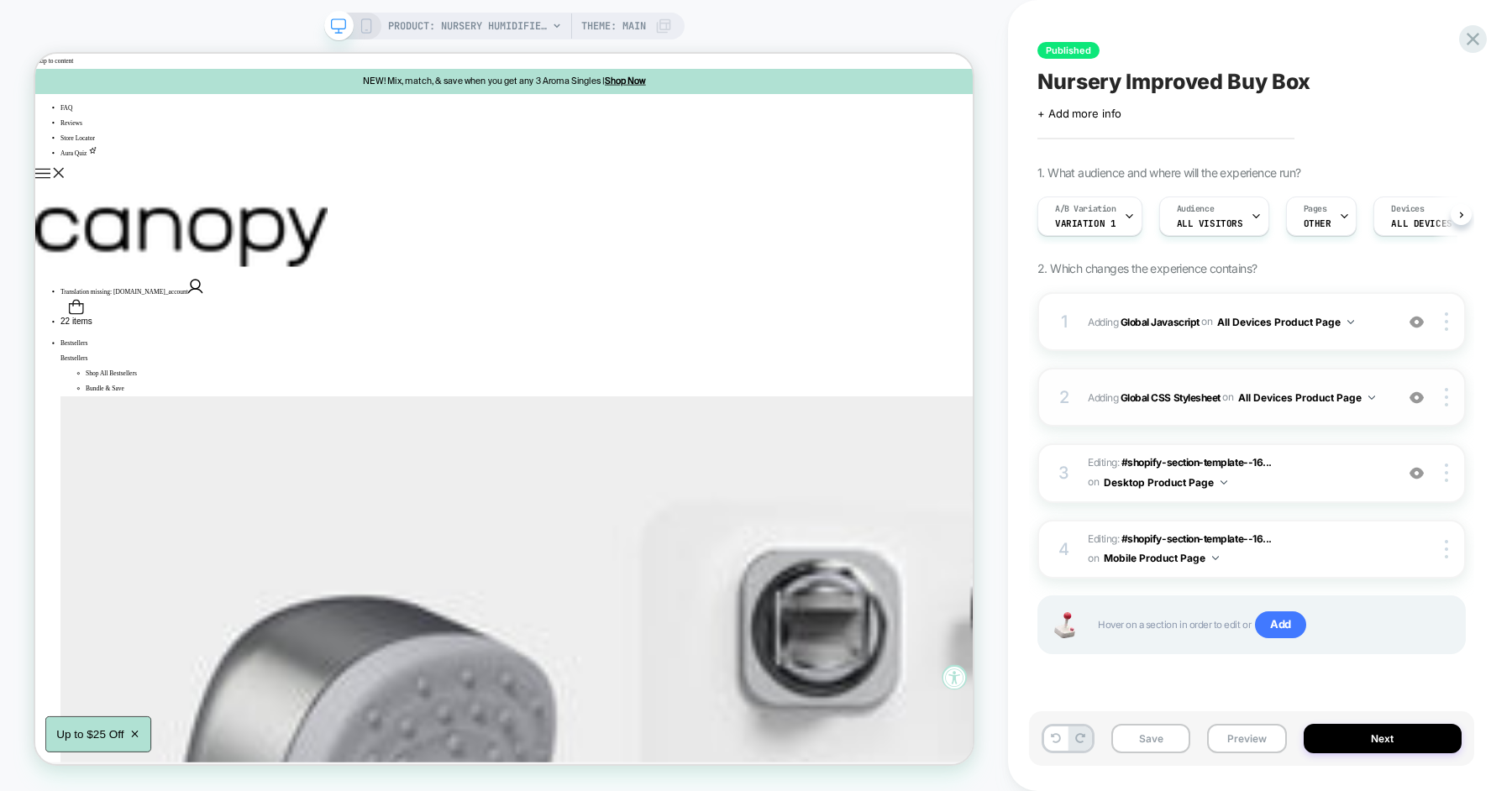
scroll to position [0, 1]
click at [1333, 469] on span "Editing : #shopify-section-template--16... #shopify-section-template--166920335…" at bounding box center [1236, 473] width 298 height 40
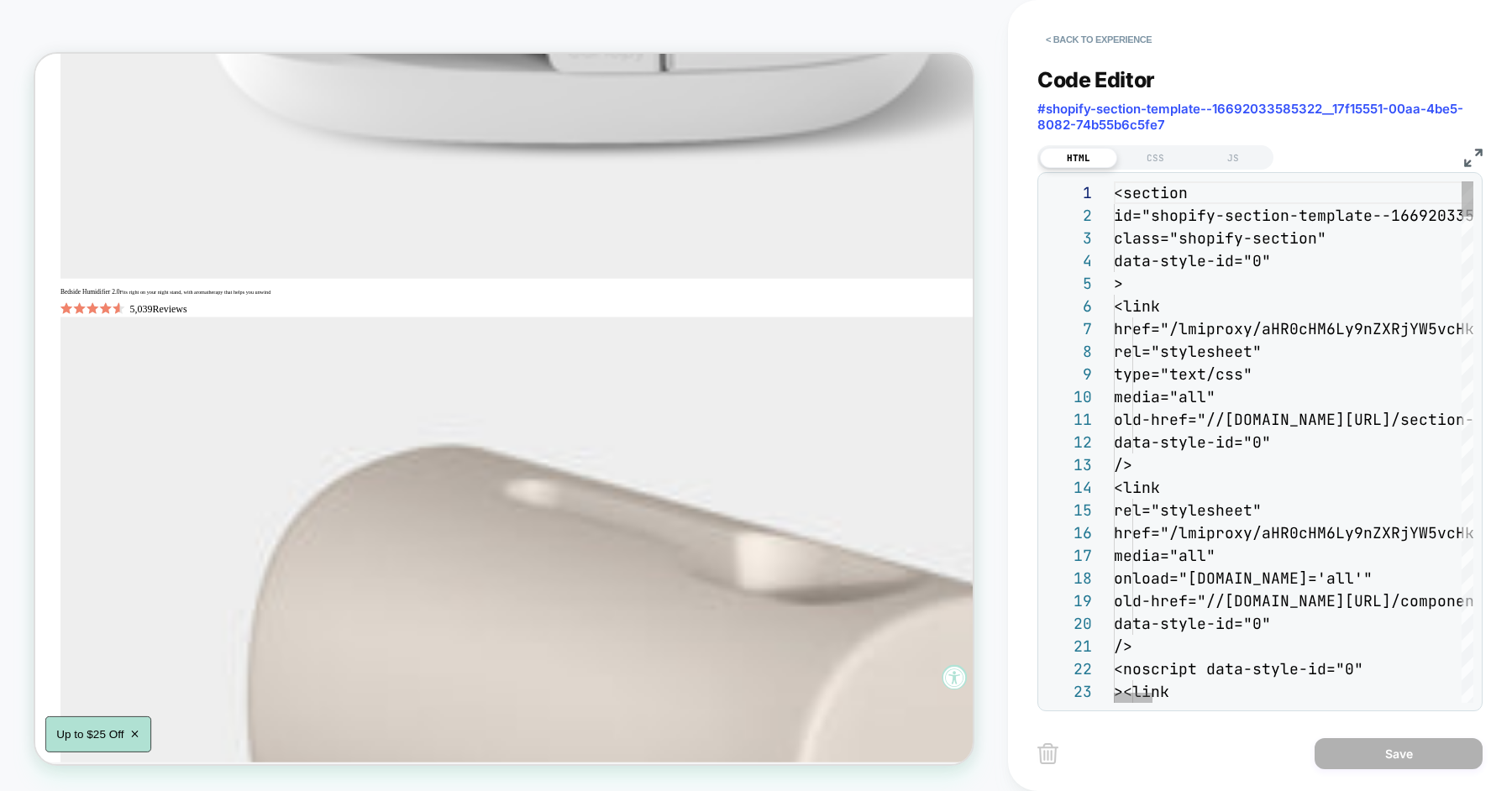
scroll to position [3209, 0]
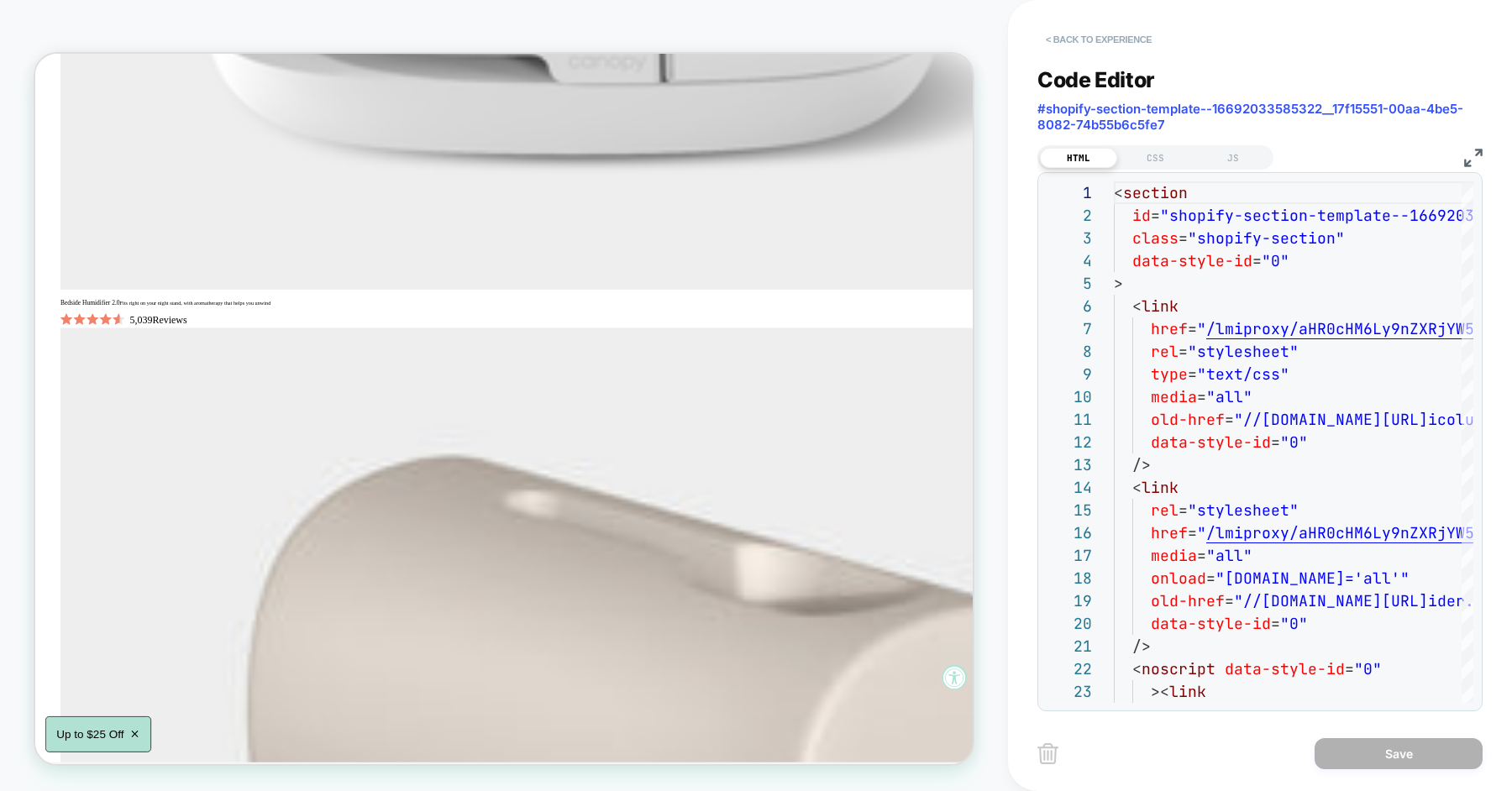
click at [1121, 49] on button "< Back to experience" at bounding box center [1098, 40] width 122 height 27
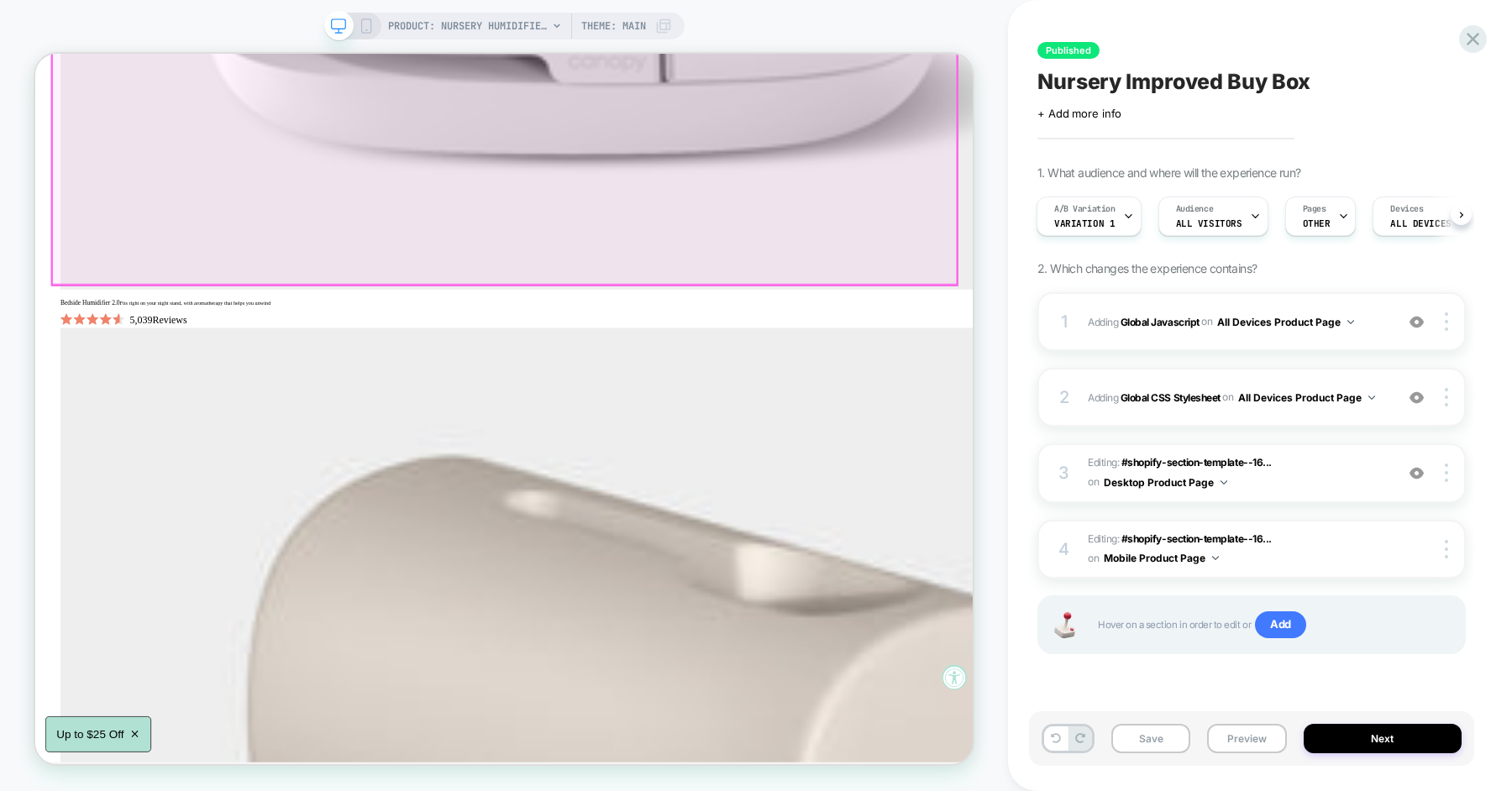
scroll to position [1435, 0]
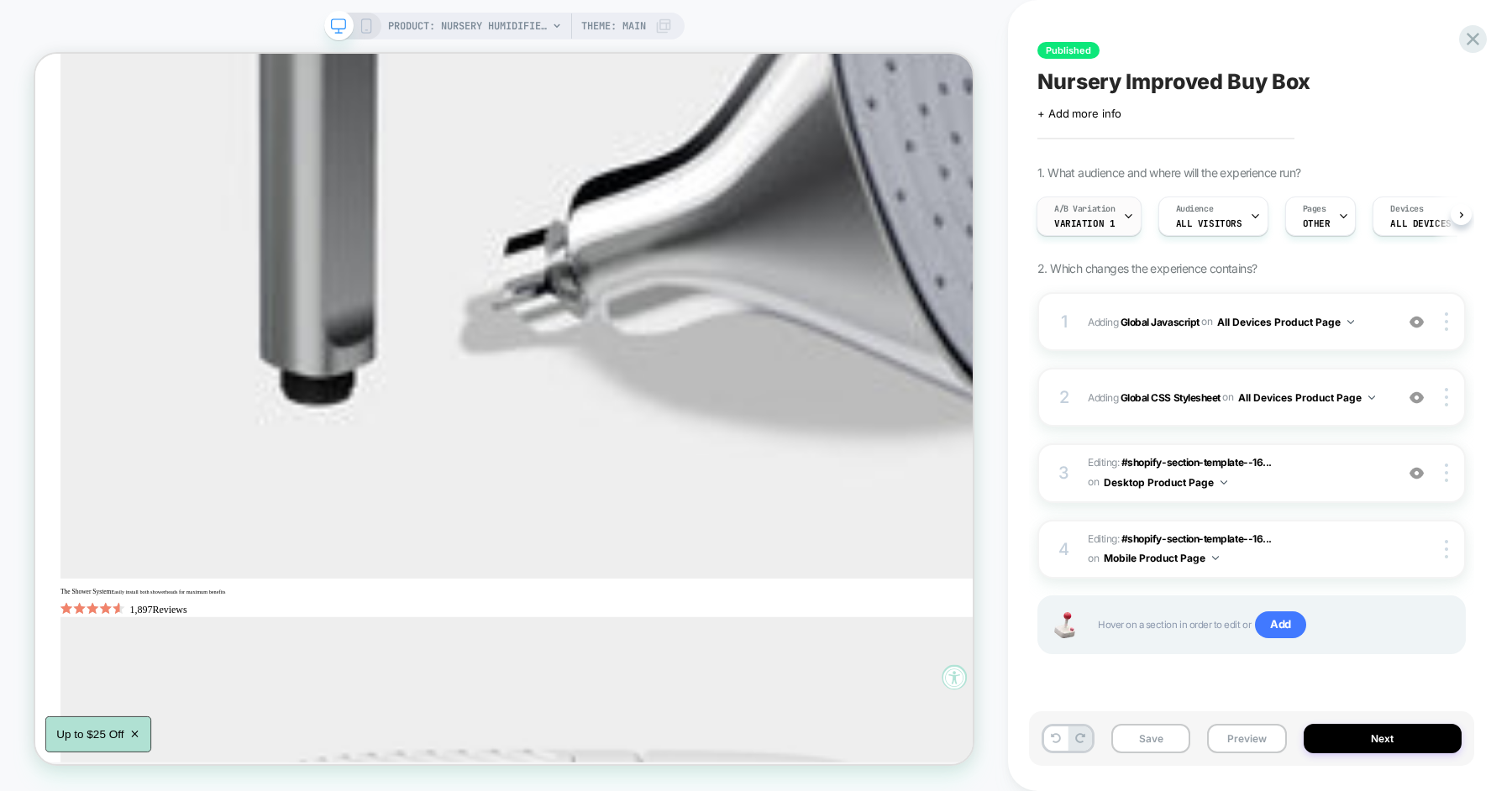
click at [1124, 227] on div at bounding box center [1127, 215] width 11 height 38
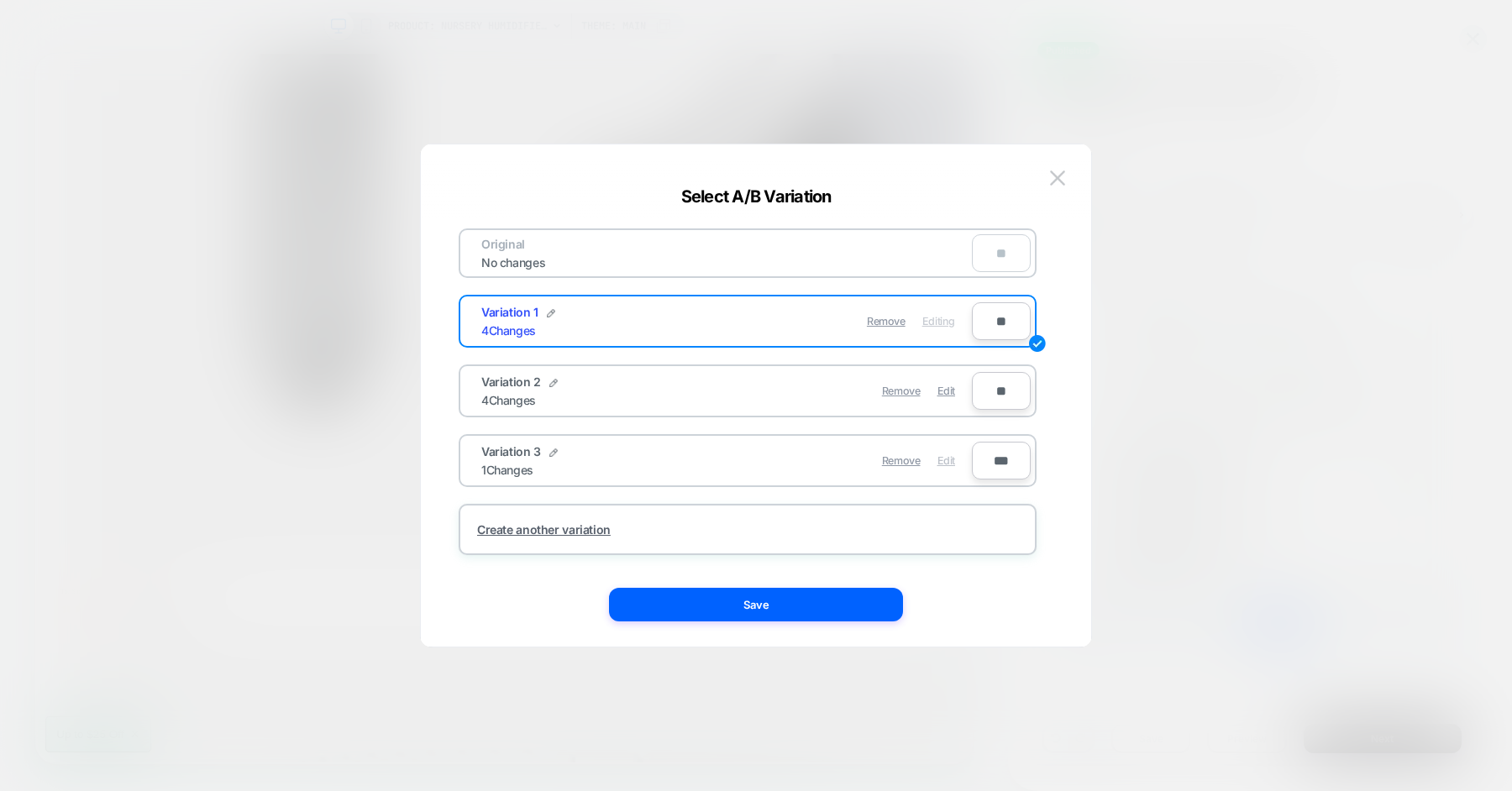
click at [952, 460] on span "Edit" at bounding box center [946, 460] width 17 height 13
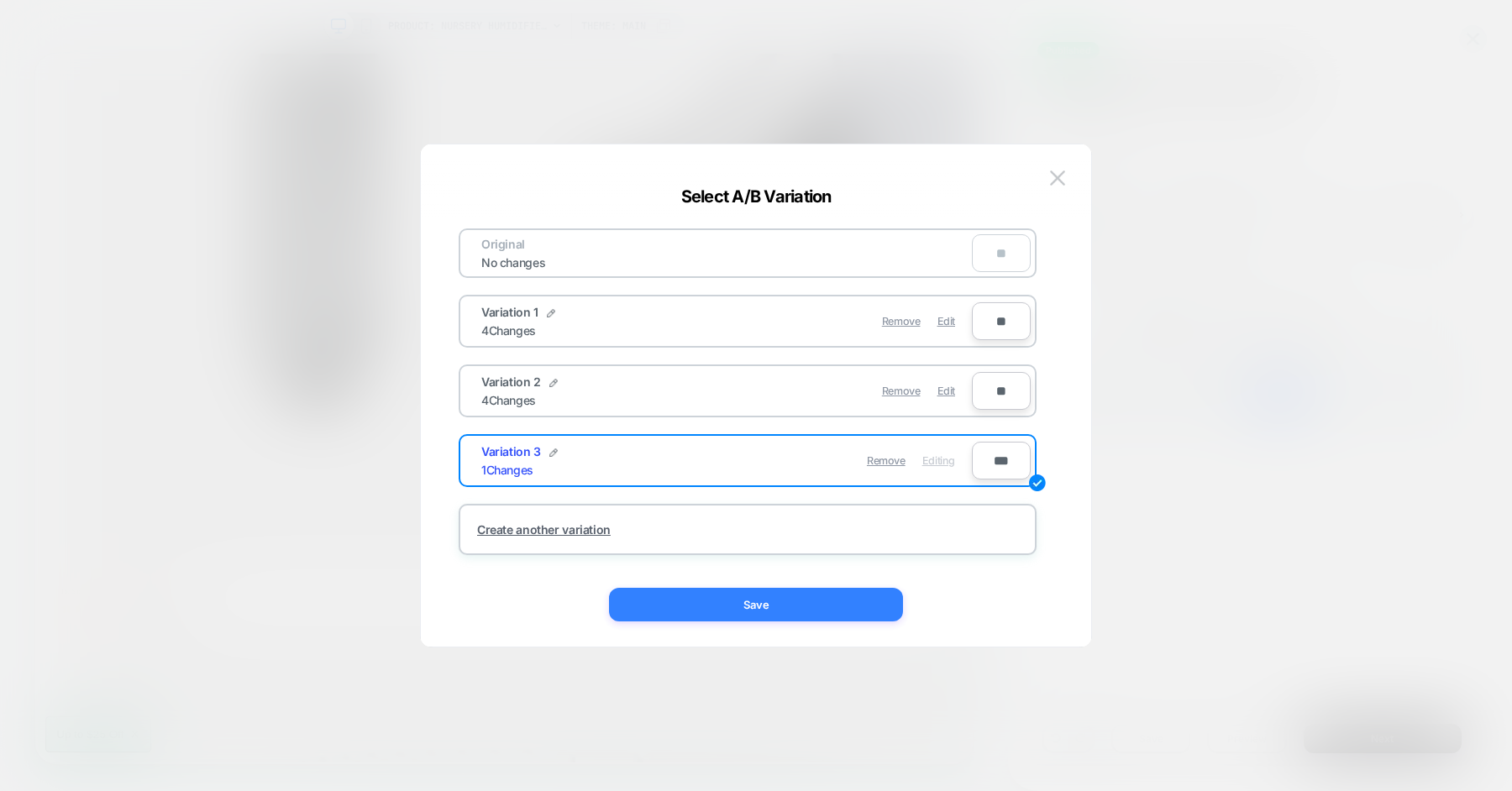
click at [808, 602] on button "Save" at bounding box center [756, 604] width 294 height 34
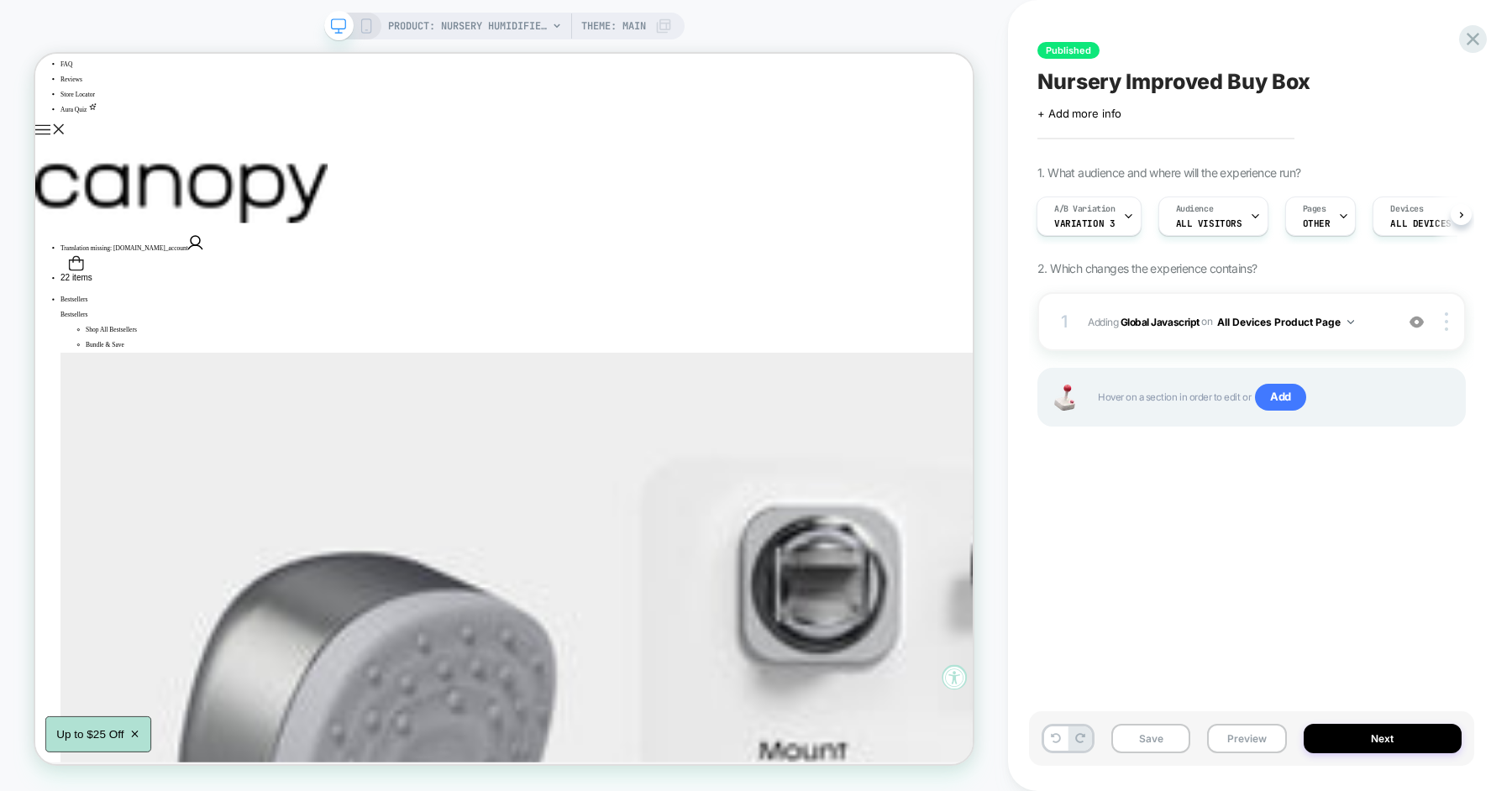
scroll to position [0, 0]
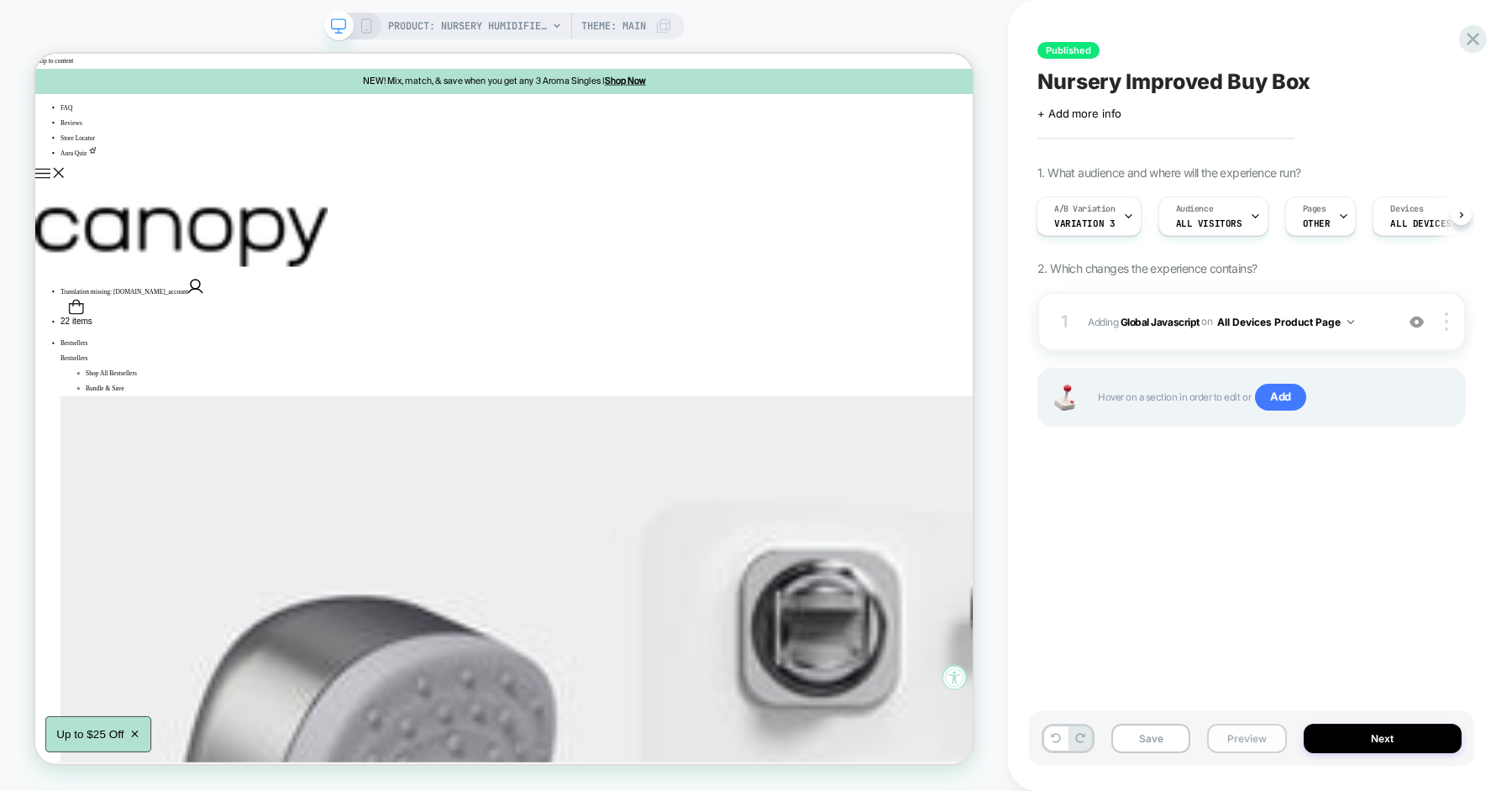
click at [1256, 747] on button "Preview" at bounding box center [1246, 739] width 79 height 29
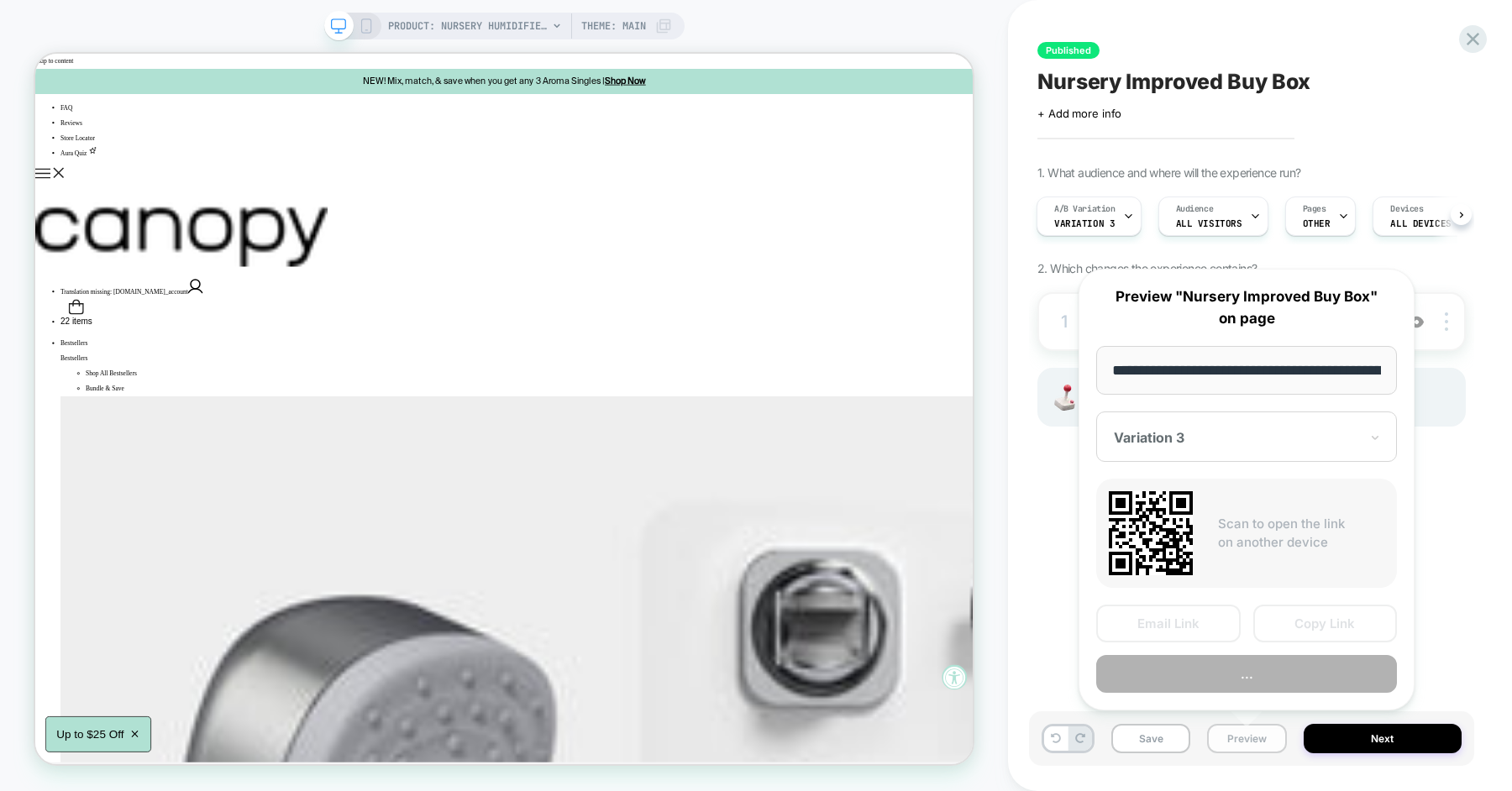
scroll to position [0, 227]
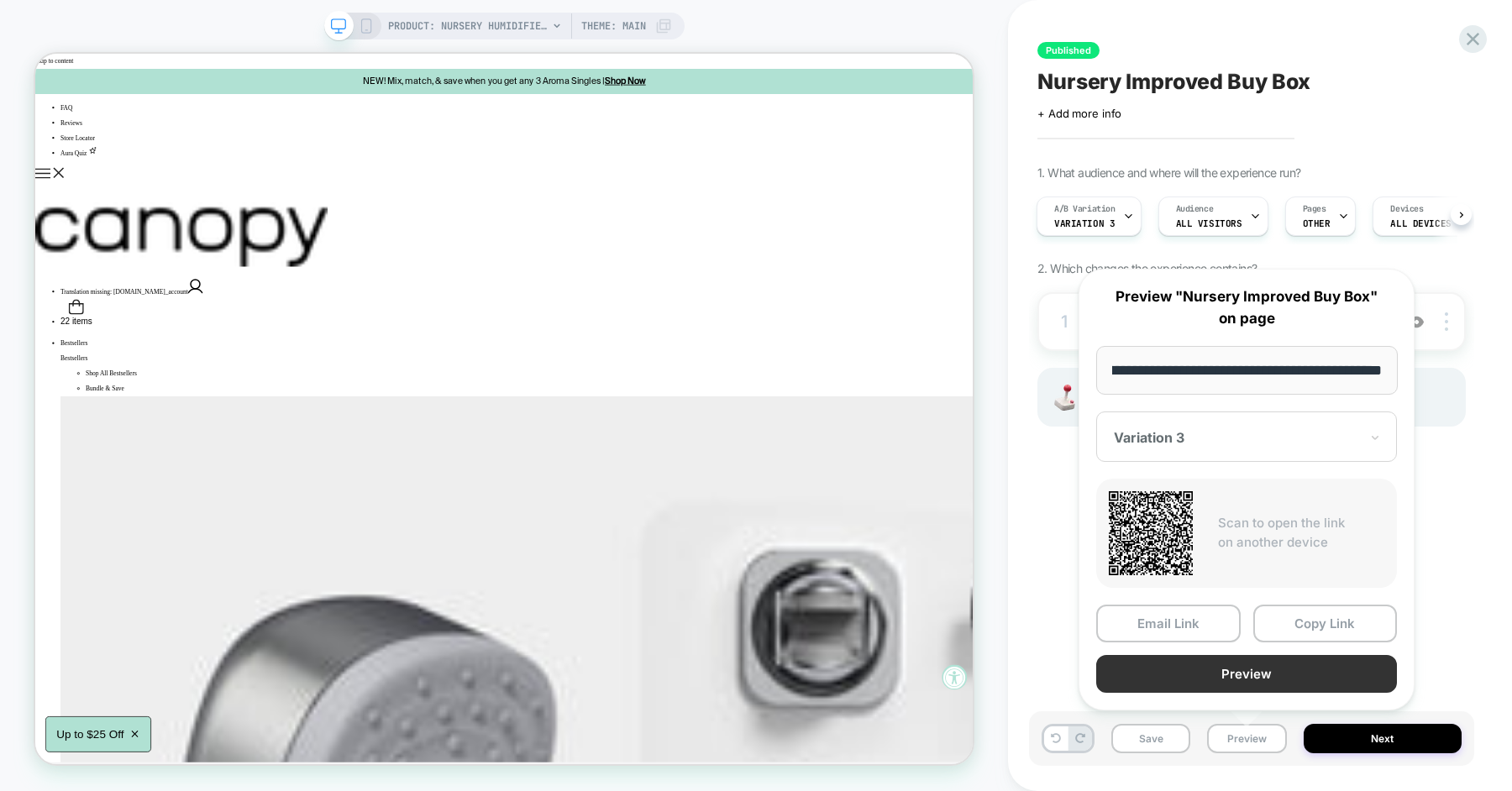
click at [1271, 671] on button "Preview" at bounding box center [1247, 674] width 301 height 38
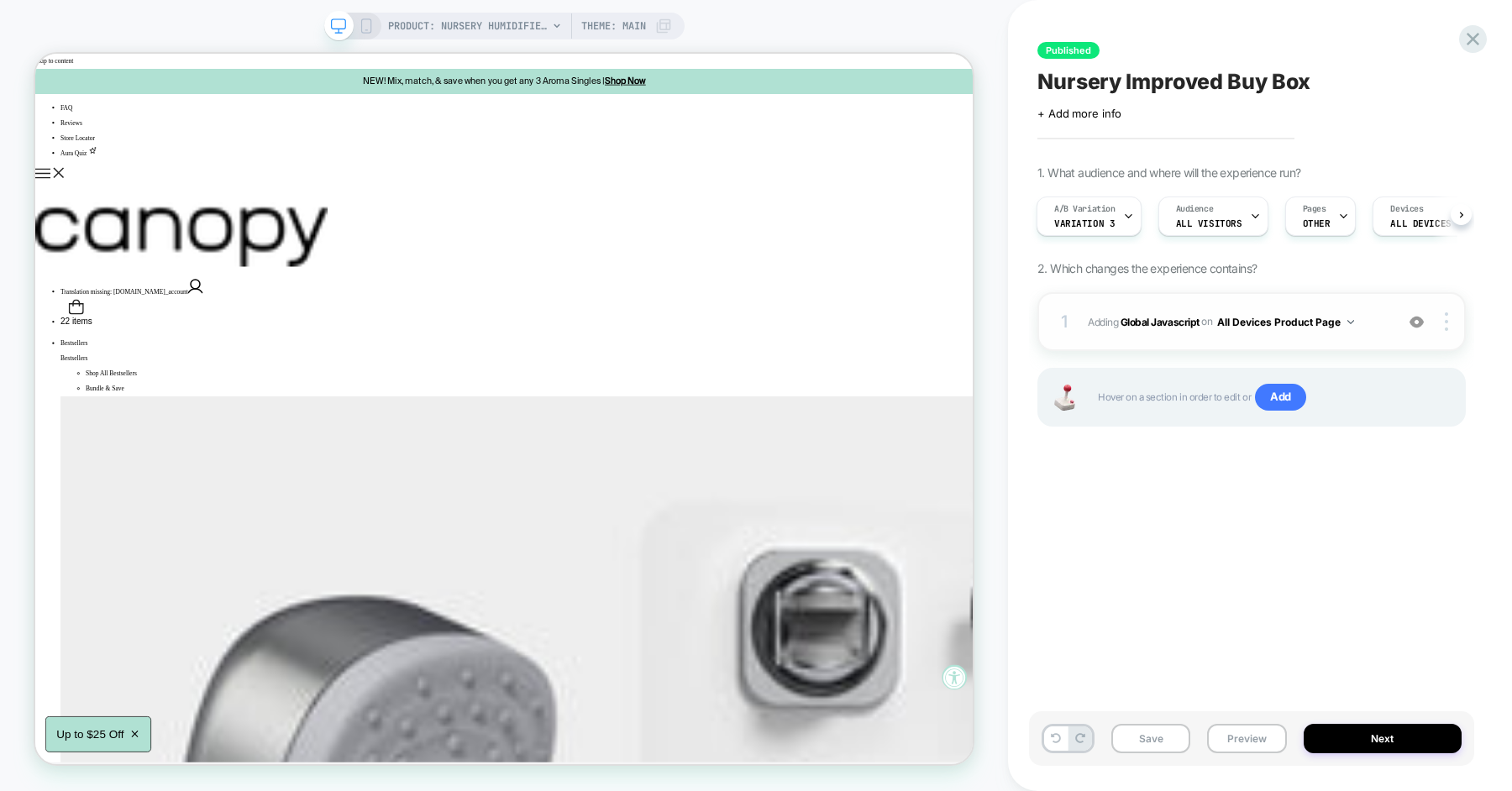
click at [1377, 320] on span "Adding Global Javascript on All Devices Product Page" at bounding box center [1236, 322] width 298 height 21
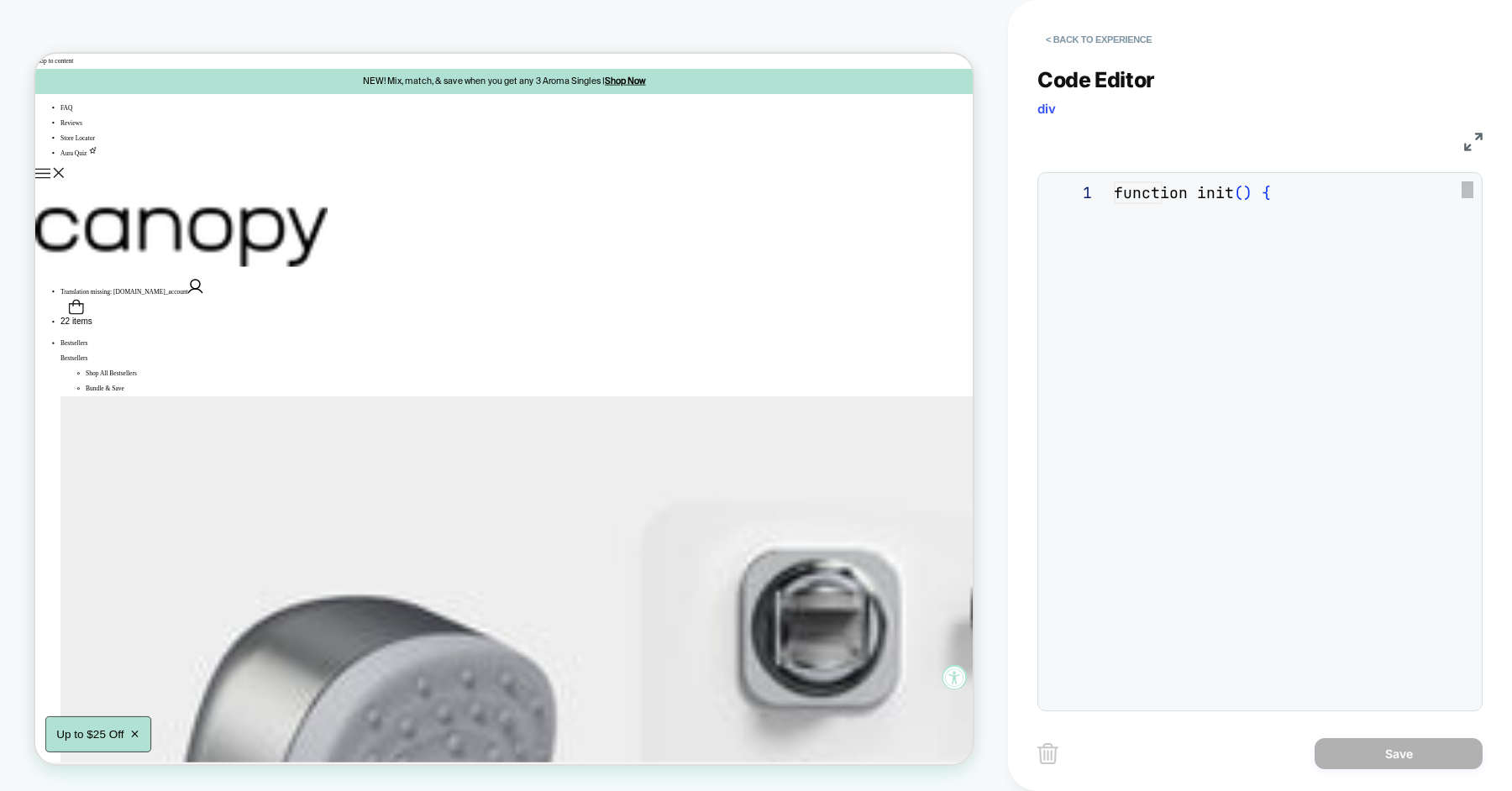
scroll to position [227, 0]
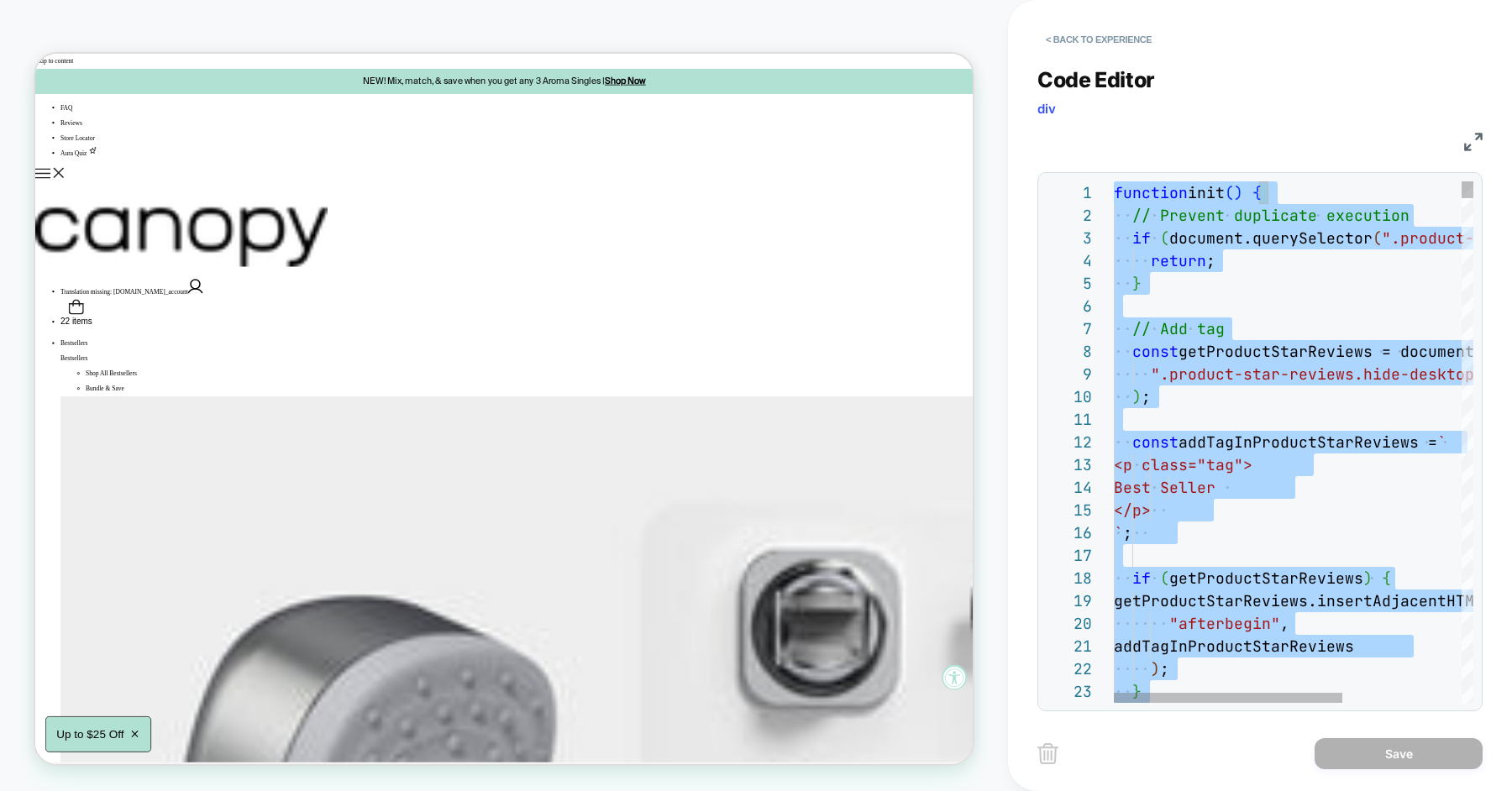
type textarea "**********"
click at [1098, 36] on button "< Back to experience" at bounding box center [1098, 40] width 122 height 27
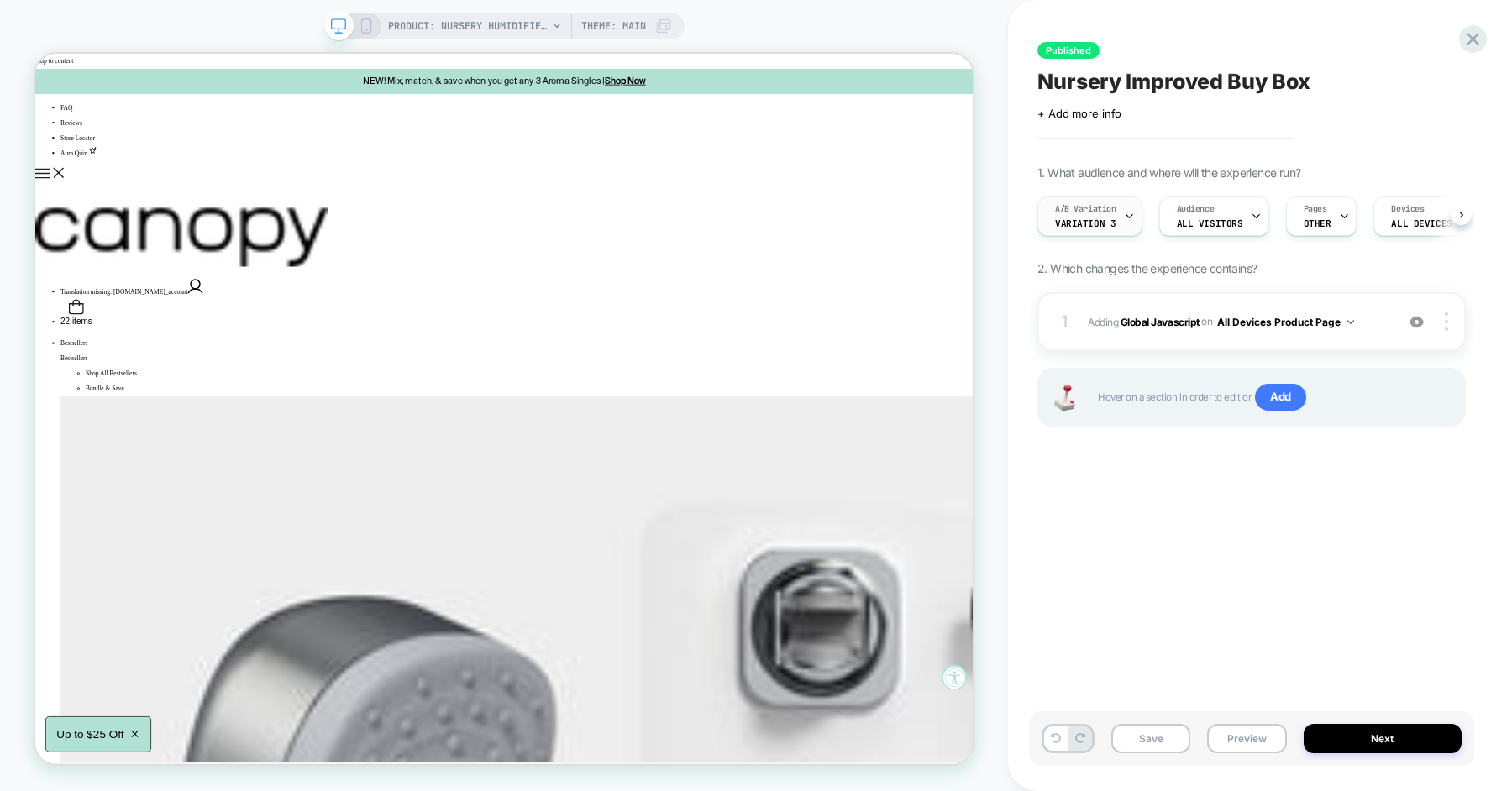
click at [1112, 216] on div "A/B Variation Variation 3" at bounding box center [1086, 215] width 95 height 38
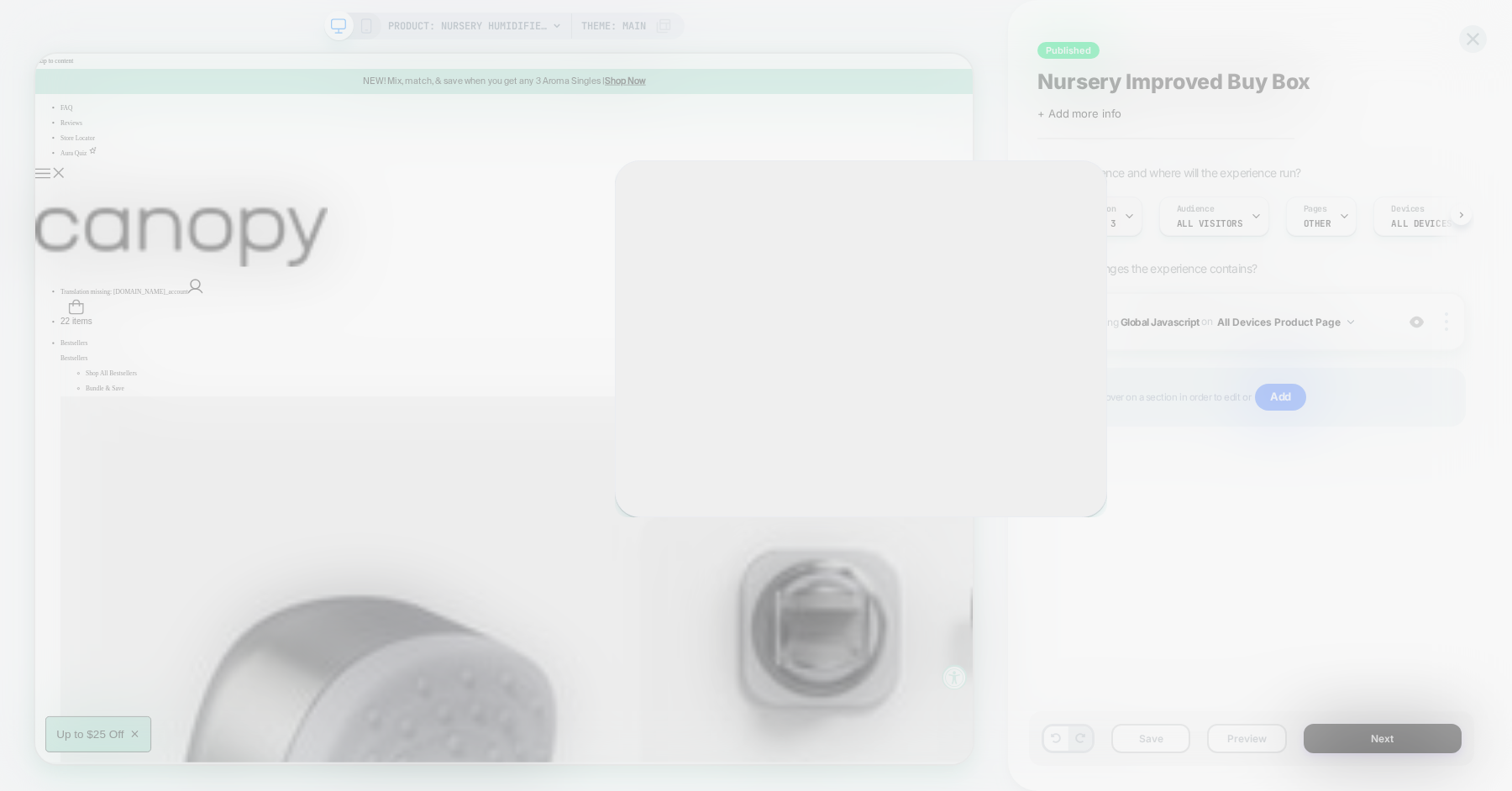
scroll to position [0, 1]
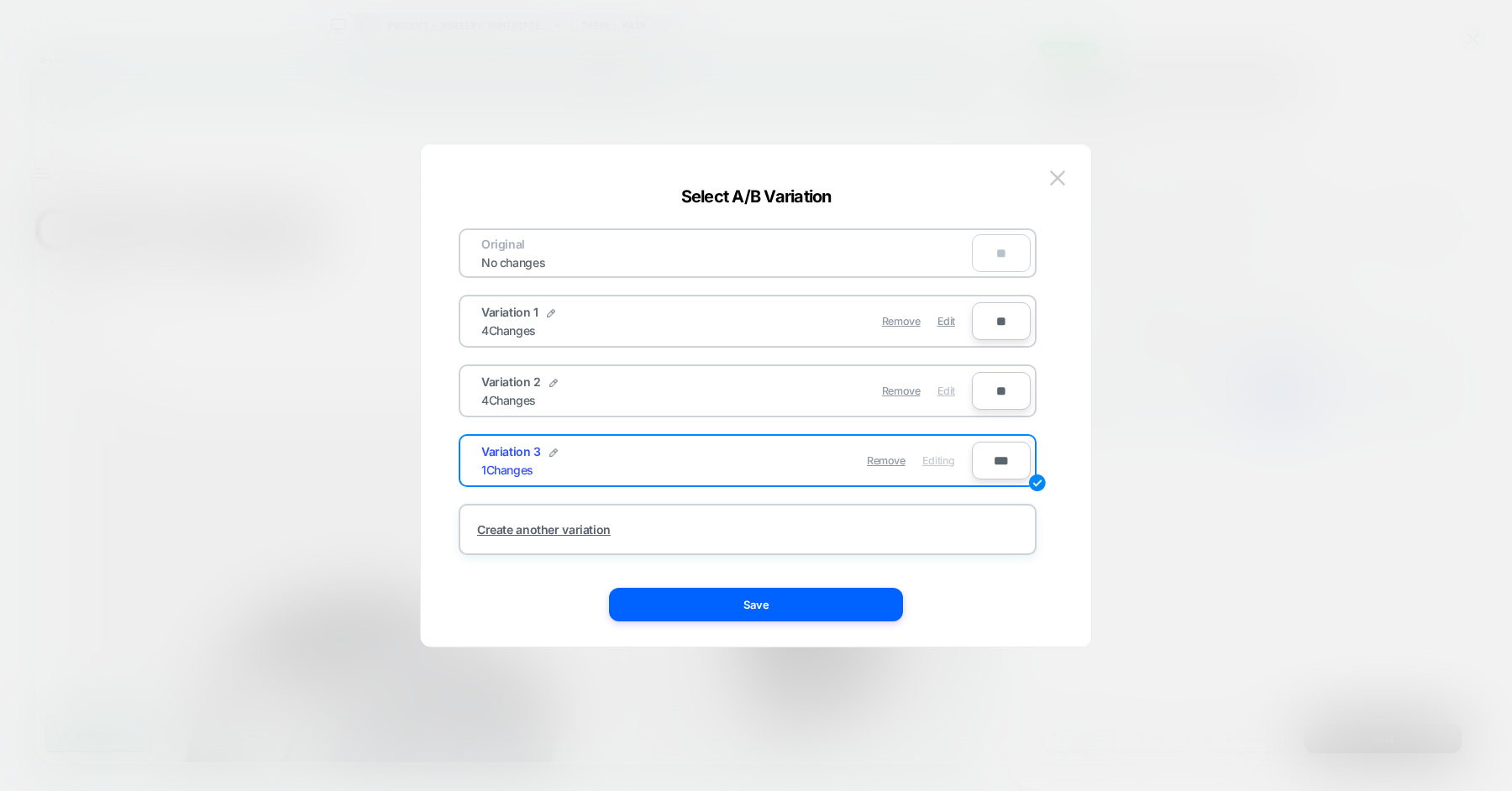
click at [944, 395] on span "Edit" at bounding box center [946, 390] width 17 height 13
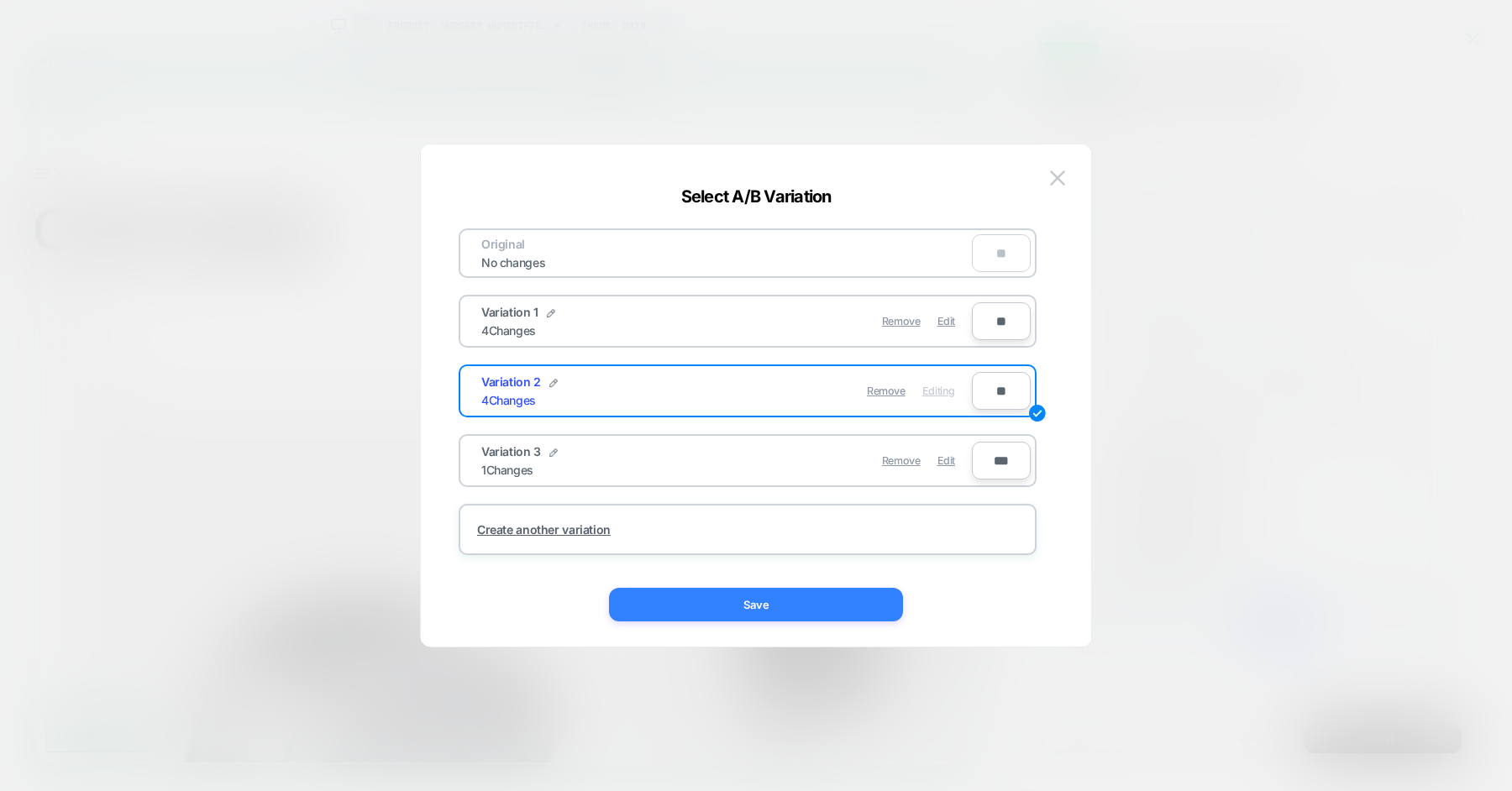
click at [763, 618] on button "Save" at bounding box center [756, 604] width 294 height 34
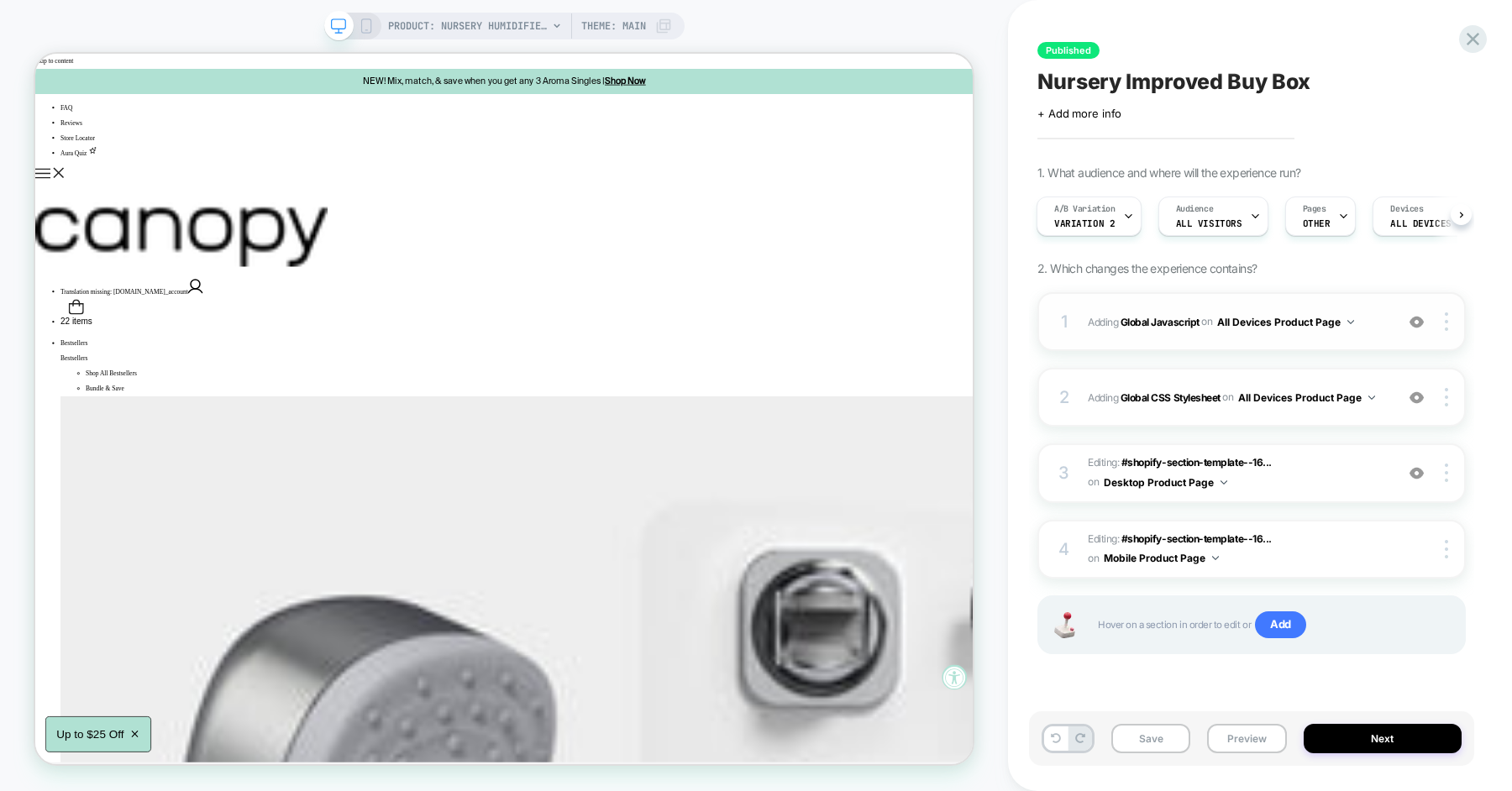
click at [1371, 321] on span "Adding Global Javascript on All Devices Product Page" at bounding box center [1236, 322] width 298 height 21
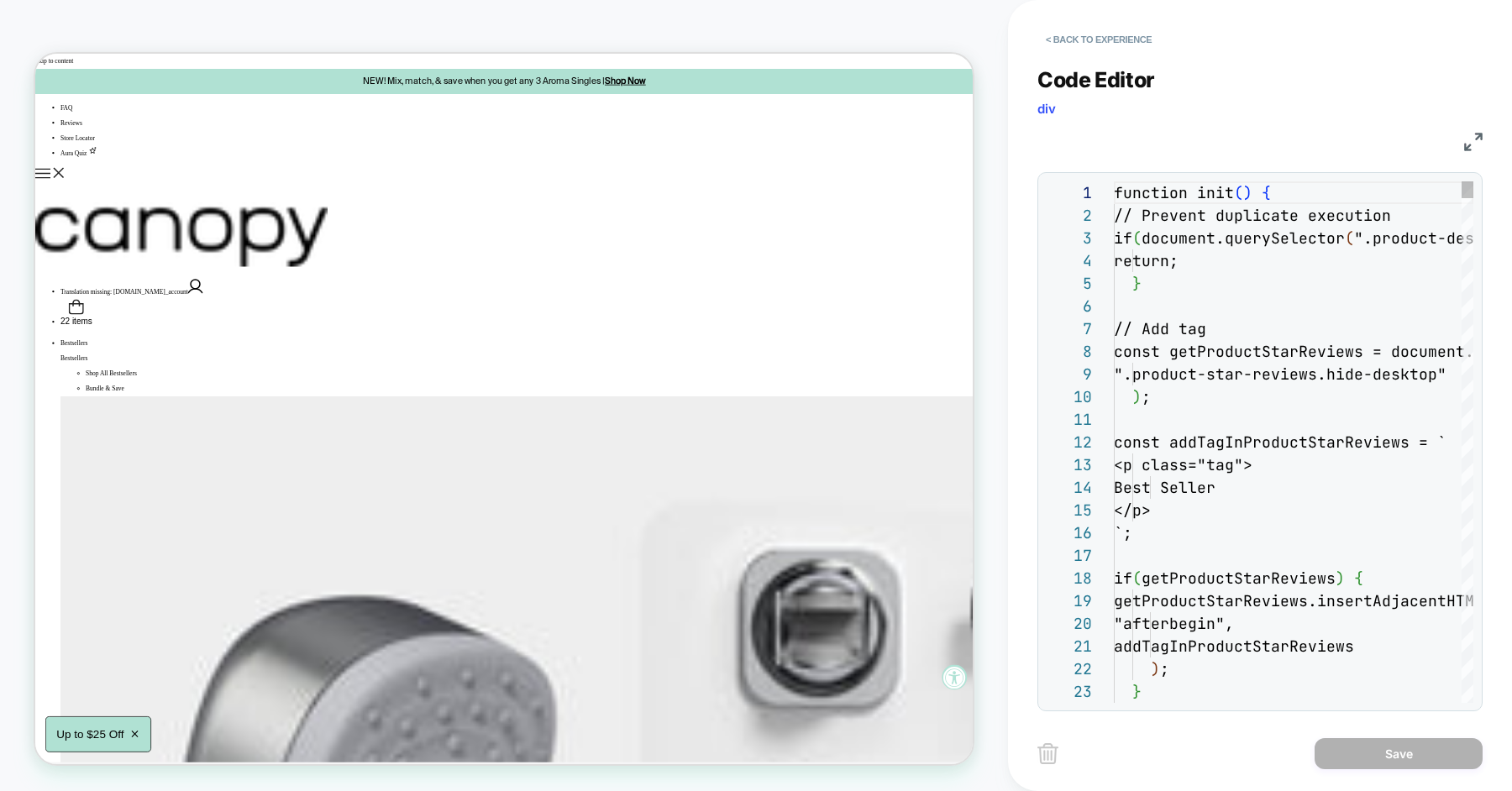
scroll to position [227, 0]
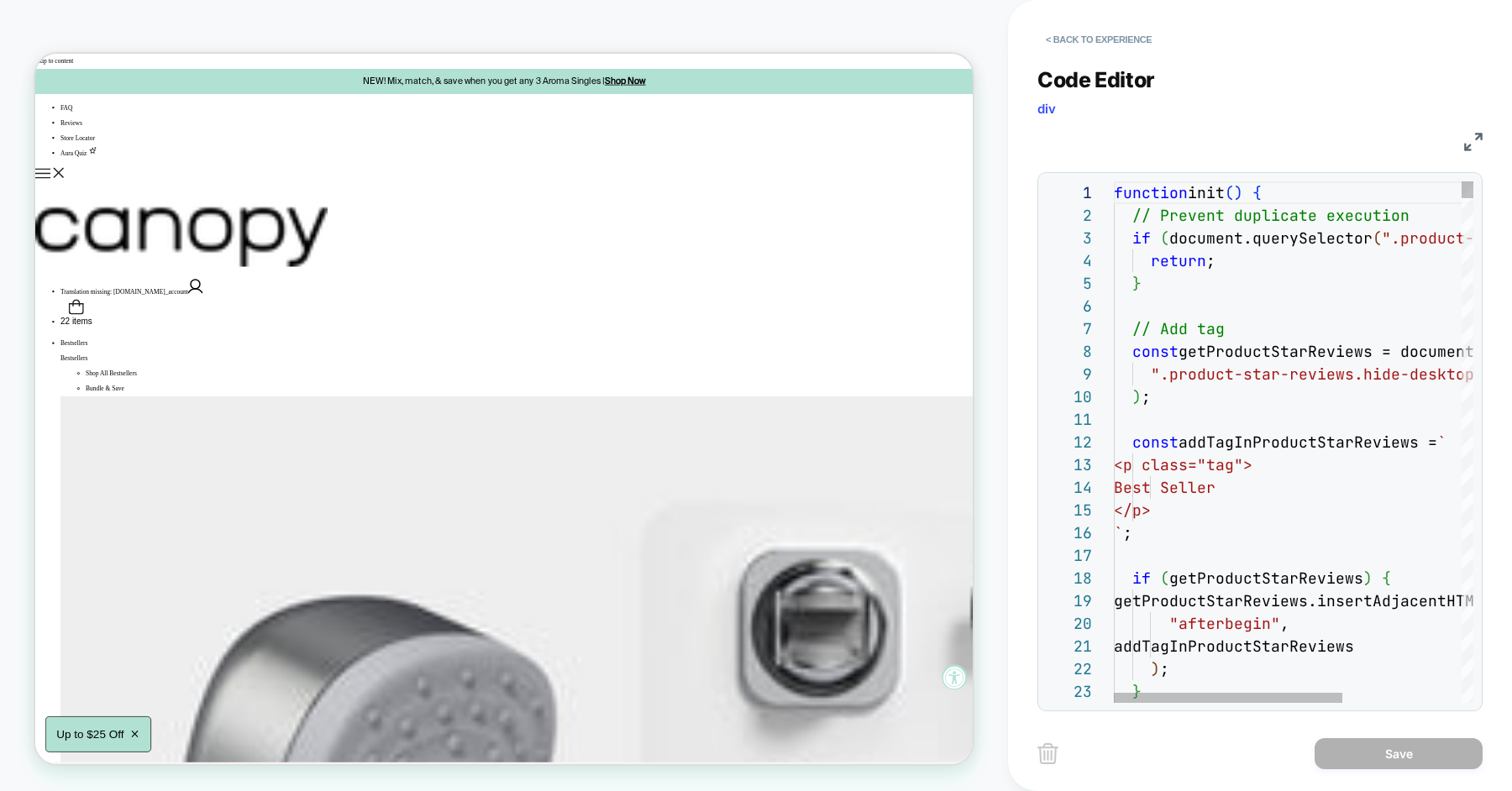
type textarea "**********"
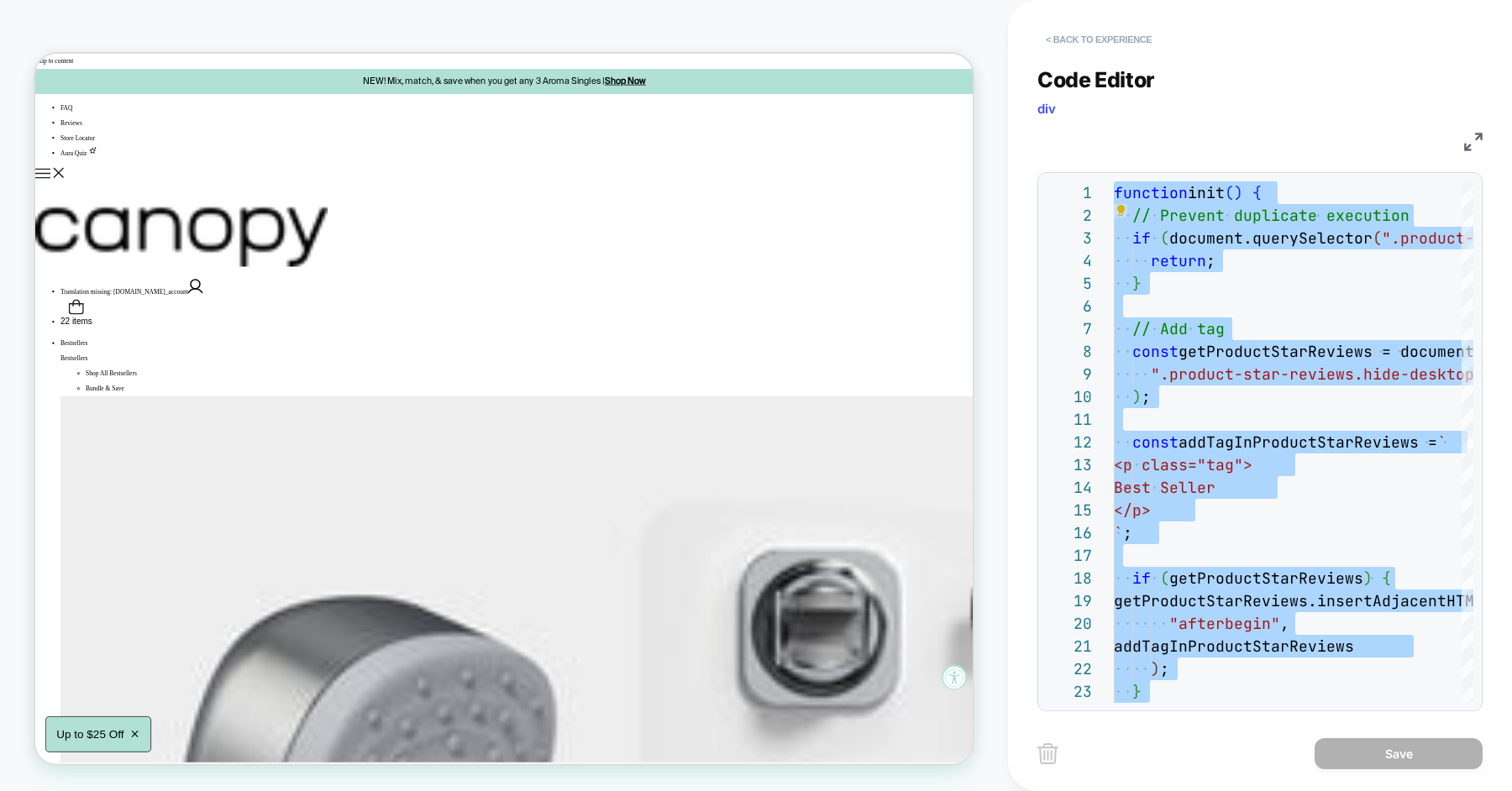
click at [1100, 46] on button "< Back to experience" at bounding box center [1098, 40] width 122 height 27
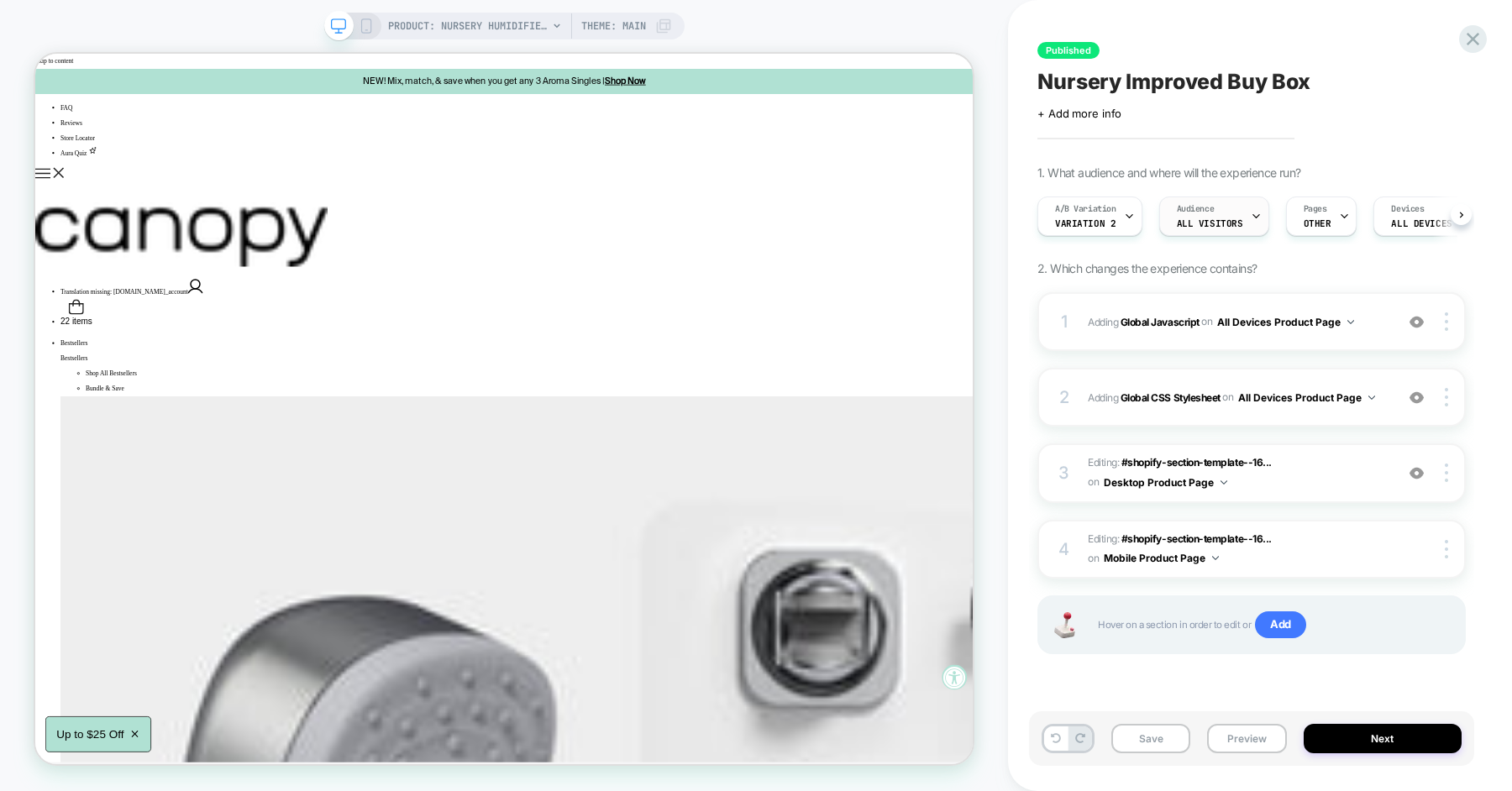
scroll to position [0, 1]
click at [1237, 741] on button "Preview" at bounding box center [1246, 739] width 79 height 29
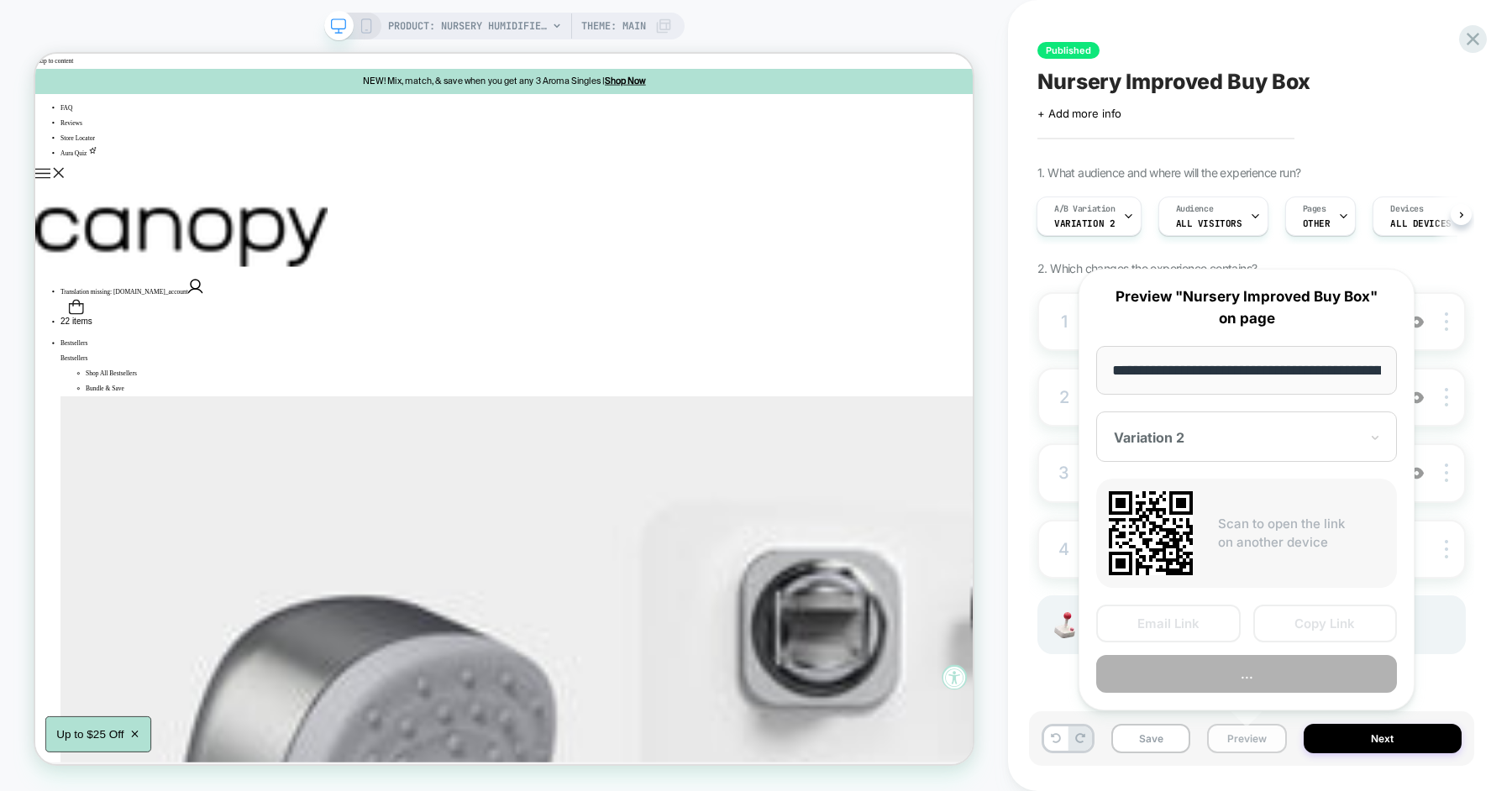
scroll to position [0, 227]
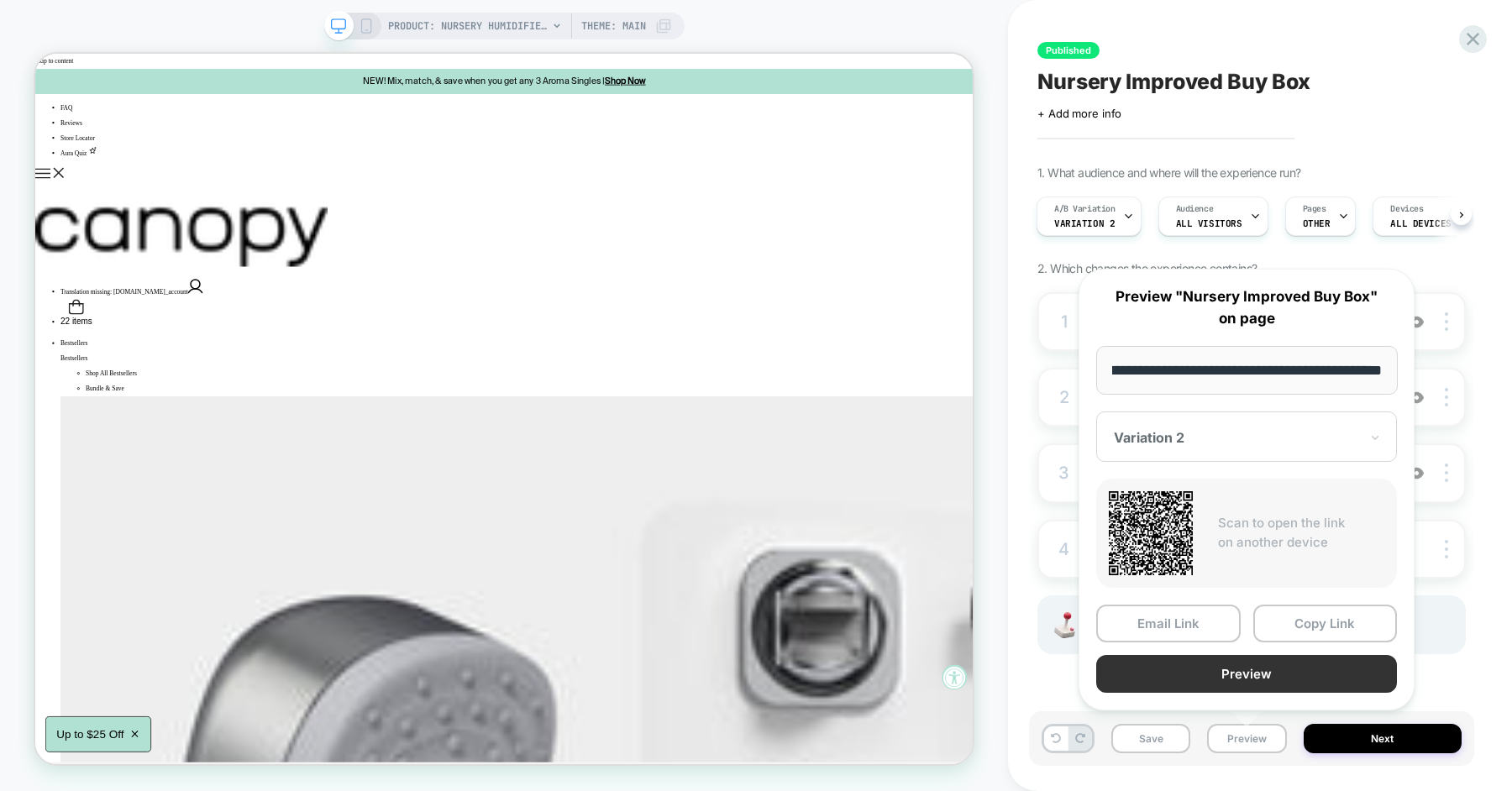
click at [1251, 672] on button "Preview" at bounding box center [1247, 674] width 301 height 38
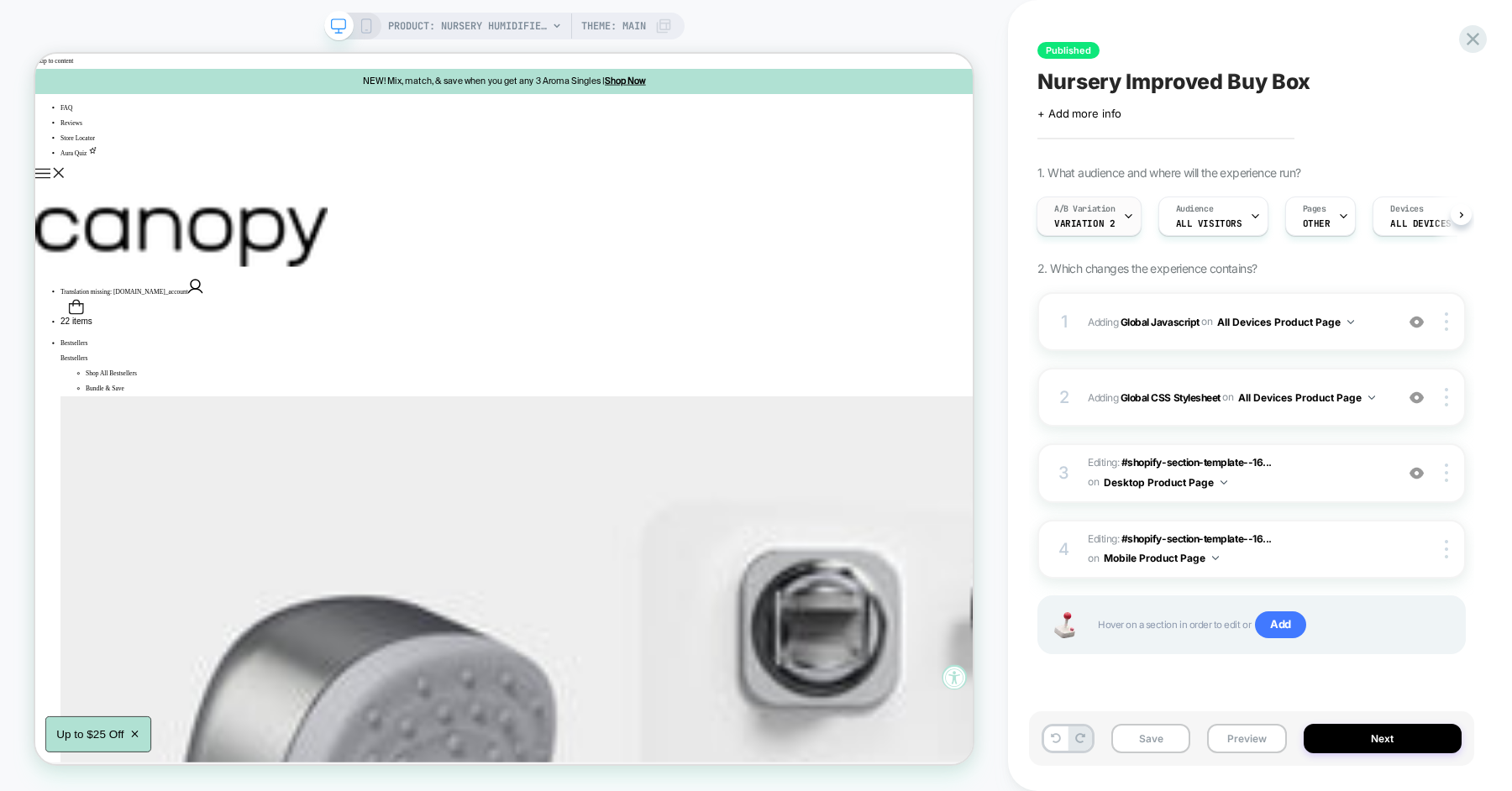
click at [1118, 217] on div "A/B Variation Variation 2" at bounding box center [1085, 215] width 95 height 38
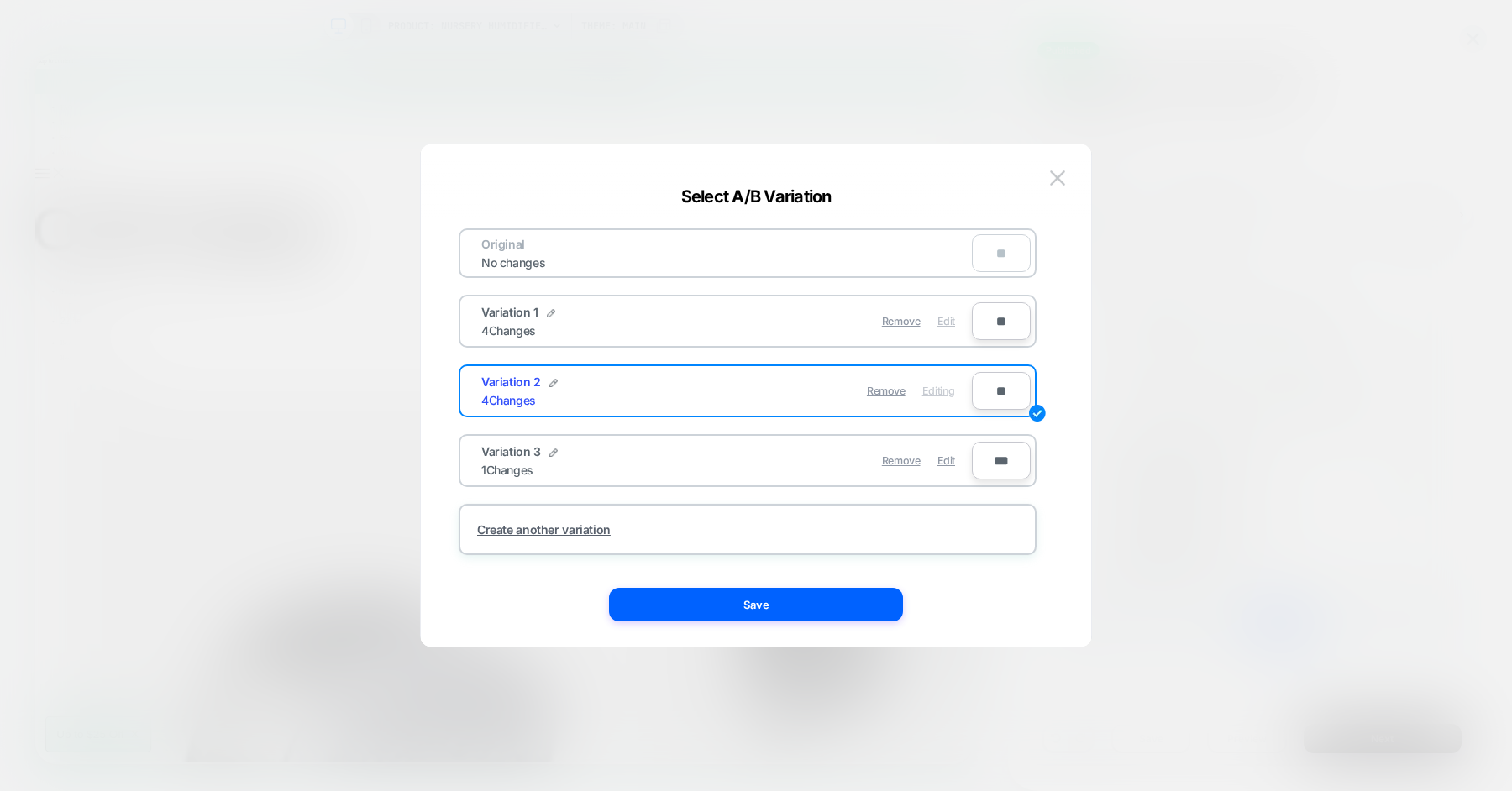
click at [948, 325] on span "Edit" at bounding box center [946, 320] width 17 height 13
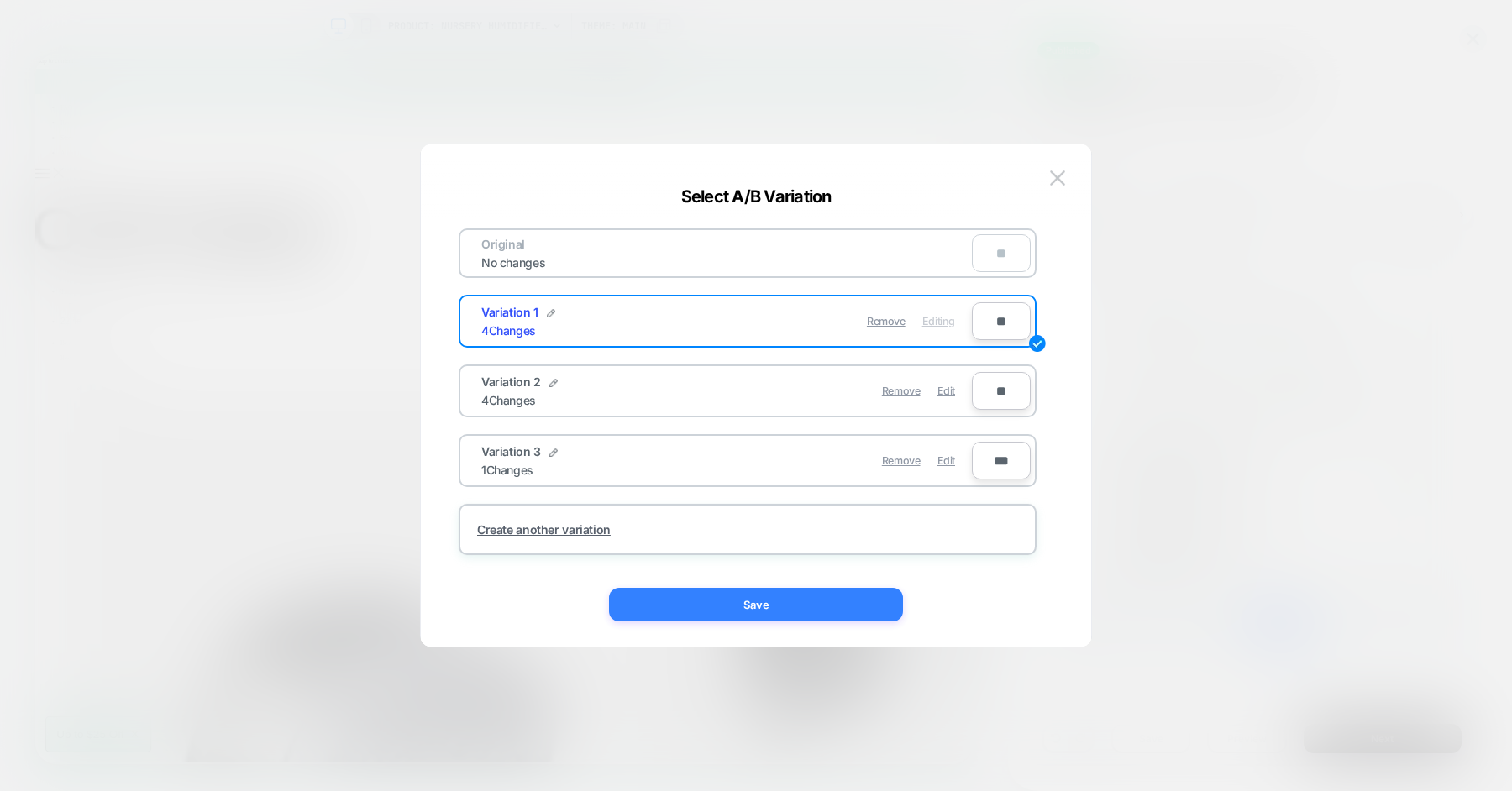
click at [792, 616] on button "Save" at bounding box center [756, 604] width 294 height 34
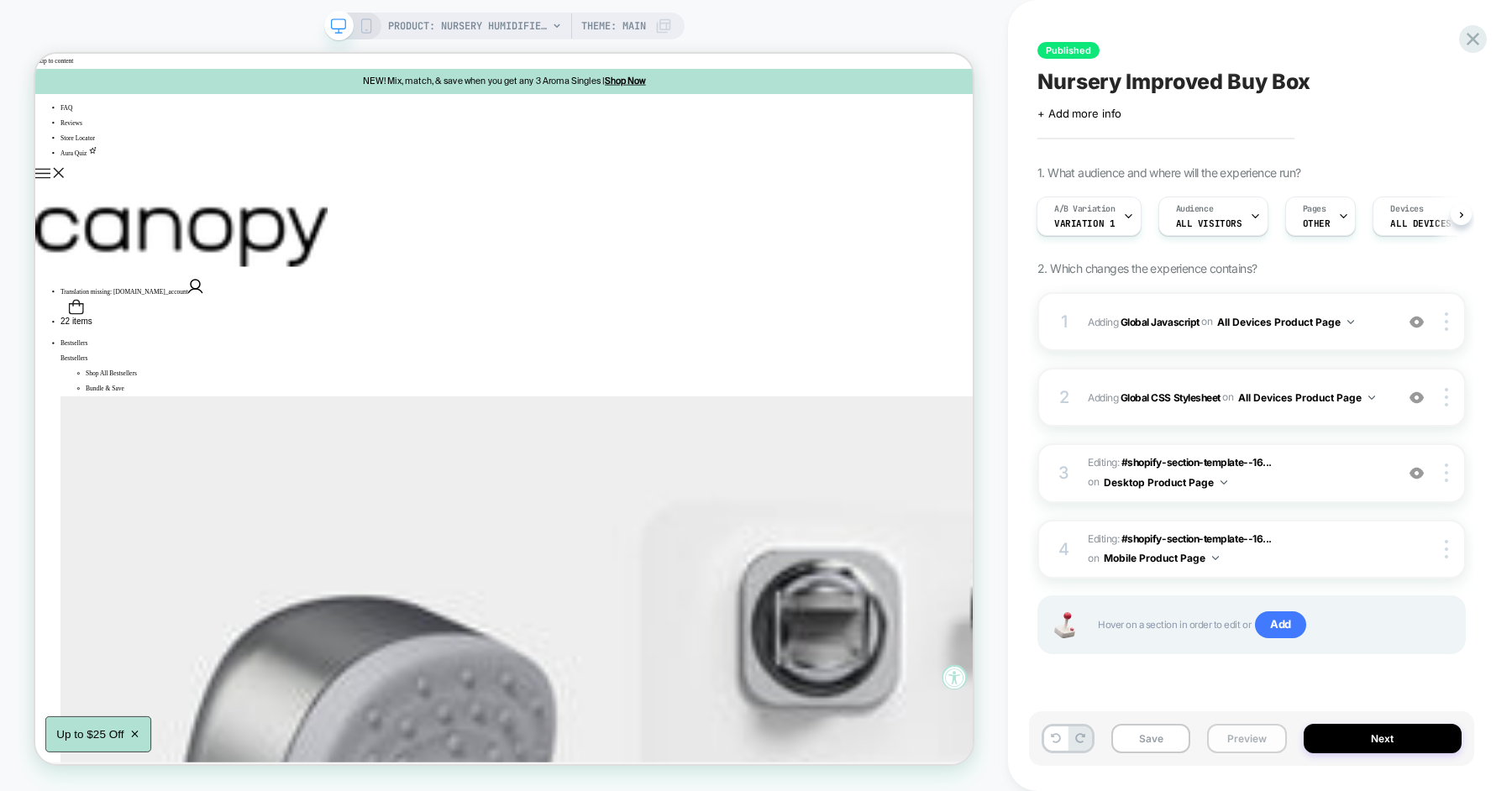
click at [1234, 736] on button "Preview" at bounding box center [1246, 739] width 79 height 29
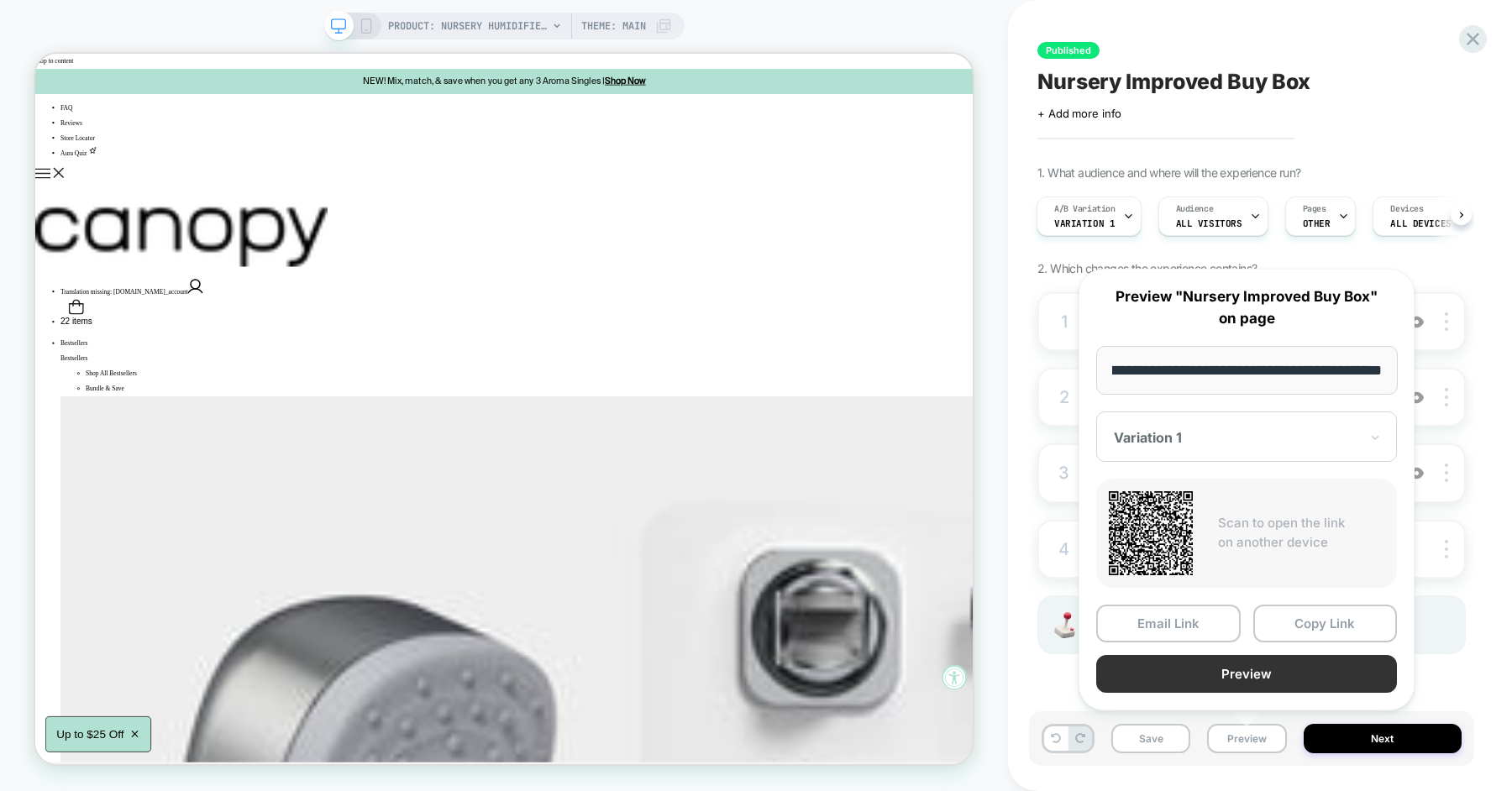
click at [1270, 674] on button "Preview" at bounding box center [1247, 674] width 301 height 38
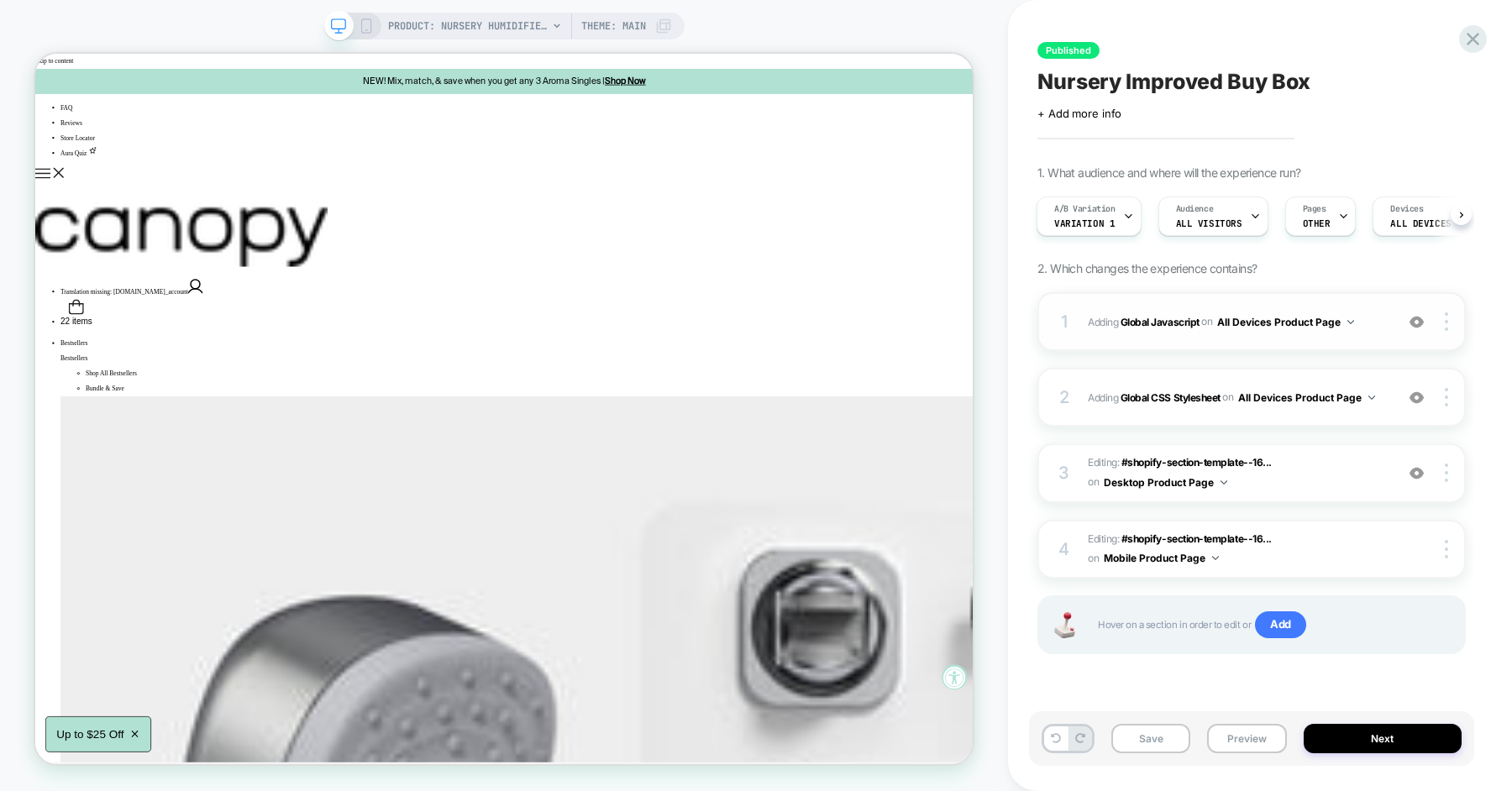
click at [1378, 319] on span "Adding Global Javascript on All Devices Product Page" at bounding box center [1236, 322] width 298 height 21
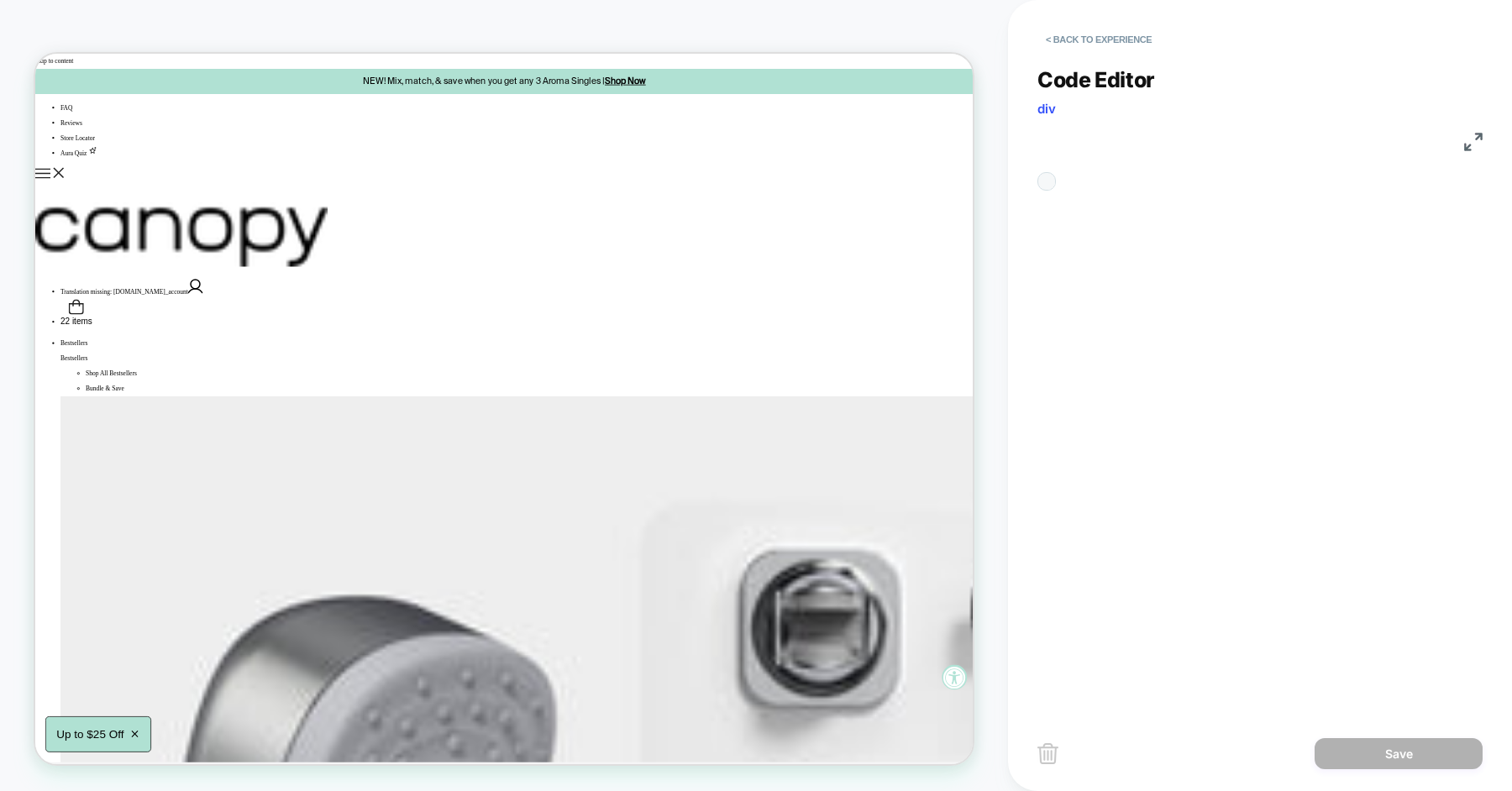
scroll to position [227, 0]
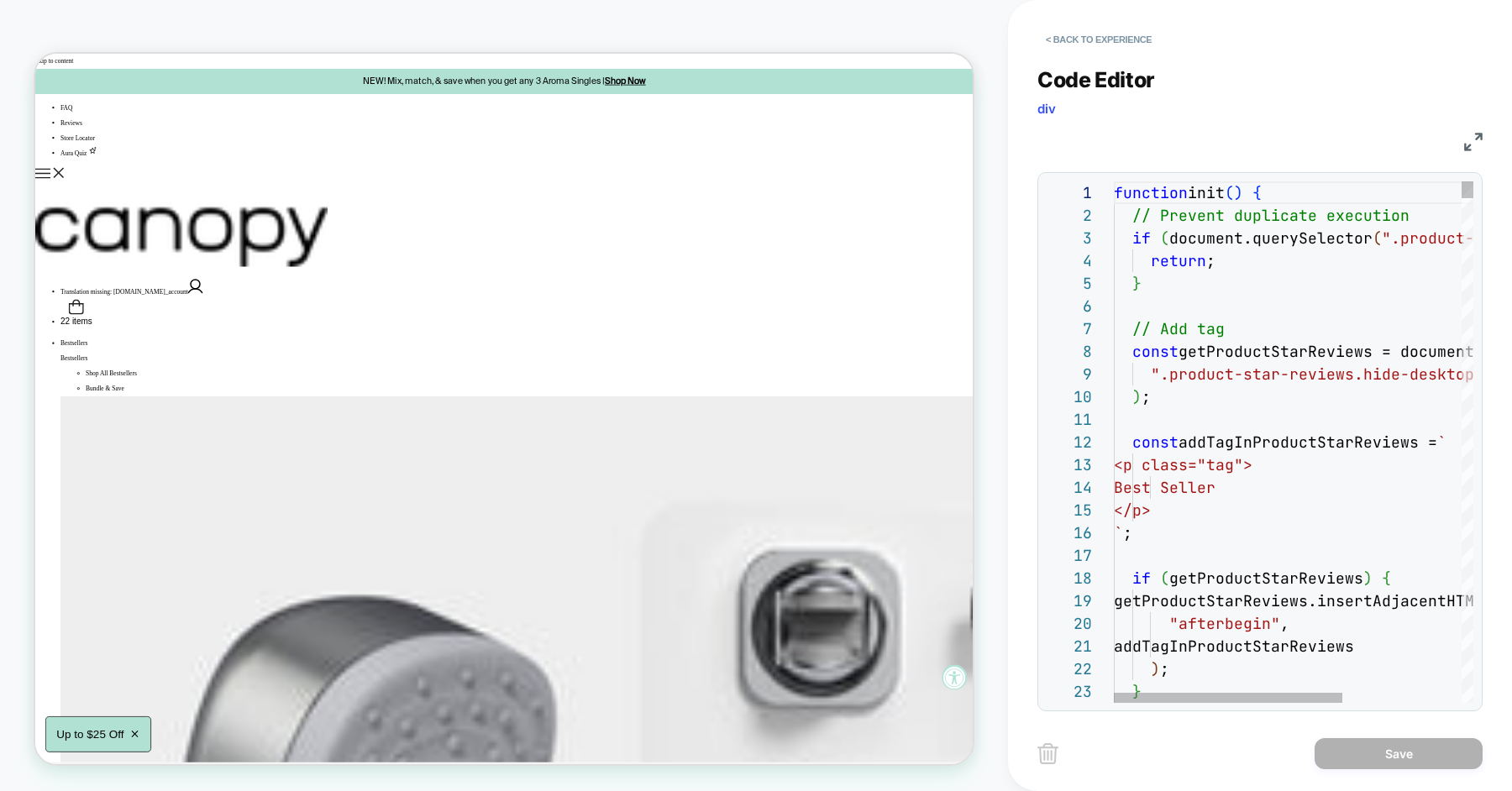
type textarea "**********"
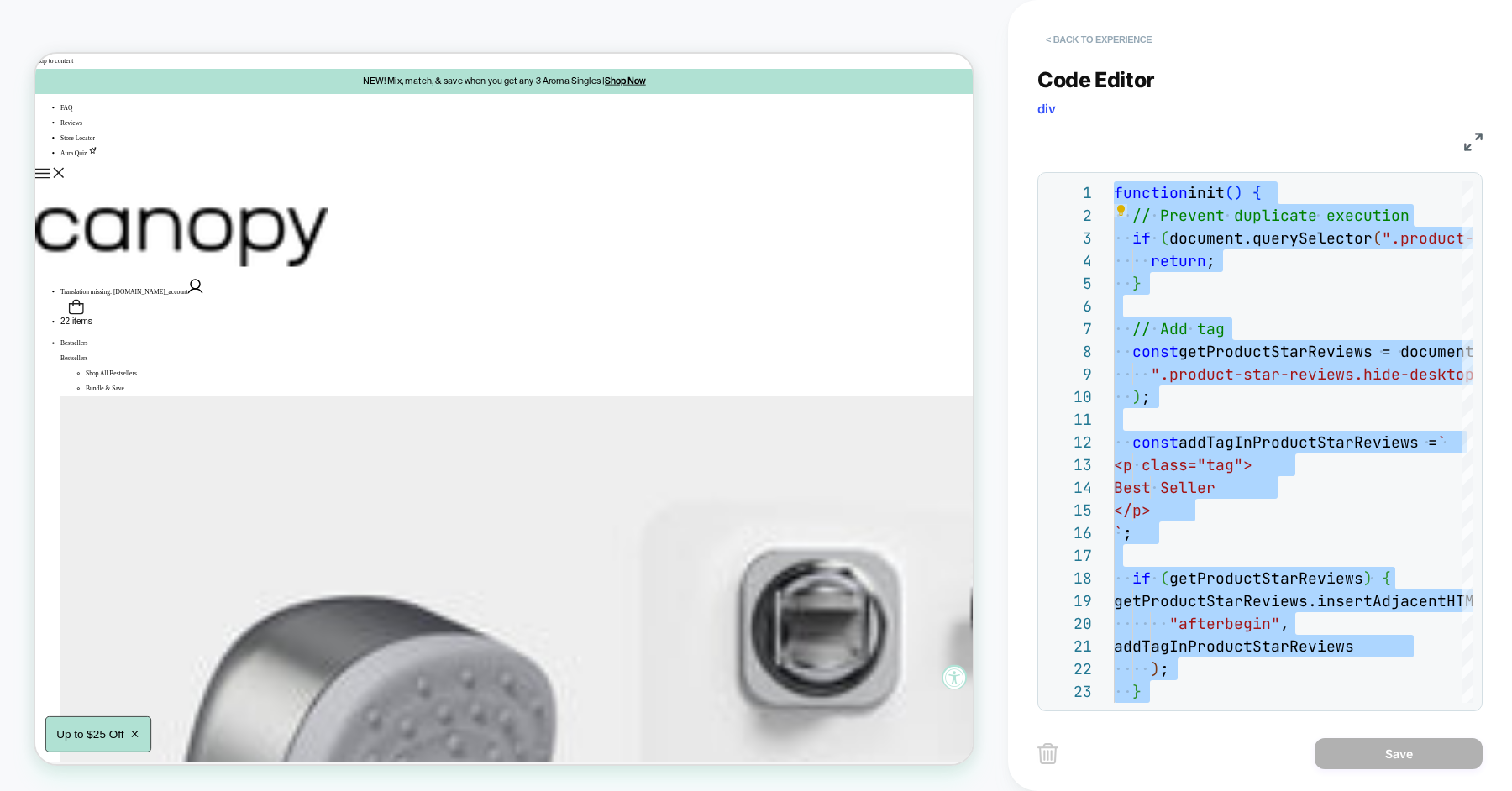
click at [1074, 47] on button "< Back to experience" at bounding box center [1098, 40] width 122 height 27
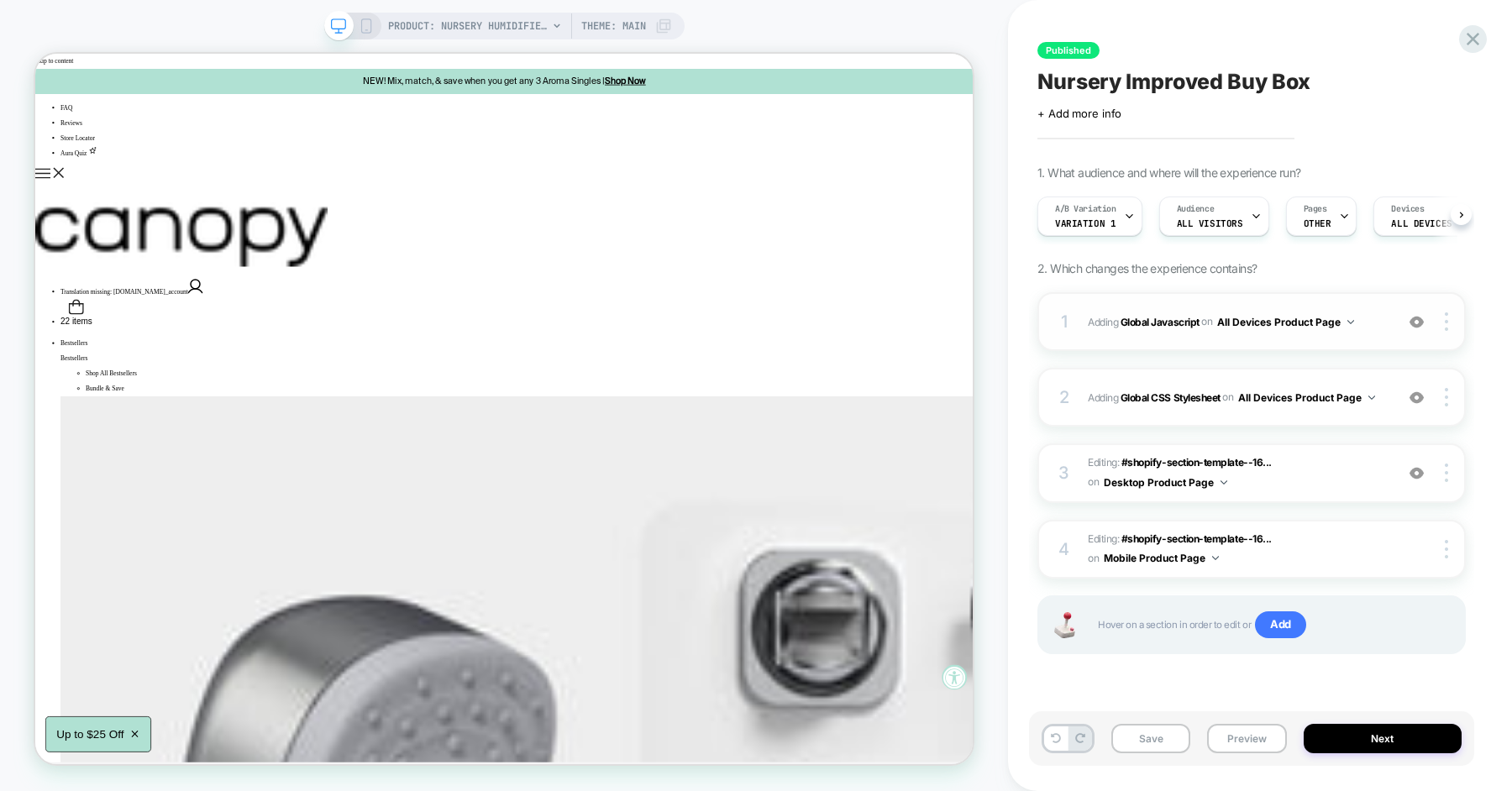
scroll to position [0, 1]
click at [1383, 409] on div "2 Adding Global CSS Stylesheet on All Devices Product Page Add Before Add After…" at bounding box center [1251, 397] width 428 height 59
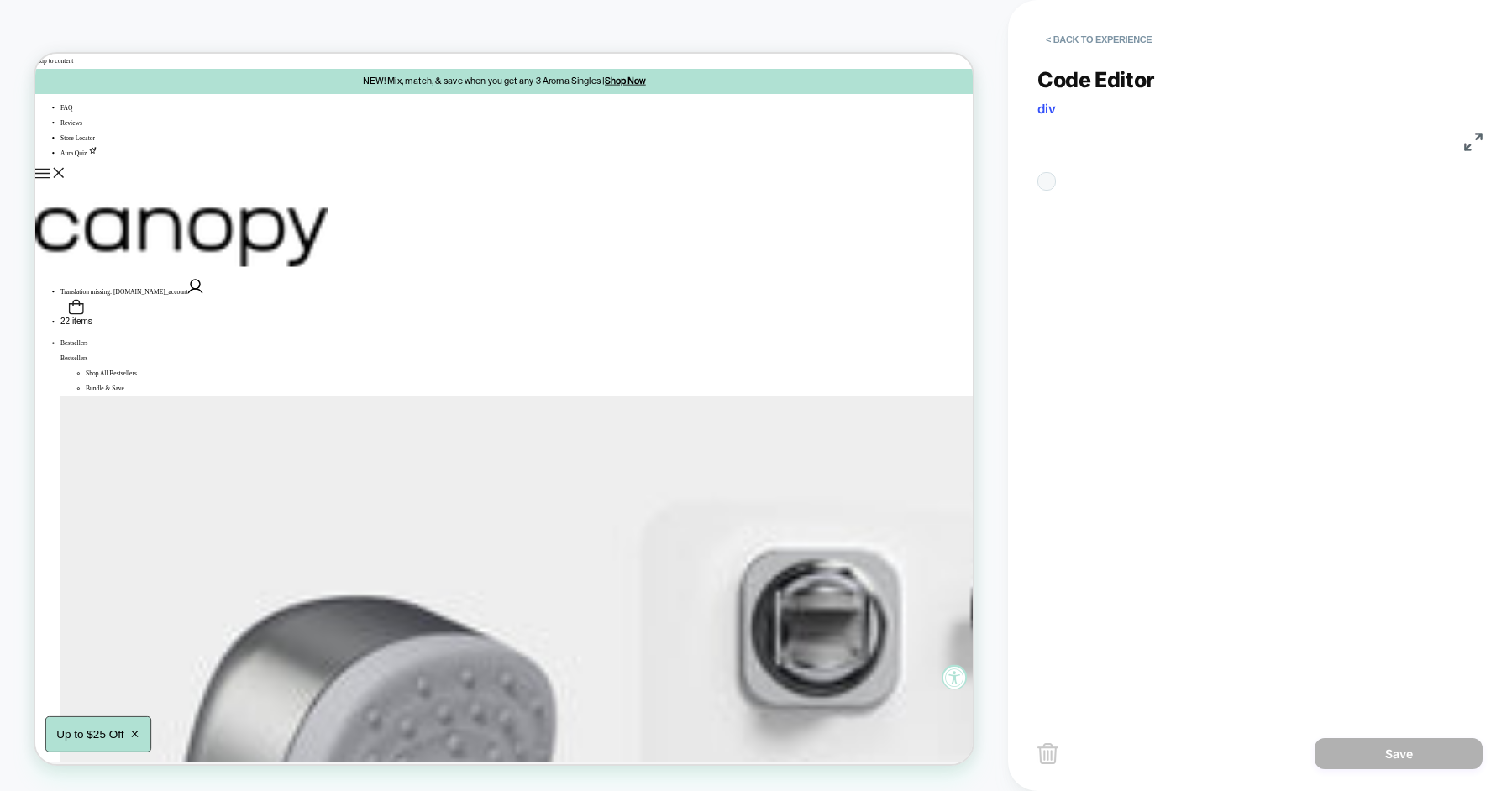
scroll to position [181, 0]
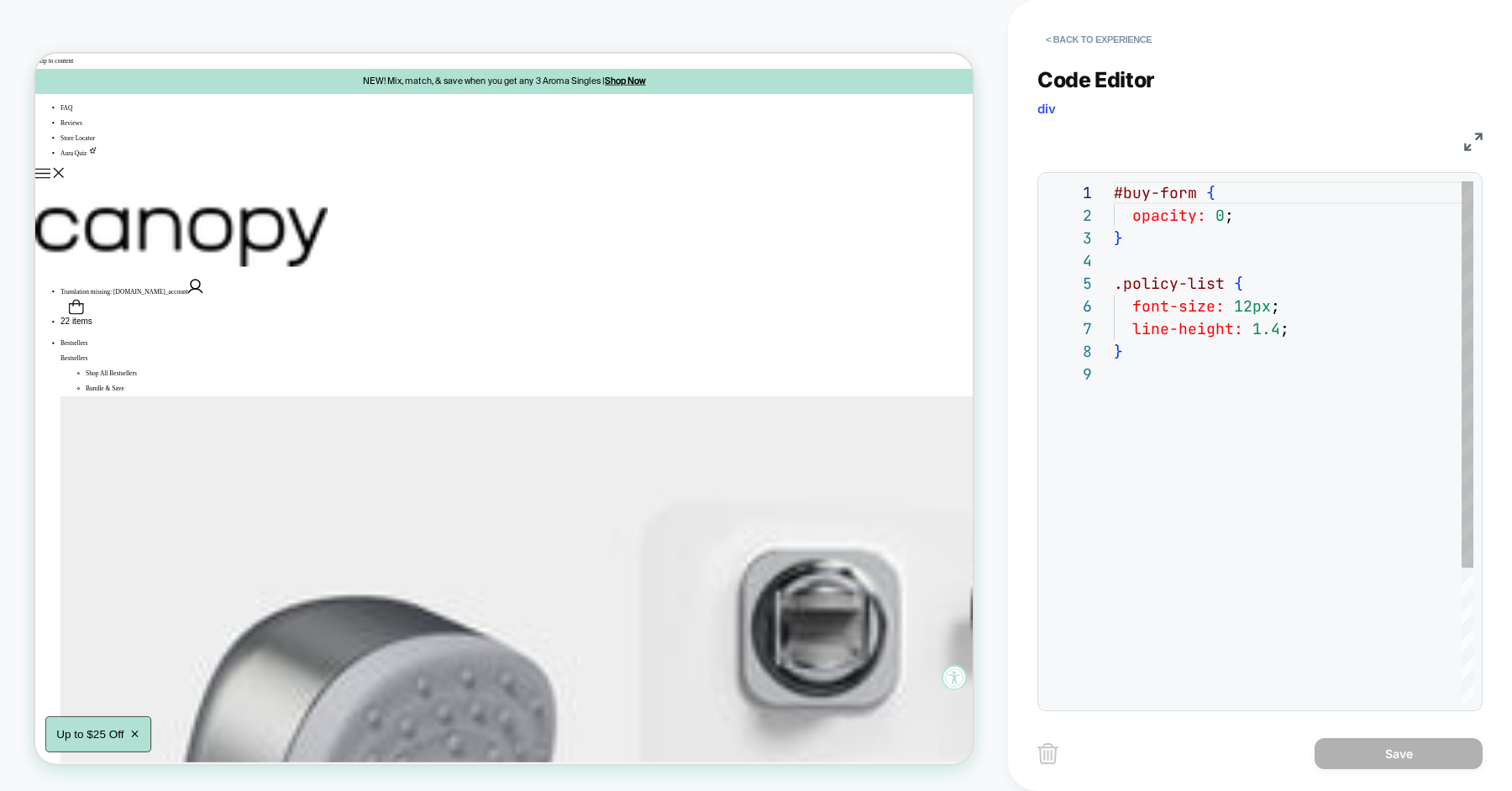
click at [1315, 346] on div "#buy-form { opacity: 0 ; } .policy-list { font-size: 12px ; line-height: 1.4 ; }" at bounding box center [1294, 533] width 359 height 703
